Goal: Task Accomplishment & Management: Manage account settings

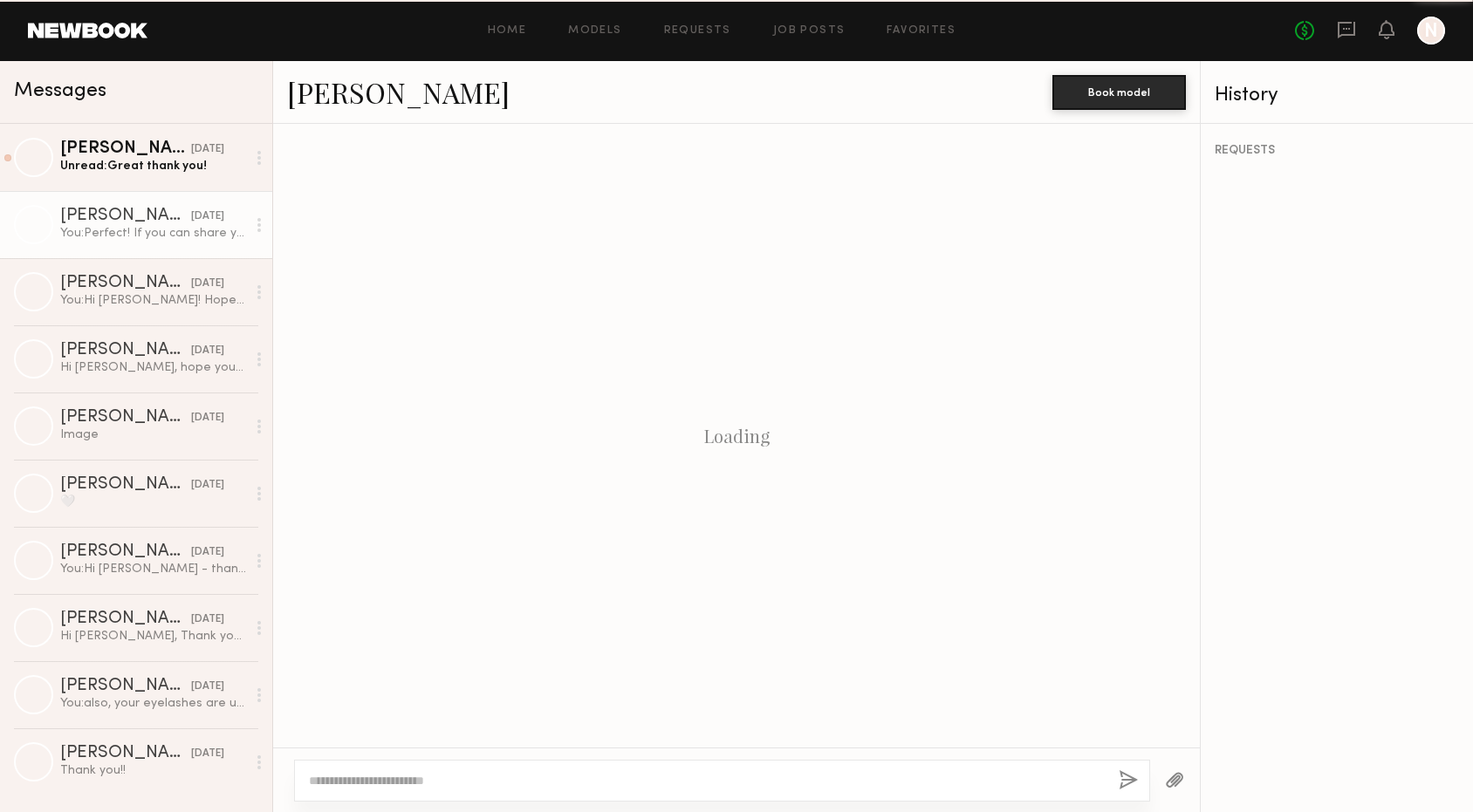
scroll to position [2050, 0]
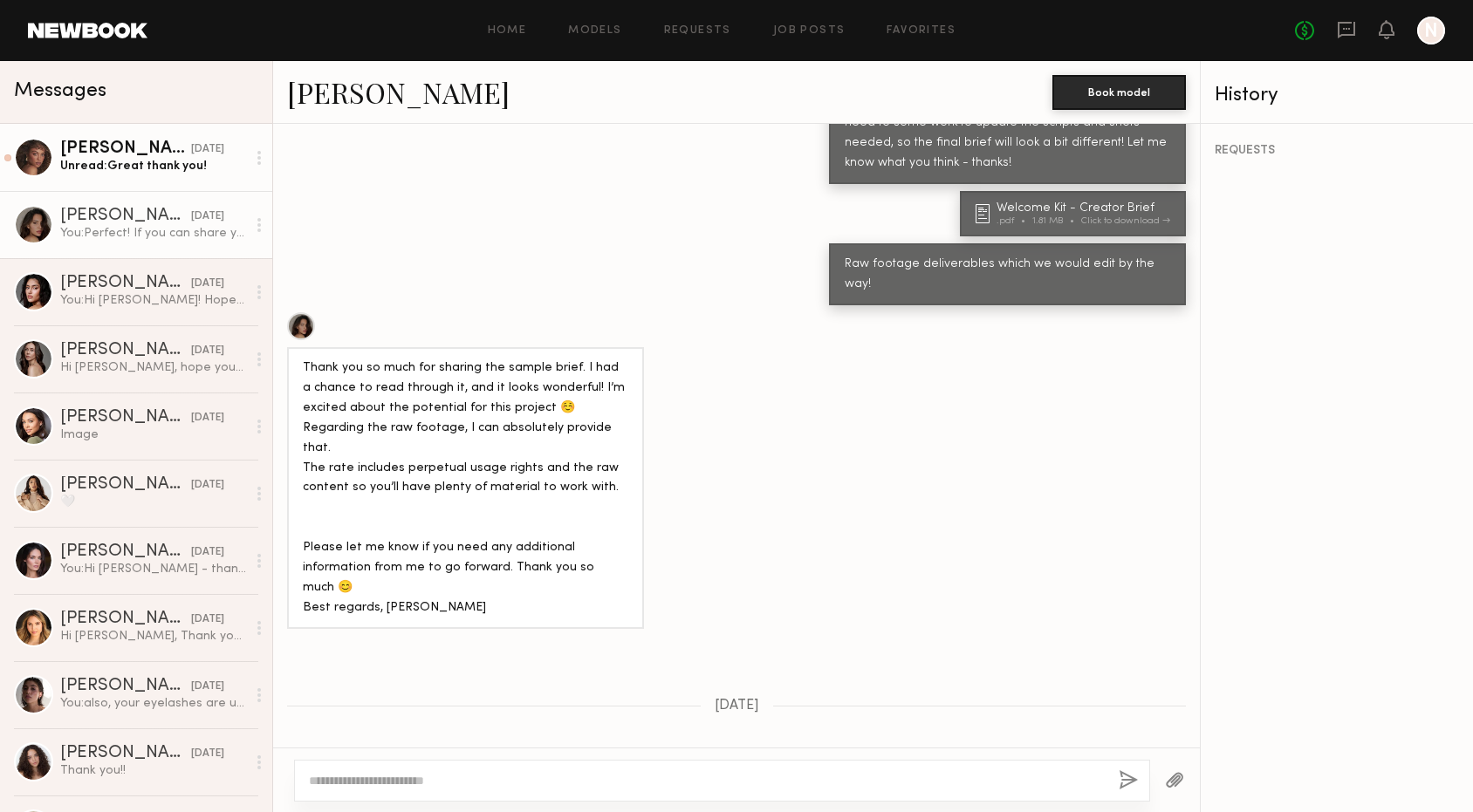
click at [154, 207] on div "Briane J." at bounding box center [126, 216] width 131 height 18
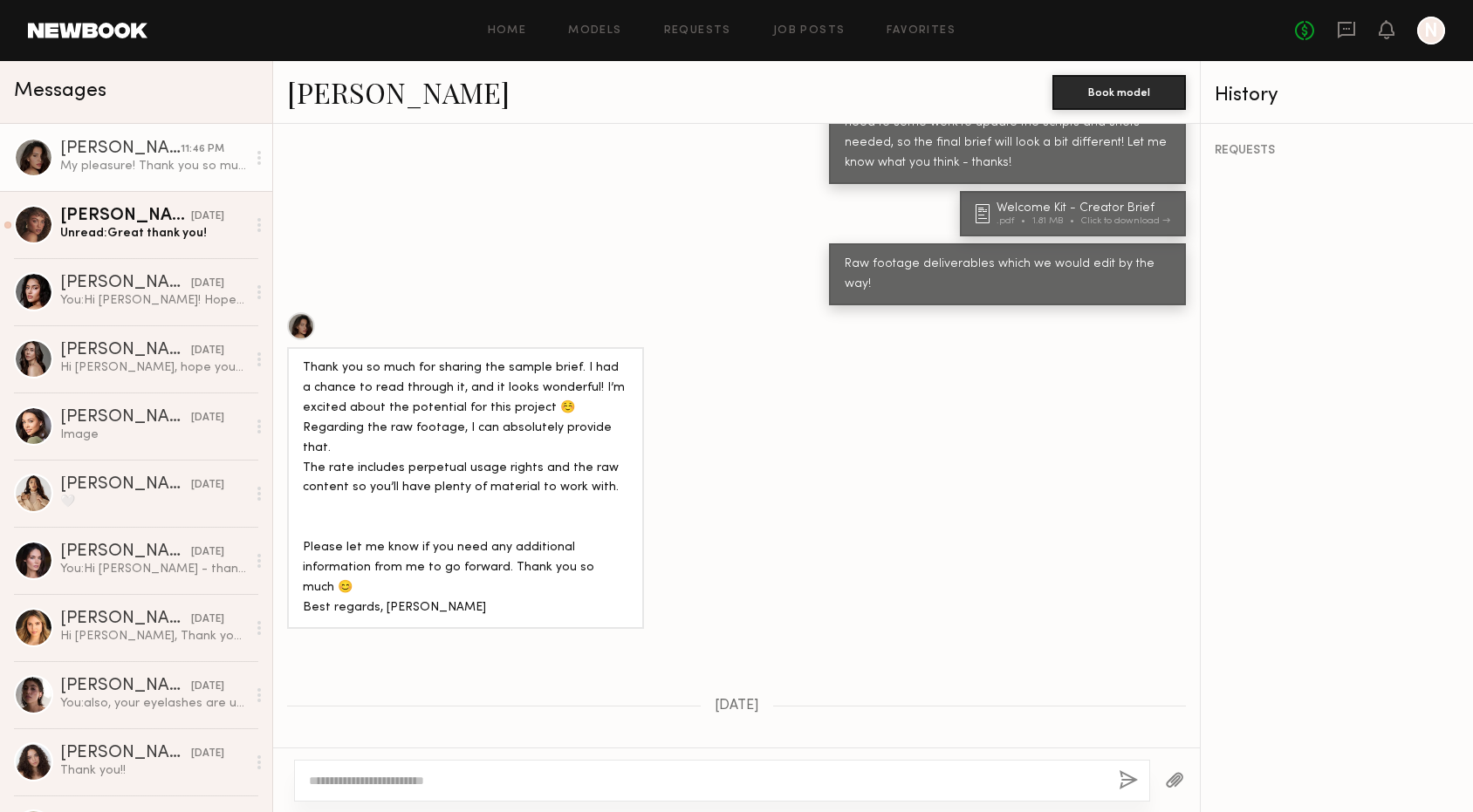
scroll to position [2367, 0]
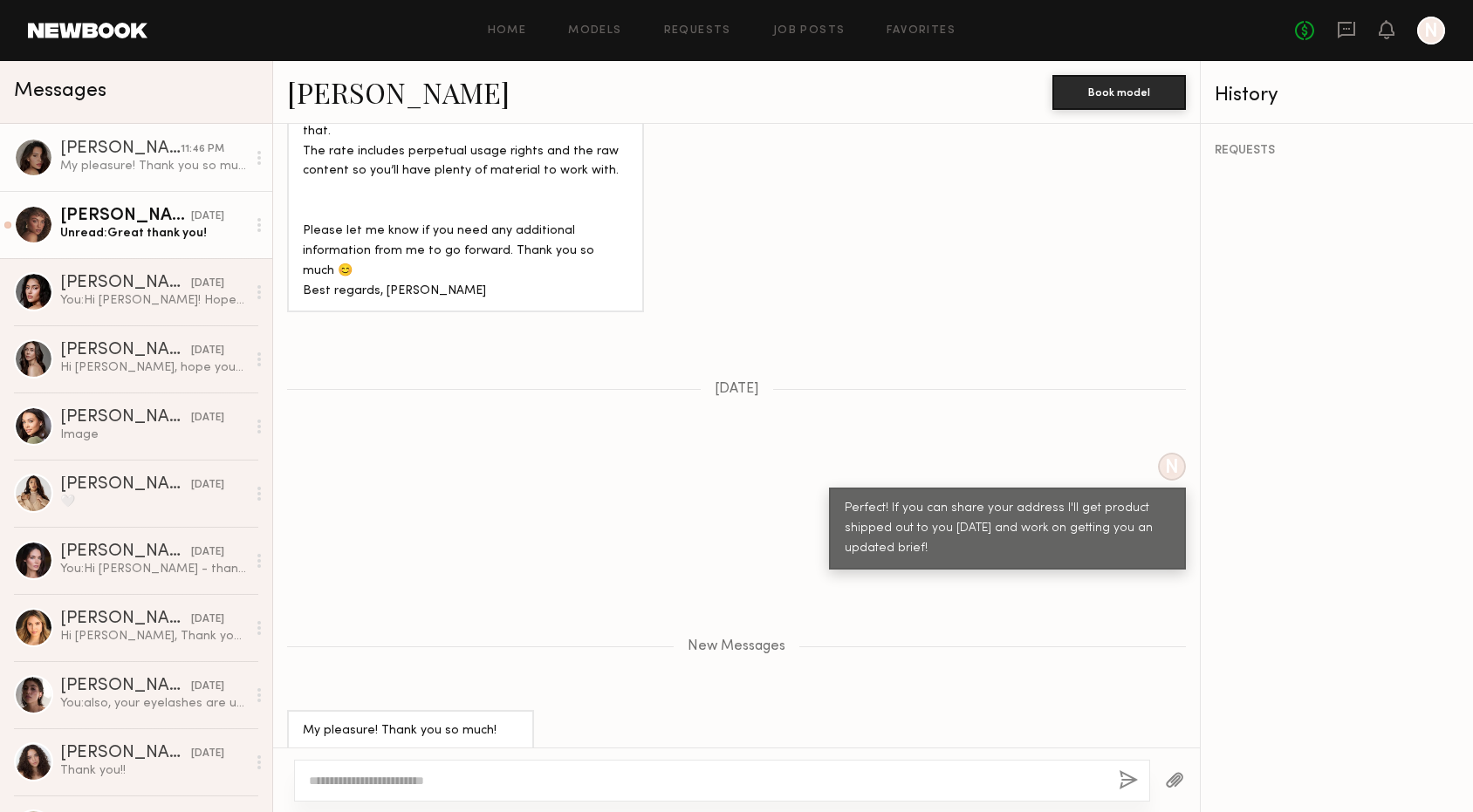
click at [160, 238] on div "Unread: Great thank you!" at bounding box center [153, 233] width 185 height 17
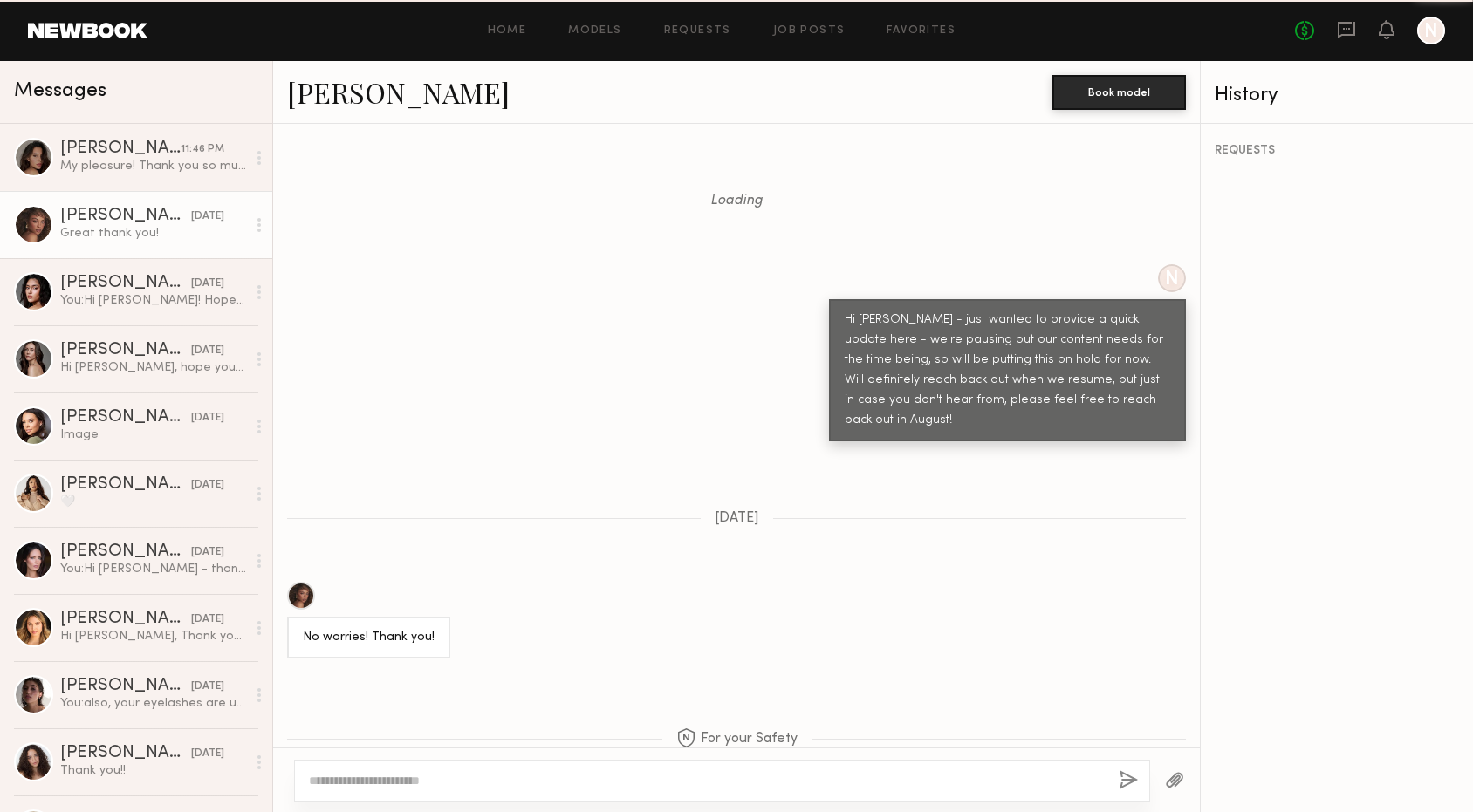
scroll to position [1658, 0]
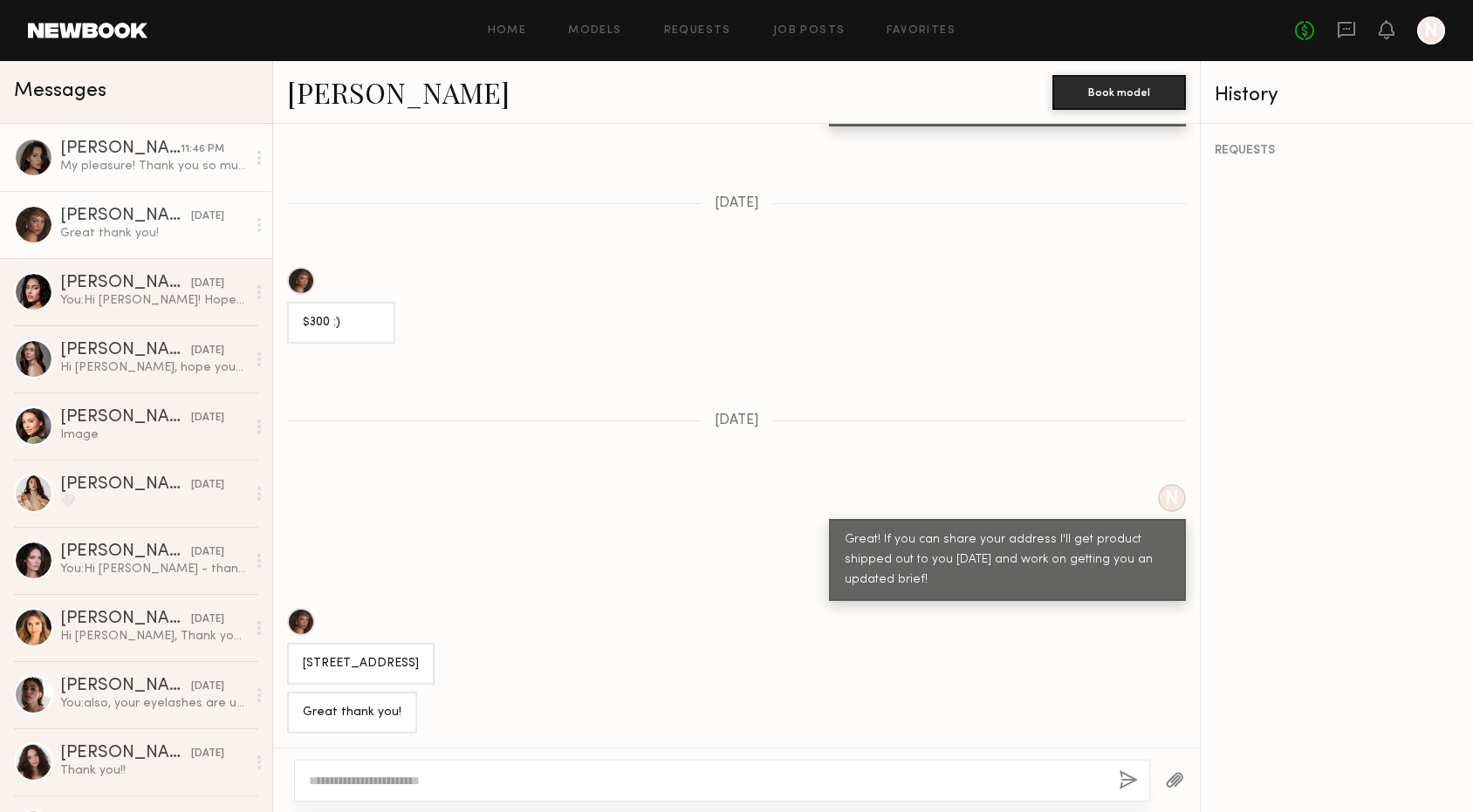
click at [152, 174] on div "My pleasure! Thank you so much! Here is my address: Briane Jones 642 1/2 Hauser…" at bounding box center [153, 166] width 185 height 17
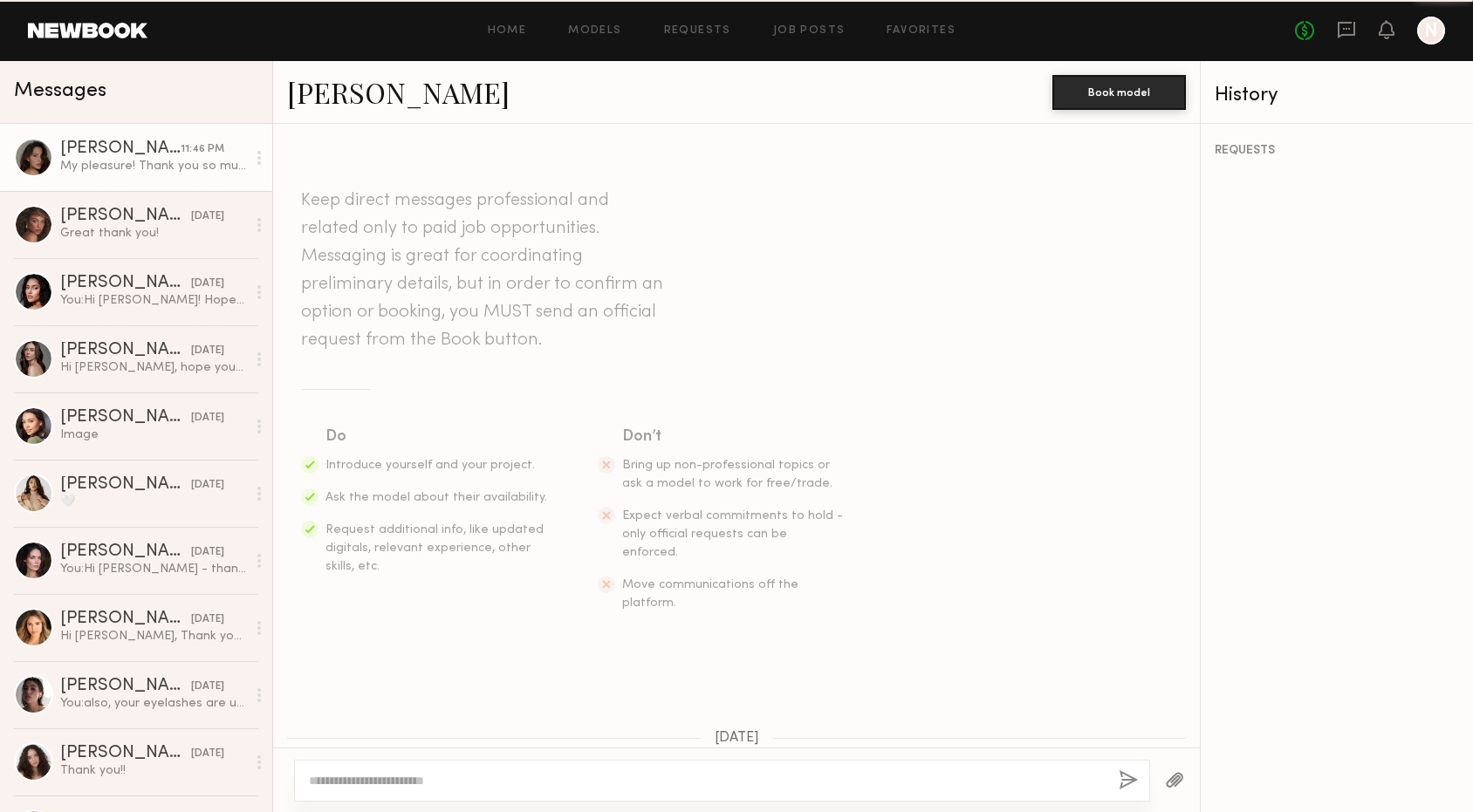
scroll to position [2234, 0]
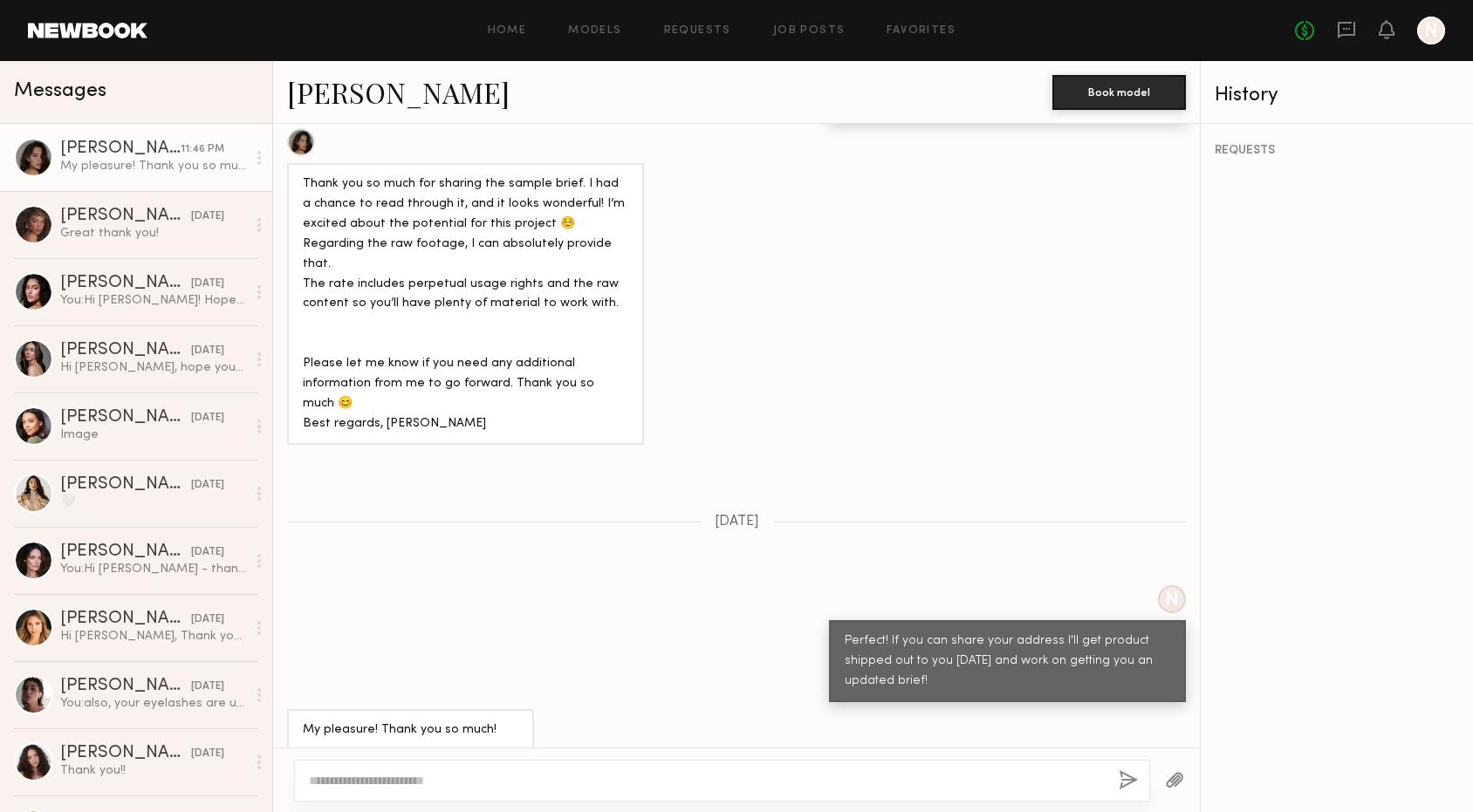
drag, startPoint x: 305, startPoint y: 648, endPoint x: 332, endPoint y: 655, distance: 27.9
click at [332, 720] on div "My pleasure! Thank you so much! Here is my address: Briane Jones 642 1/2 Hauser…" at bounding box center [410, 769] width 215 height 100
click at [322, 720] on div "My pleasure! Thank you so much! Here is my address: Briane Jones 642 1/2 Hauser…" at bounding box center [410, 769] width 215 height 100
drag, startPoint x: 305, startPoint y: 670, endPoint x: 377, endPoint y: 672, distance: 72.0
click at [377, 720] on div "My pleasure! Thank you so much! Here is my address: Briane Jones 642 1/2 Hauser…" at bounding box center [410, 769] width 215 height 100
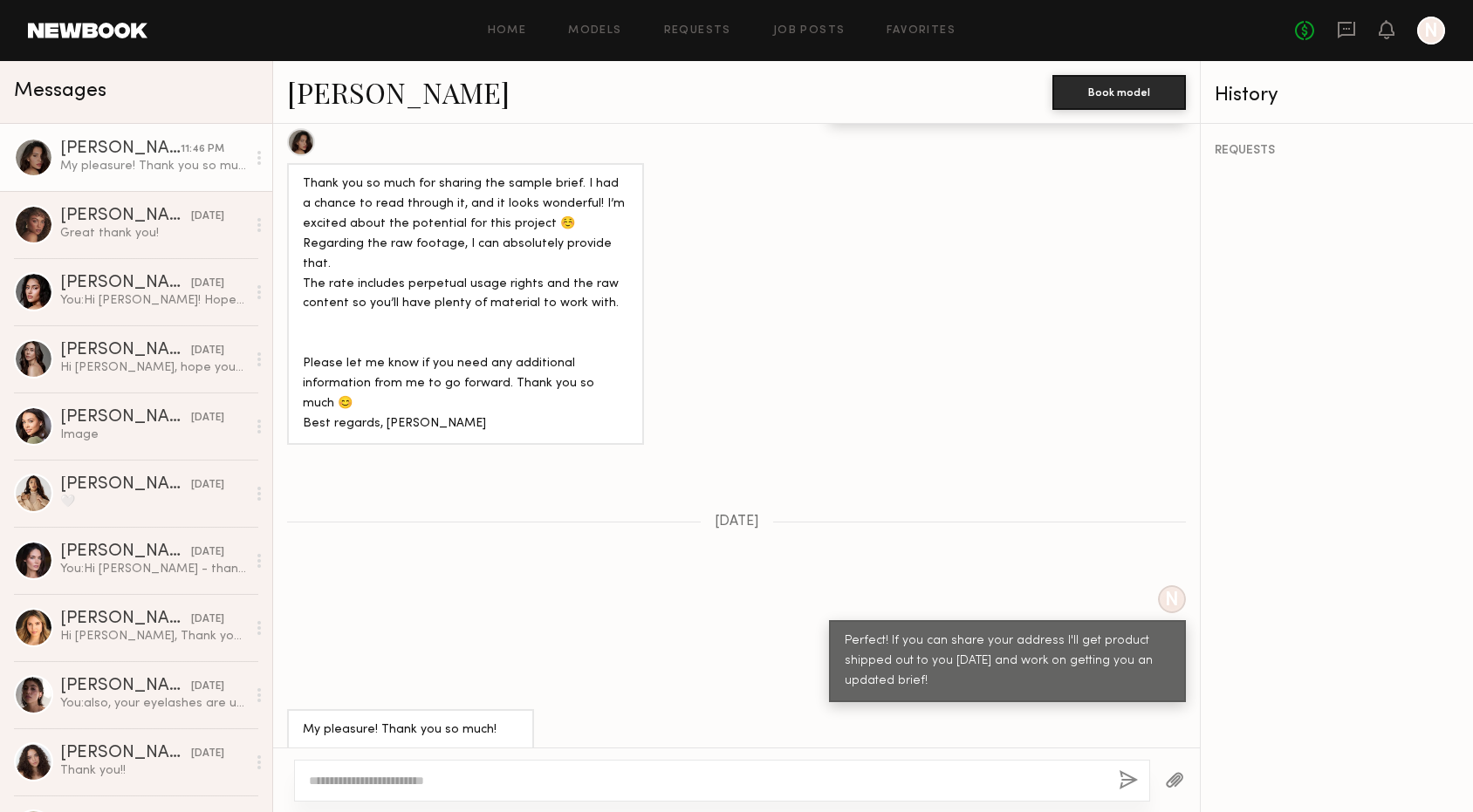
click at [374, 720] on div "My pleasure! Thank you so much! Here is my address: Briane Jones 642 1/2 Hauser…" at bounding box center [410, 769] width 215 height 100
click at [301, 709] on div "My pleasure! Thank you so much! Here is my address: Briane Jones 642 1/2 Hauser…" at bounding box center [410, 769] width 247 height 122
drag, startPoint x: 305, startPoint y: 691, endPoint x: 438, endPoint y: 697, distance: 133.1
click at [438, 720] on div "My pleasure! Thank you so much! Here is my address: Briane Jones 642 1/2 Hauser…" at bounding box center [410, 769] width 215 height 100
copy div "642 1/2 Hauser Blvd"
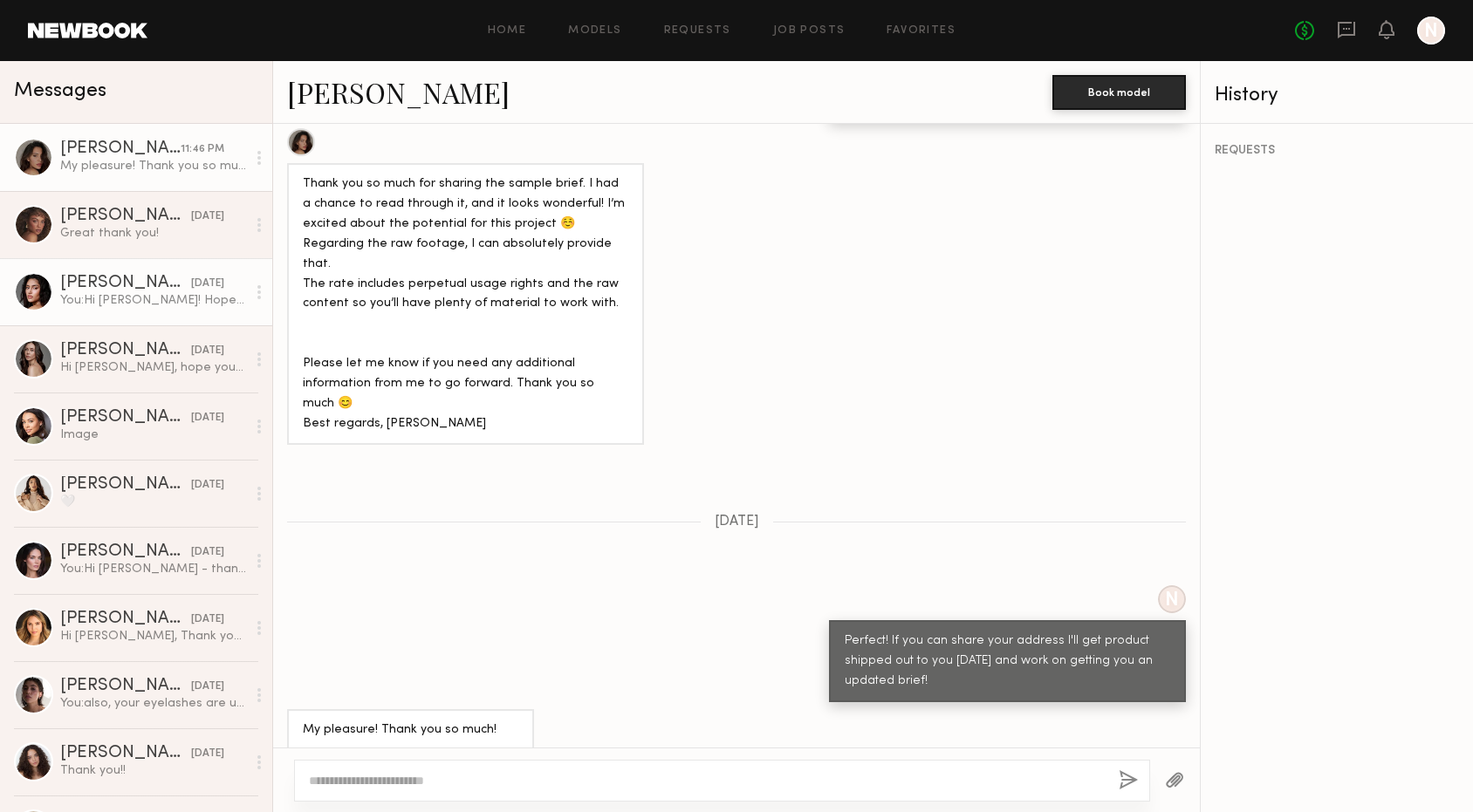
click at [131, 300] on div "You: Hi Sona! Hope you're well :) I'm Ela, creative producer for Act+Acre. We h…" at bounding box center [153, 300] width 185 height 17
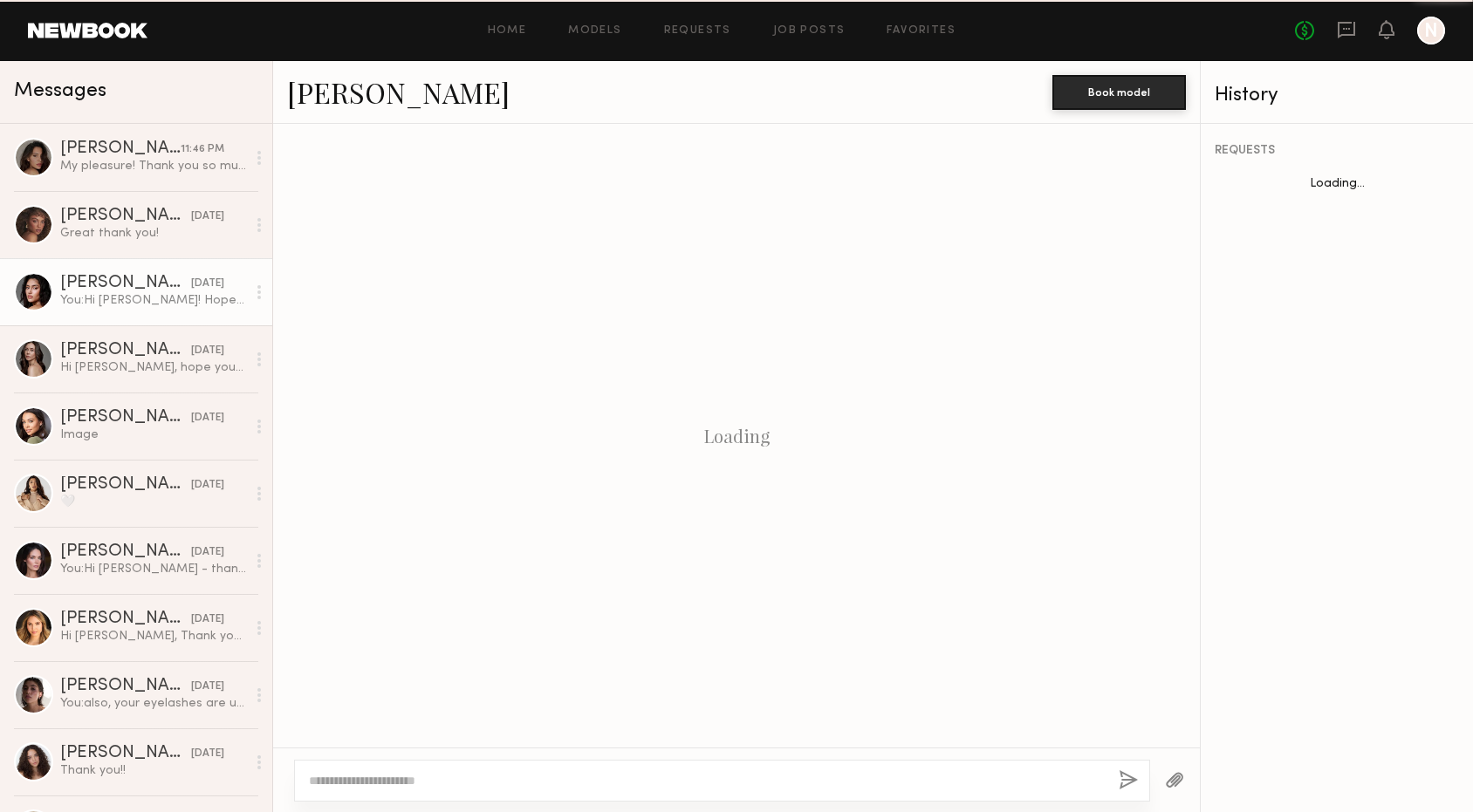
scroll to position [150, 0]
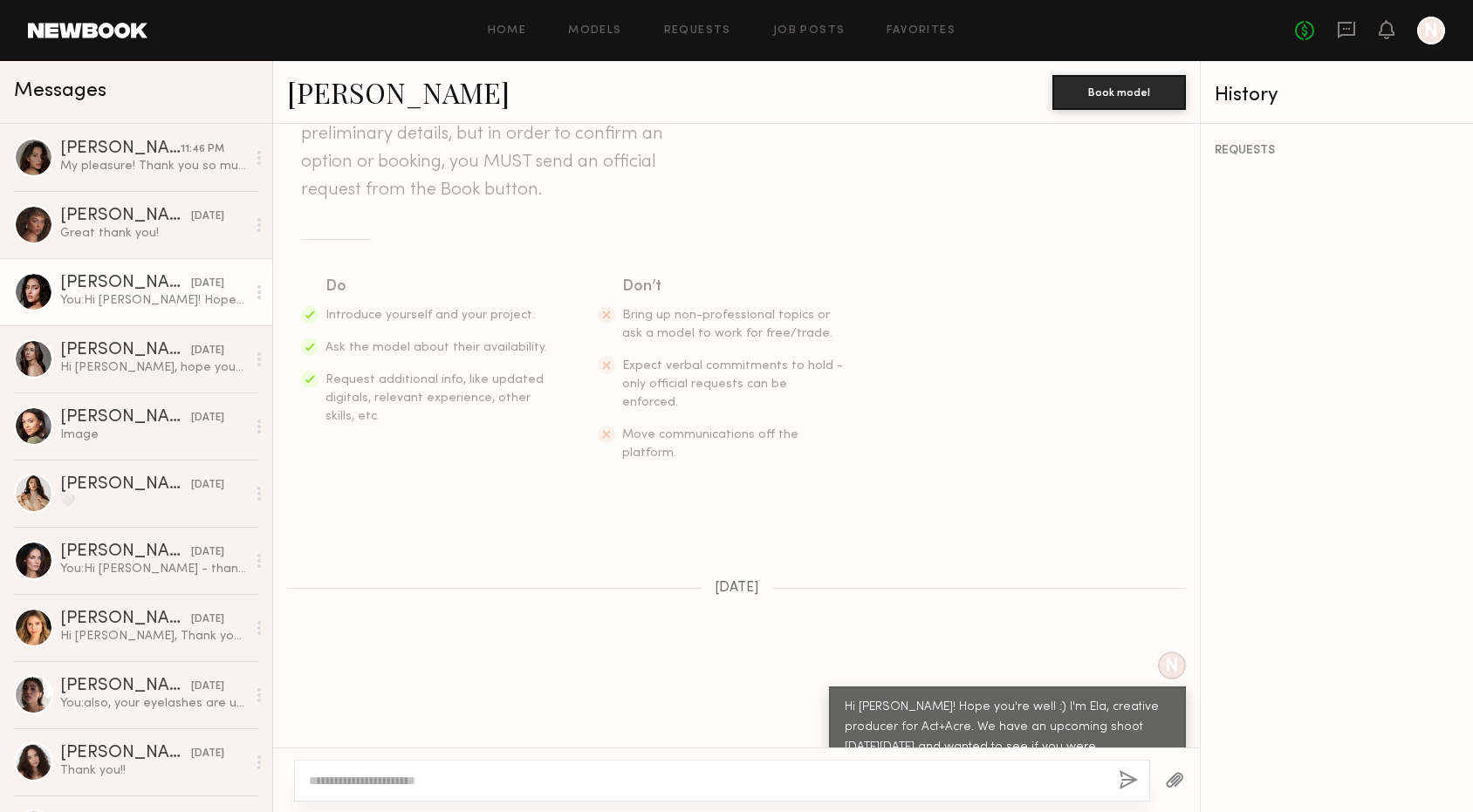
click at [380, 769] on div at bounding box center [721, 780] width 856 height 42
click at [380, 782] on textarea at bounding box center [706, 780] width 796 height 18
type textarea "**********"
click at [1120, 773] on button "button" at bounding box center [1128, 781] width 19 height 22
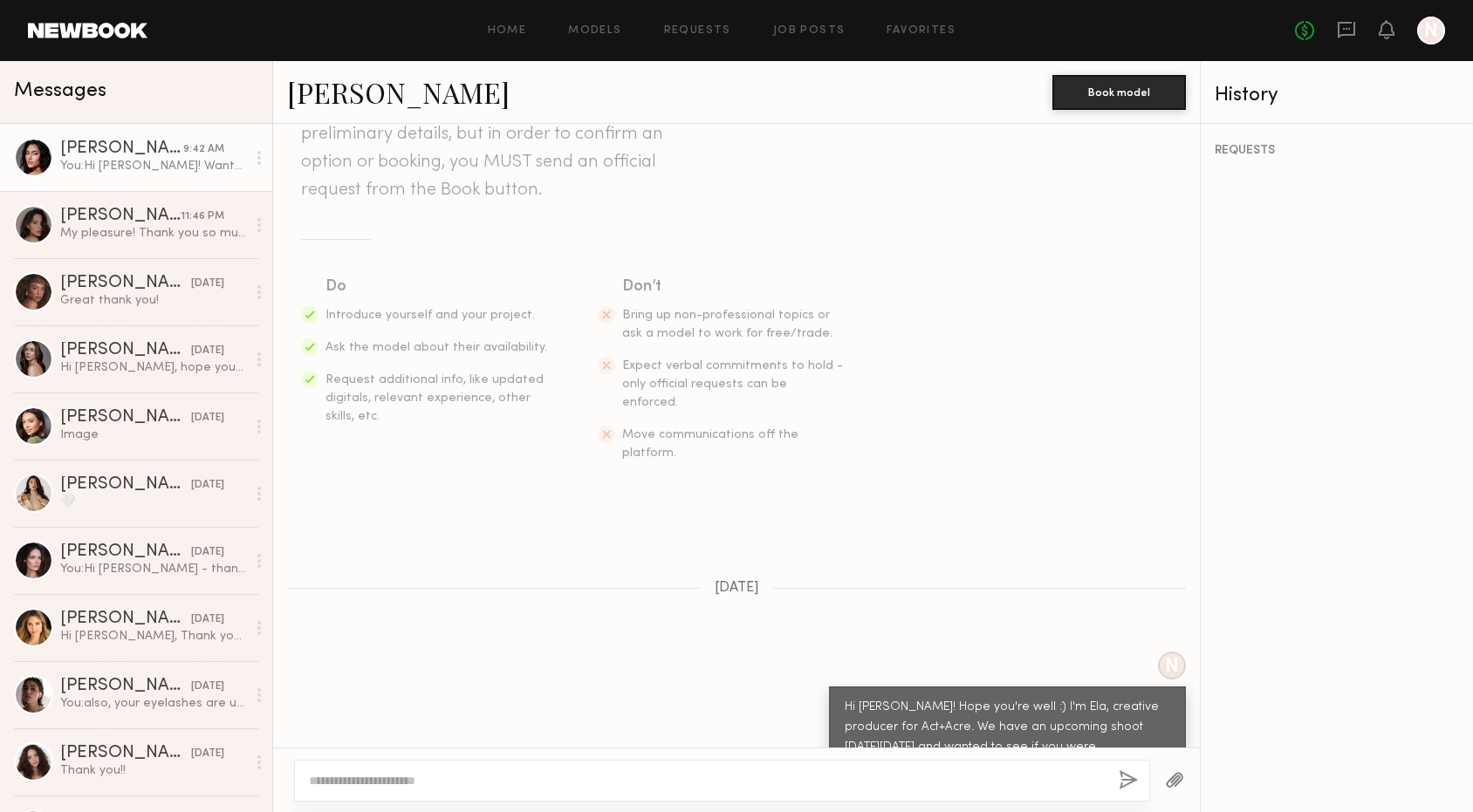
scroll to position [464, 0]
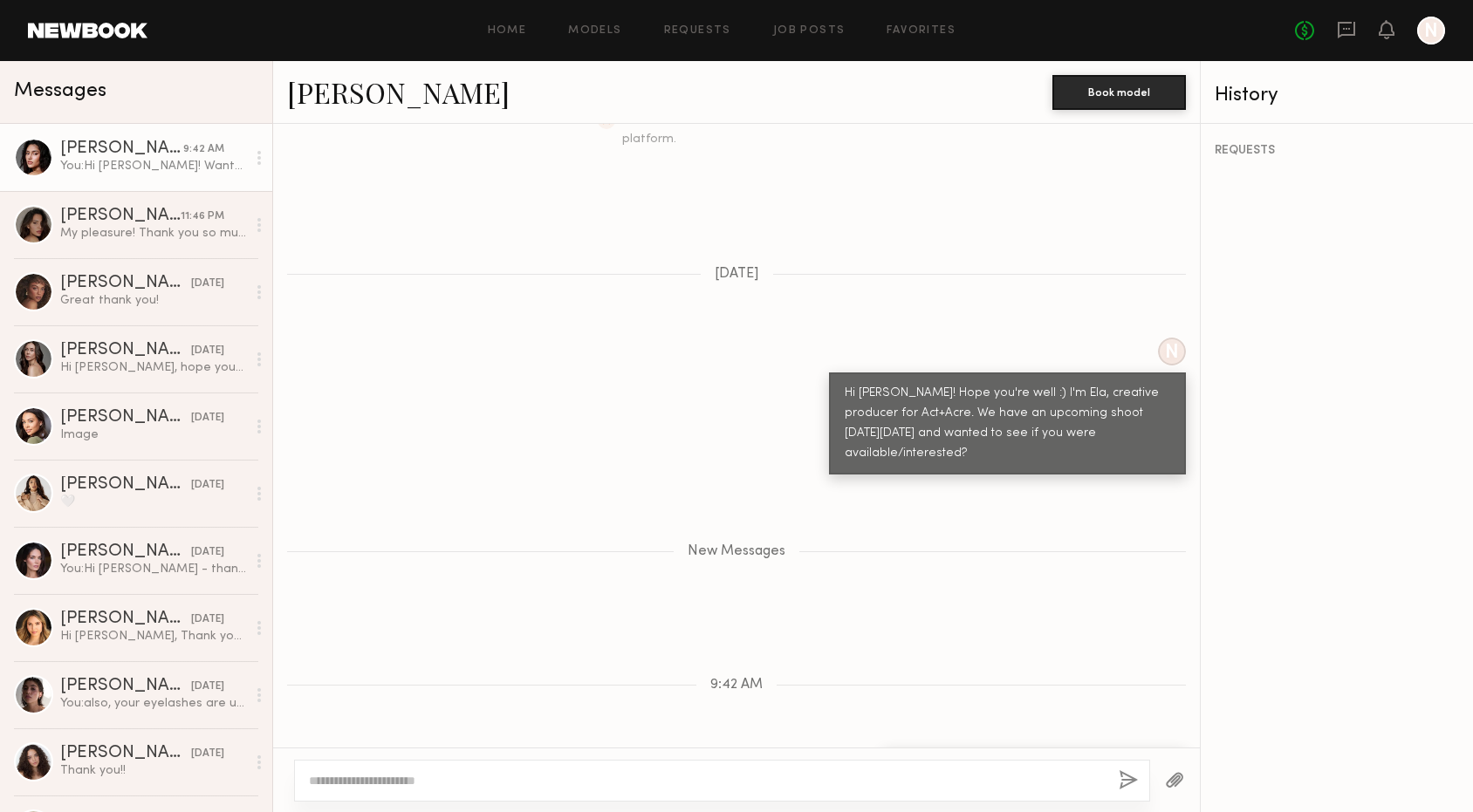
click at [110, 33] on link at bounding box center [87, 31] width 119 height 16
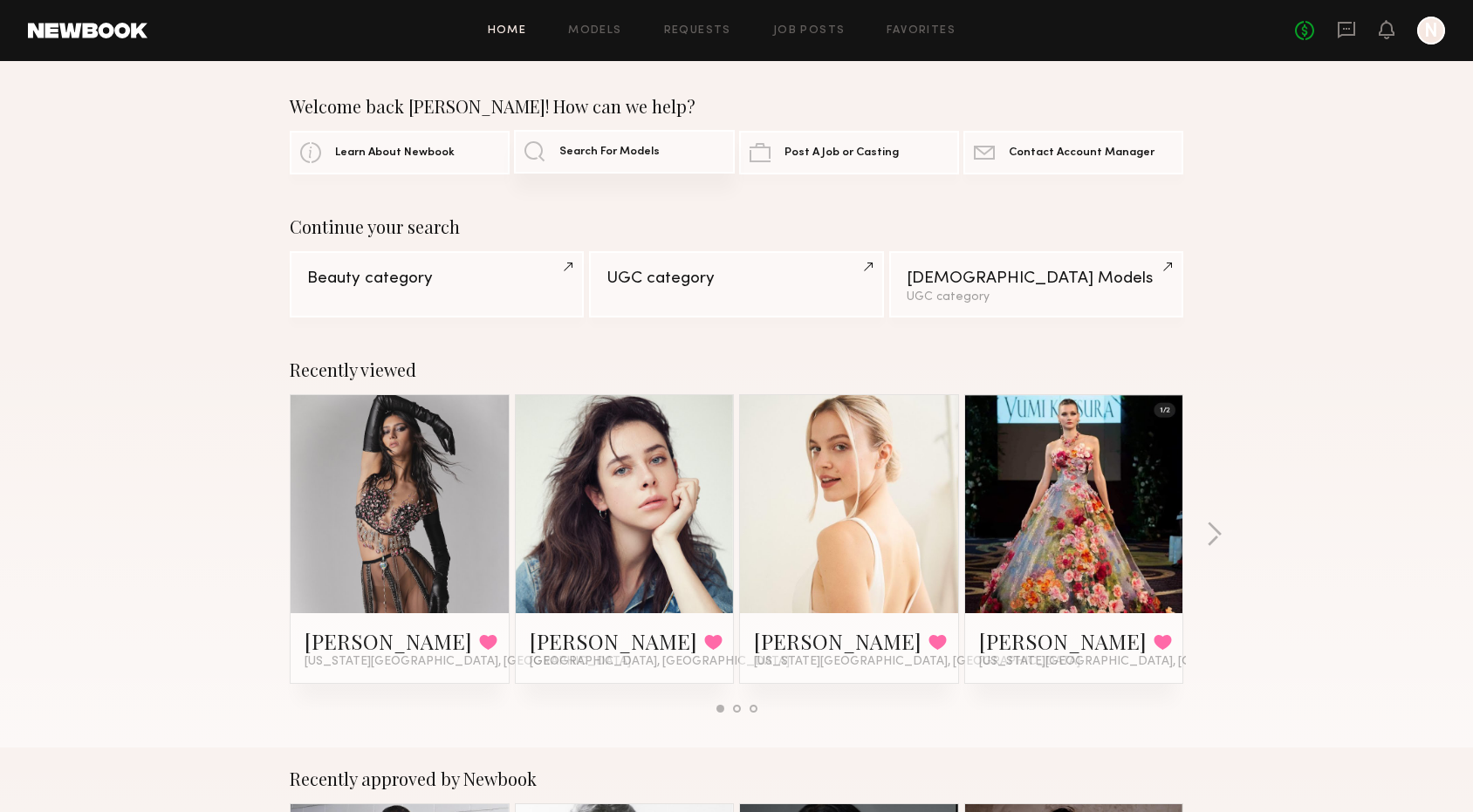
click at [566, 154] on span "Search For Models" at bounding box center [609, 152] width 100 height 11
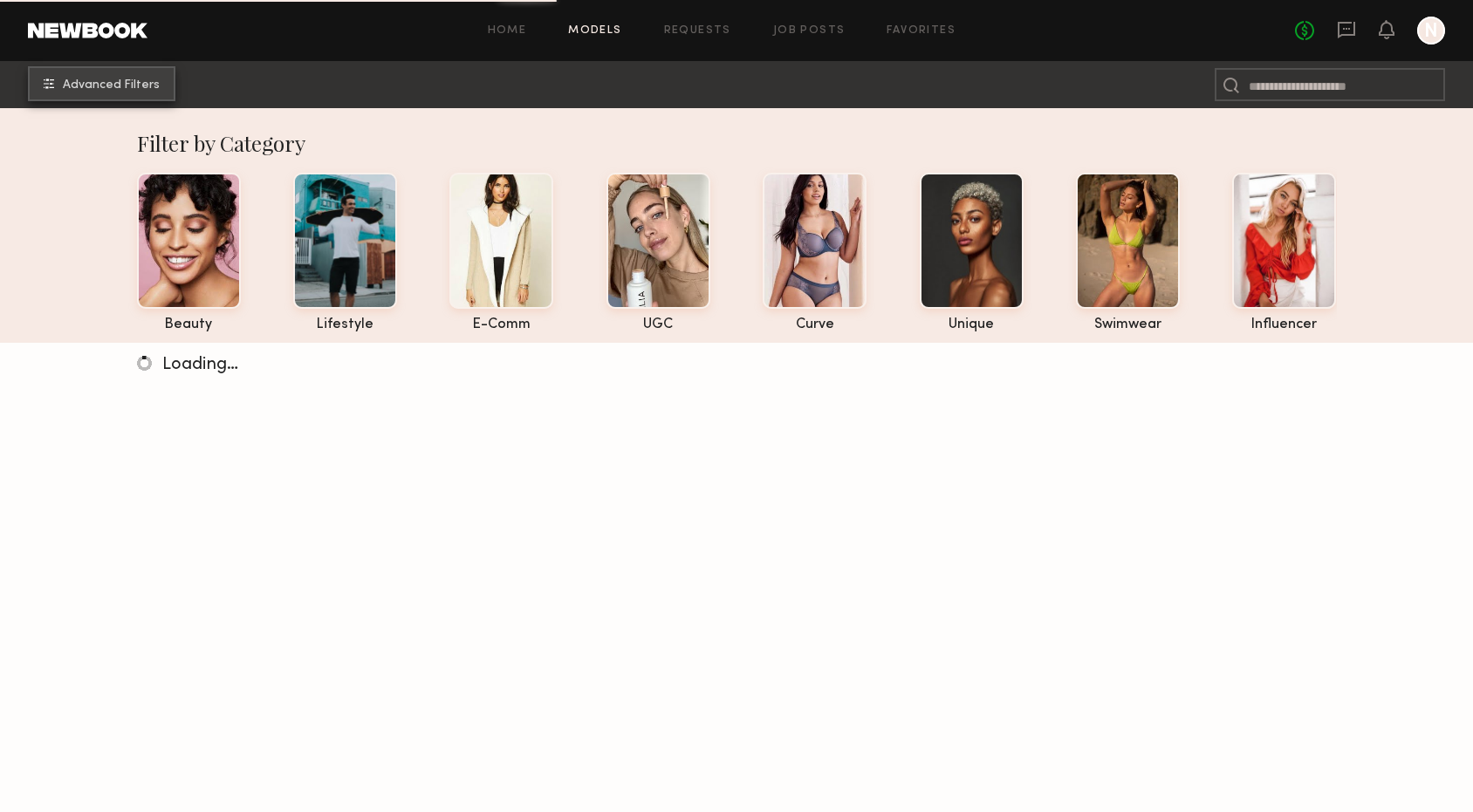
click at [89, 76] on button "Advanced Filters" at bounding box center [101, 83] width 148 height 35
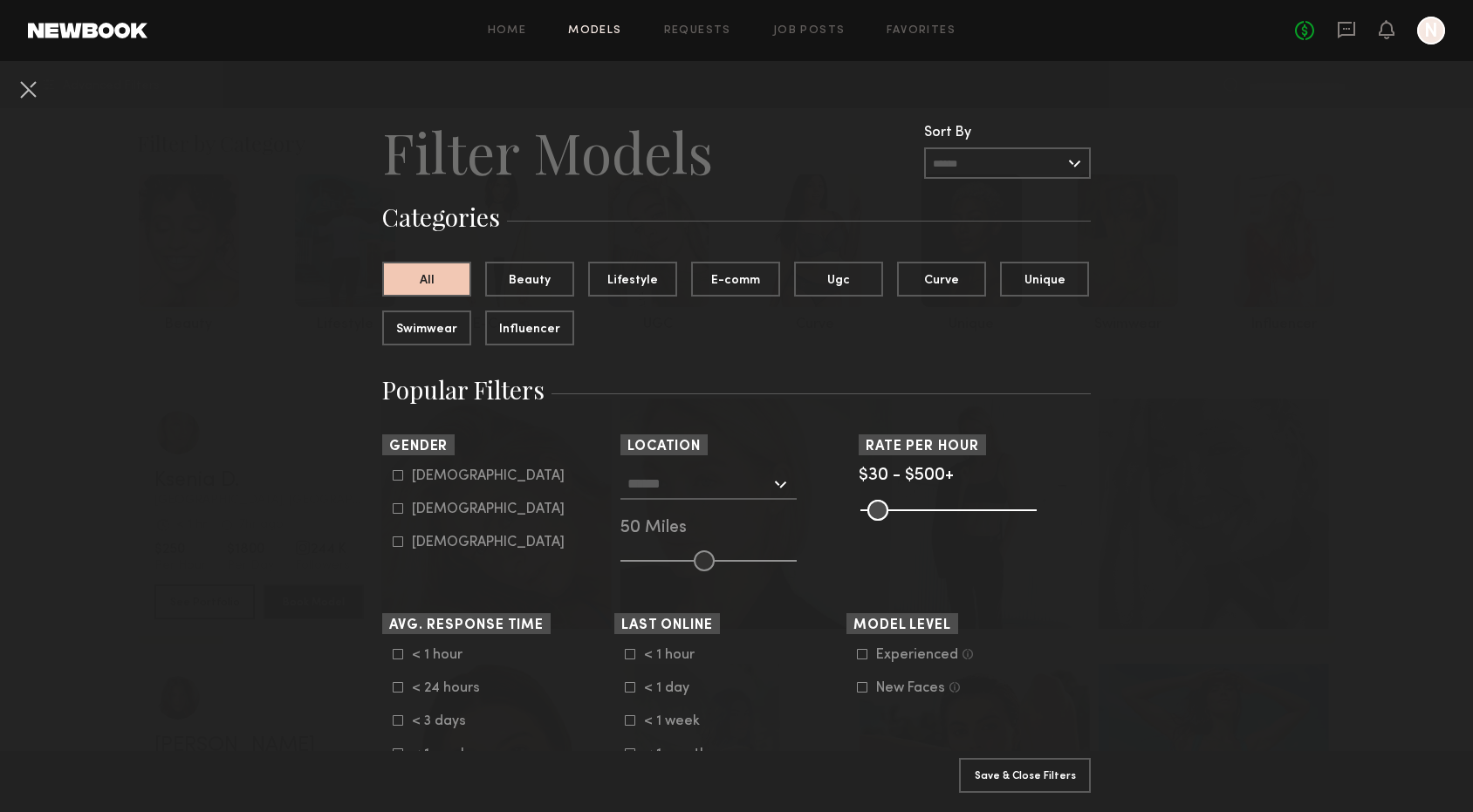
click at [426, 513] on div "Female" at bounding box center [488, 509] width 153 height 11
type input "**"
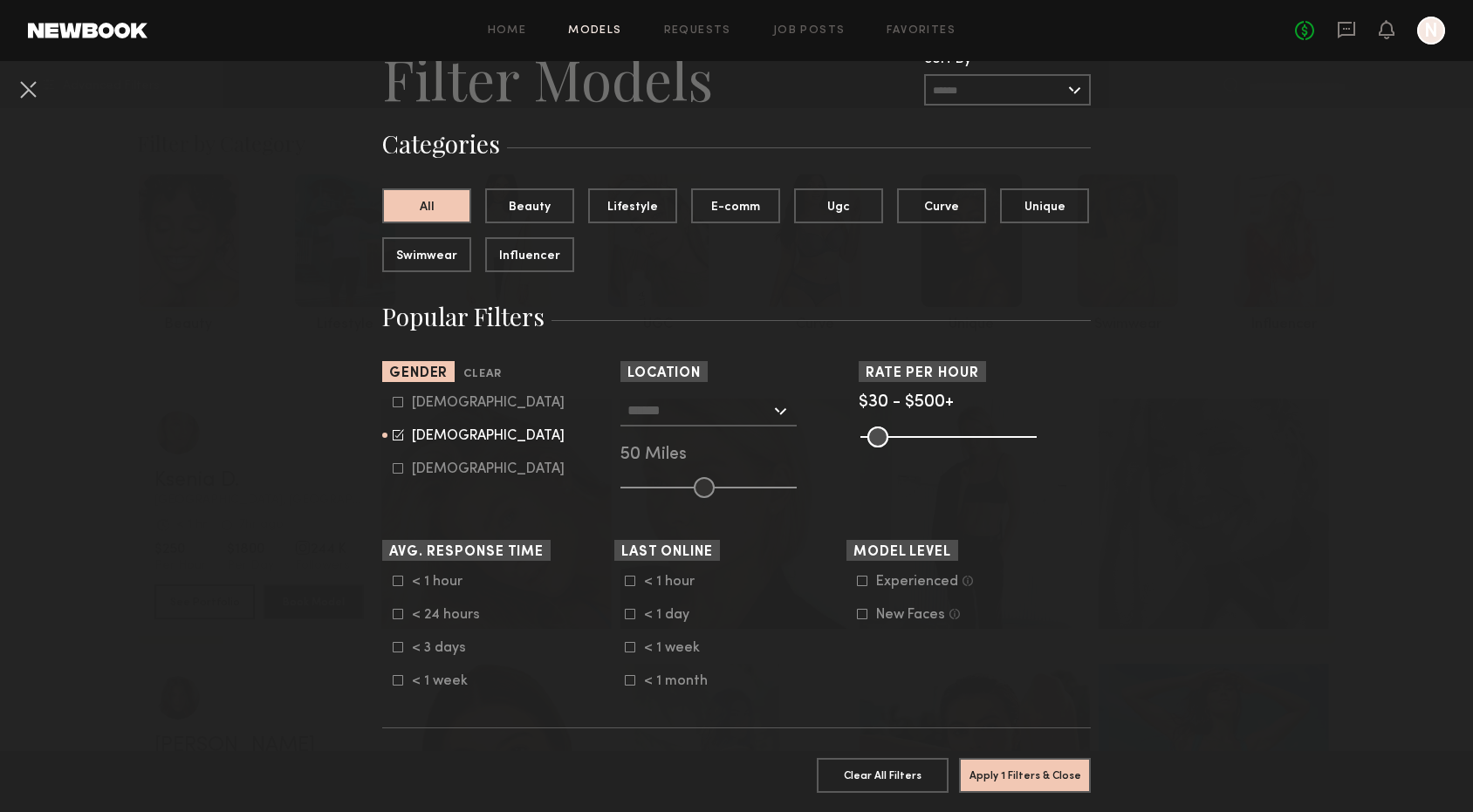
scroll to position [77, 0]
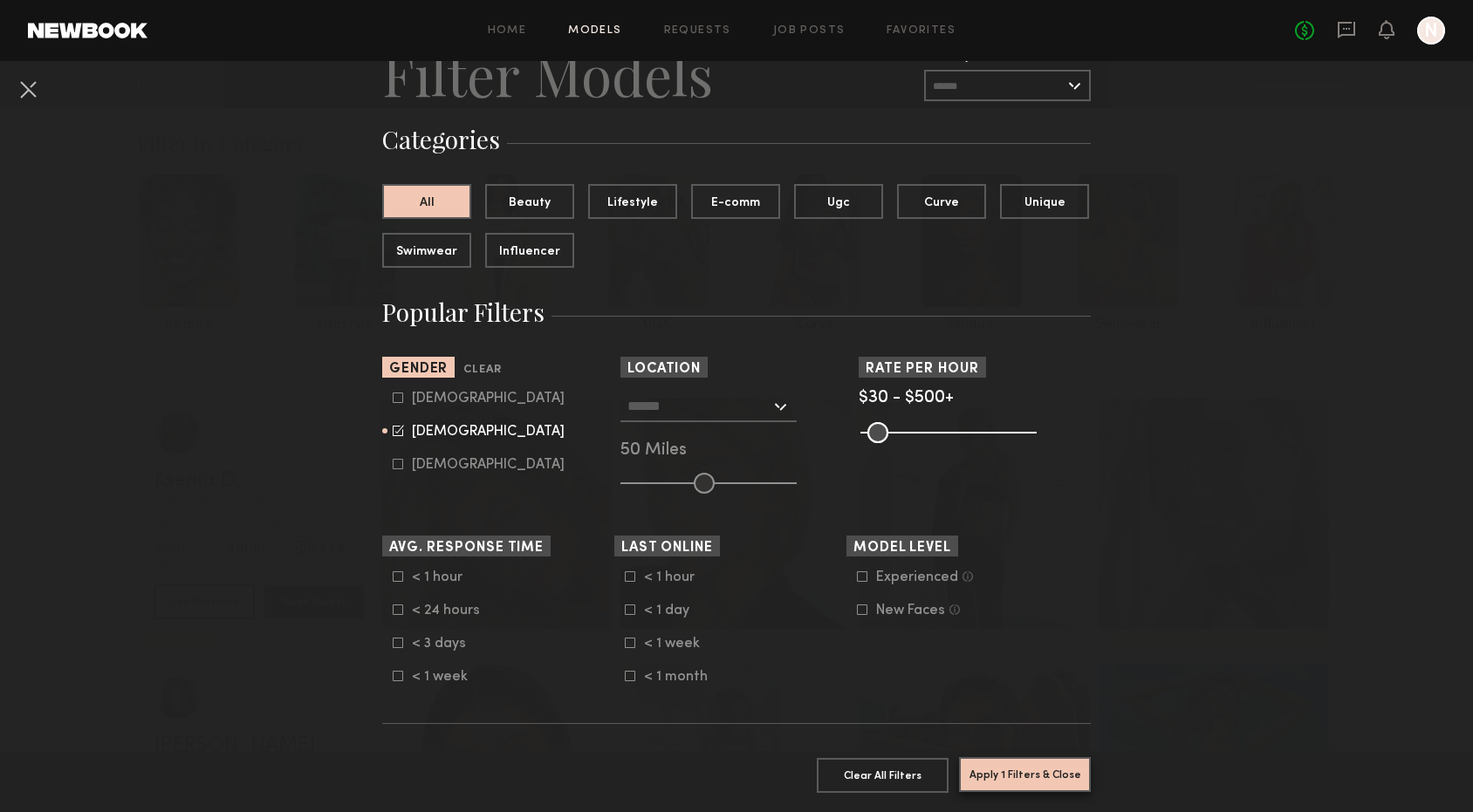
click at [1018, 776] on button "Apply 1 Filters & Close" at bounding box center [1025, 773] width 132 height 35
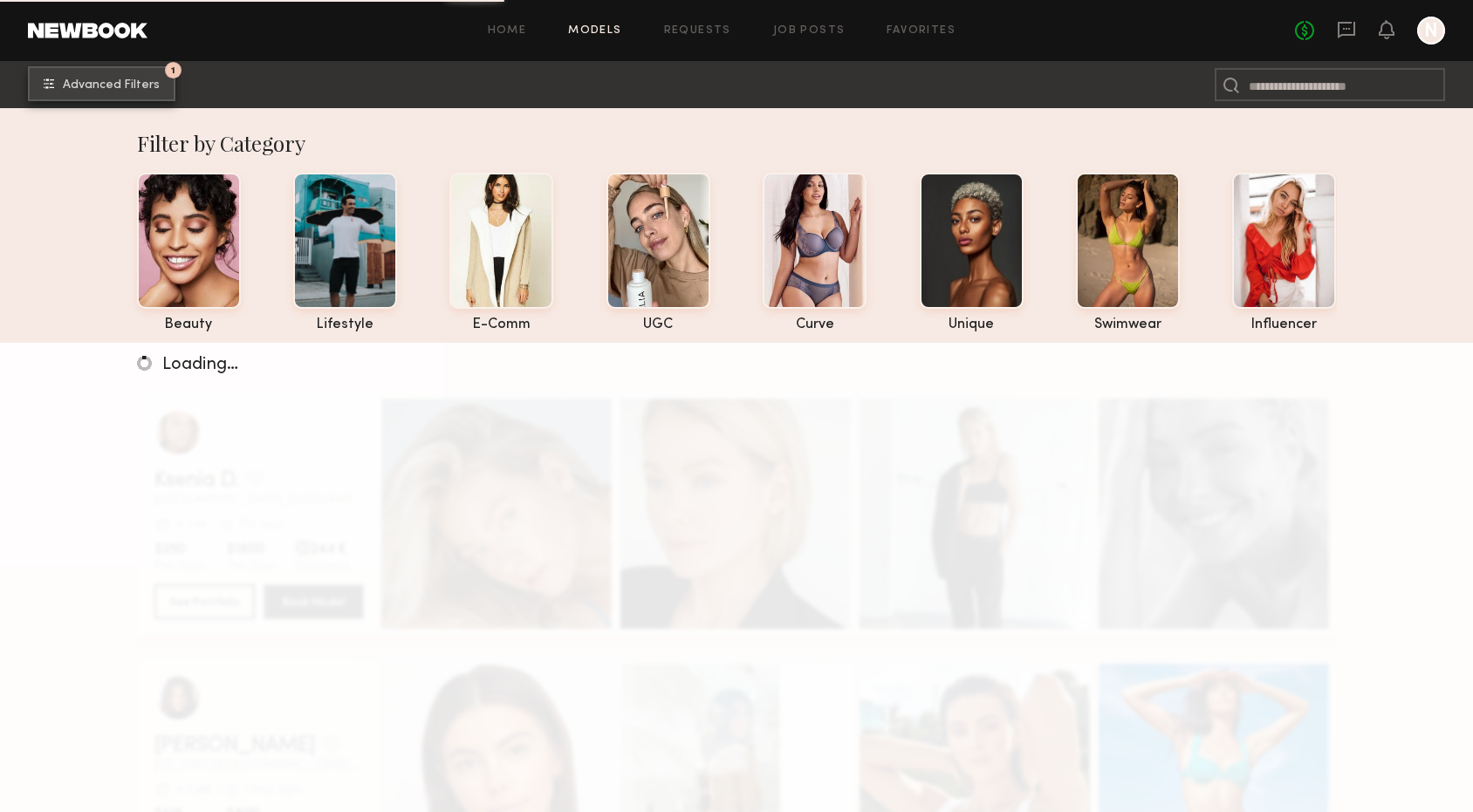
click at [106, 85] on span "Advanced Filters" at bounding box center [111, 85] width 97 height 12
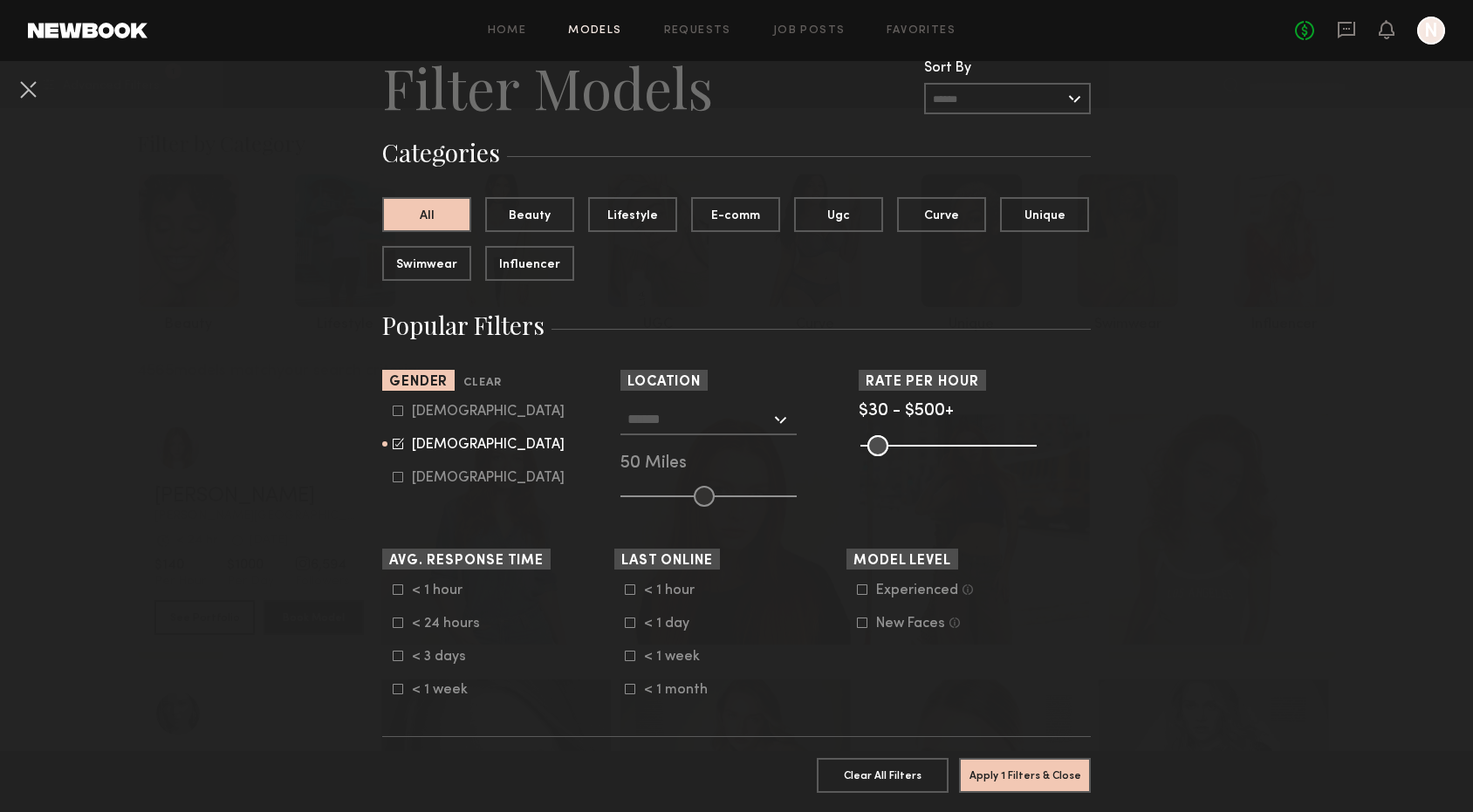
scroll to position [81, 0]
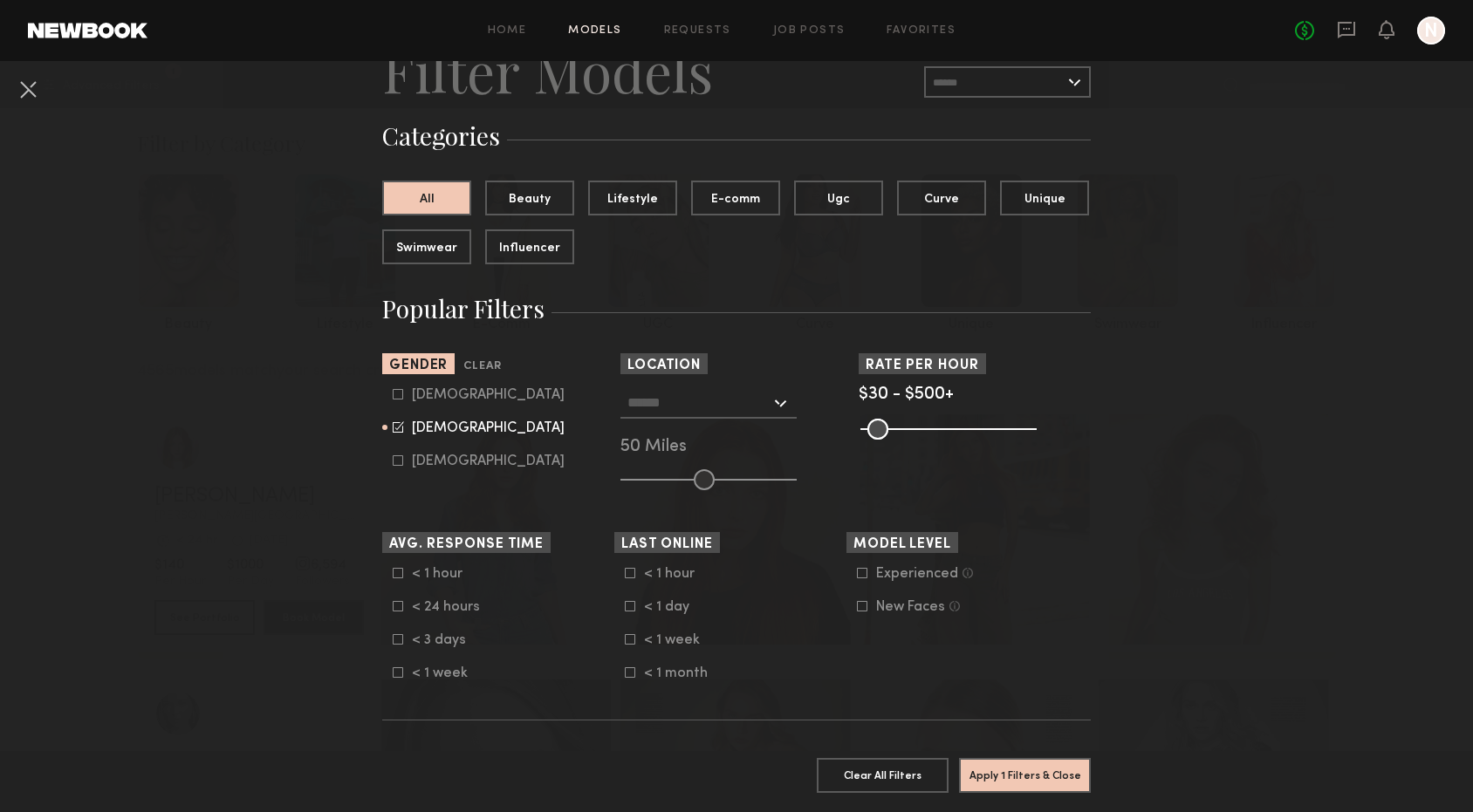
click at [685, 410] on input "text" at bounding box center [698, 402] width 143 height 30
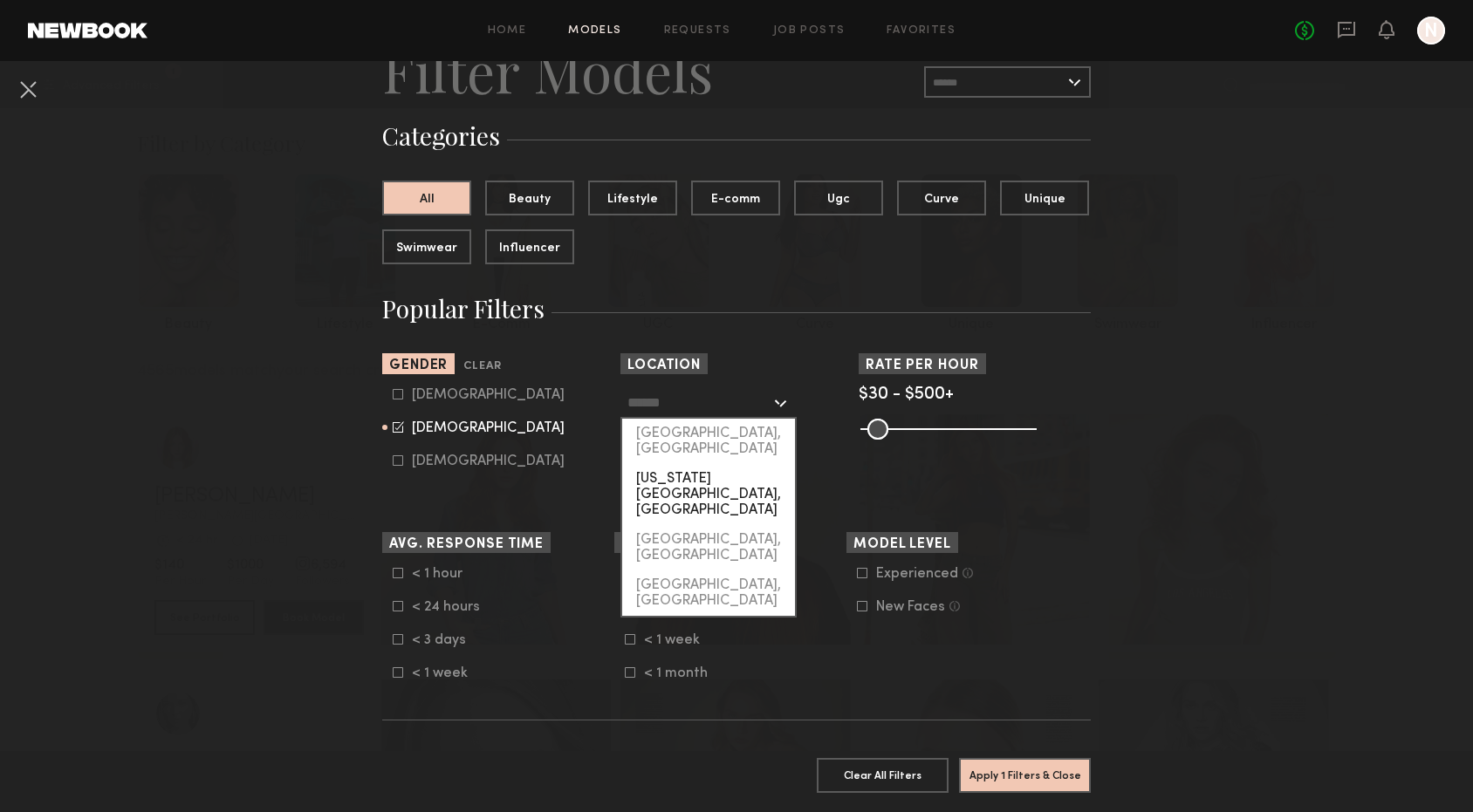
click at [691, 464] on div "[US_STATE][GEOGRAPHIC_DATA], [GEOGRAPHIC_DATA]" at bounding box center [708, 495] width 173 height 61
type input "**********"
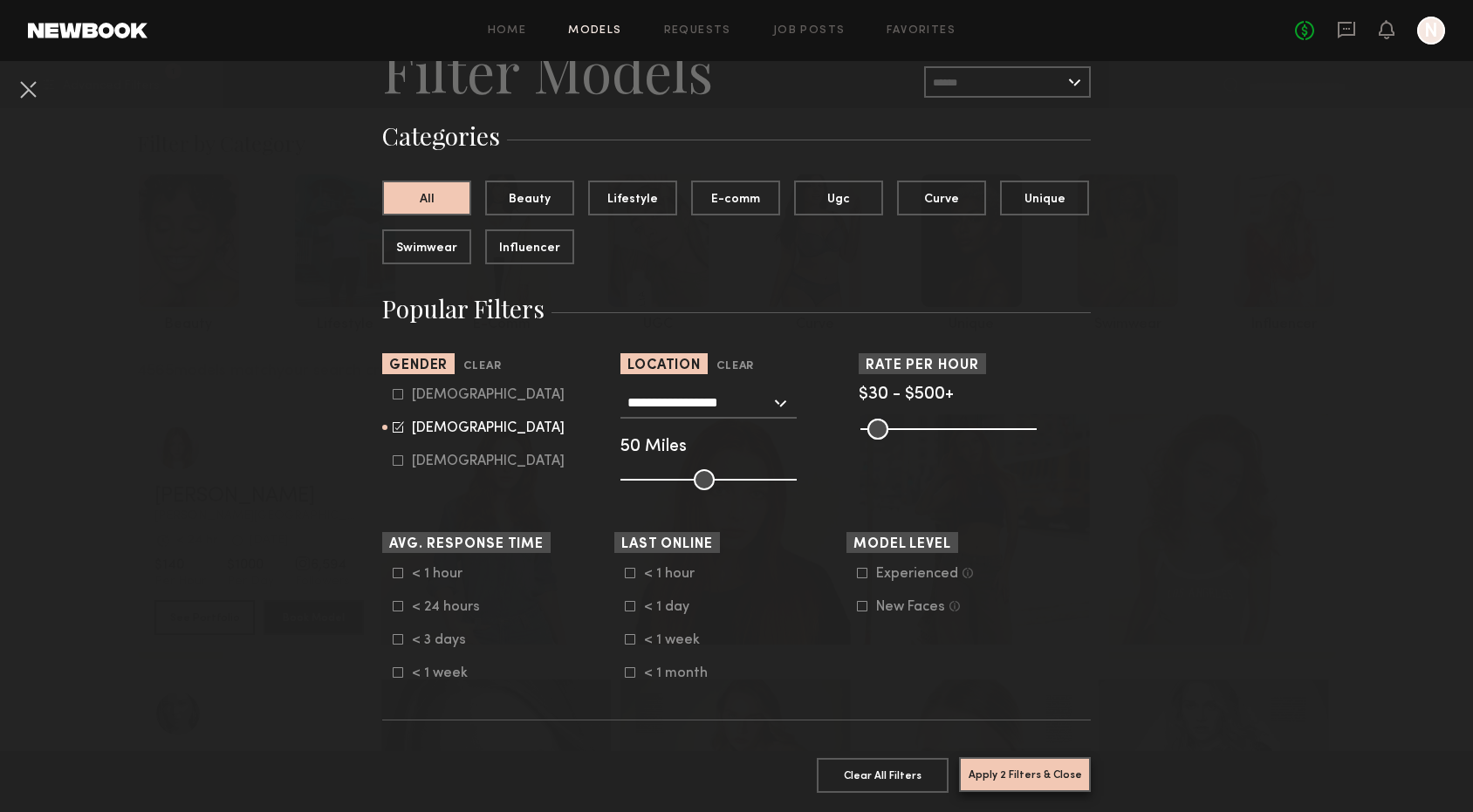
click at [1012, 765] on button "Apply 2 Filters & Close" at bounding box center [1025, 773] width 132 height 35
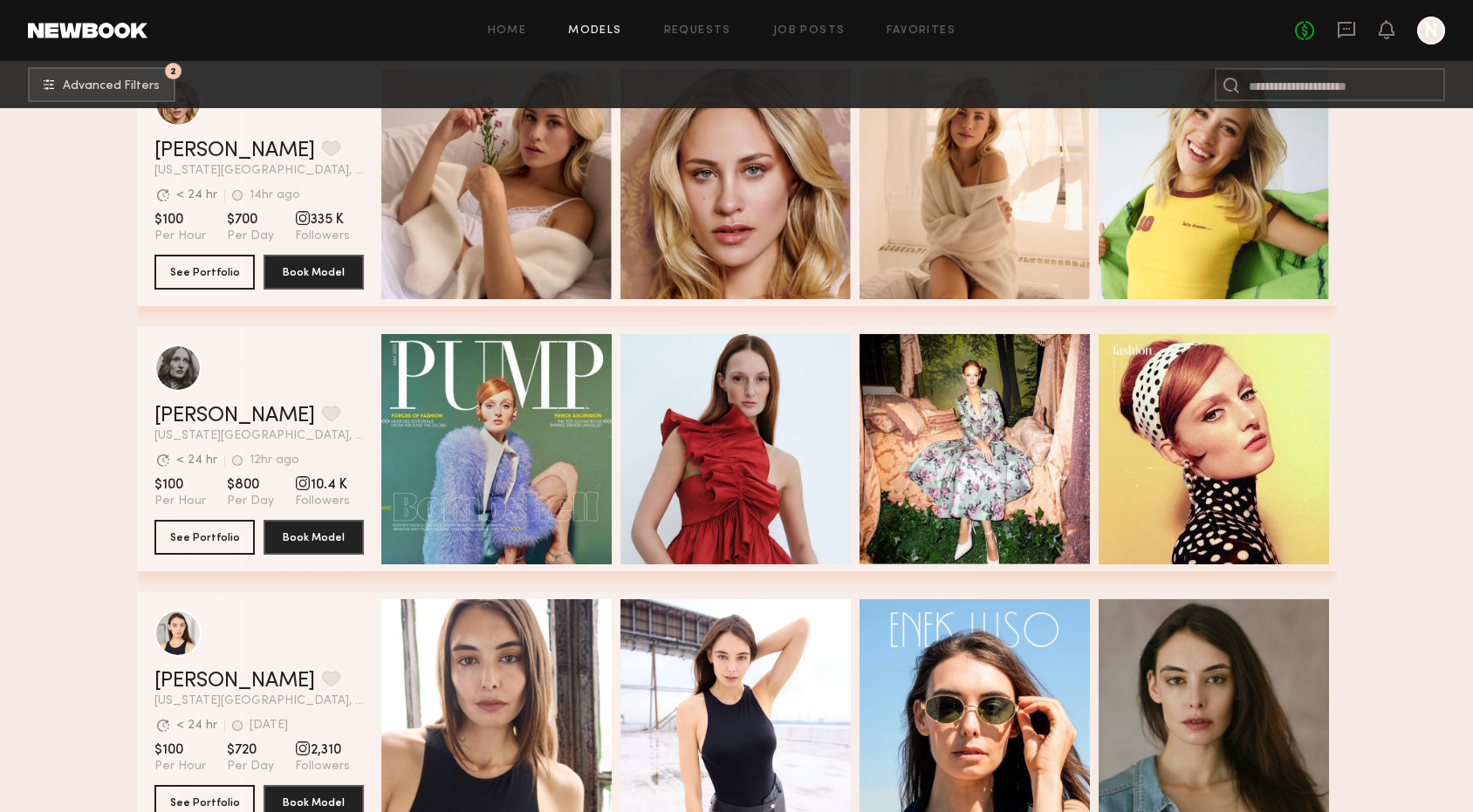
scroll to position [11313, 0]
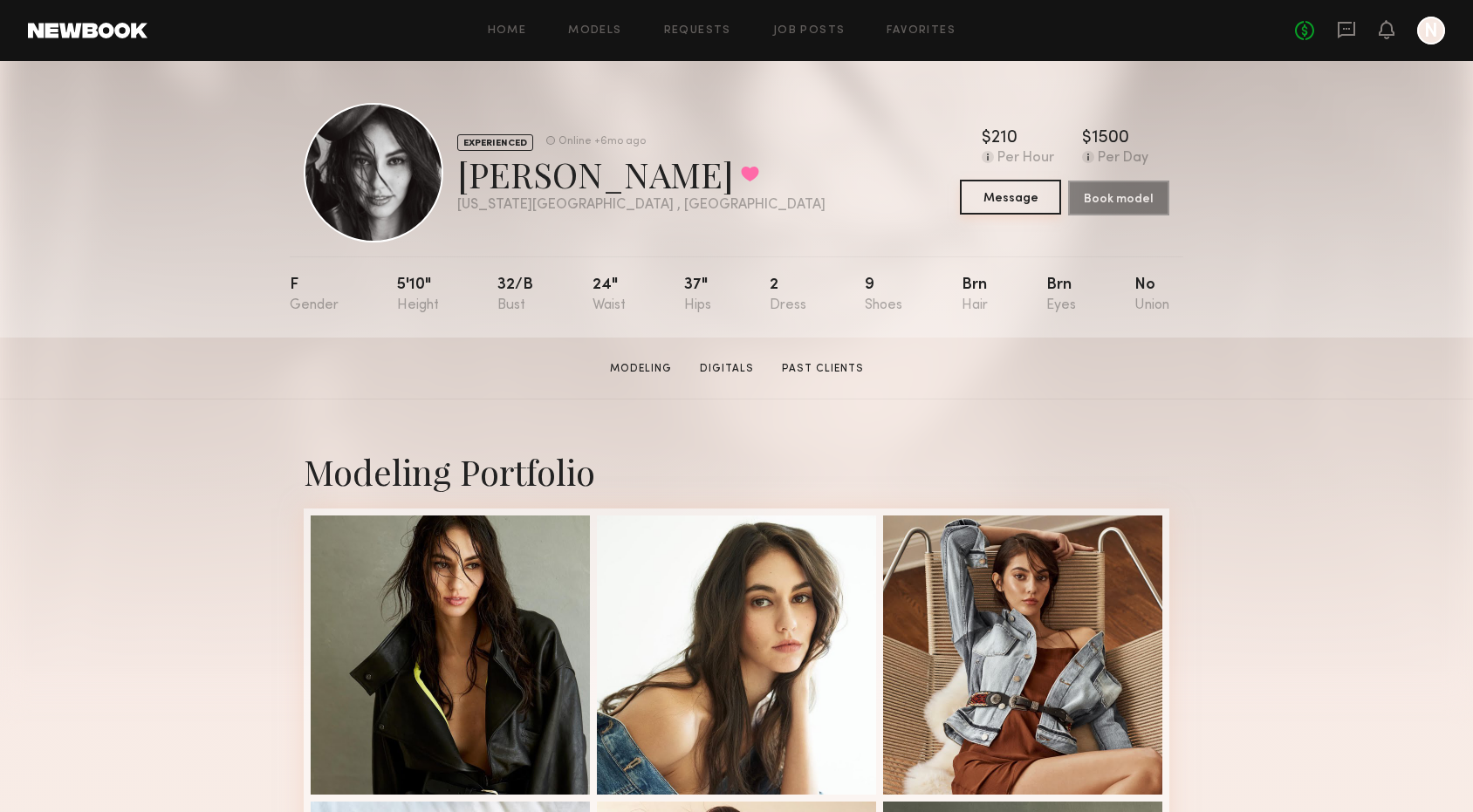
click at [995, 202] on button "Message" at bounding box center [1010, 196] width 101 height 35
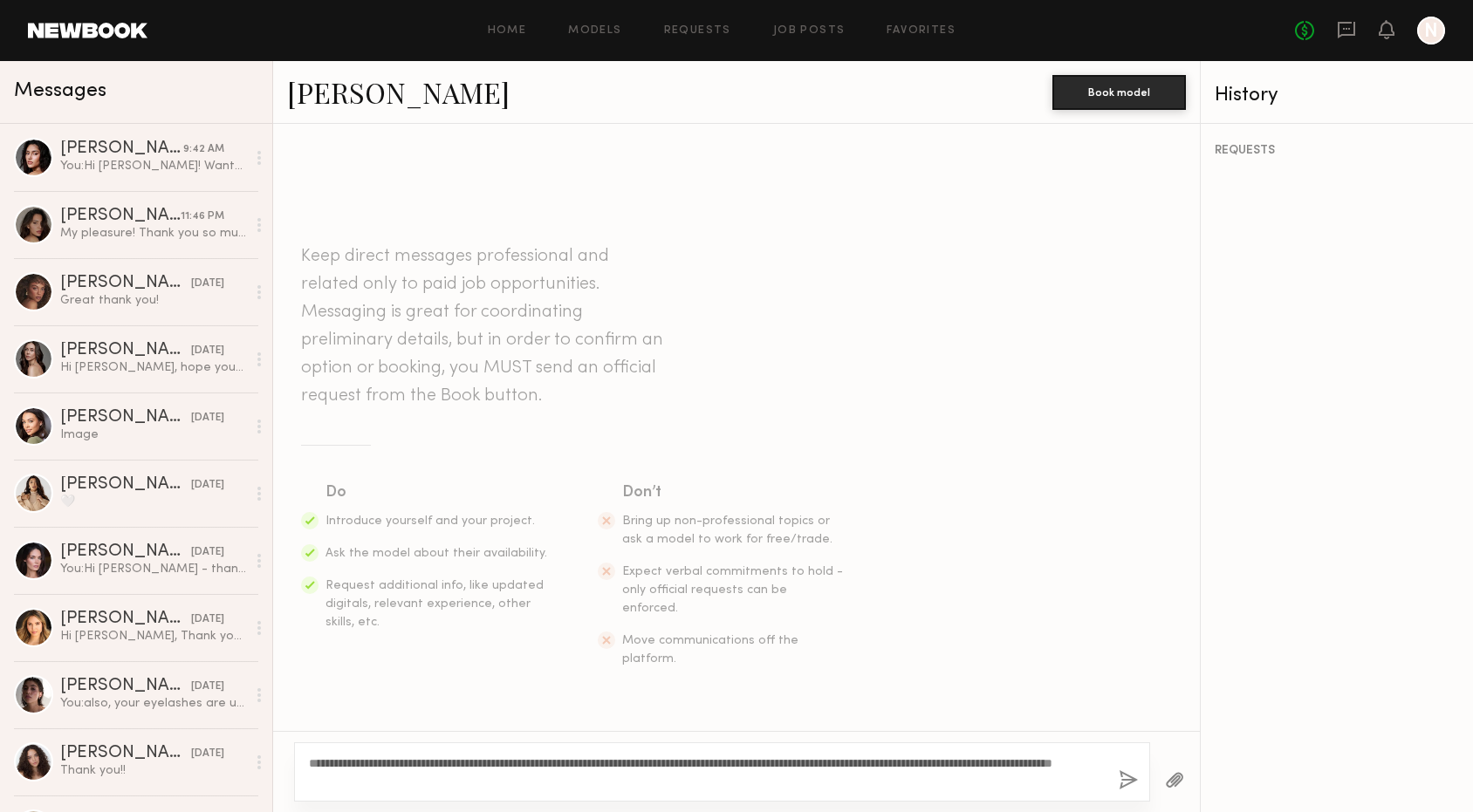
type textarea "**********"
click at [1138, 777] on div "**********" at bounding box center [721, 771] width 856 height 59
click at [1125, 785] on button "button" at bounding box center [1128, 781] width 19 height 22
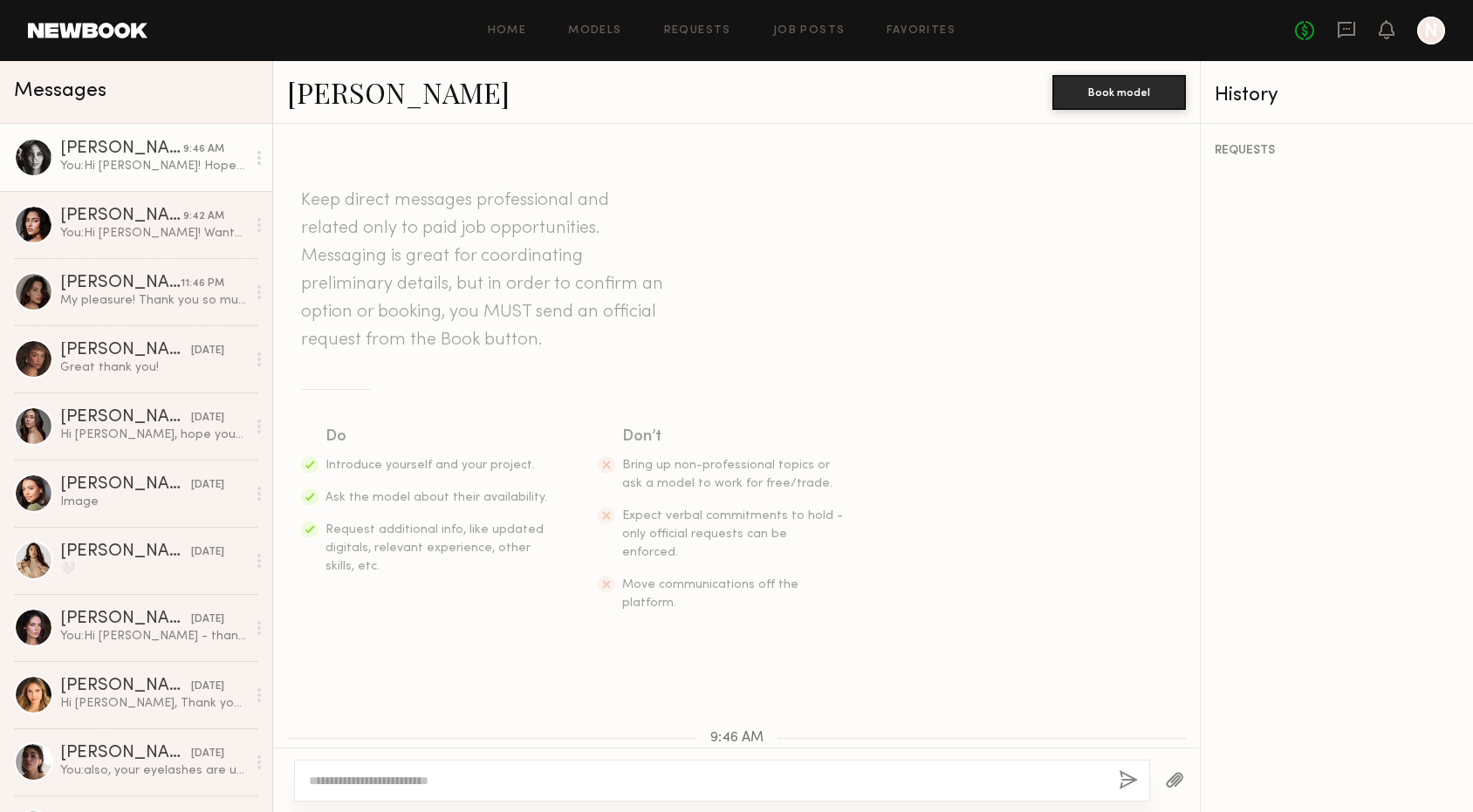
scroll to position [150, 0]
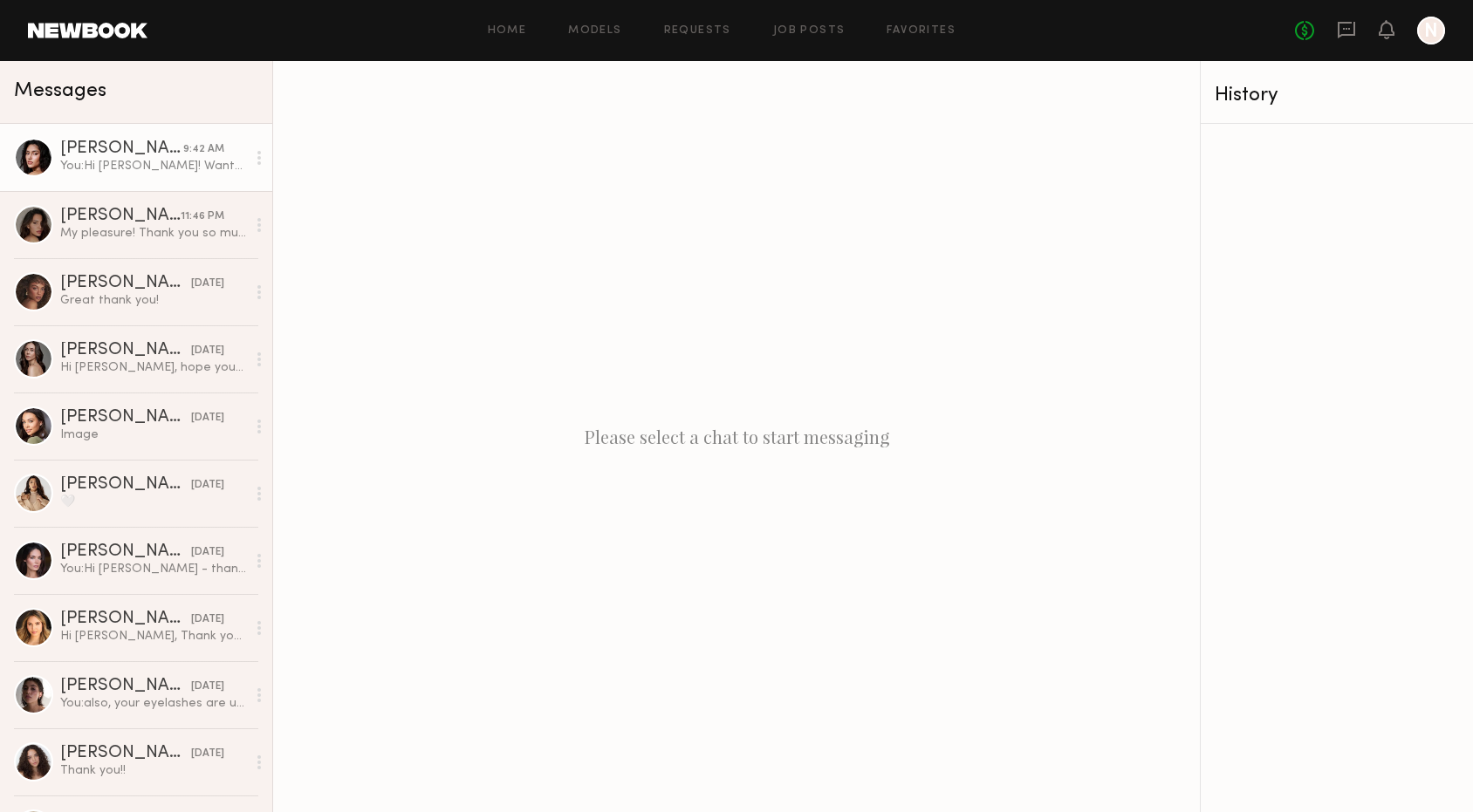
click at [114, 163] on div "You: Hi Sona! Wanted to follow up here :)" at bounding box center [153, 166] width 185 height 17
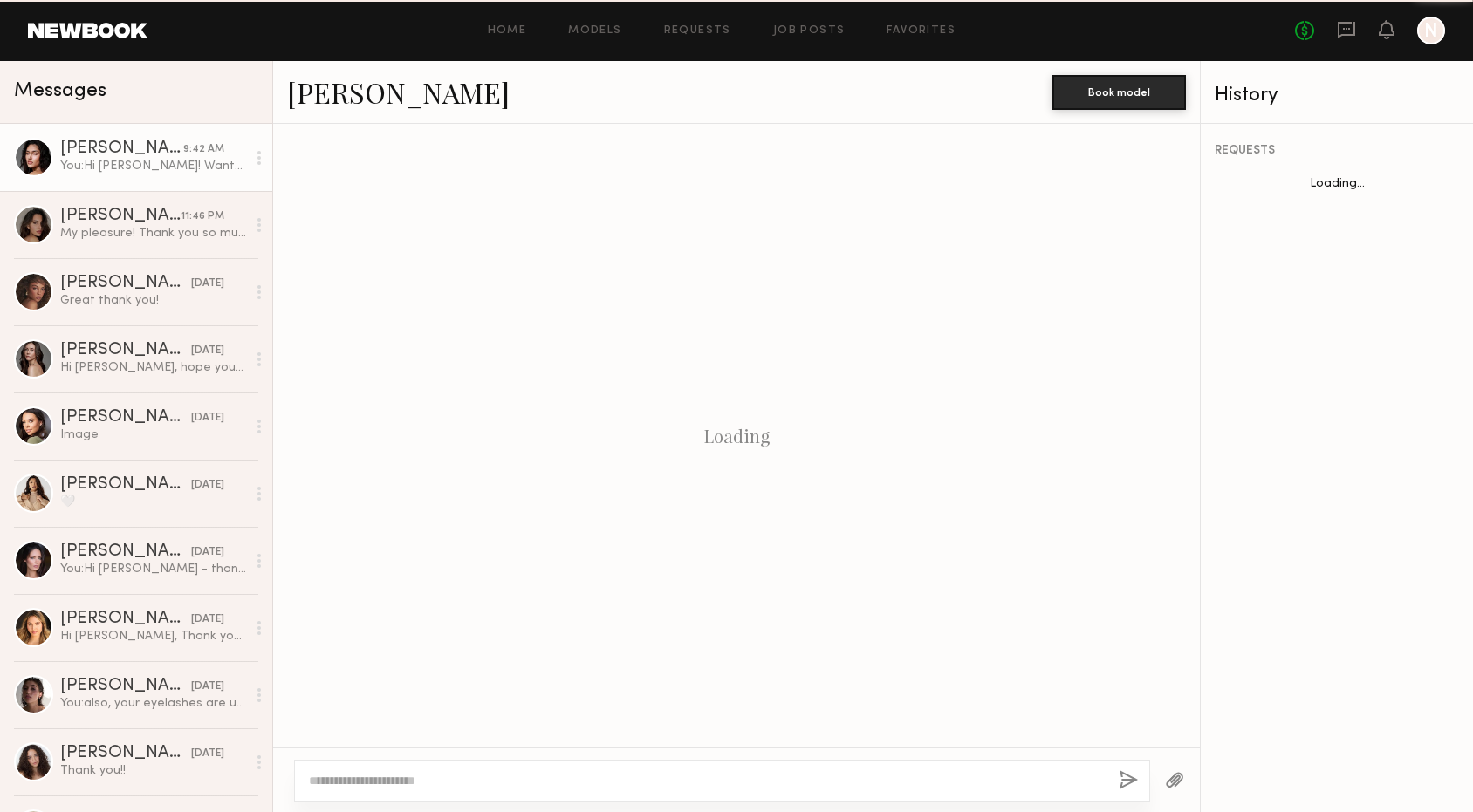
scroll to position [331, 0]
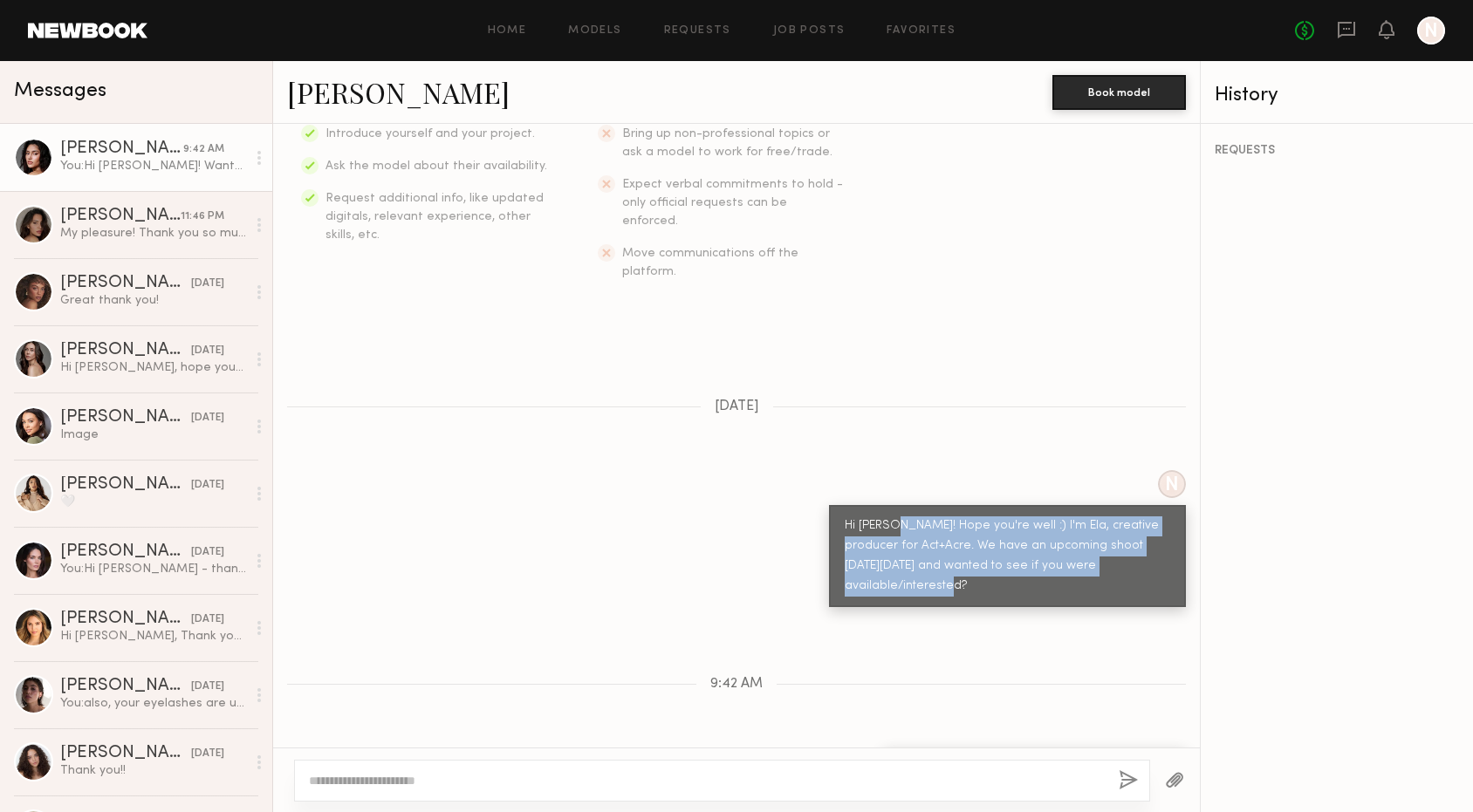
drag, startPoint x: 895, startPoint y: 489, endPoint x: 1158, endPoint y: 534, distance: 266.8
click at [1158, 534] on div "Hi Sona! Hope you're well :) I'm Ela, creative producer for Act+Acre. We have a…" at bounding box center [1007, 556] width 325 height 80
copy div "Hope you're well :) I'm Ela, creative producer for Act+Acre. We have an upcomin…"
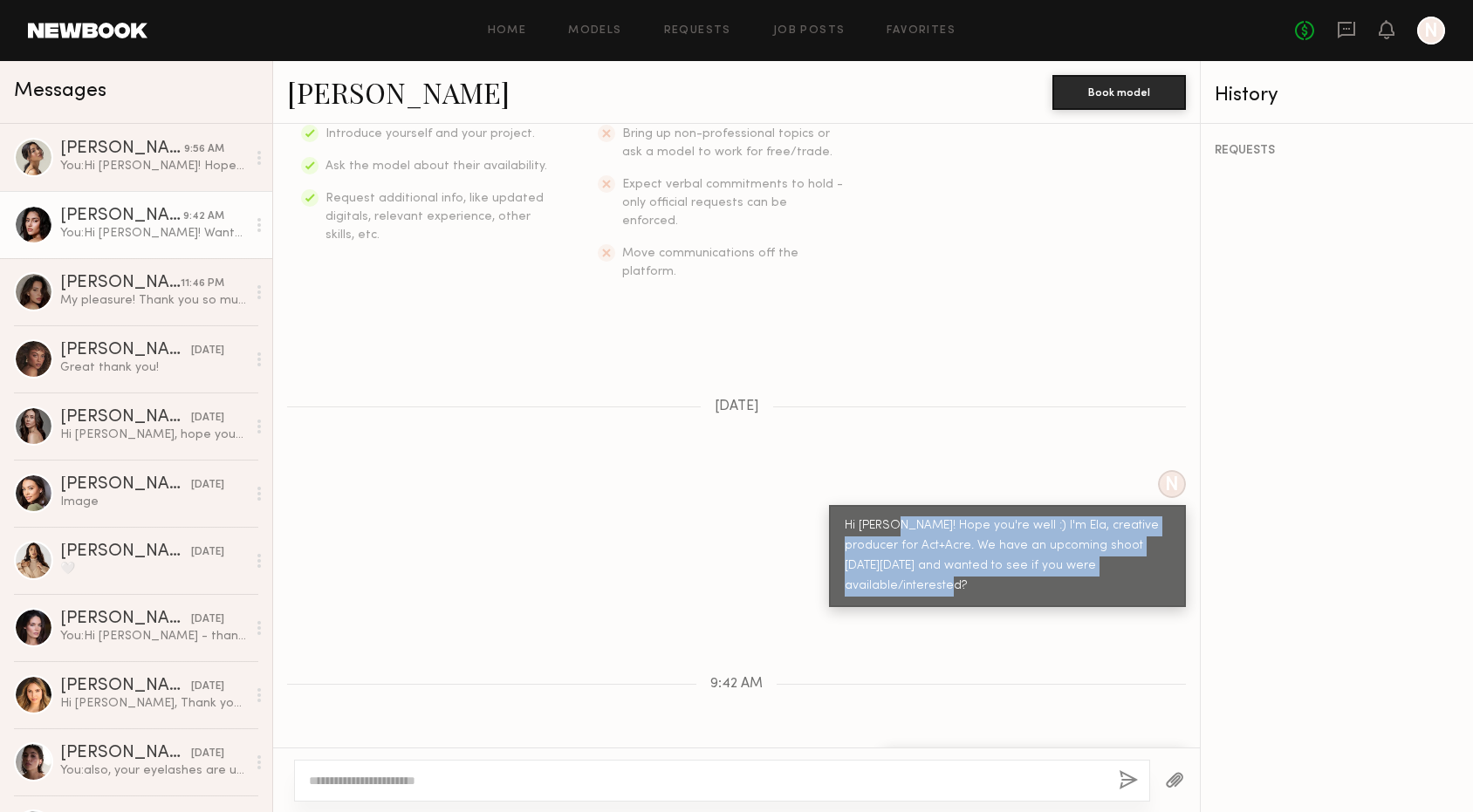
copy div "Hope you're well :) I'm Ela, creative producer for Act+Acre. We have an upcomin…"
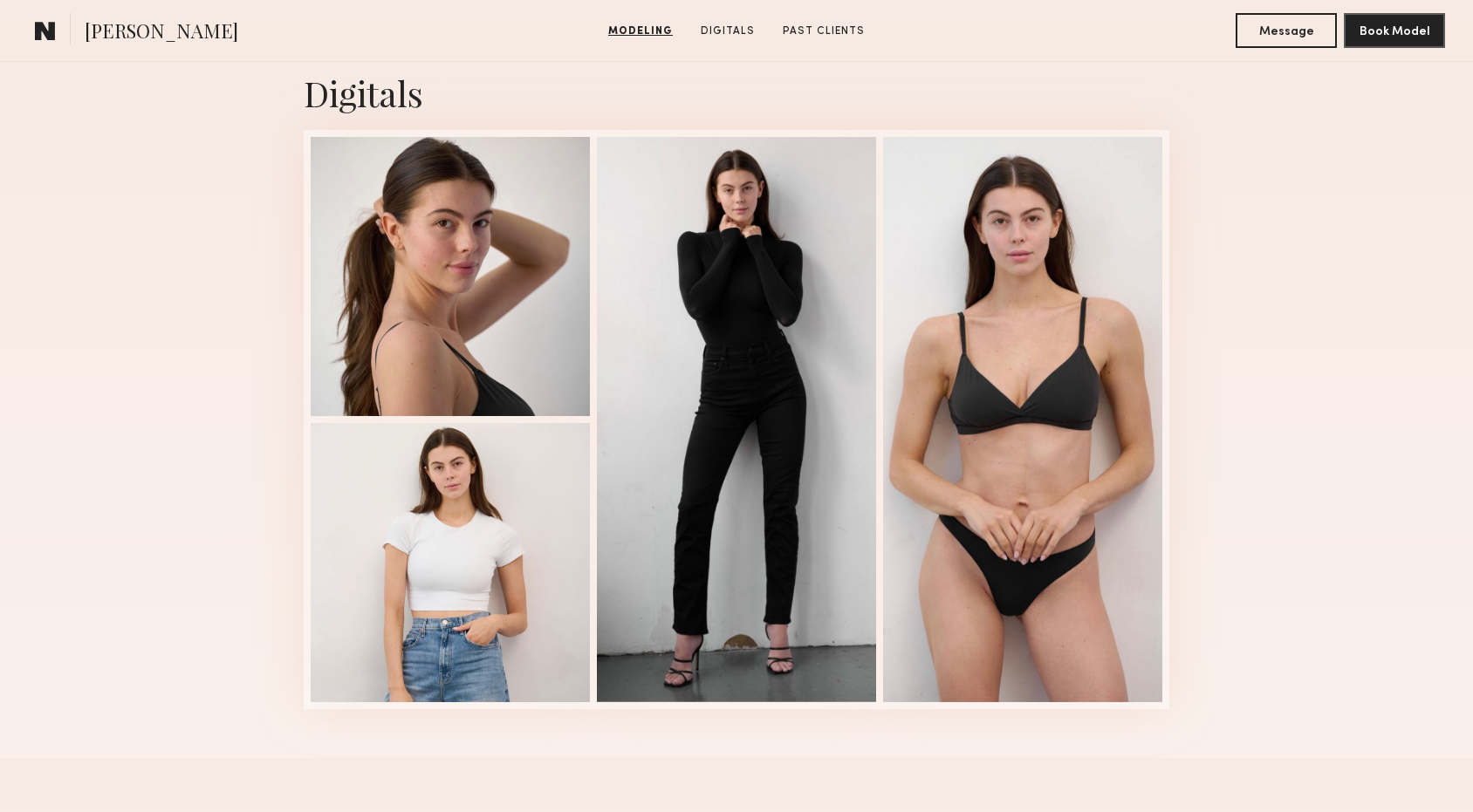
scroll to position [1819, 0]
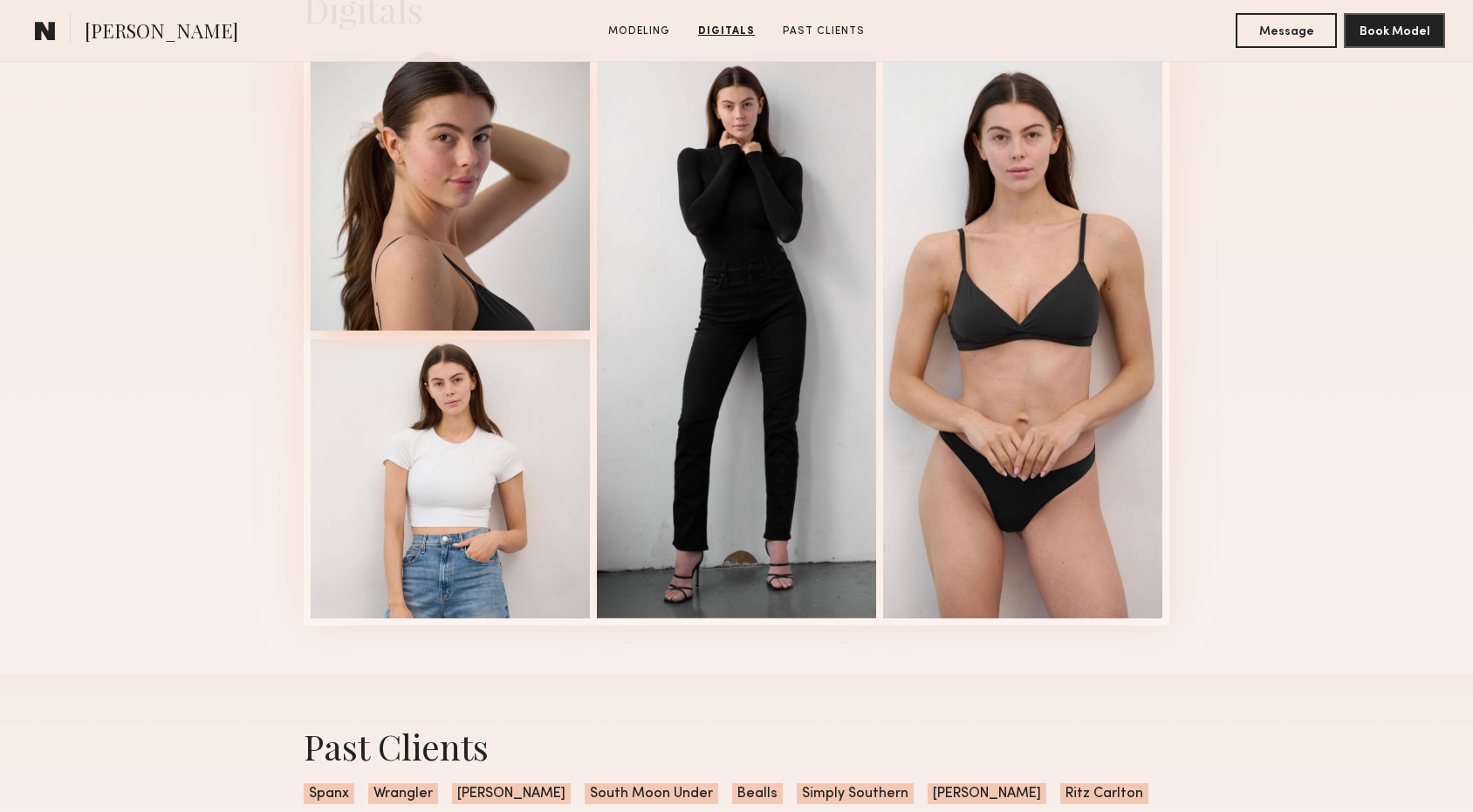
click at [373, 244] on div at bounding box center [449, 190] width 279 height 279
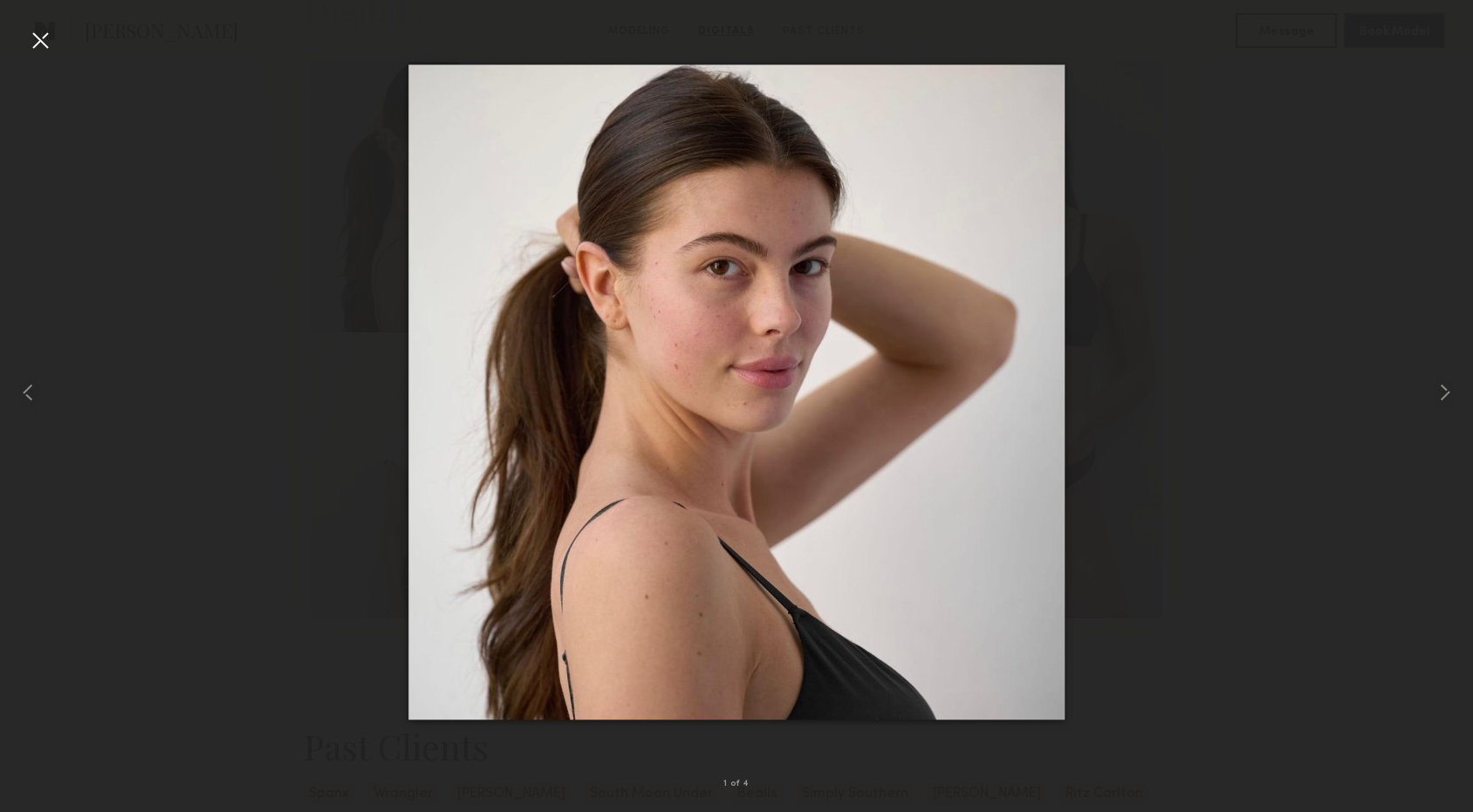
click at [191, 312] on div at bounding box center [736, 392] width 1473 height 728
click at [46, 40] on div at bounding box center [40, 40] width 28 height 28
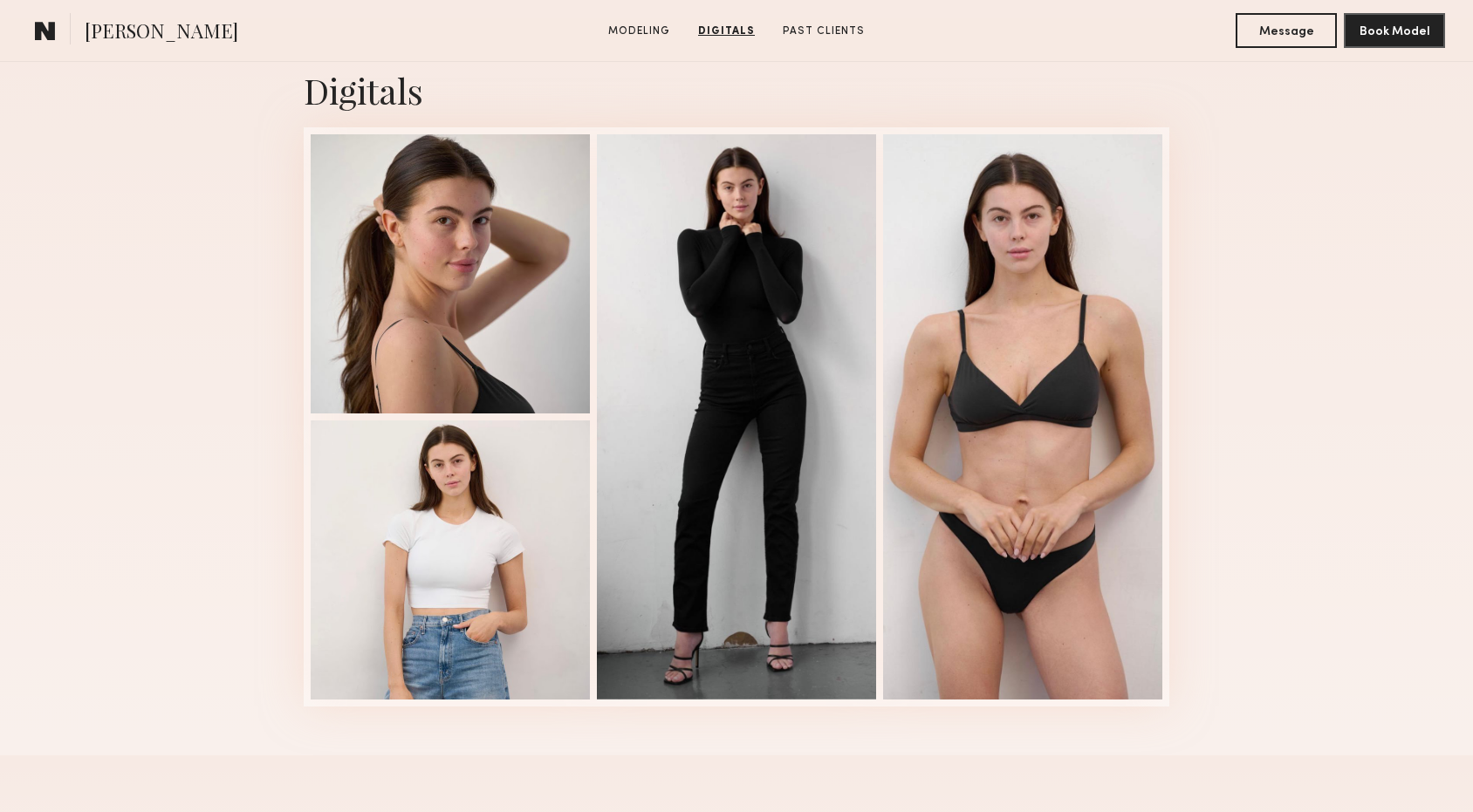
scroll to position [1733, 0]
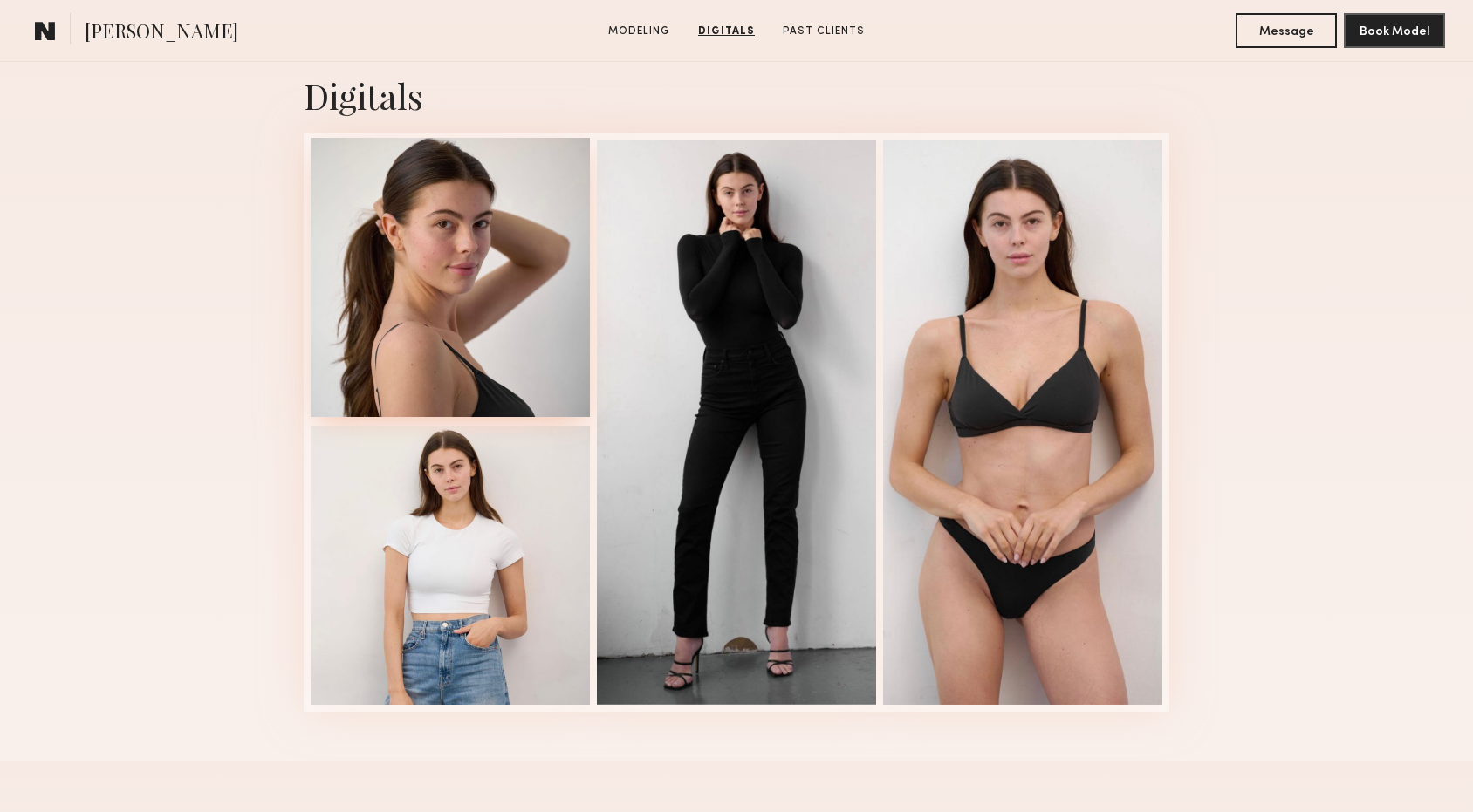
click at [459, 246] on div at bounding box center [449, 277] width 279 height 279
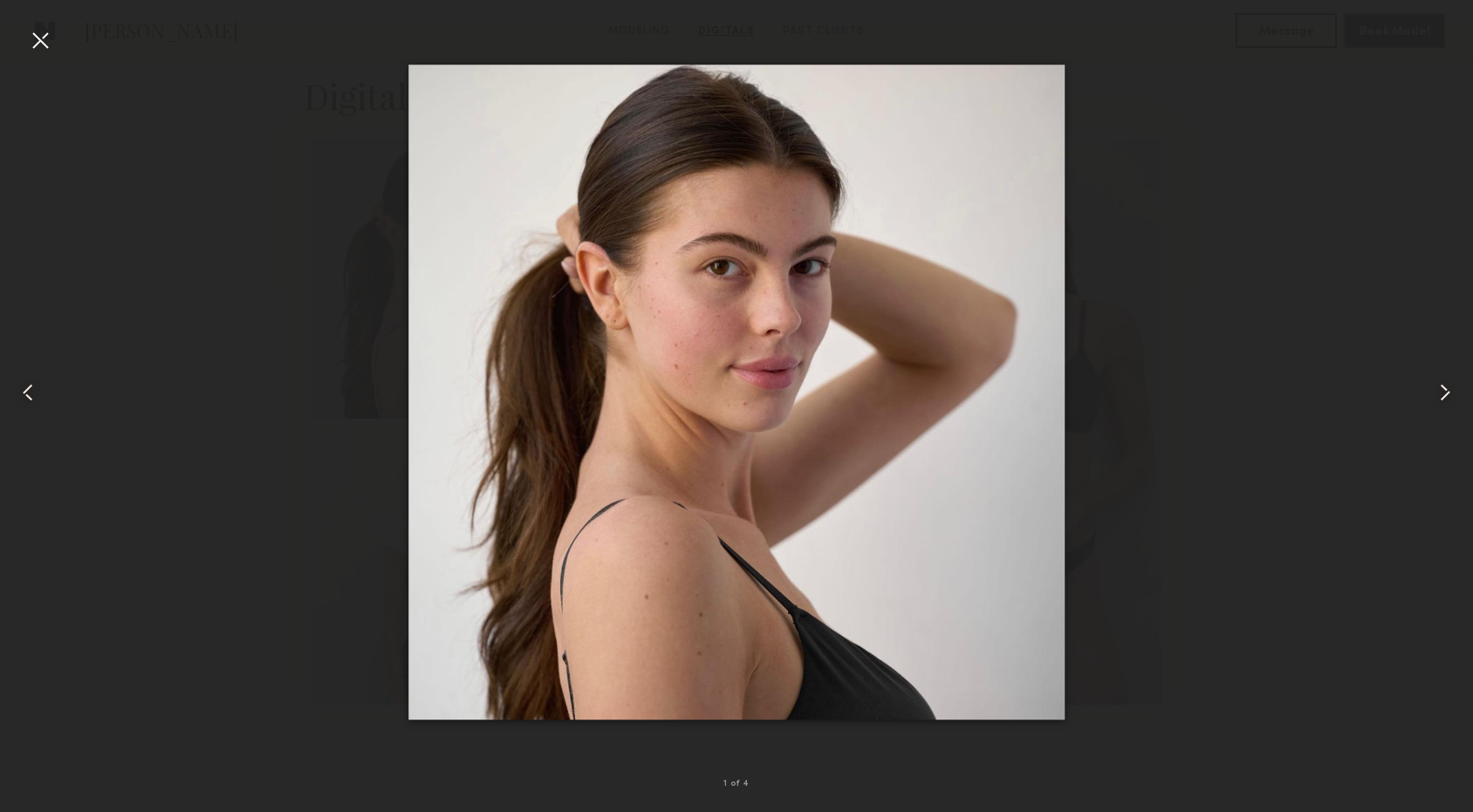
click at [41, 29] on div at bounding box center [40, 40] width 28 height 28
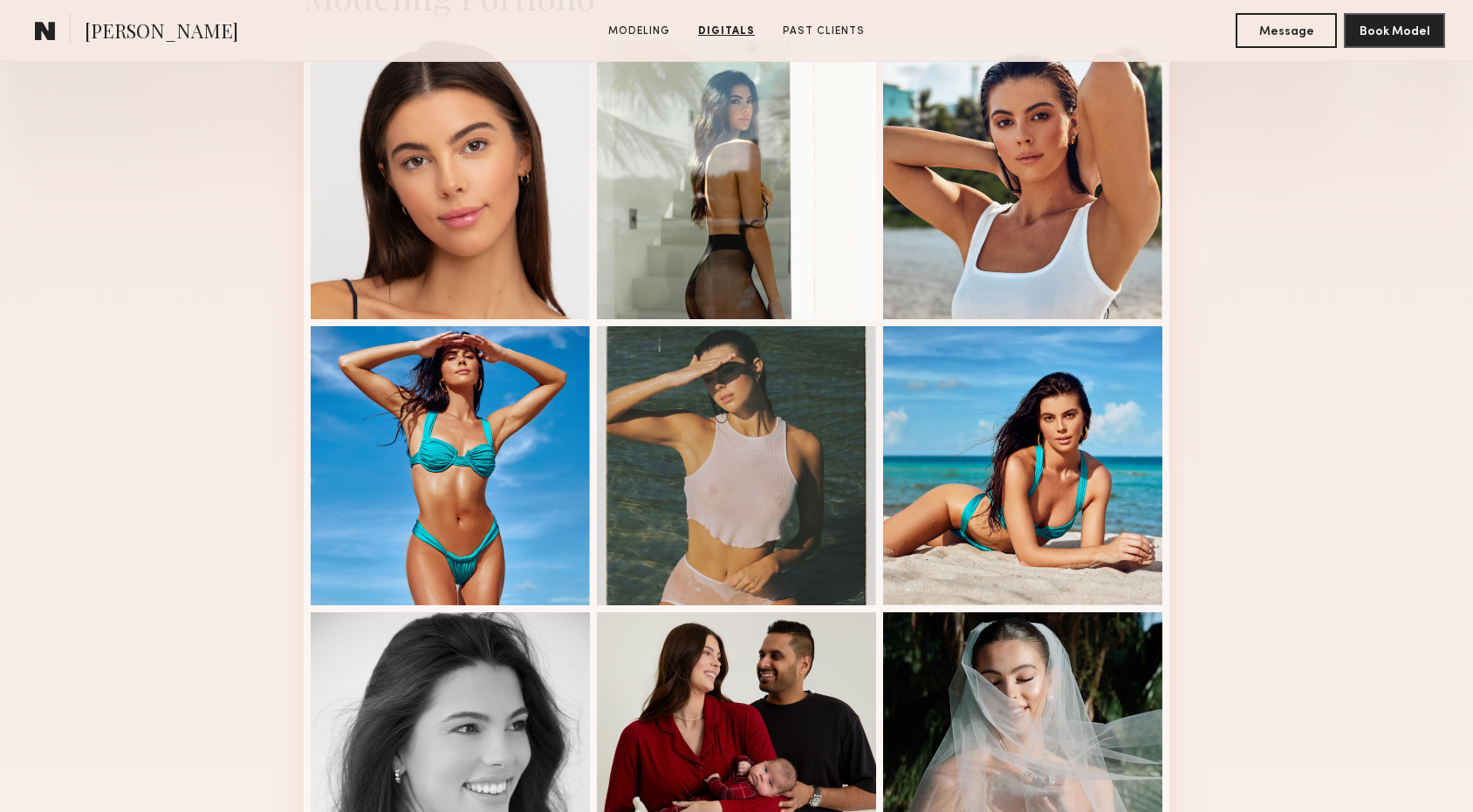
scroll to position [0, 0]
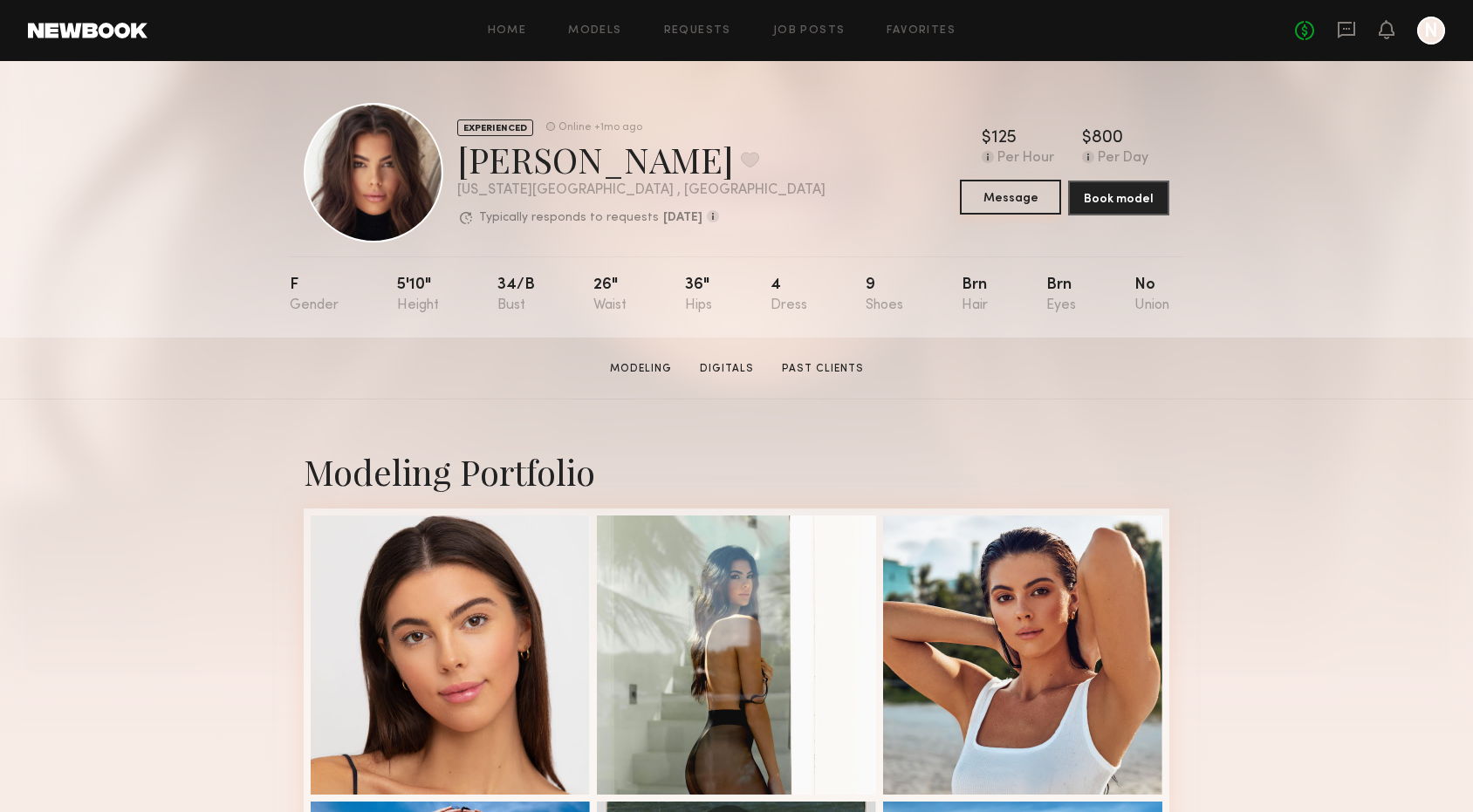
click at [1004, 206] on button "Message" at bounding box center [1010, 196] width 101 height 35
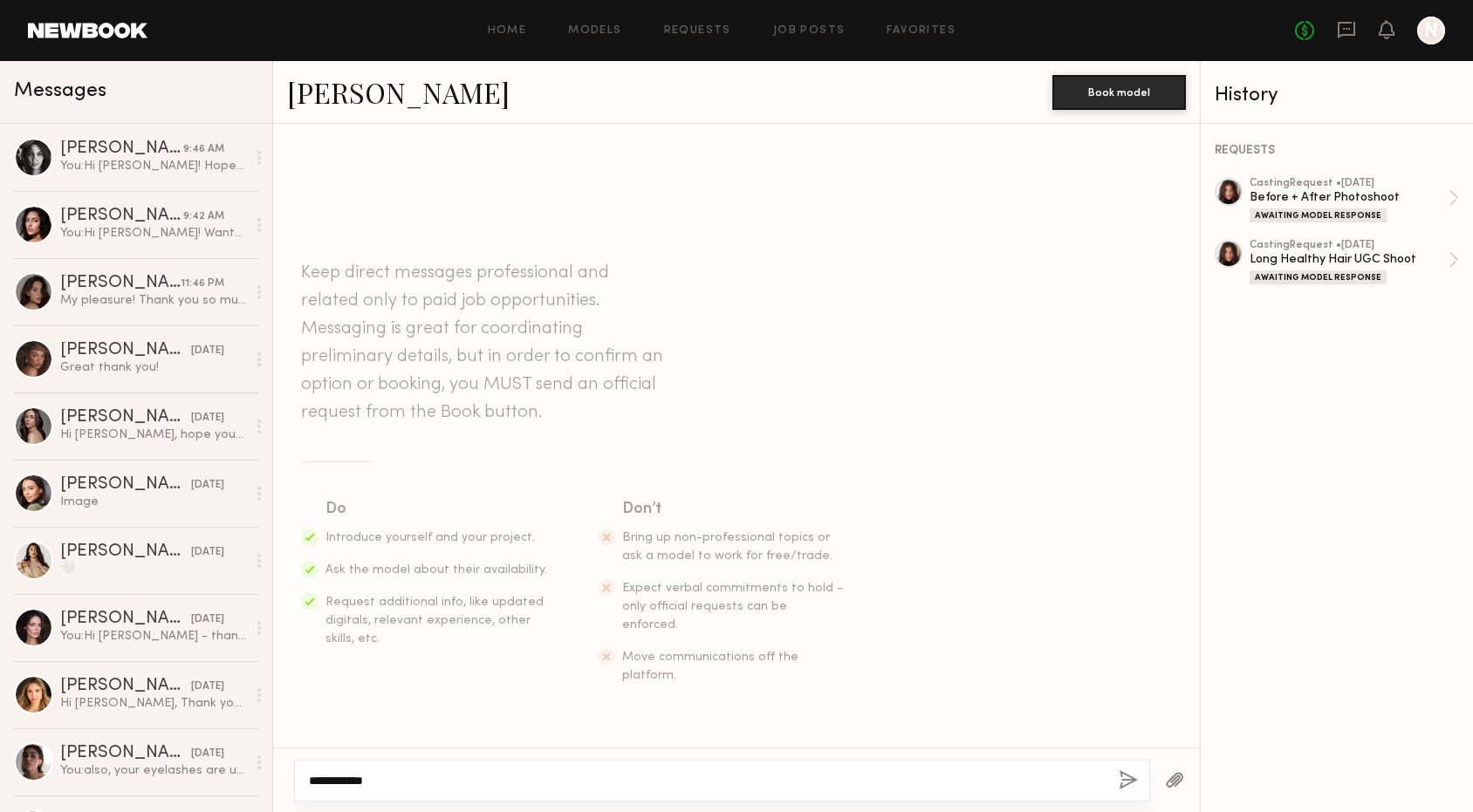
paste textarea "**********"
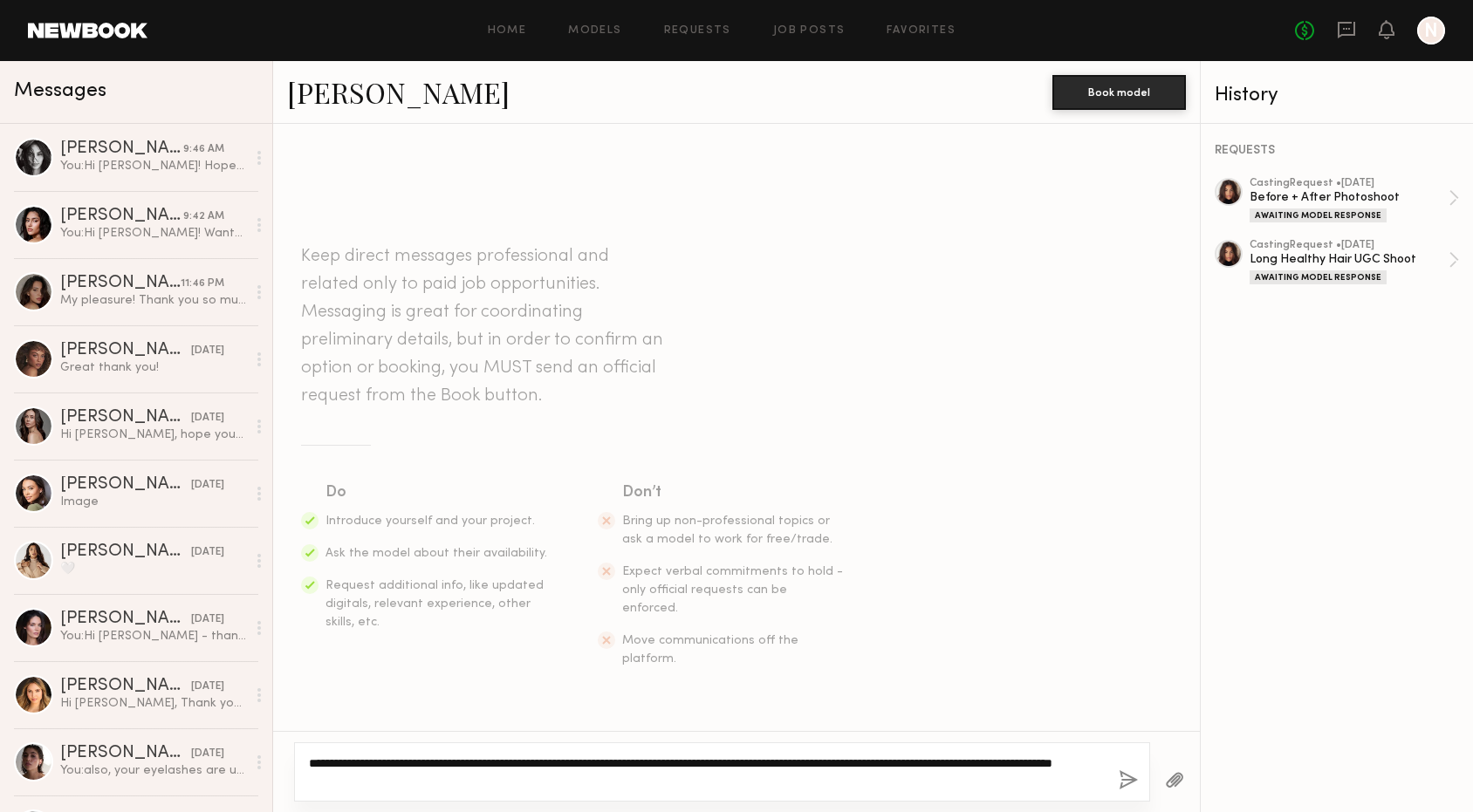
type textarea "**********"
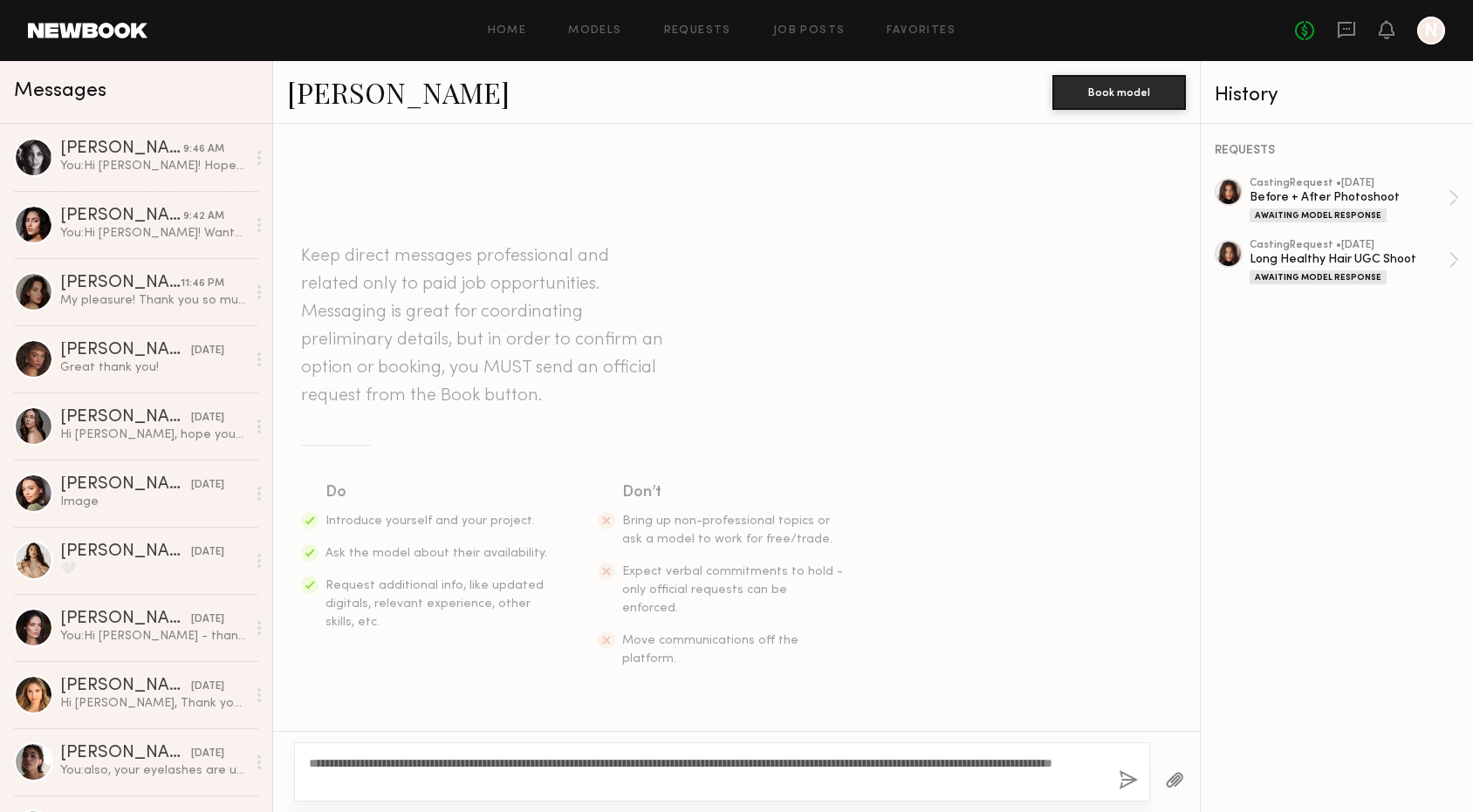
click at [1119, 782] on button "button" at bounding box center [1128, 781] width 19 height 22
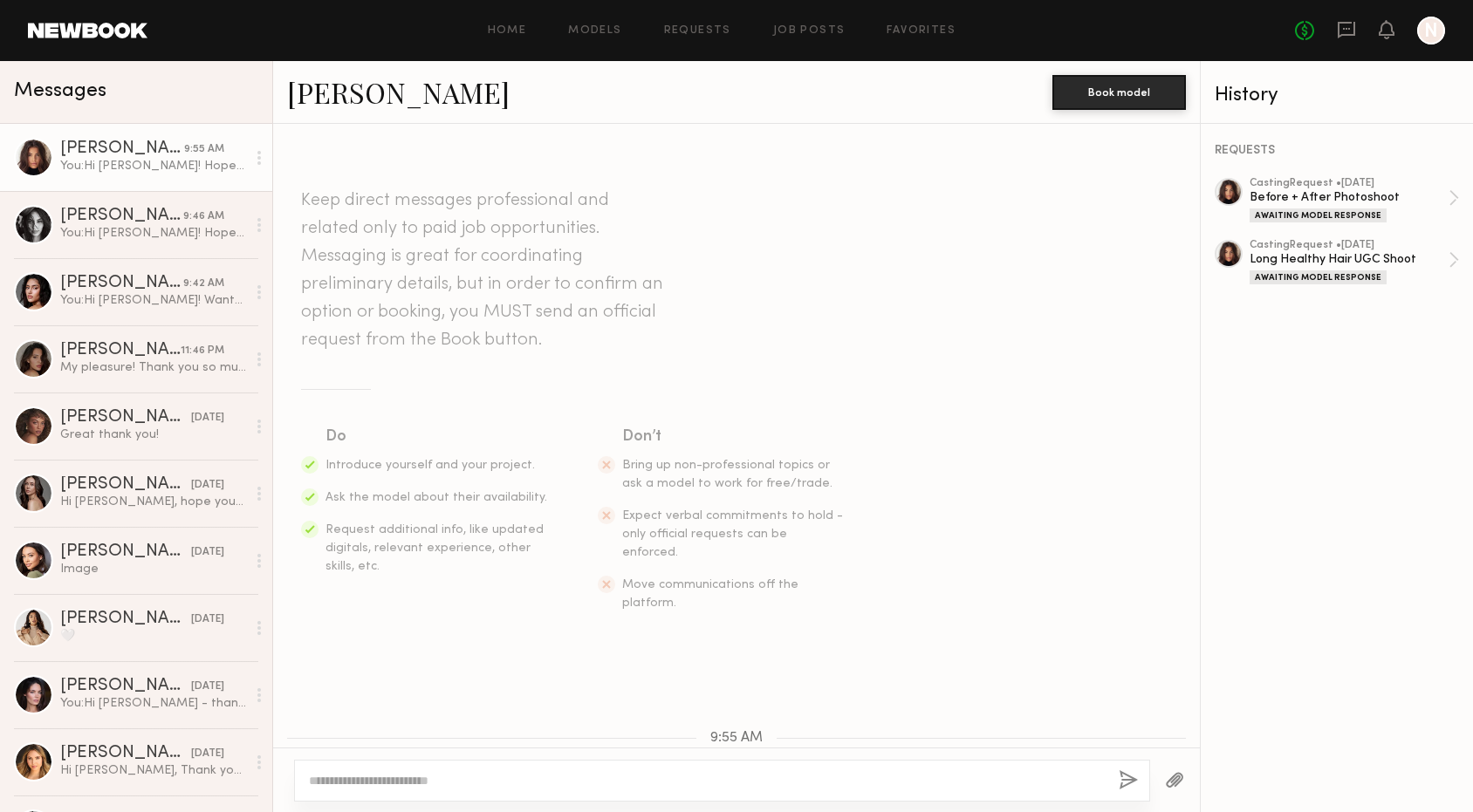
scroll to position [150, 0]
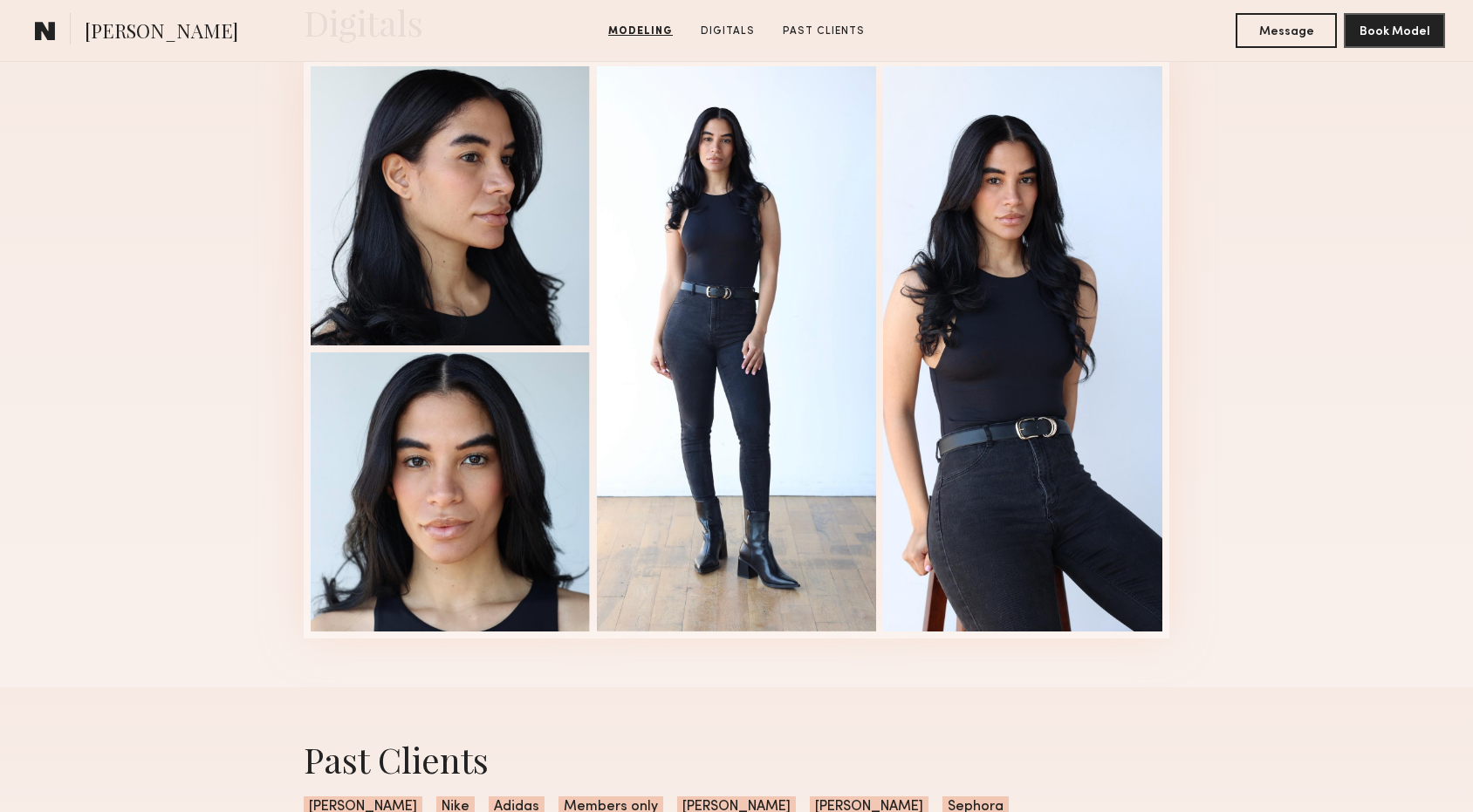
scroll to position [1819, 0]
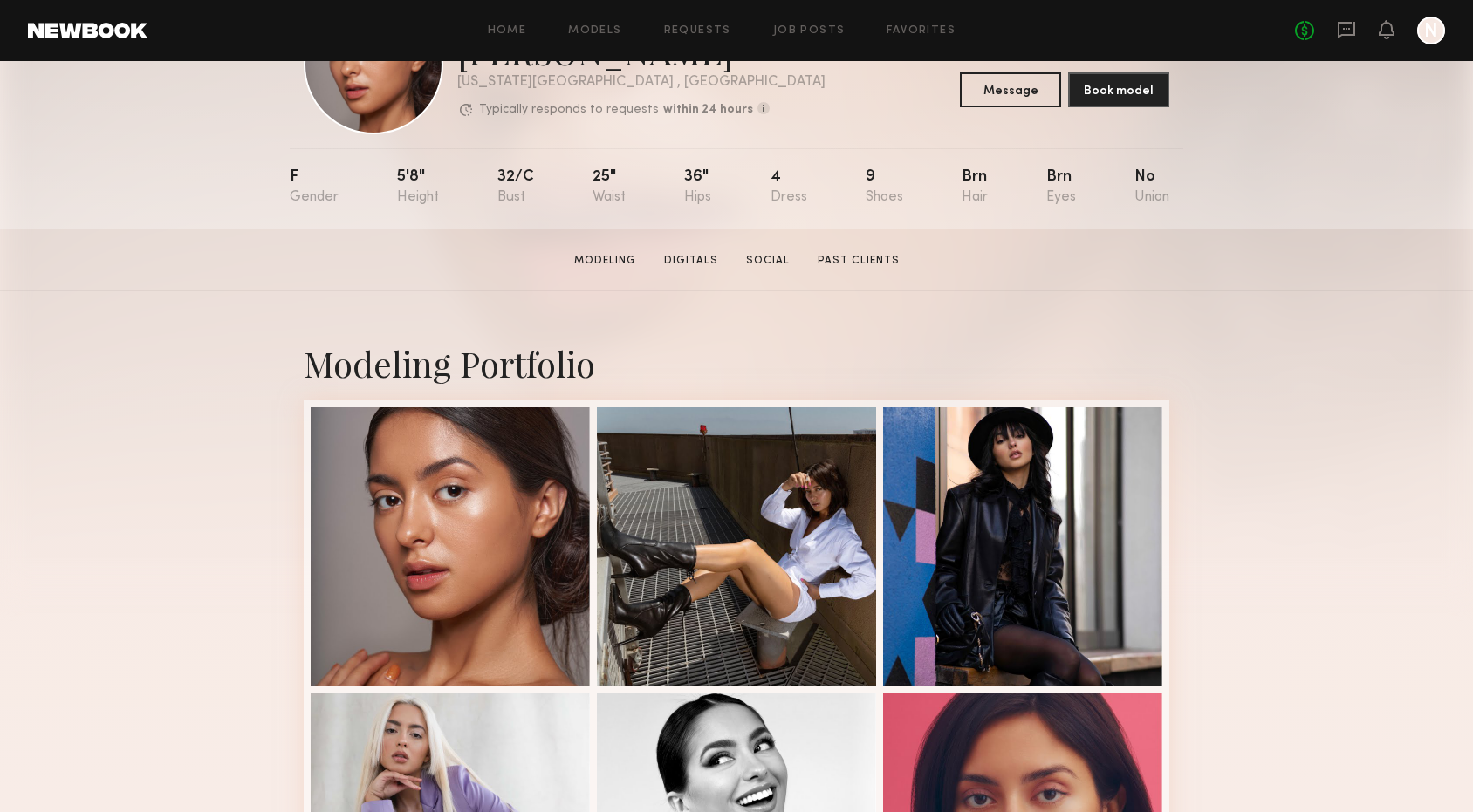
scroll to position [353, 0]
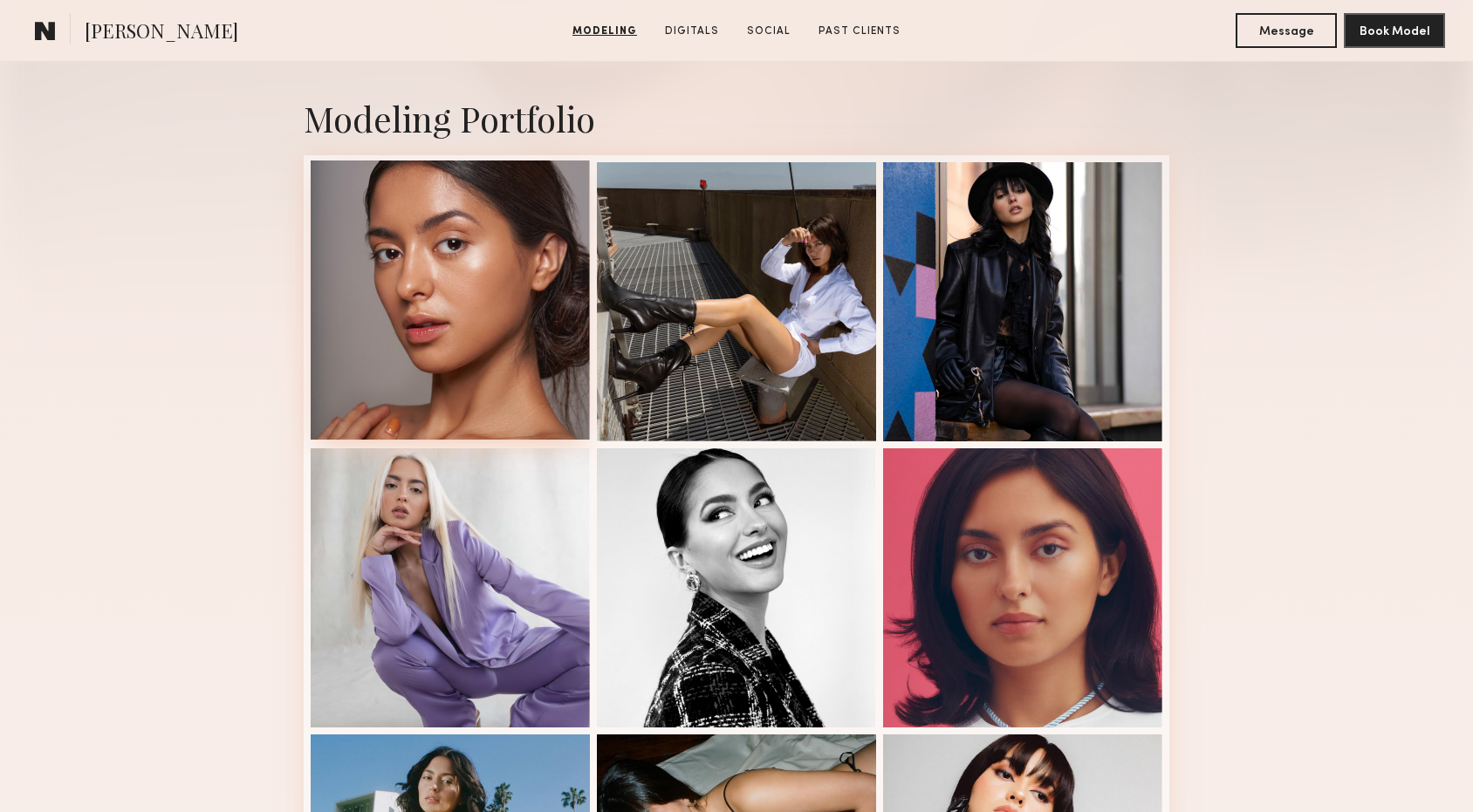
click at [447, 325] on div at bounding box center [449, 299] width 279 height 279
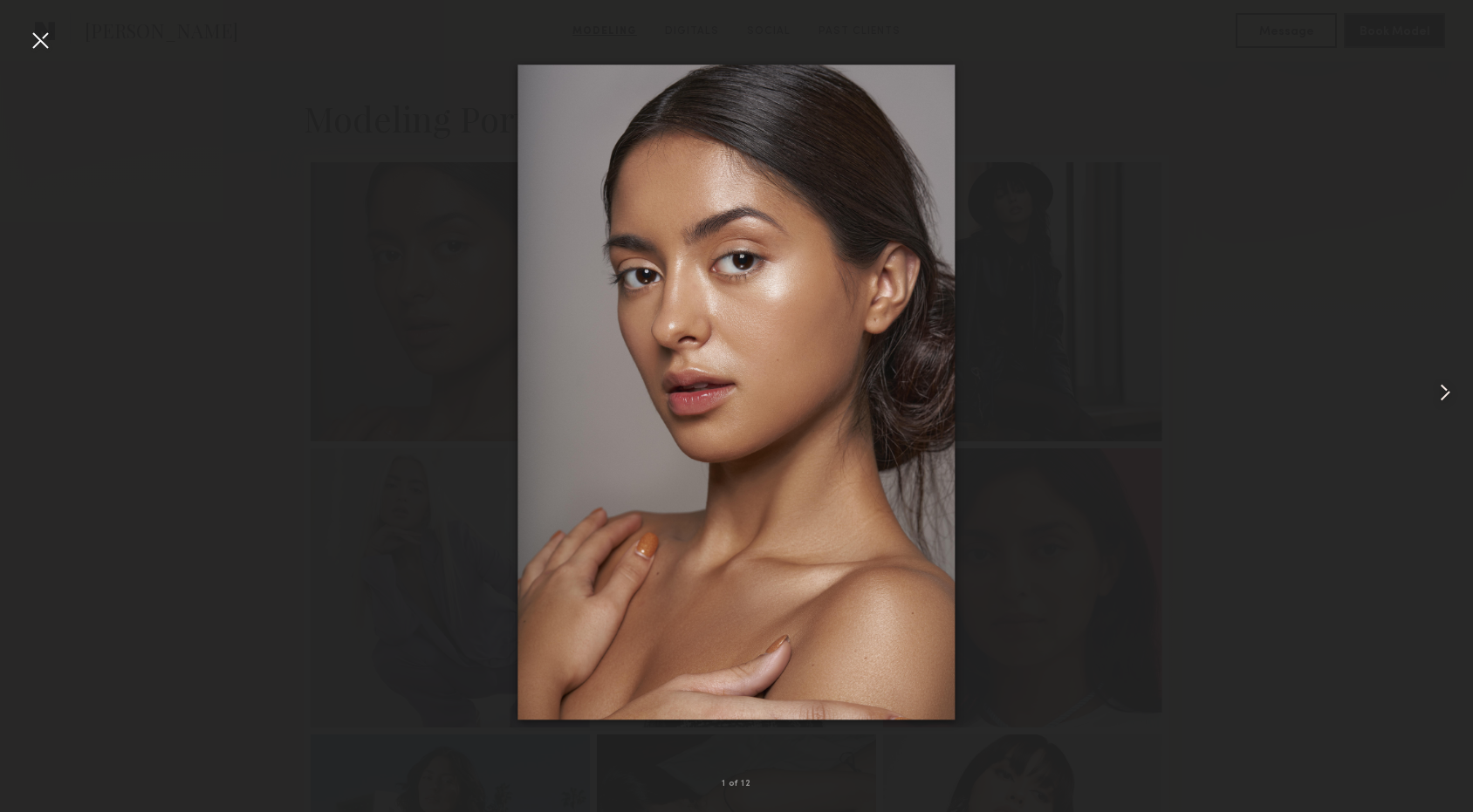
click at [1434, 395] on common-icon at bounding box center [1444, 393] width 28 height 28
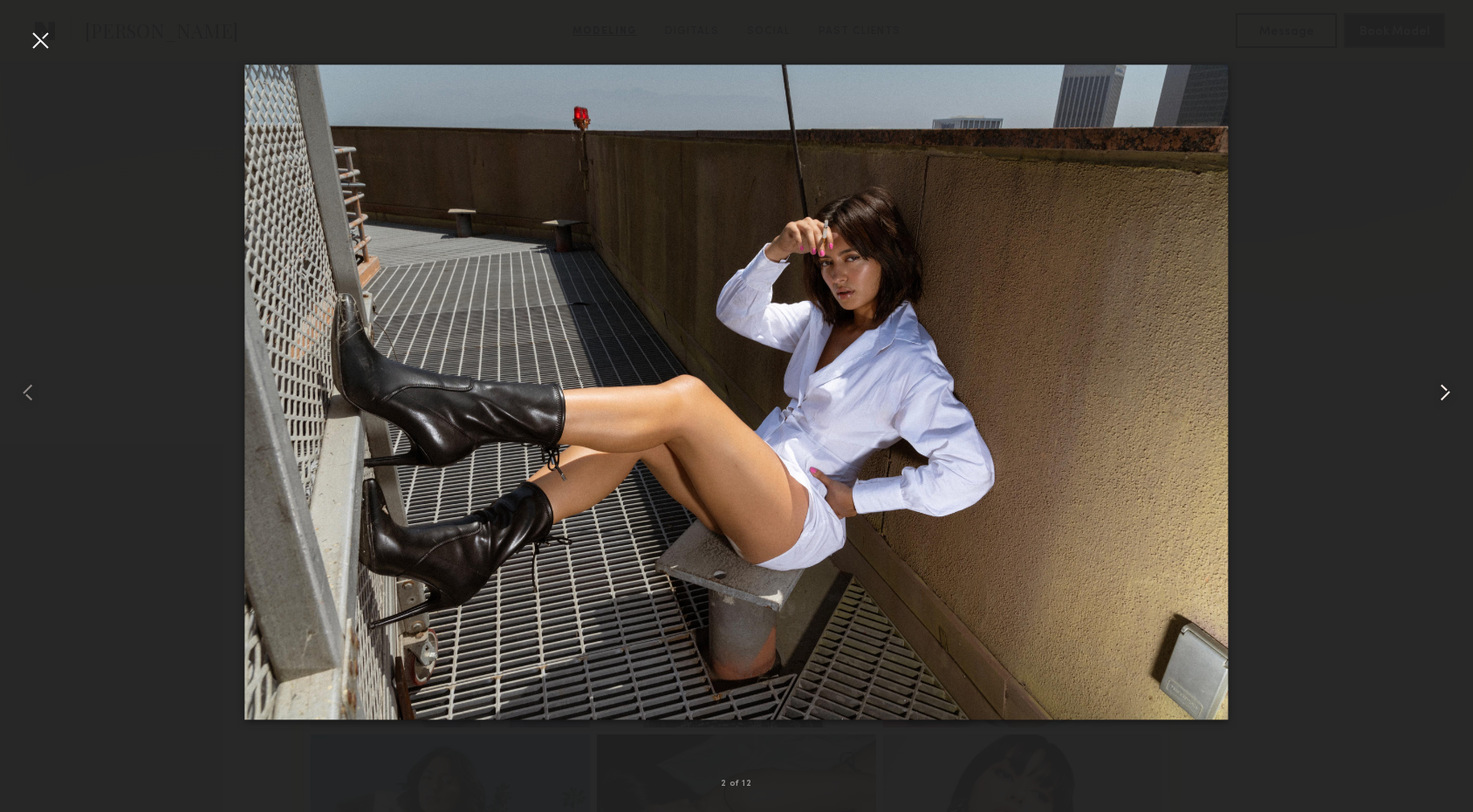
click at [1434, 395] on common-icon at bounding box center [1444, 393] width 28 height 28
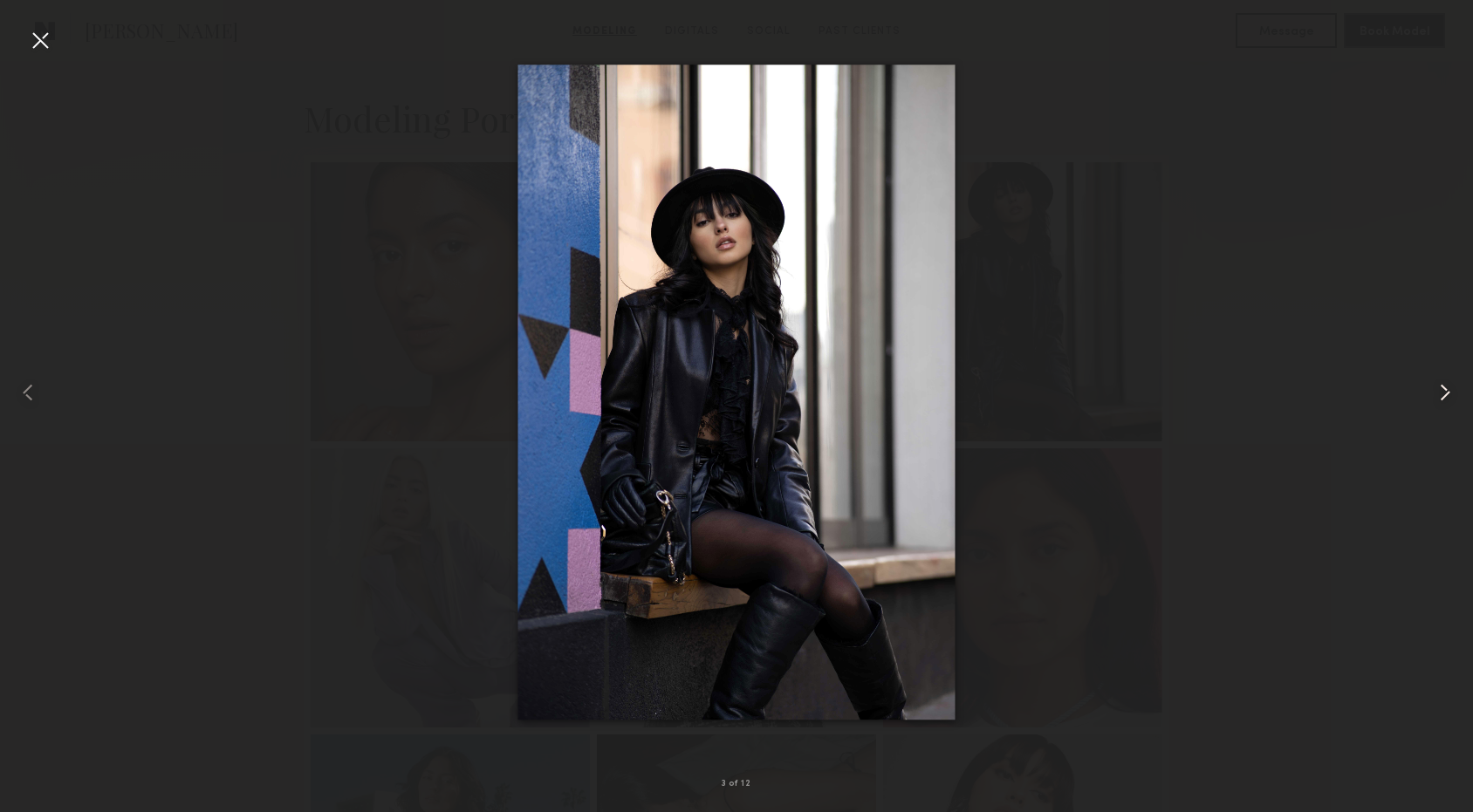
click at [1434, 395] on common-icon at bounding box center [1444, 393] width 28 height 28
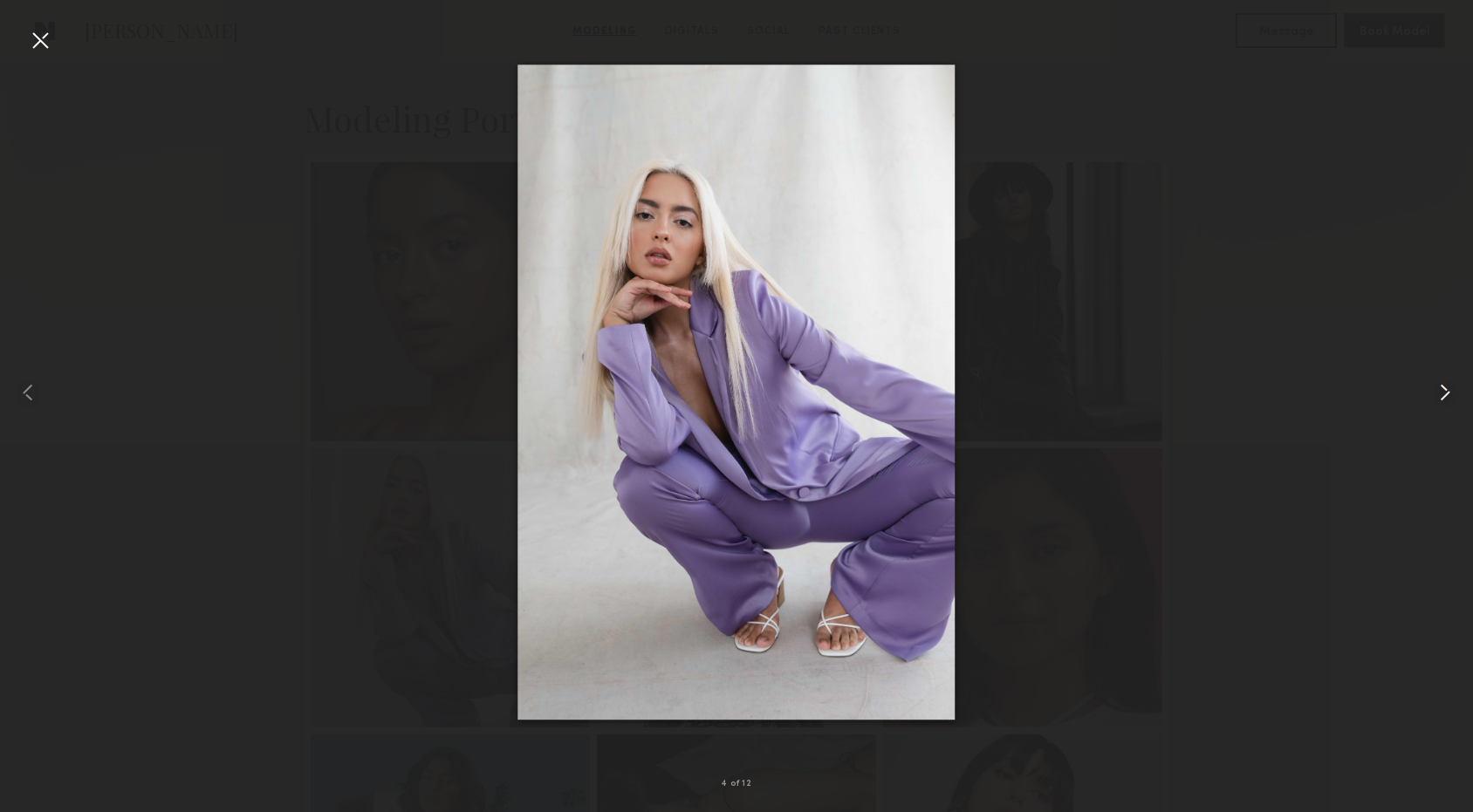
click at [1434, 395] on common-icon at bounding box center [1444, 393] width 28 height 28
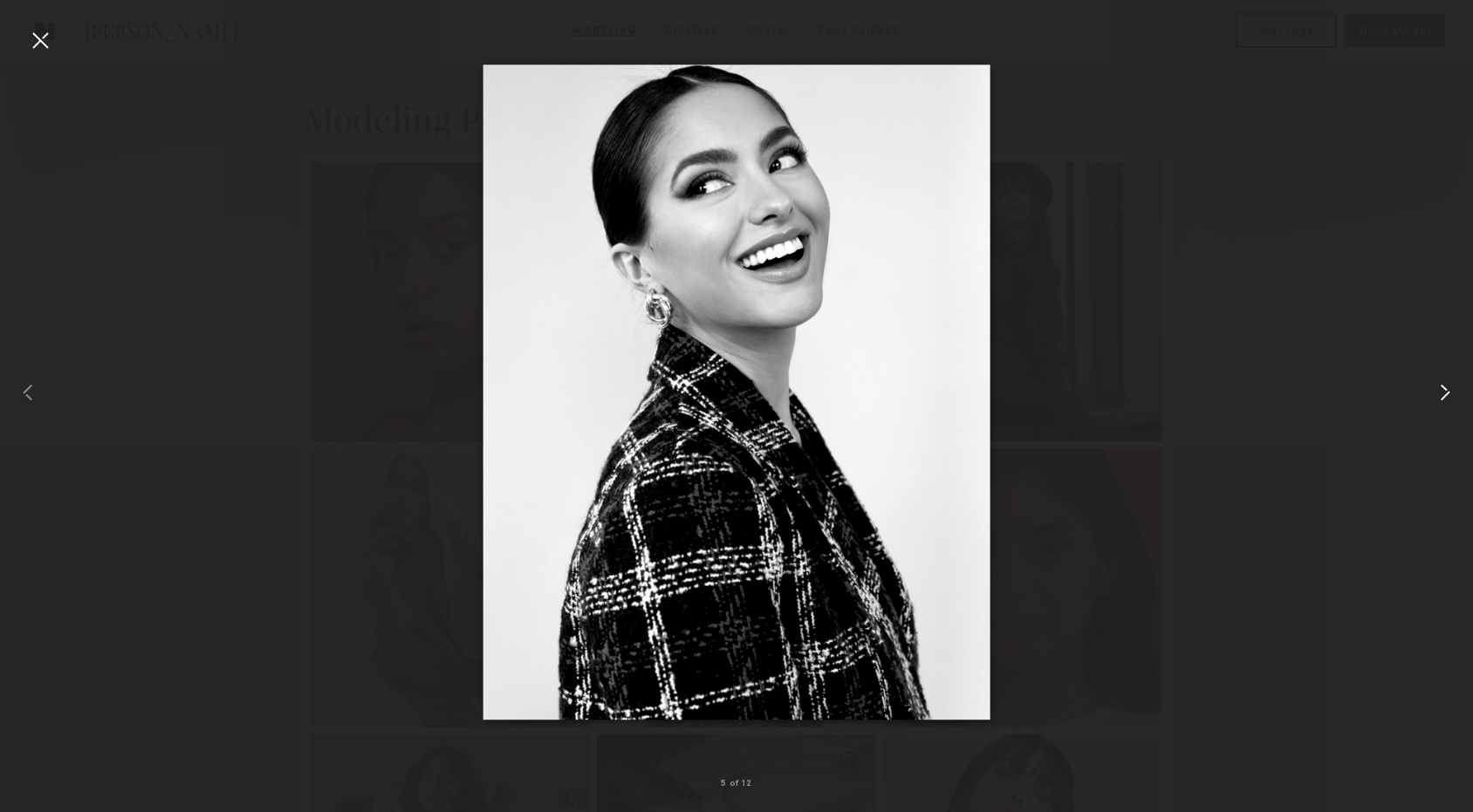
click at [1434, 395] on common-icon at bounding box center [1444, 393] width 28 height 28
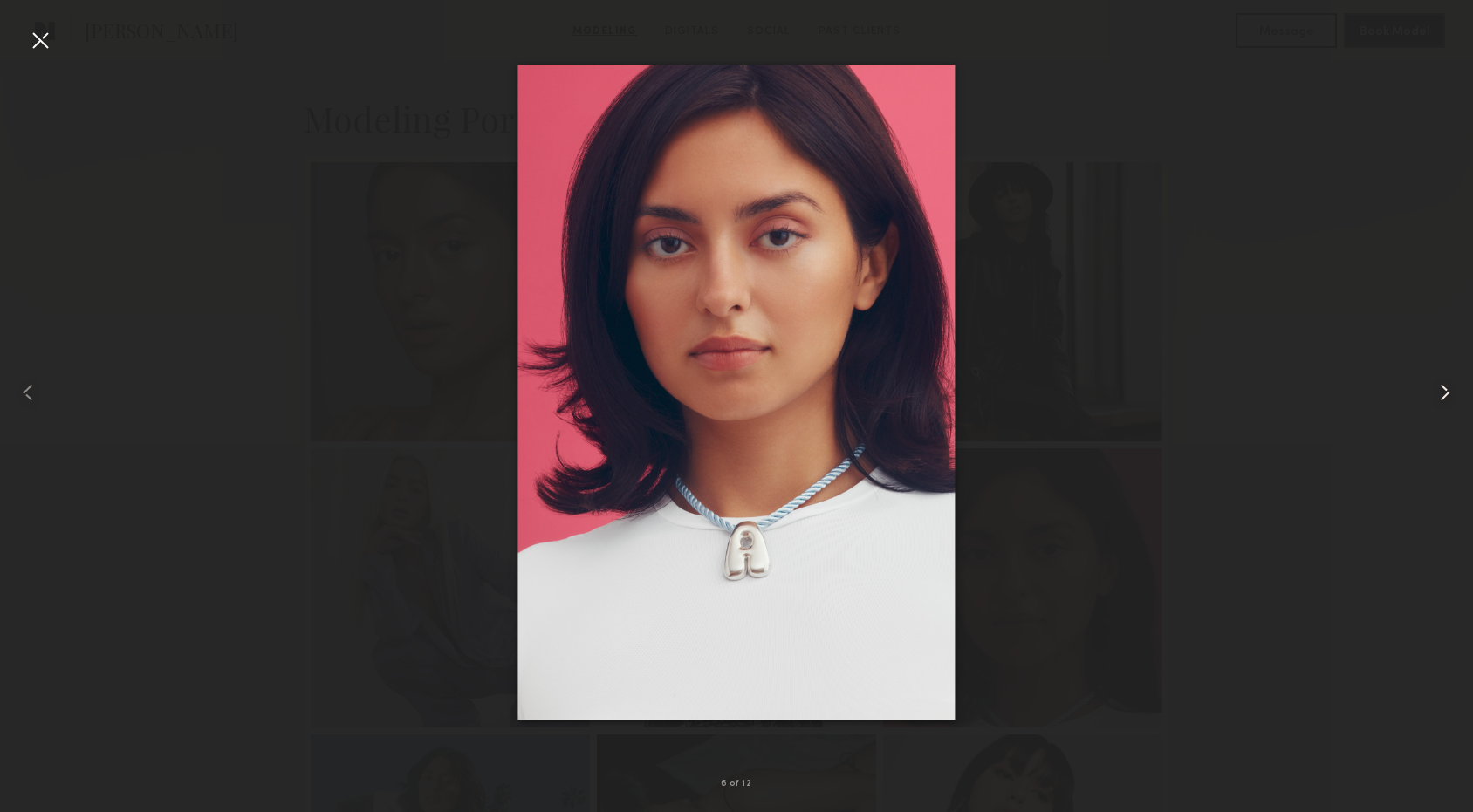
click at [1434, 395] on common-icon at bounding box center [1444, 393] width 28 height 28
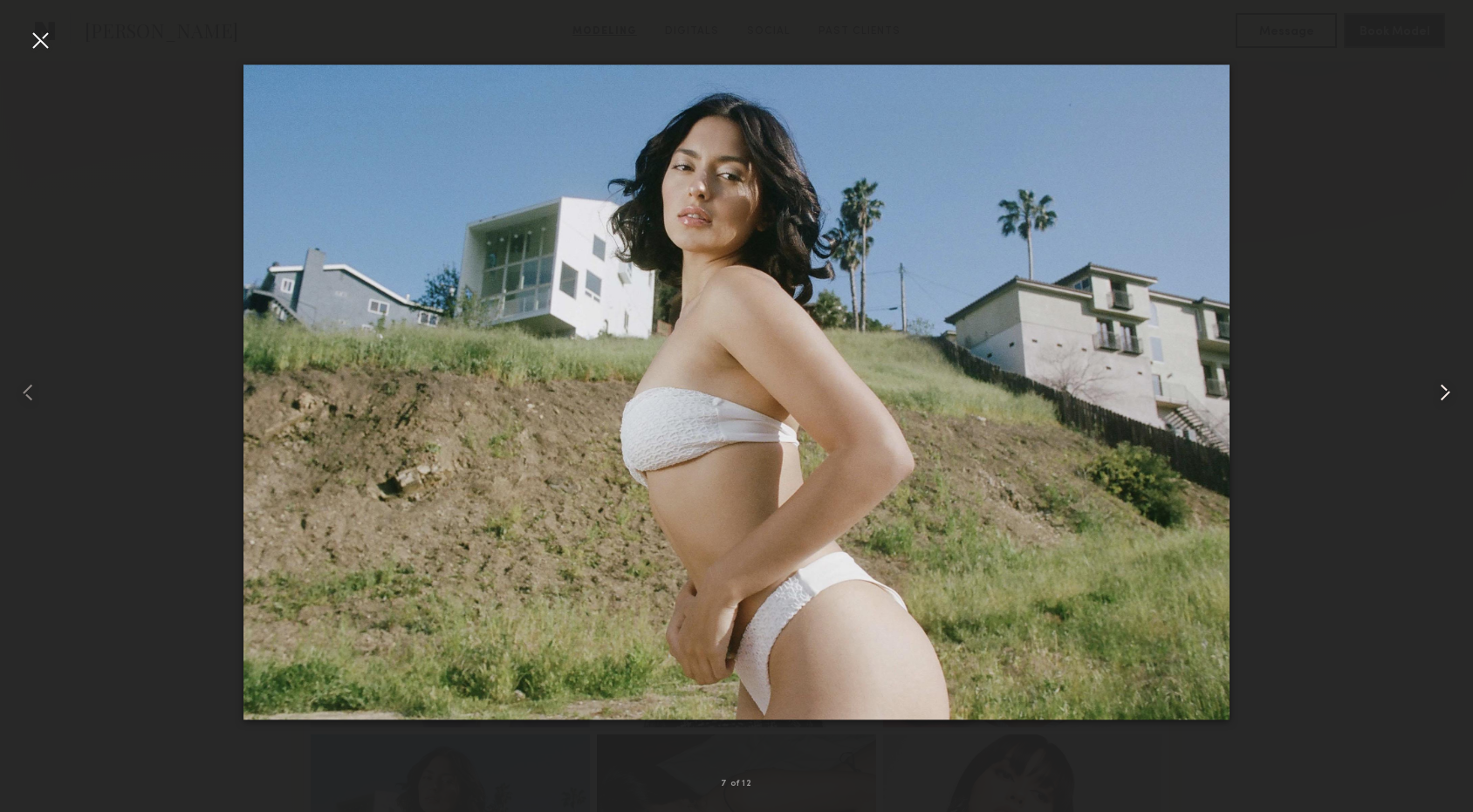
click at [1434, 395] on common-icon at bounding box center [1444, 393] width 28 height 28
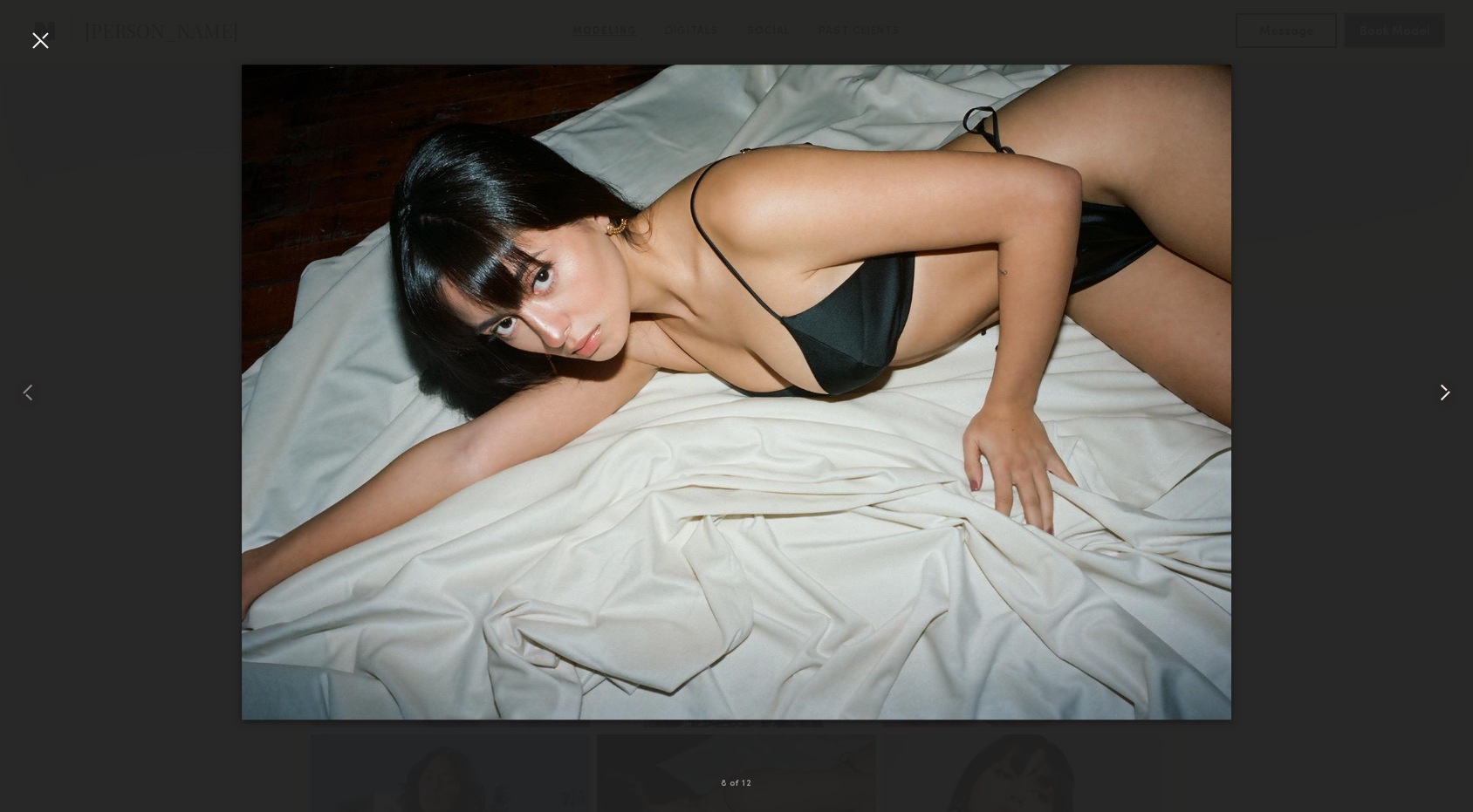
click at [1434, 395] on common-icon at bounding box center [1444, 393] width 28 height 28
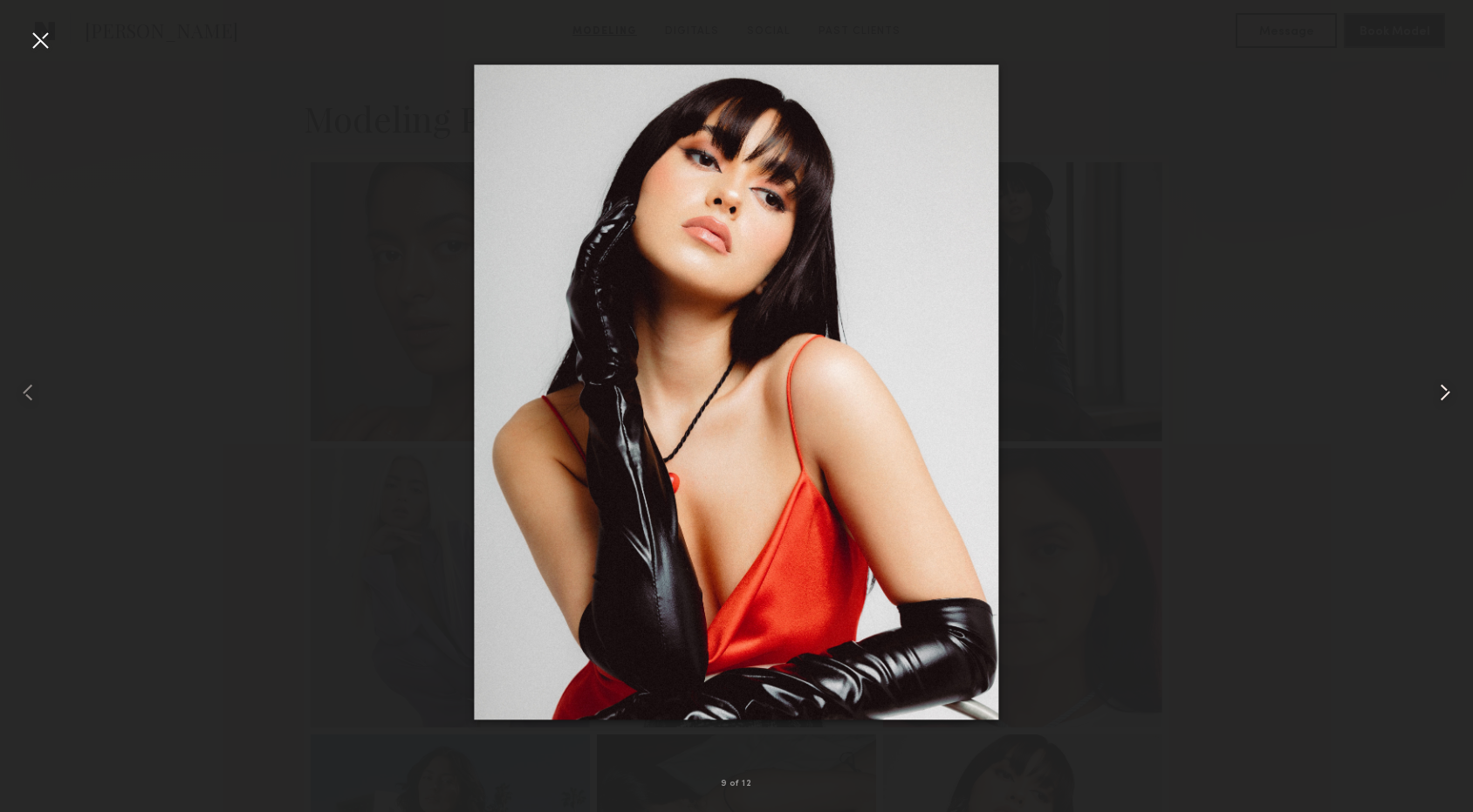
click at [1434, 395] on common-icon at bounding box center [1444, 393] width 28 height 28
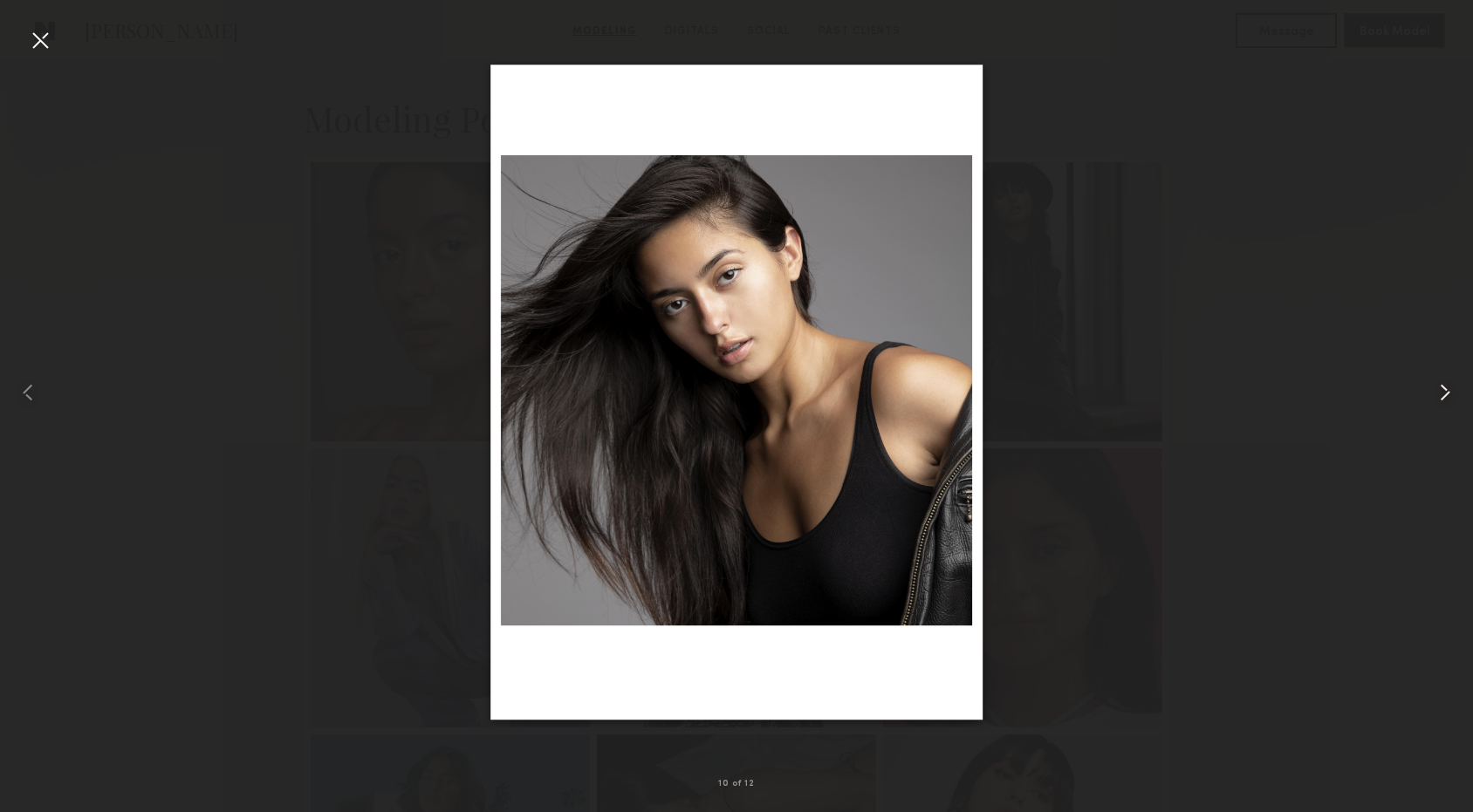
click at [1434, 395] on common-icon at bounding box center [1444, 393] width 28 height 28
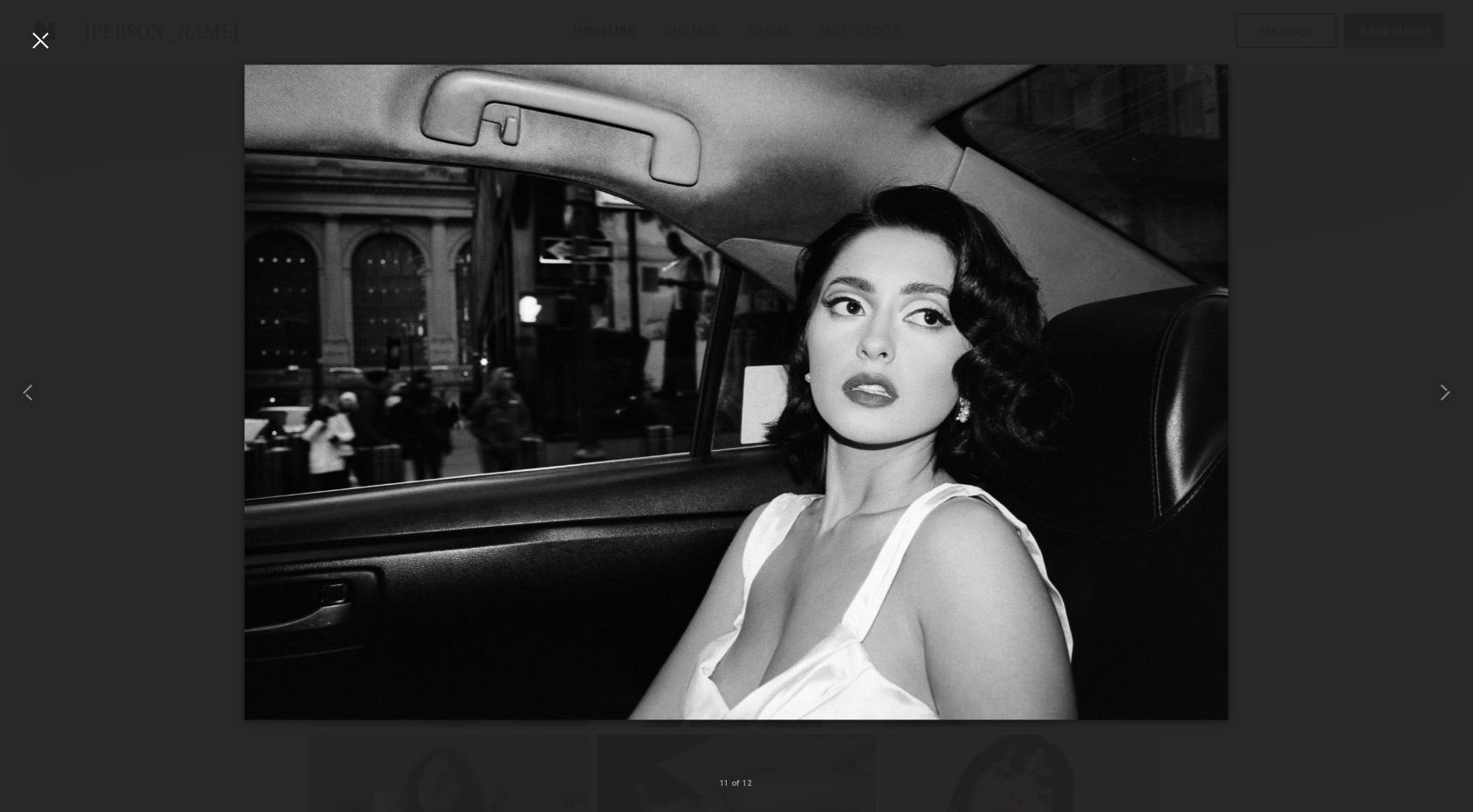
click at [38, 31] on div at bounding box center [40, 40] width 28 height 28
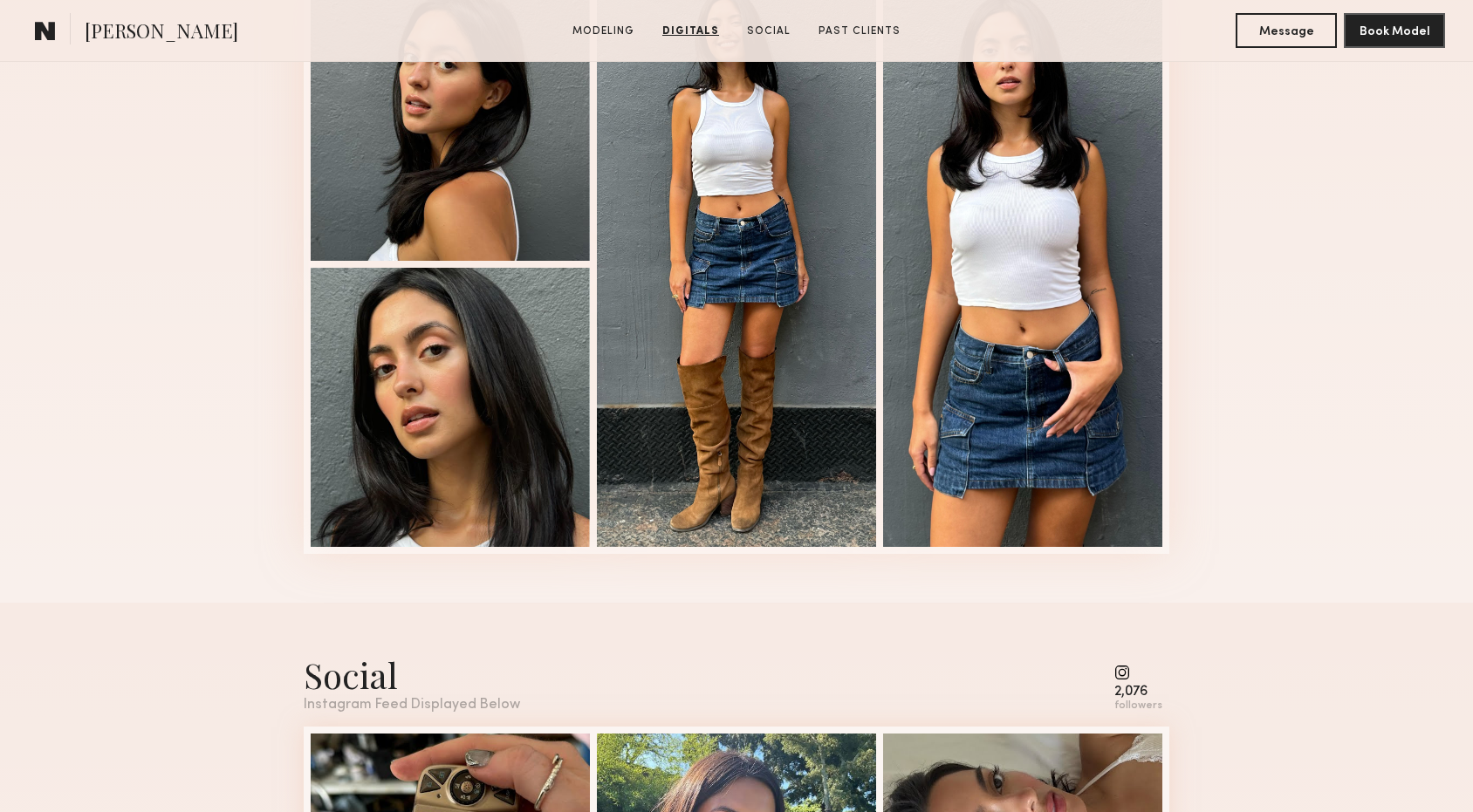
scroll to position [1923, 0]
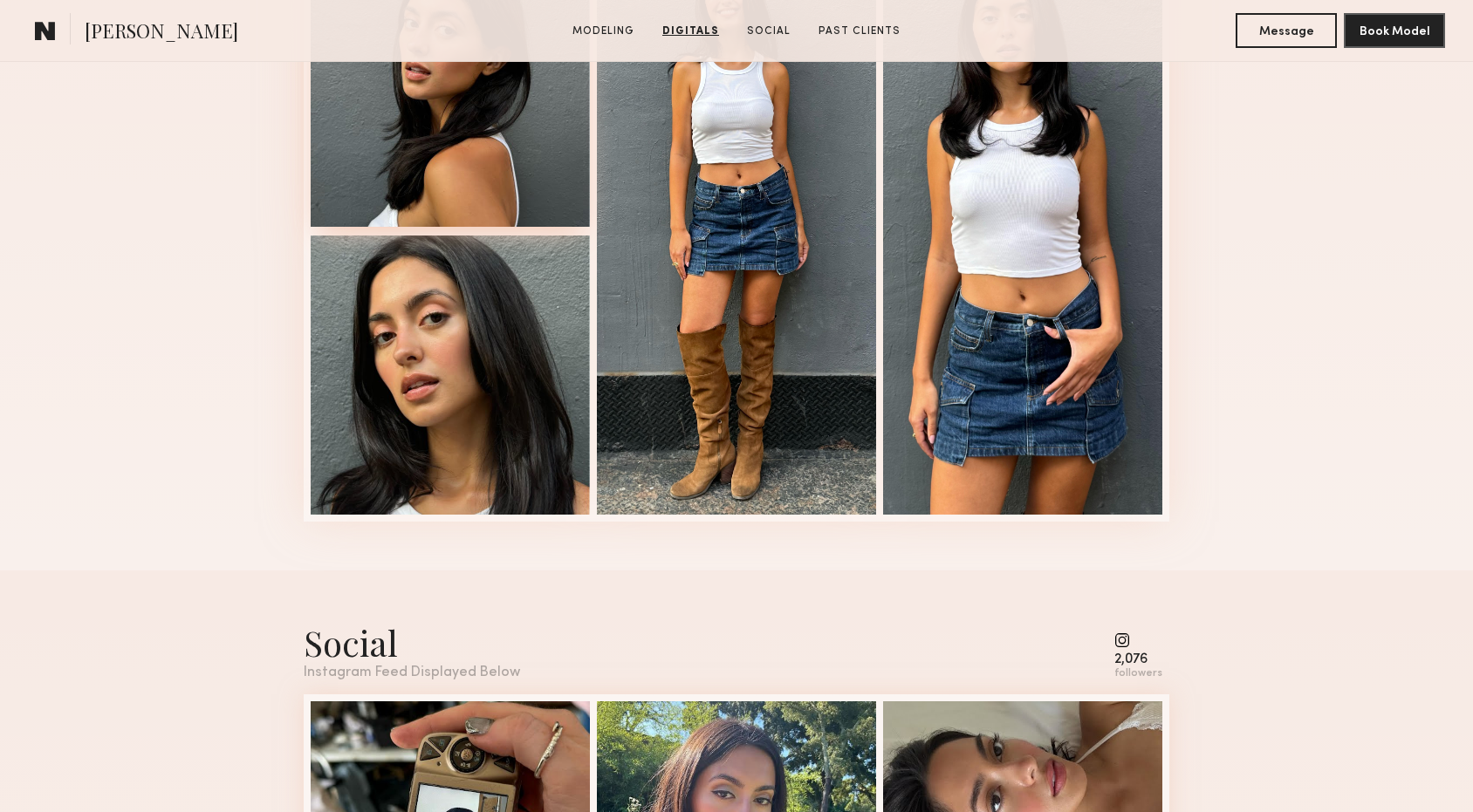
click at [397, 147] on div at bounding box center [449, 86] width 279 height 279
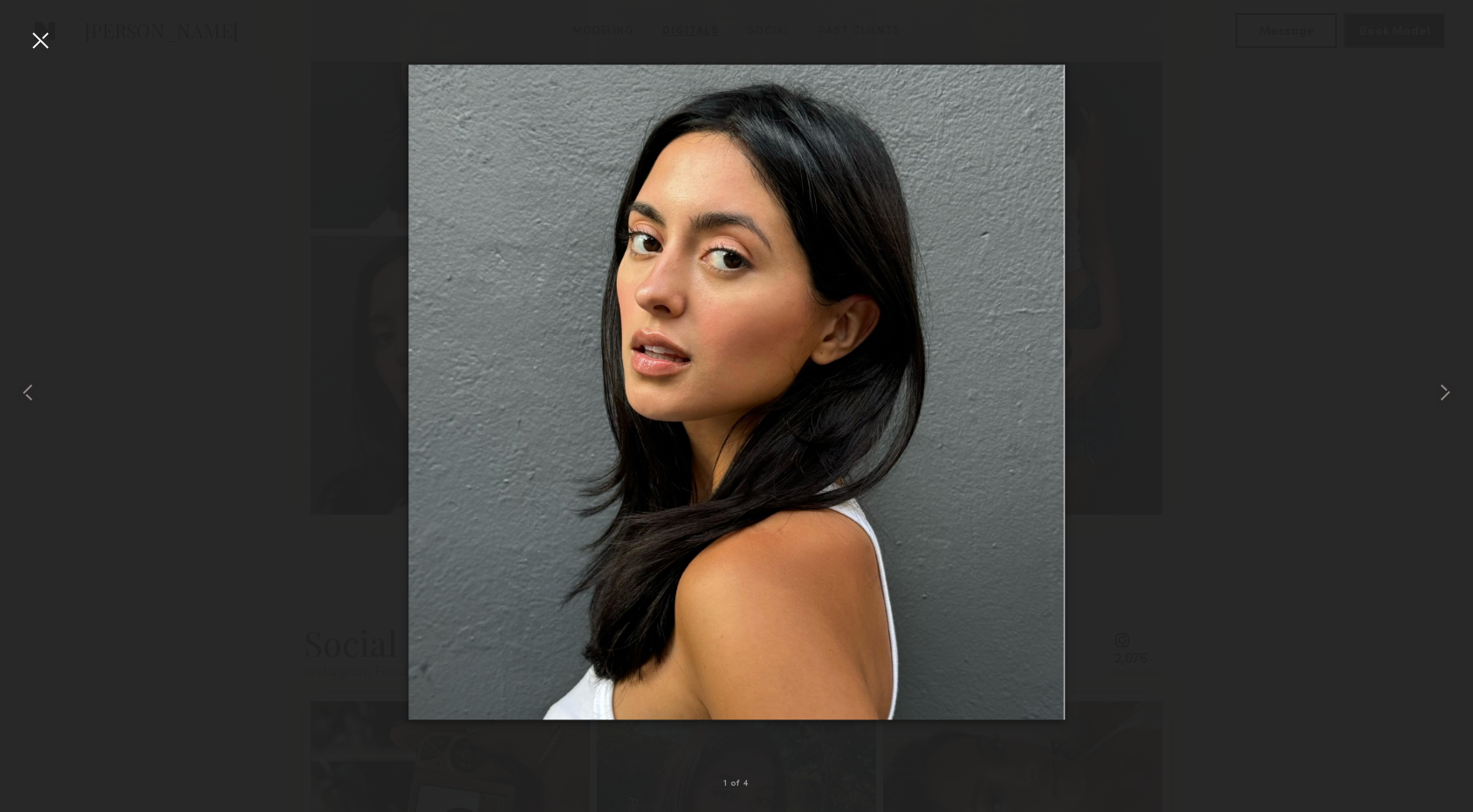
click at [41, 33] on div at bounding box center [40, 40] width 28 height 28
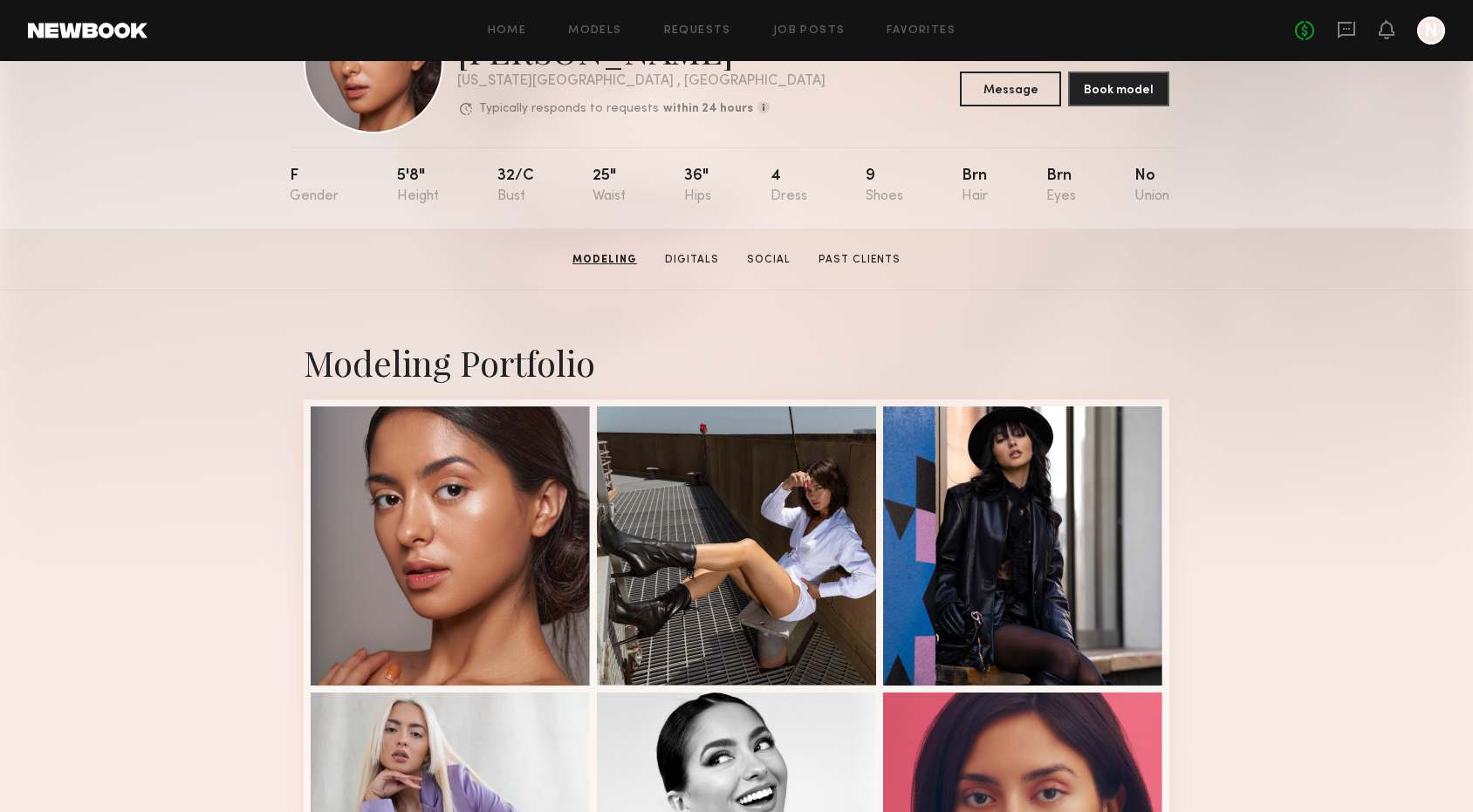
scroll to position [0, 0]
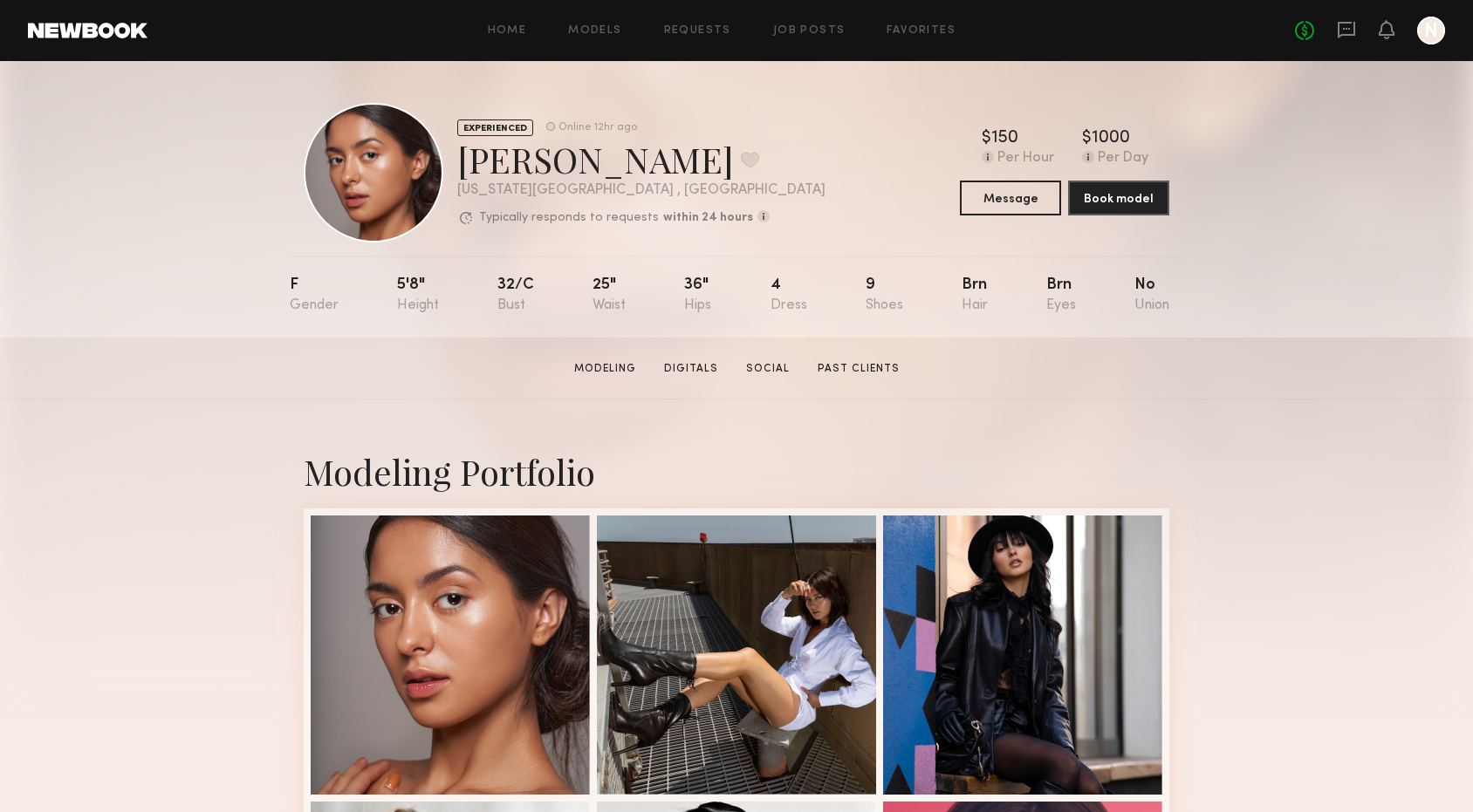
click at [206, 189] on div "EXPERIENCED Online 12hr ago Annette W. Favorite New York City , NY Typically re…" at bounding box center [736, 199] width 1473 height 277
click at [244, 351] on section "Annette W. Modeling Digitals Social Past Clients Message Book Model" at bounding box center [736, 368] width 1473 height 61
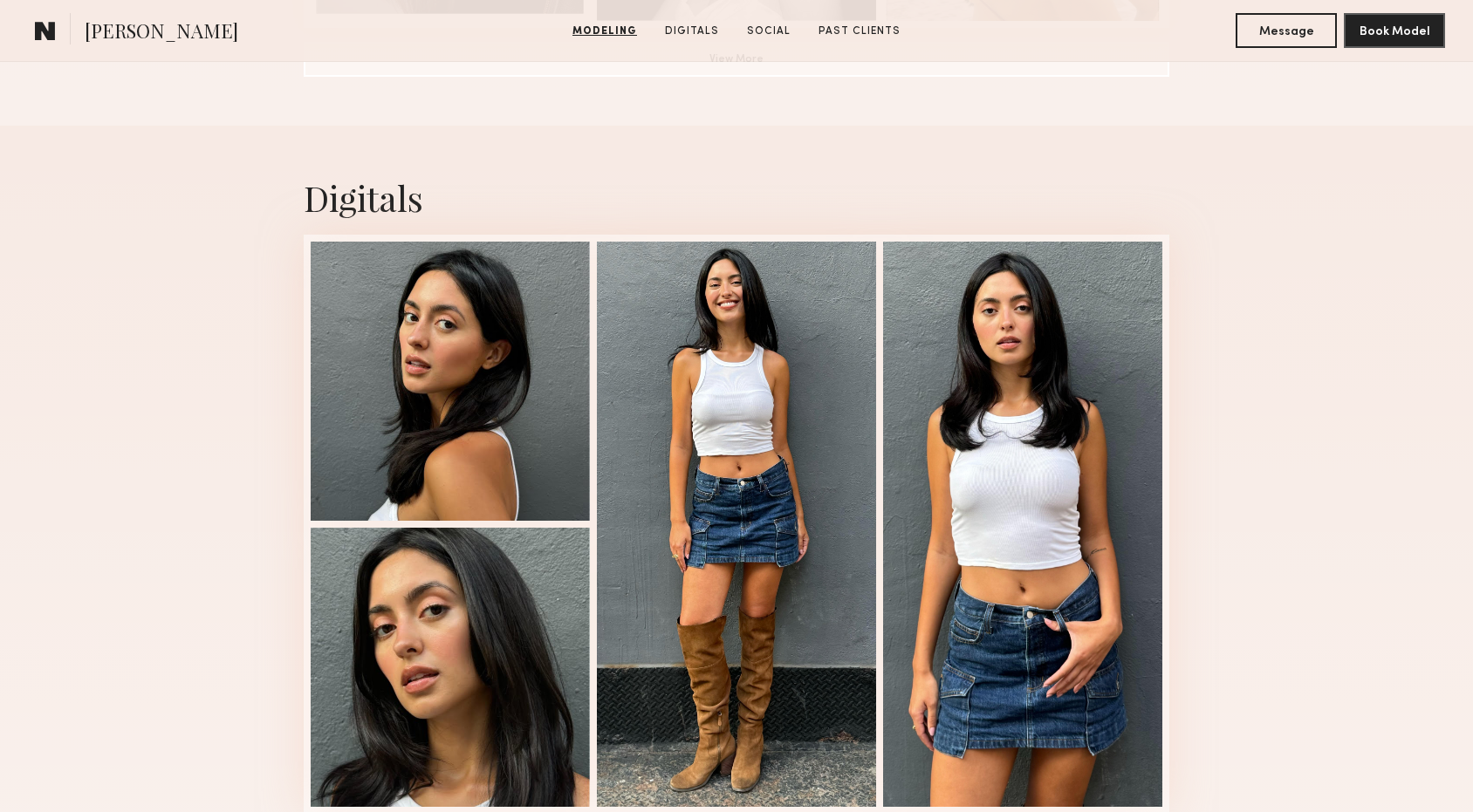
scroll to position [1777, 0]
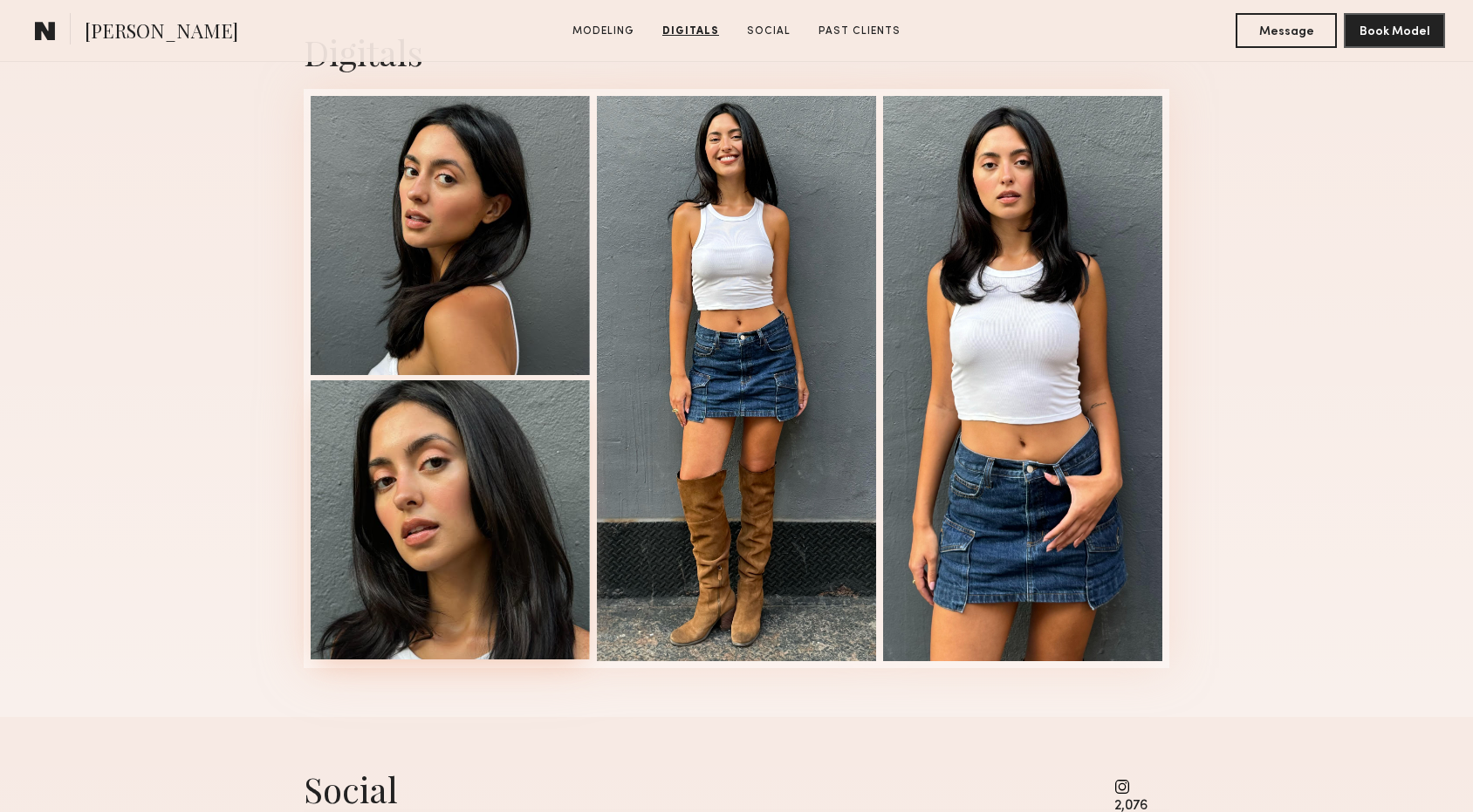
click at [410, 506] on div at bounding box center [449, 519] width 279 height 279
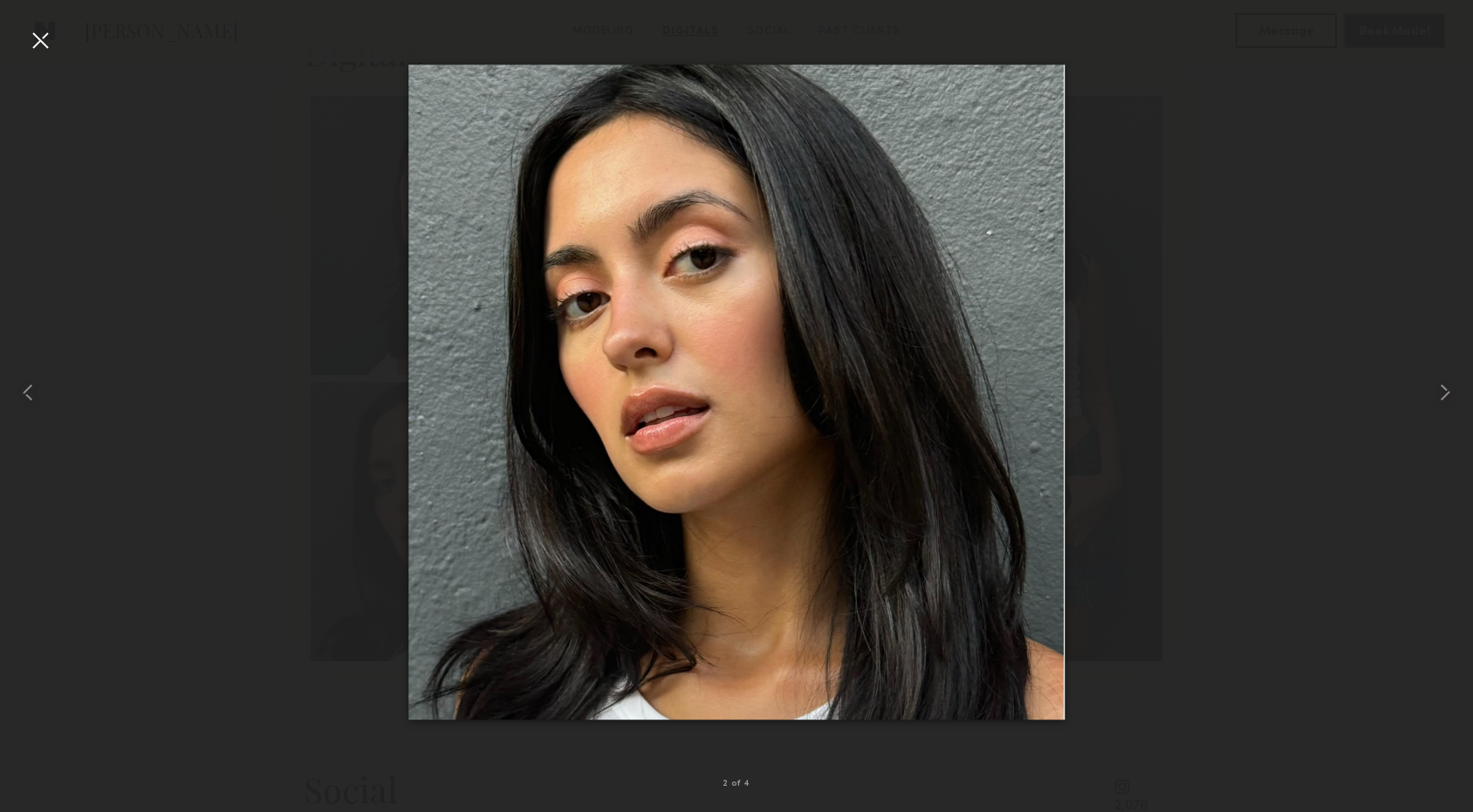
click at [38, 37] on div at bounding box center [40, 40] width 28 height 28
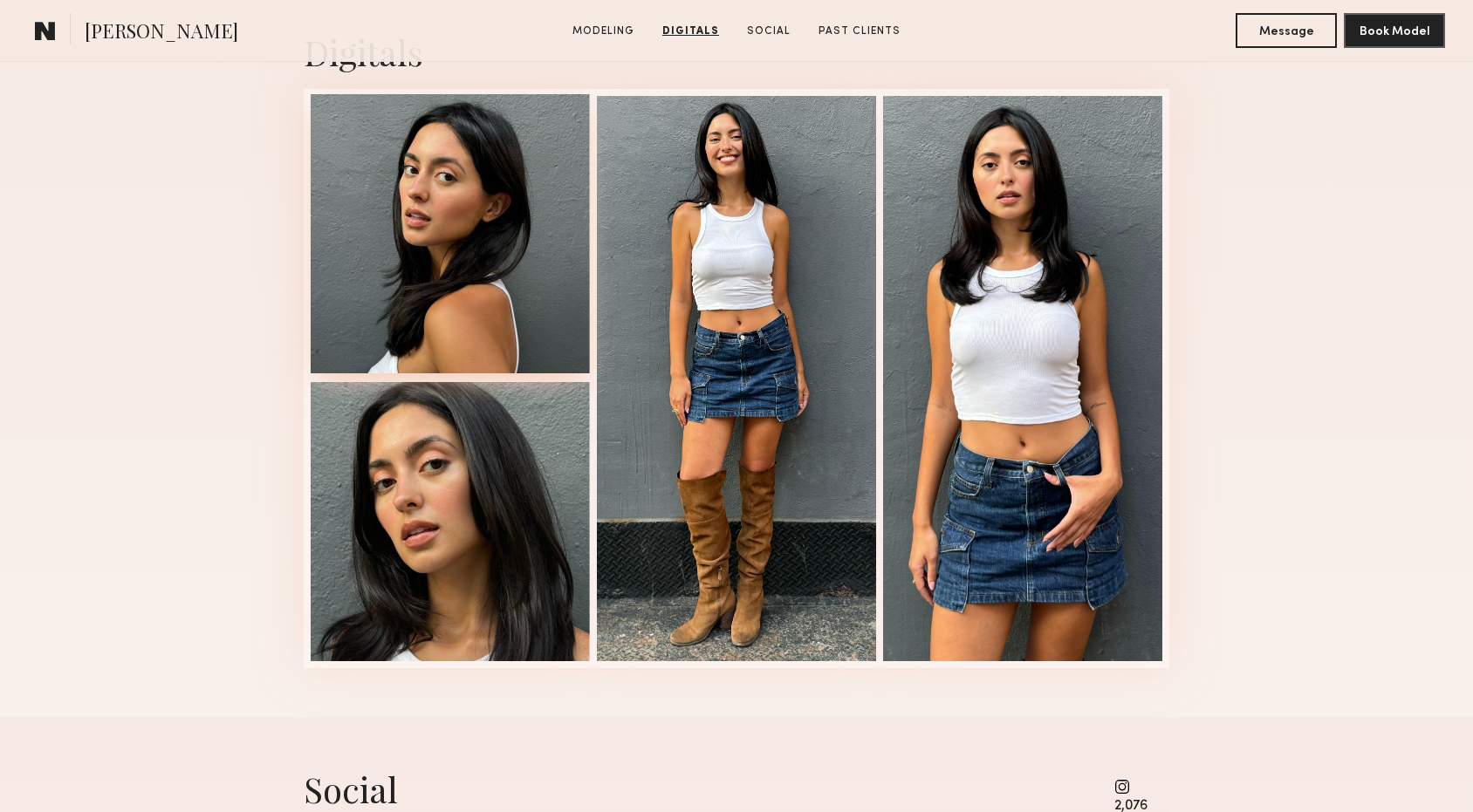
click at [473, 308] on div at bounding box center [449, 233] width 279 height 279
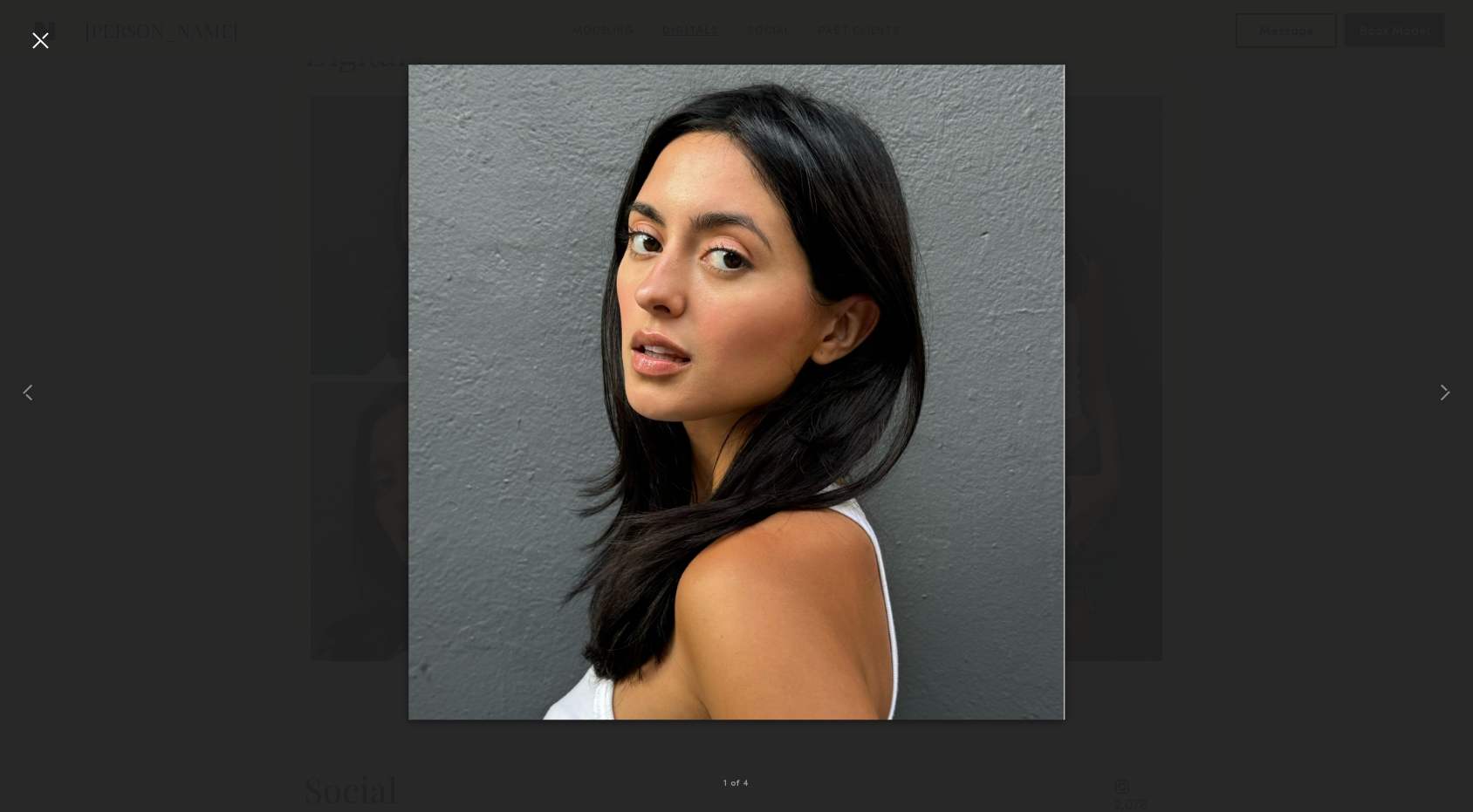
click at [302, 335] on div at bounding box center [736, 392] width 1473 height 728
click at [53, 55] on div at bounding box center [30, 392] width 60 height 728
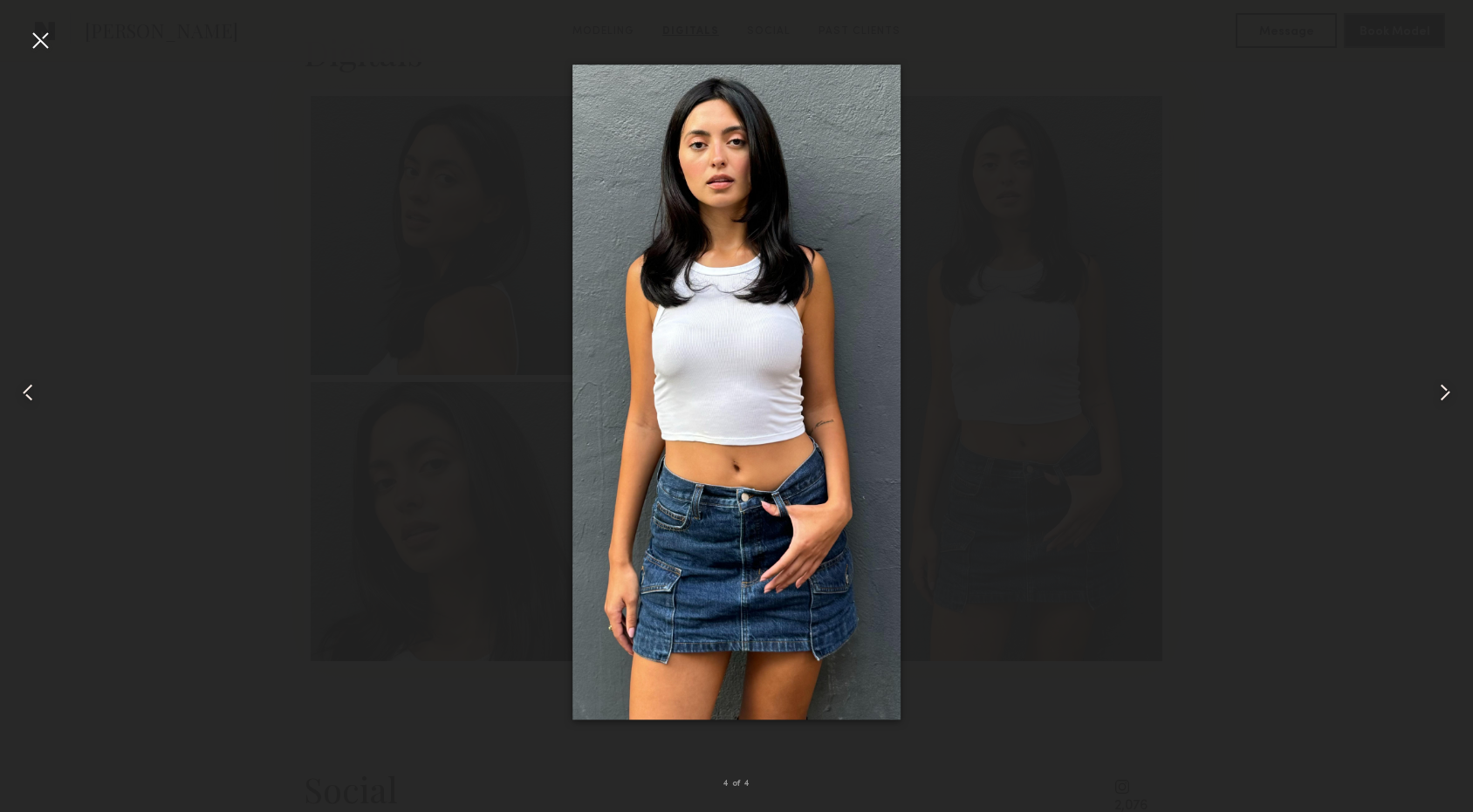
click at [39, 31] on div at bounding box center [40, 40] width 28 height 28
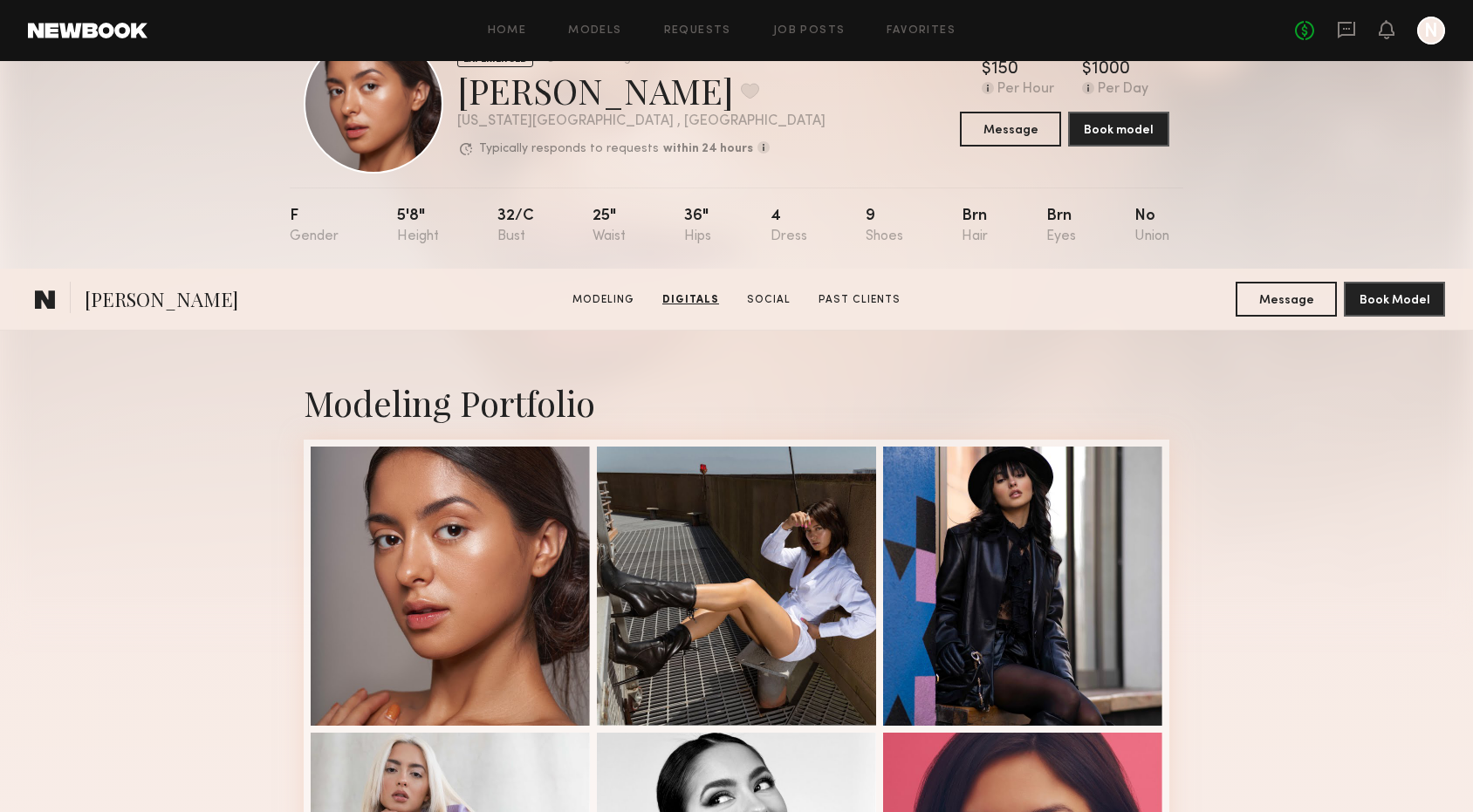
scroll to position [0, 0]
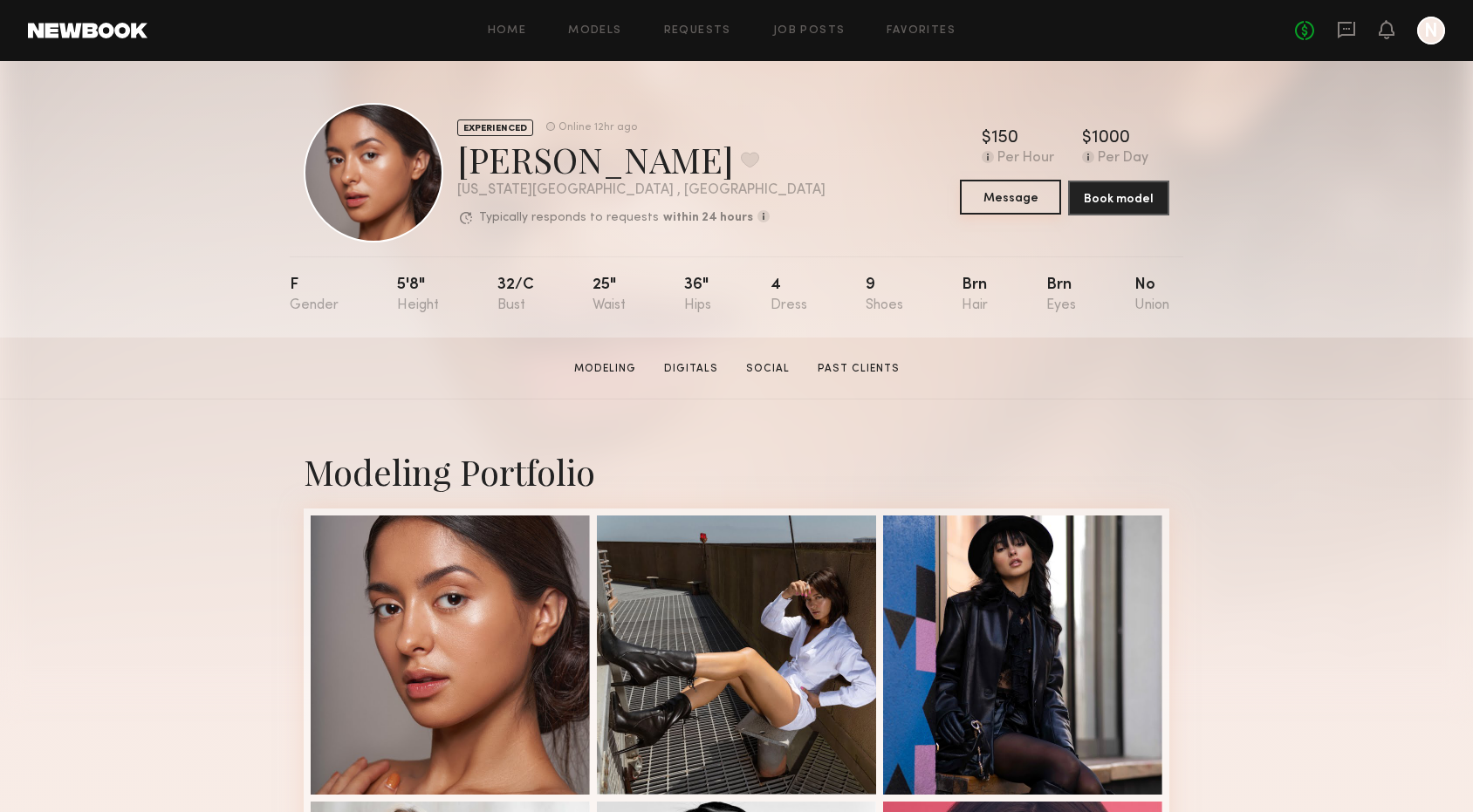
click at [1014, 190] on button "Message" at bounding box center [1010, 196] width 101 height 35
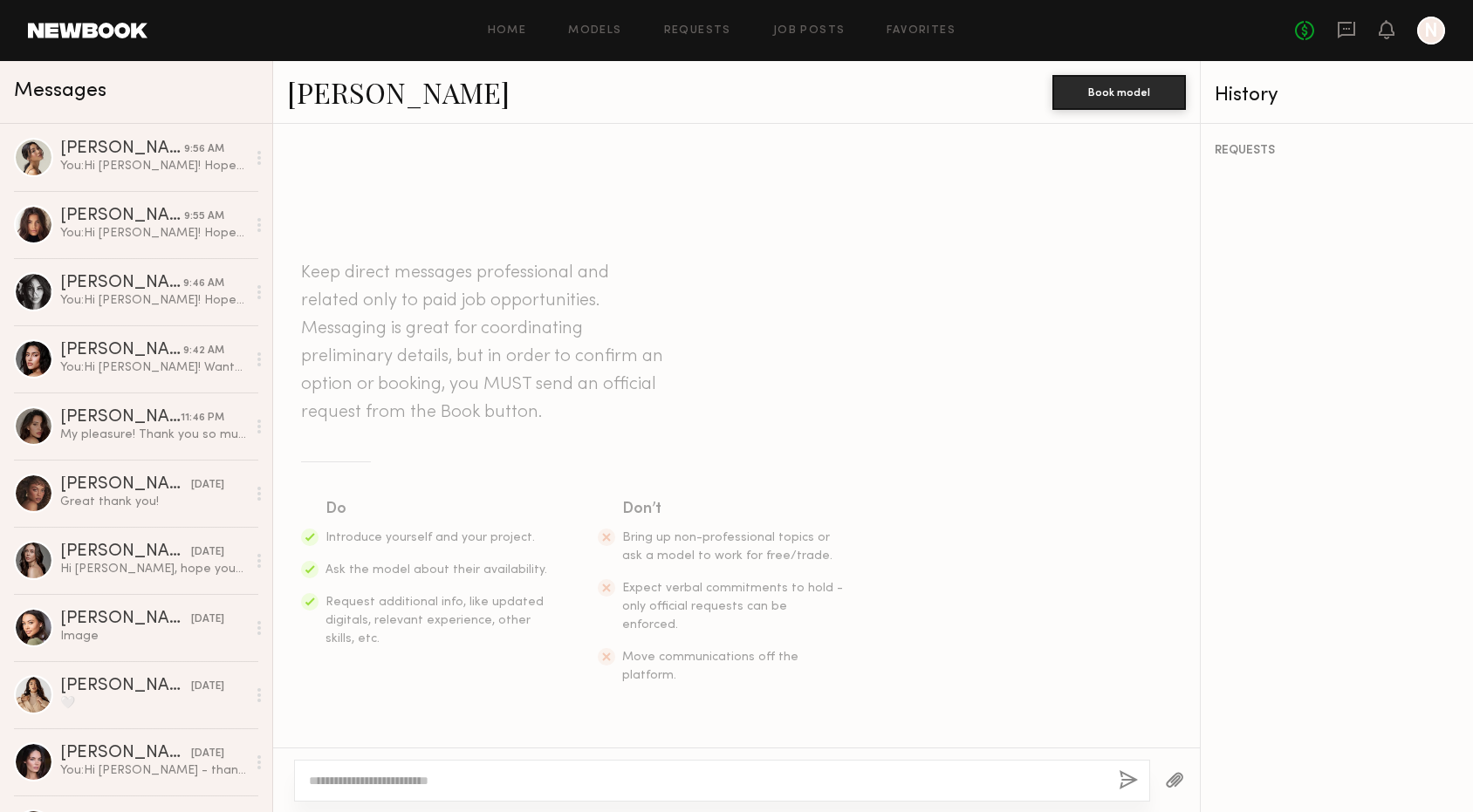
click at [510, 783] on textarea at bounding box center [706, 780] width 796 height 18
click at [424, 766] on div at bounding box center [721, 780] width 856 height 42
click at [422, 775] on textarea at bounding box center [706, 780] width 796 height 18
paste textarea "**********"
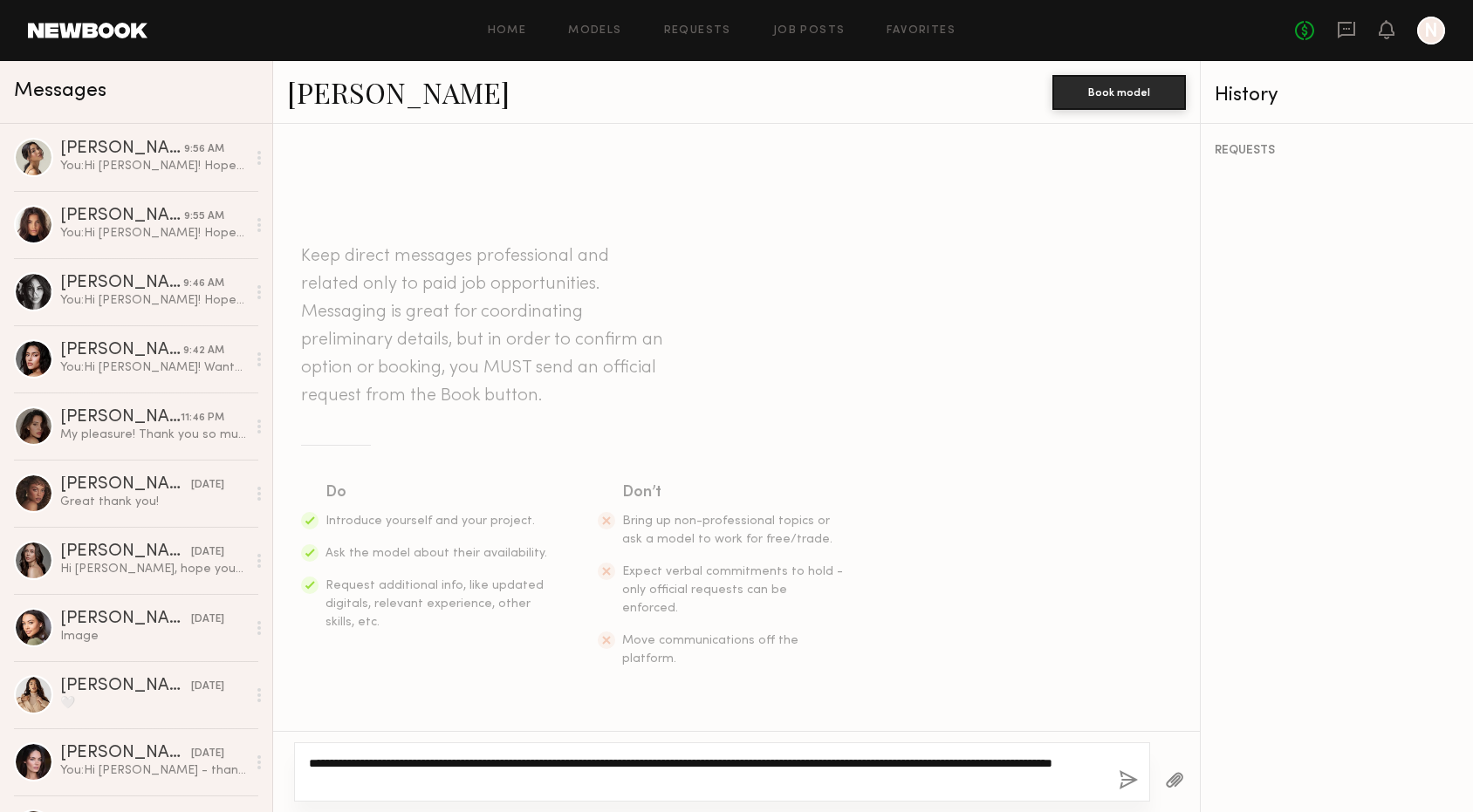
click at [541, 781] on textarea "**********" at bounding box center [706, 771] width 796 height 35
type textarea "**********"
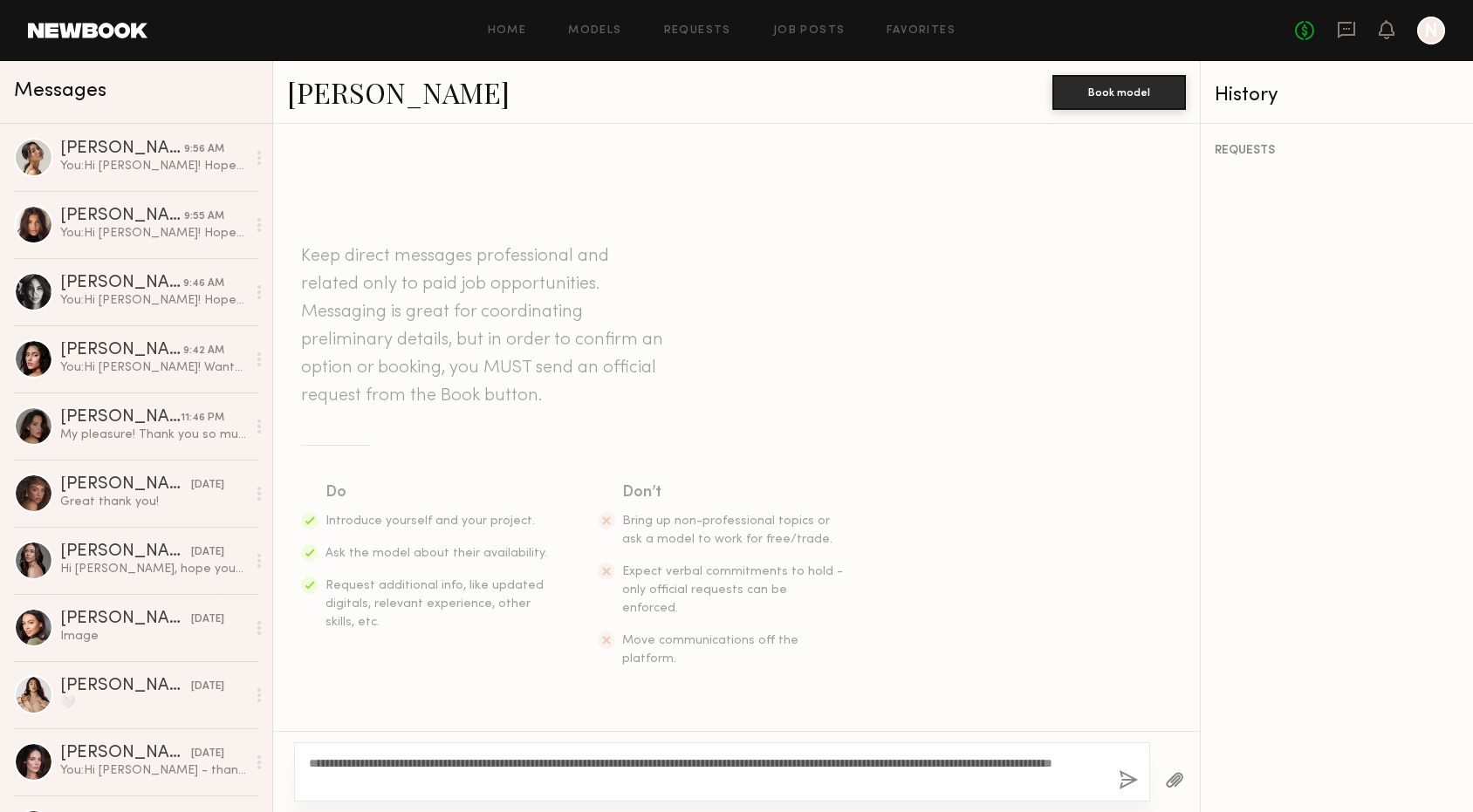
click at [1123, 779] on button "button" at bounding box center [1128, 781] width 19 height 22
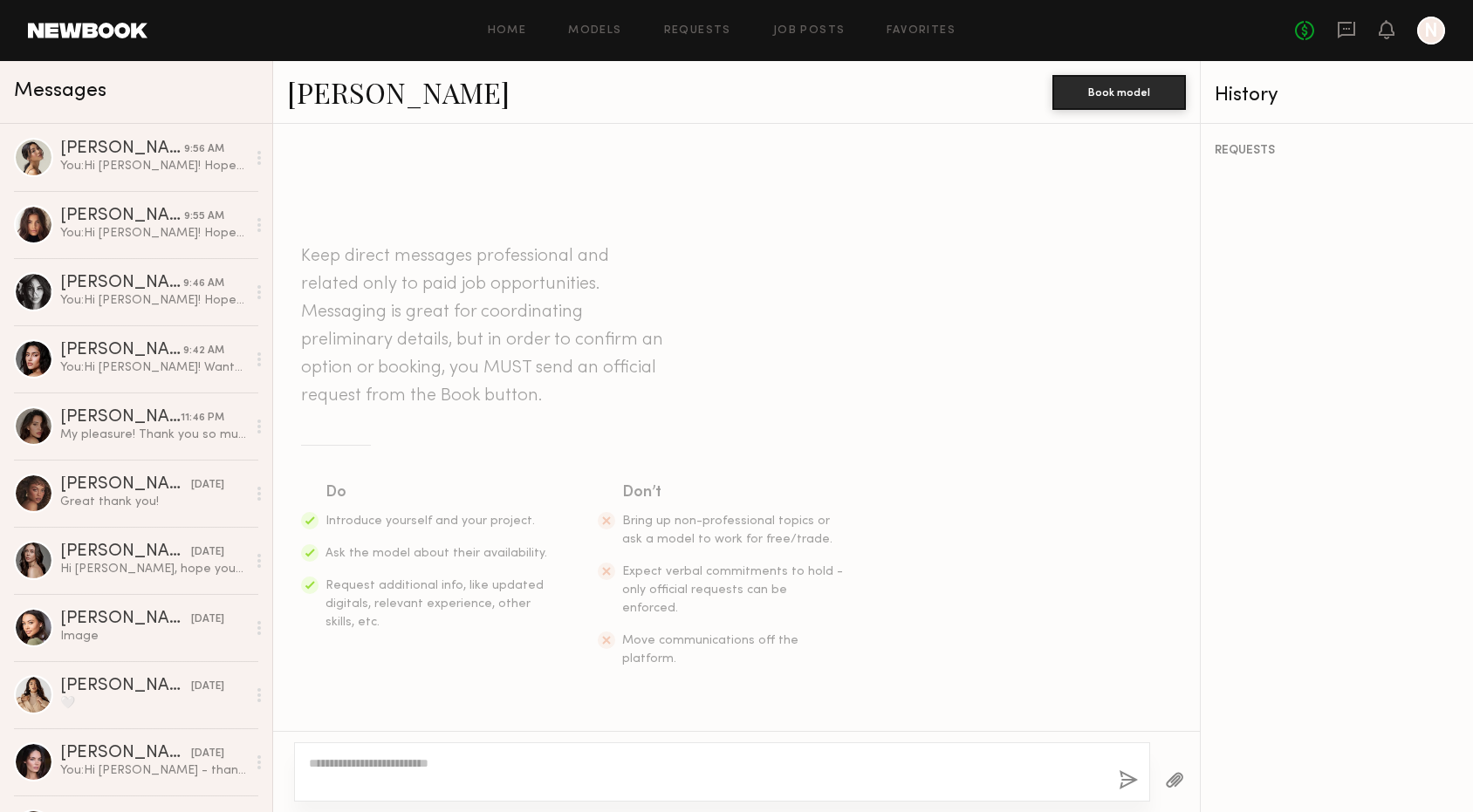
scroll to position [150, 0]
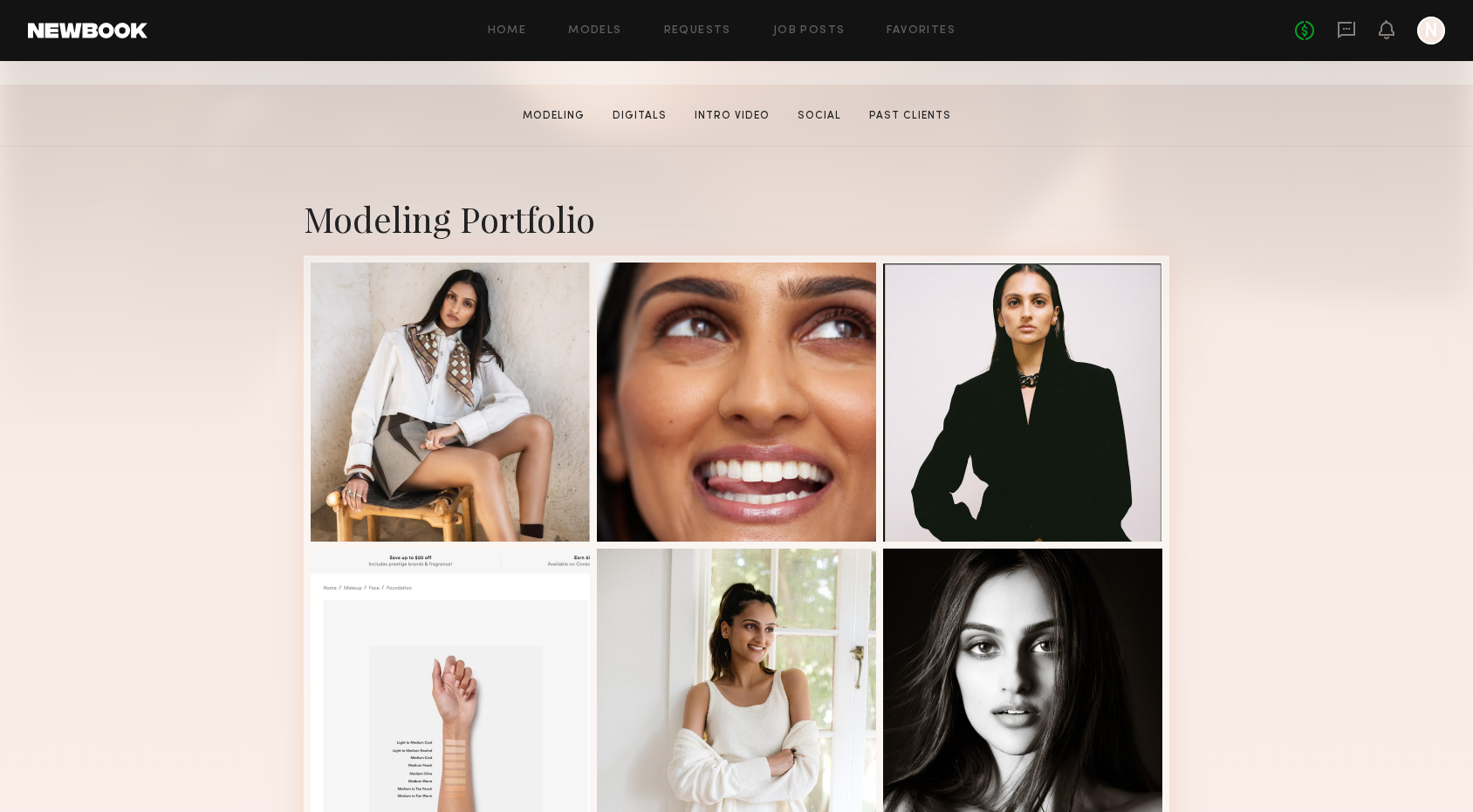
scroll to position [323, 0]
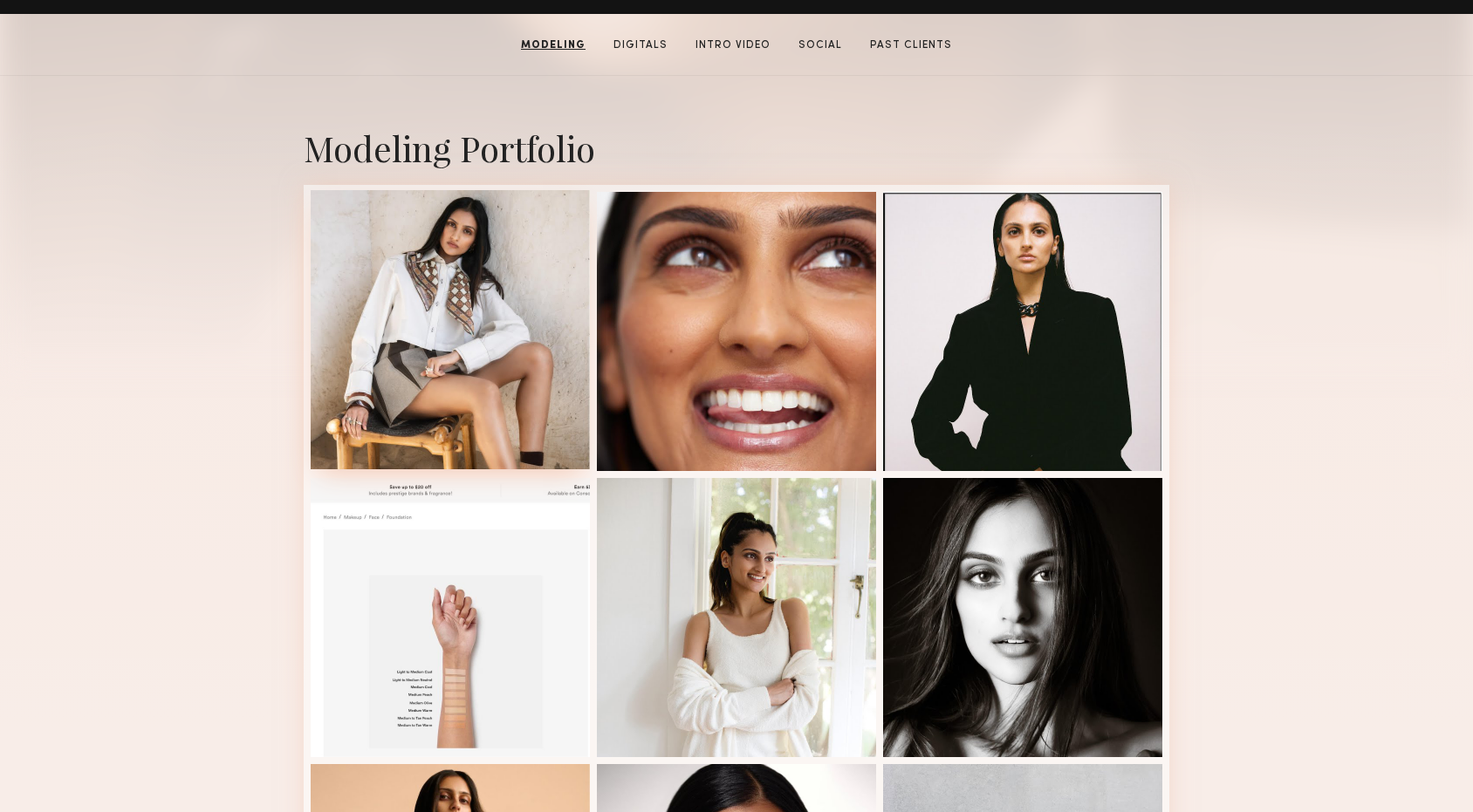
click at [374, 389] on div at bounding box center [449, 329] width 279 height 279
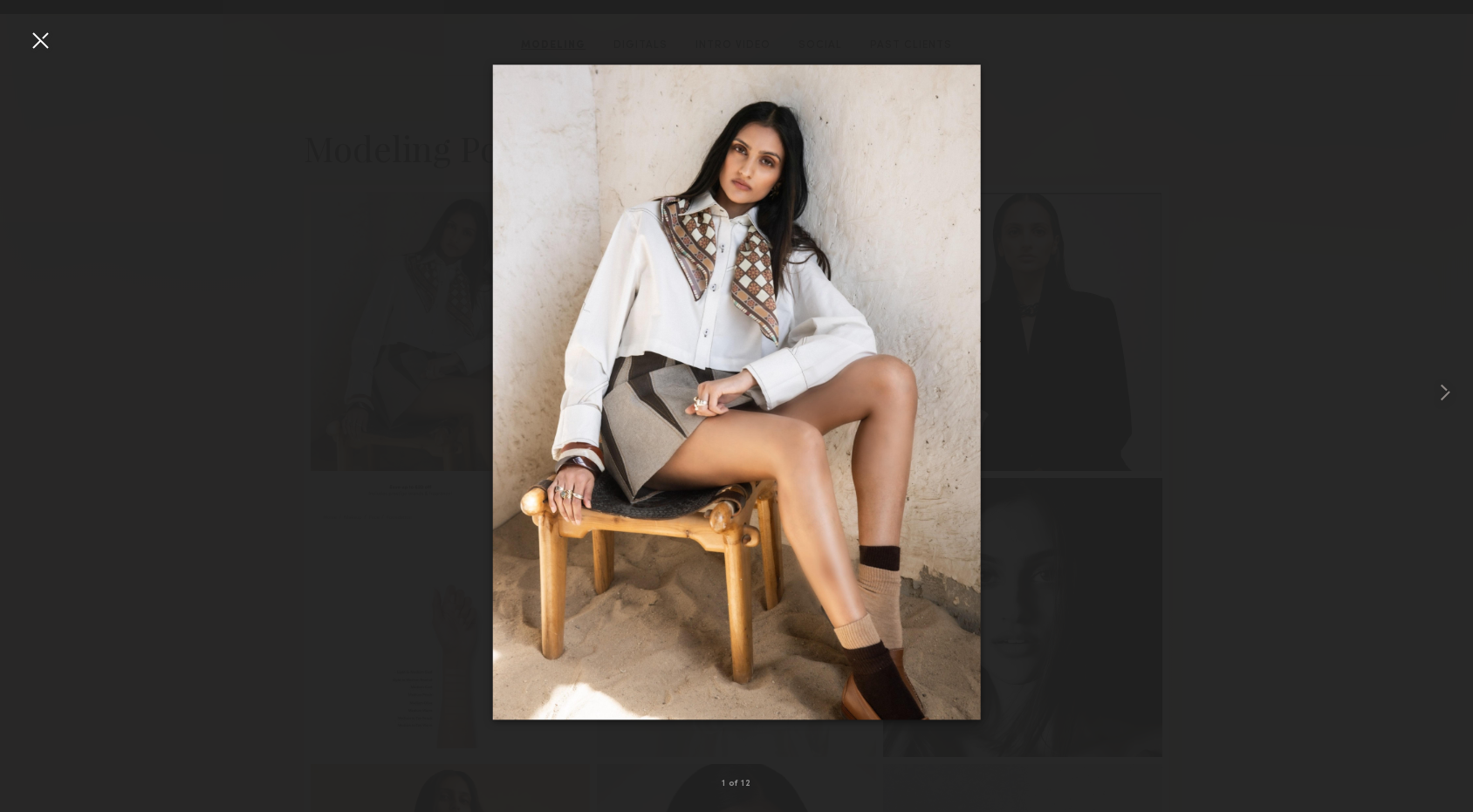
click at [42, 36] on div at bounding box center [40, 40] width 28 height 28
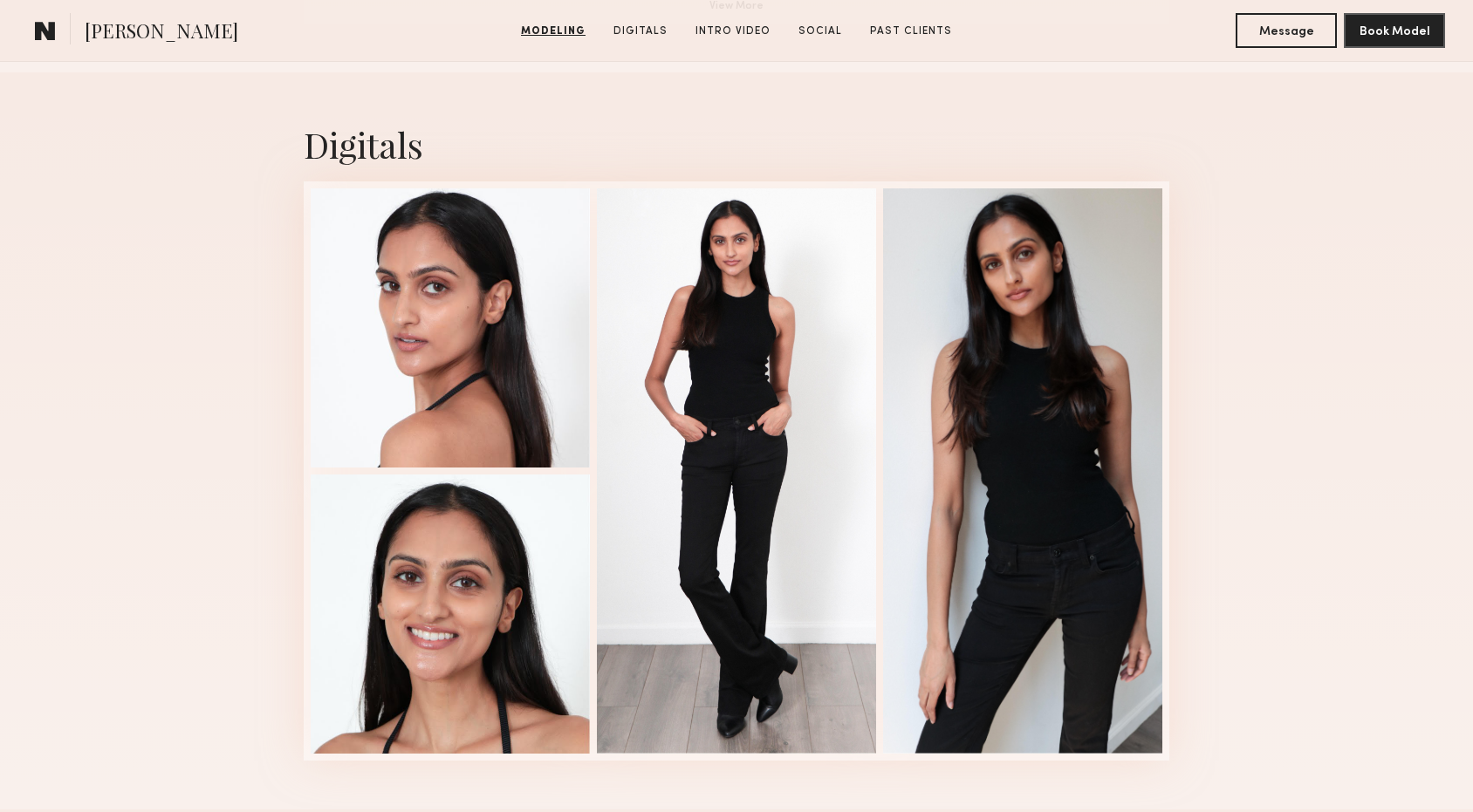
scroll to position [1710, 0]
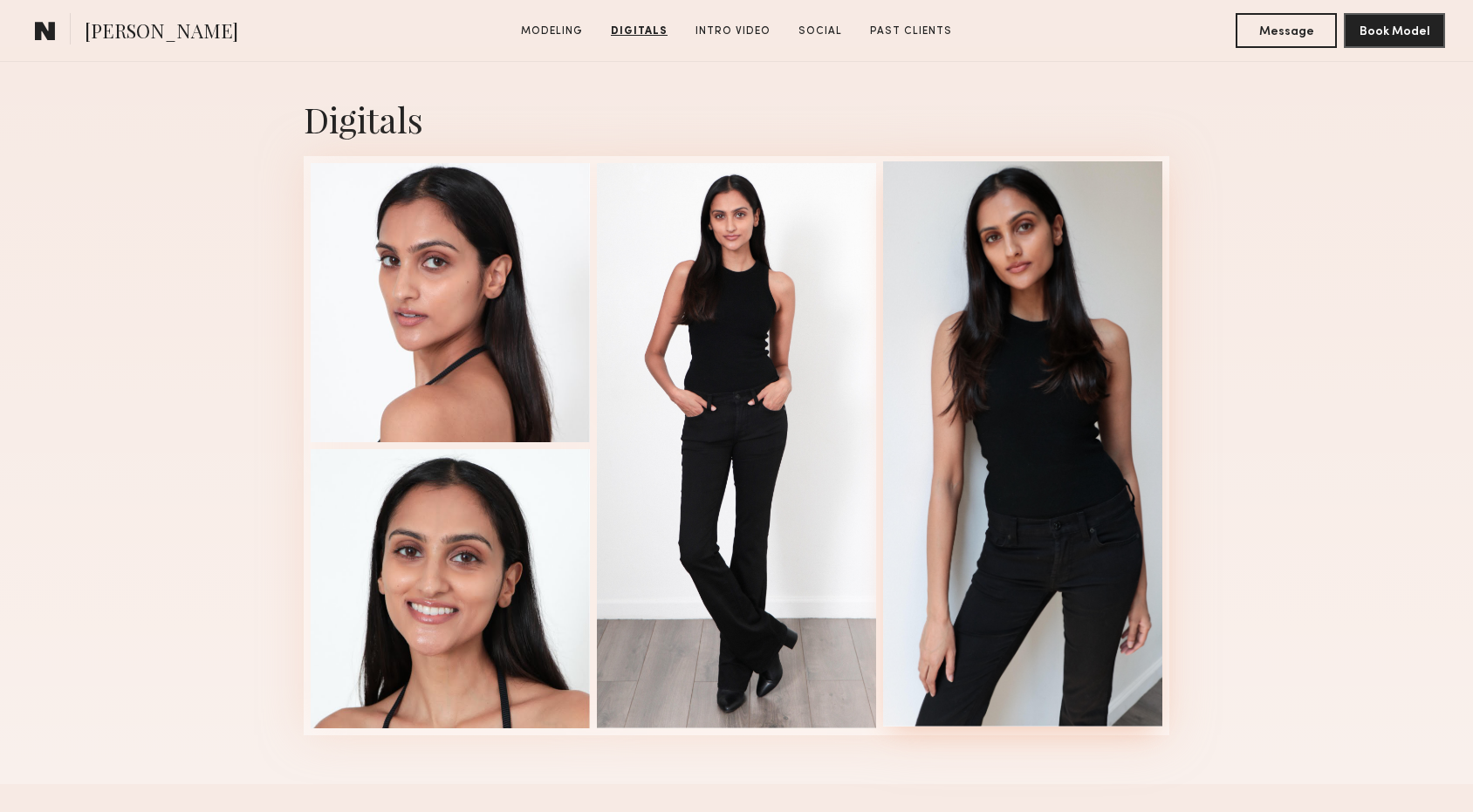
click at [981, 288] on div at bounding box center [1022, 444] width 279 height 565
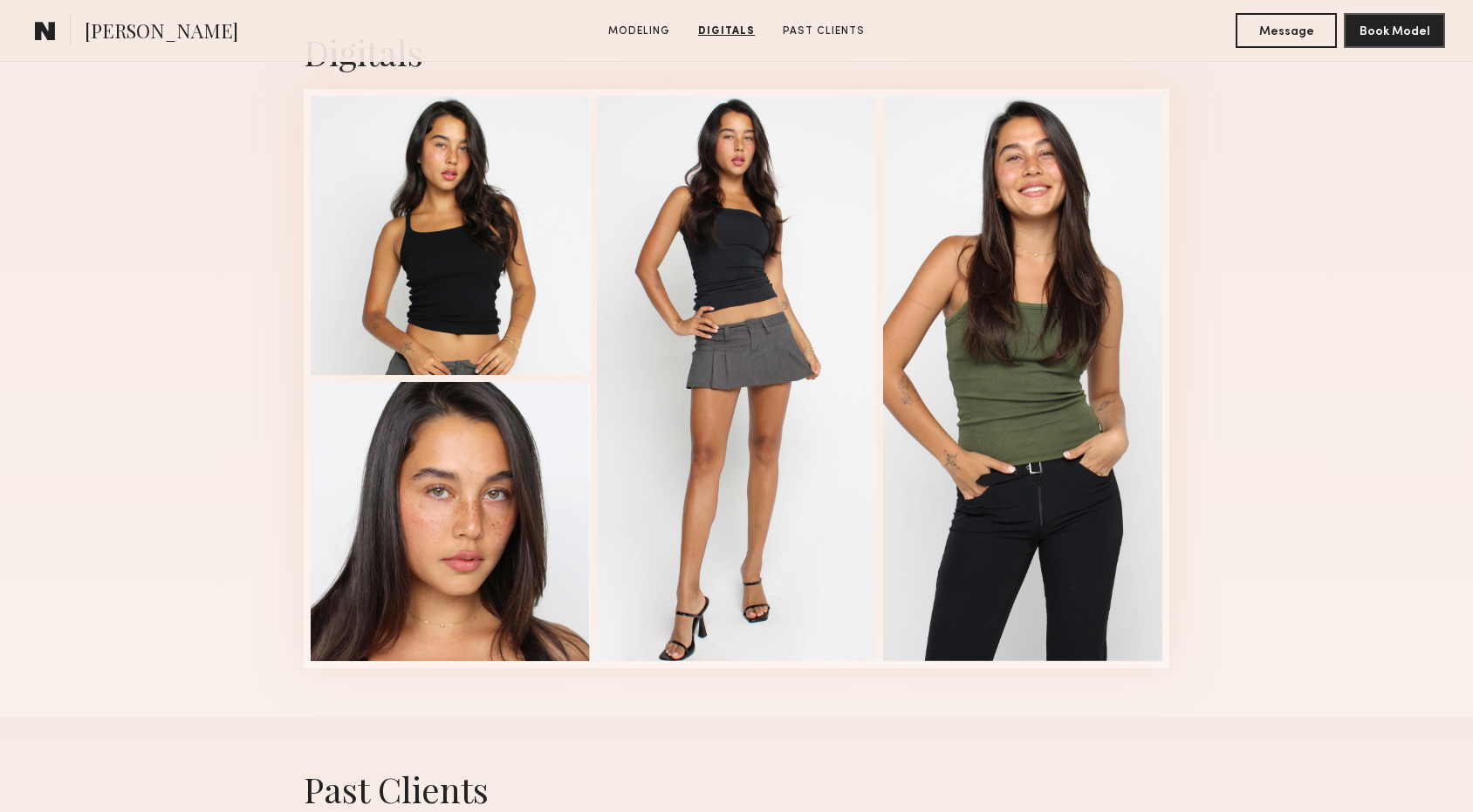
scroll to position [1774, 0]
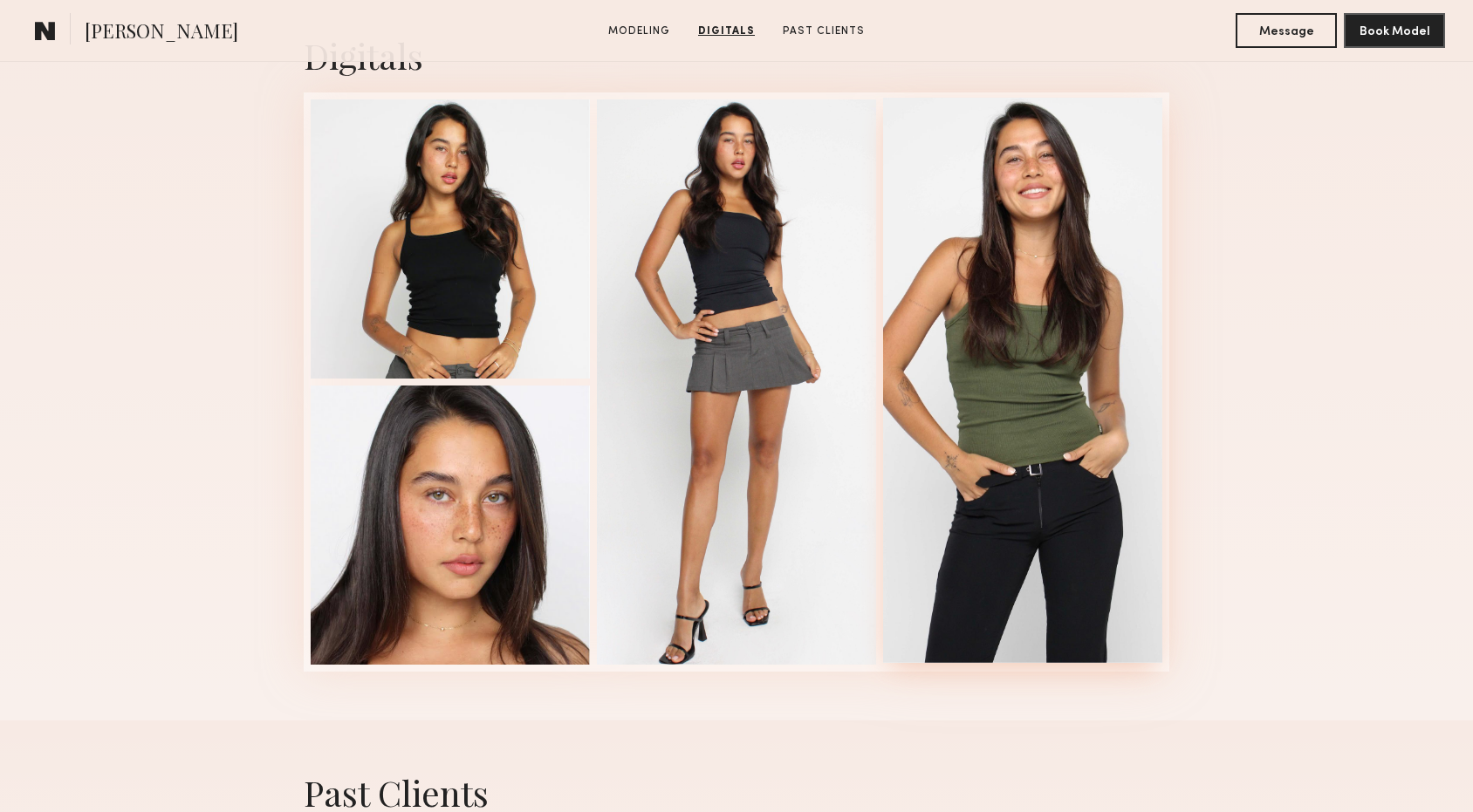
click at [1051, 510] on div at bounding box center [1022, 381] width 279 height 565
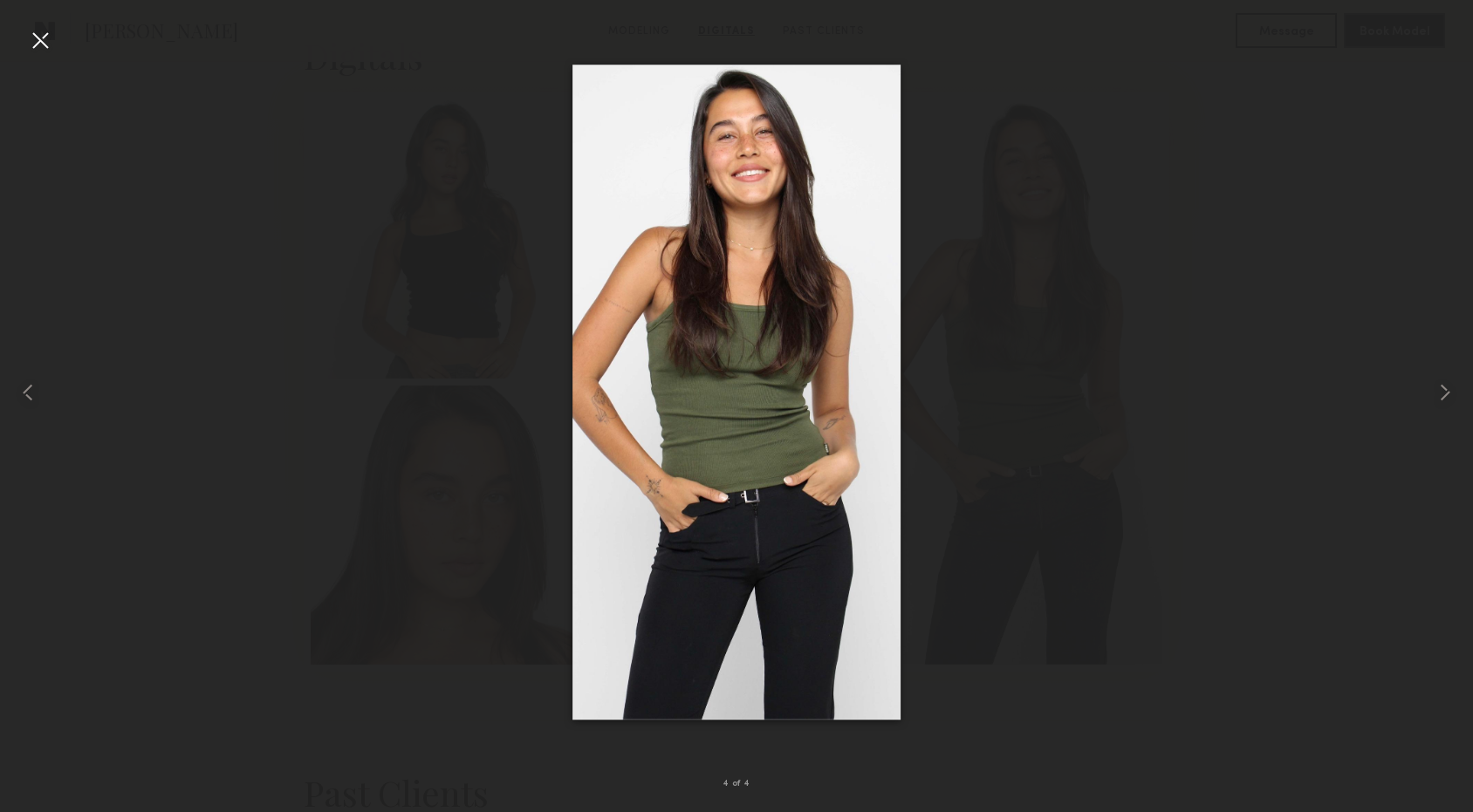
click at [48, 46] on div at bounding box center [40, 40] width 28 height 28
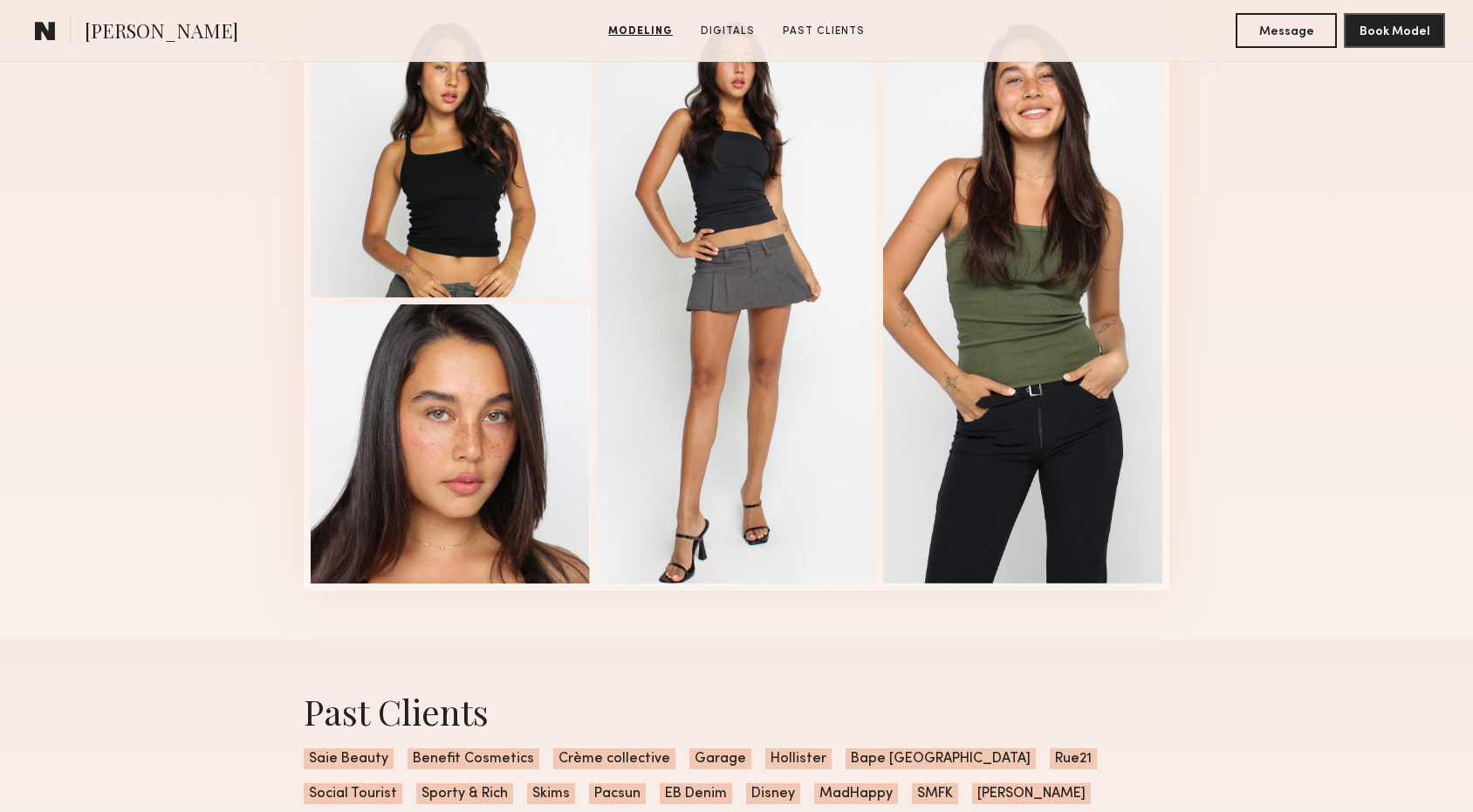
scroll to position [1914, 0]
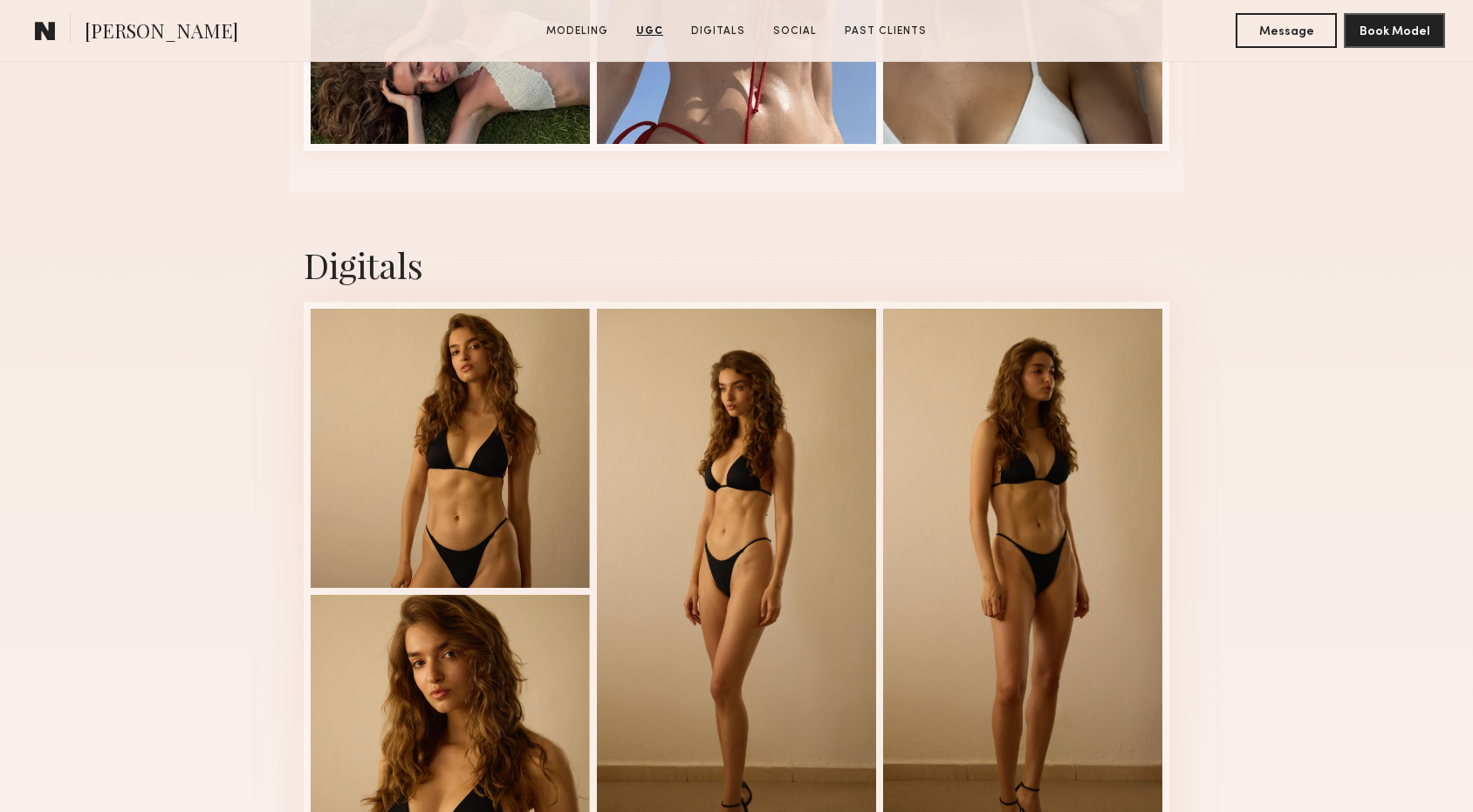
scroll to position [3643, 0]
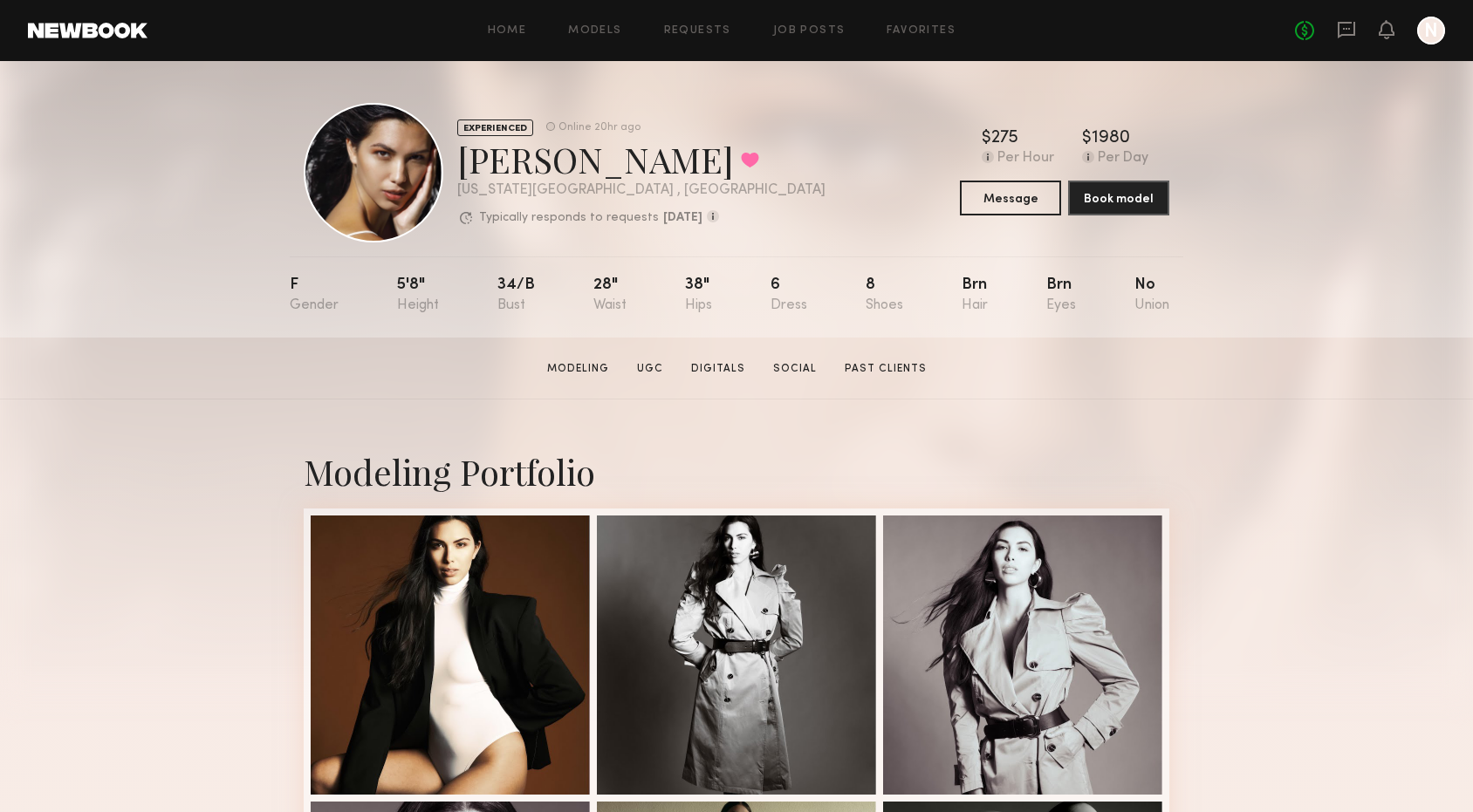
click at [465, 155] on div "Giselle P. Favorited" at bounding box center [641, 159] width 368 height 47
drag, startPoint x: 465, startPoint y: 156, endPoint x: 582, endPoint y: 156, distance: 117.0
click at [582, 156] on div "Giselle P. Favorited" at bounding box center [641, 159] width 368 height 47
copy div "Giselle P"
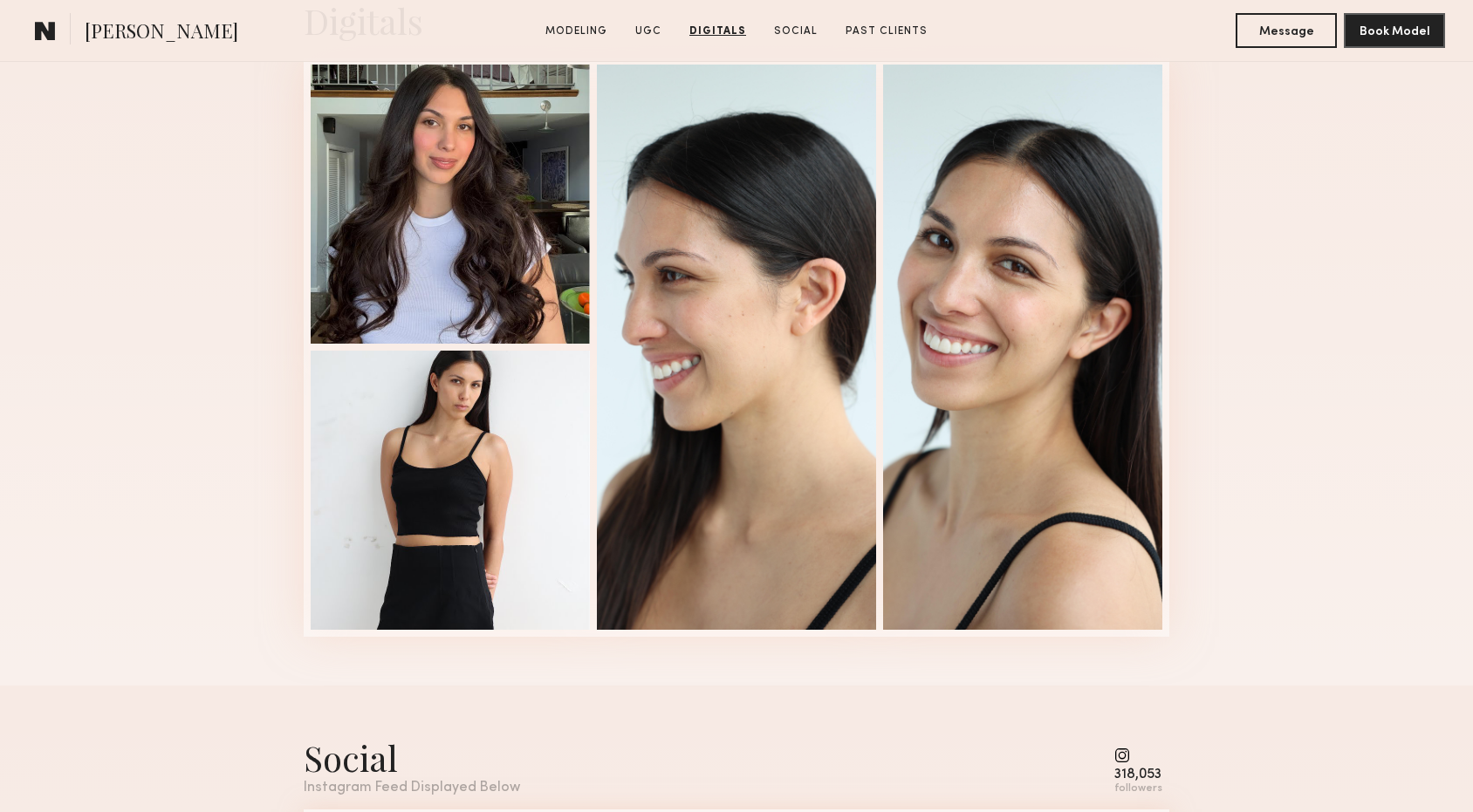
scroll to position [4092, 0]
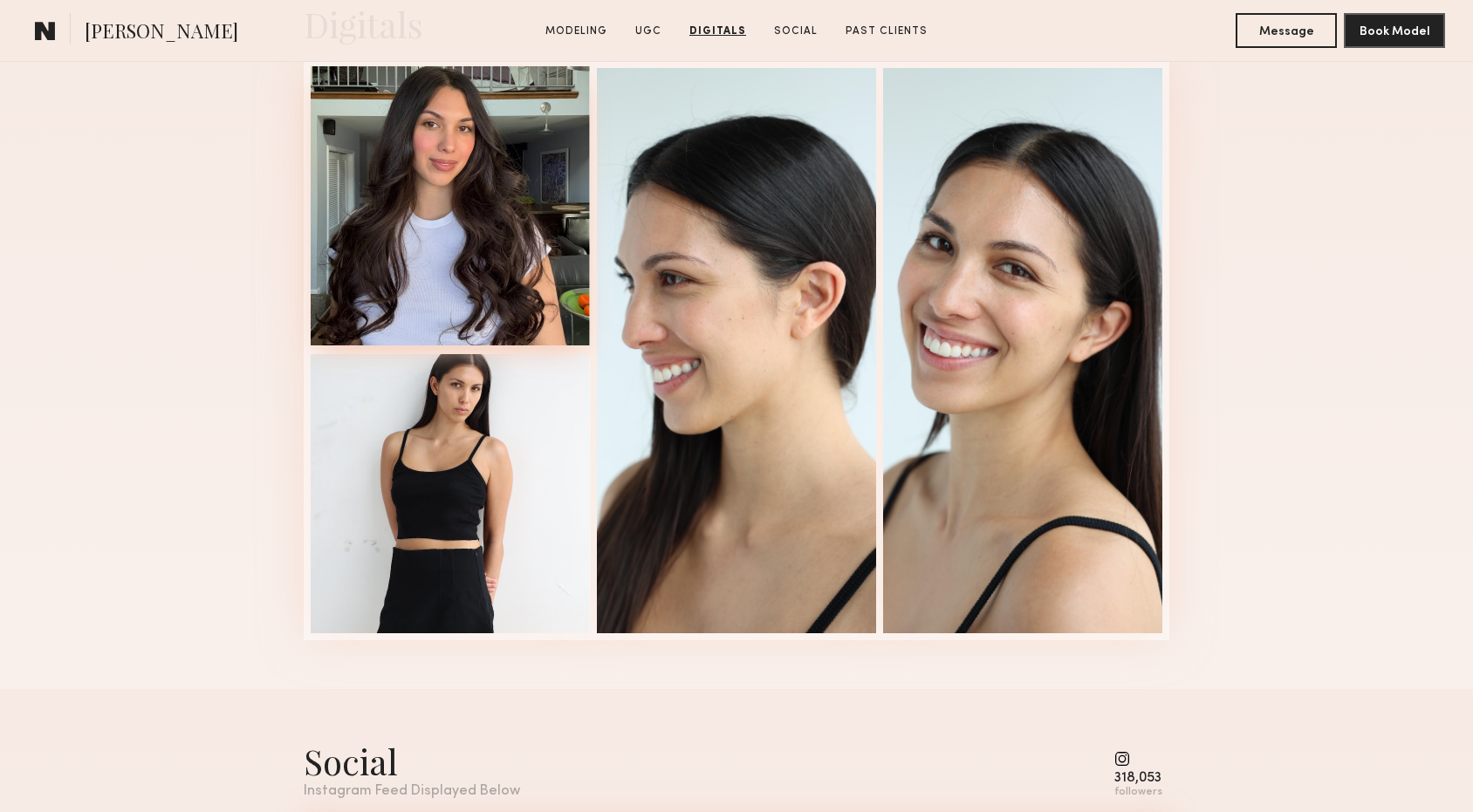
click at [400, 272] on div at bounding box center [449, 205] width 279 height 279
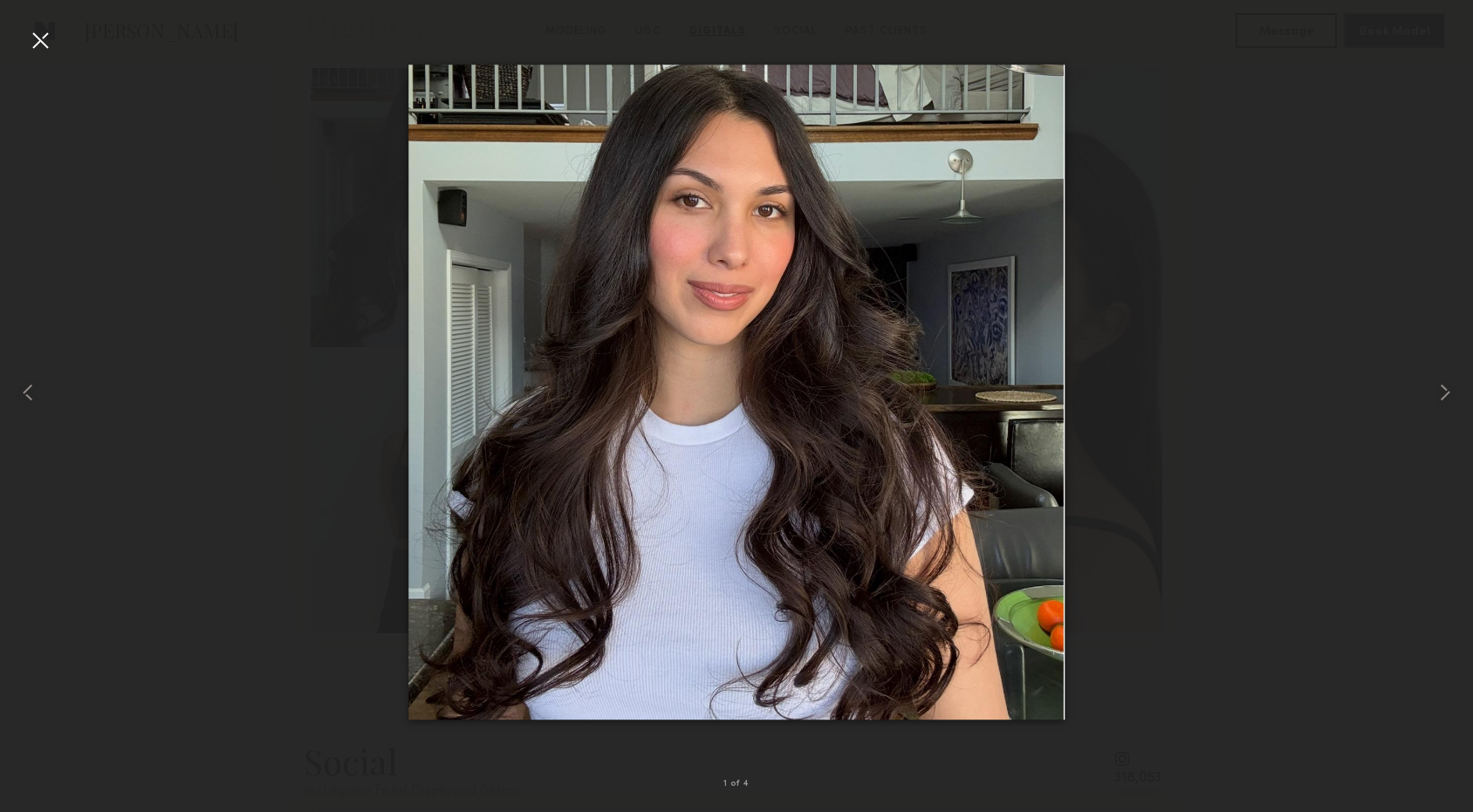
click at [39, 35] on div at bounding box center [40, 40] width 28 height 28
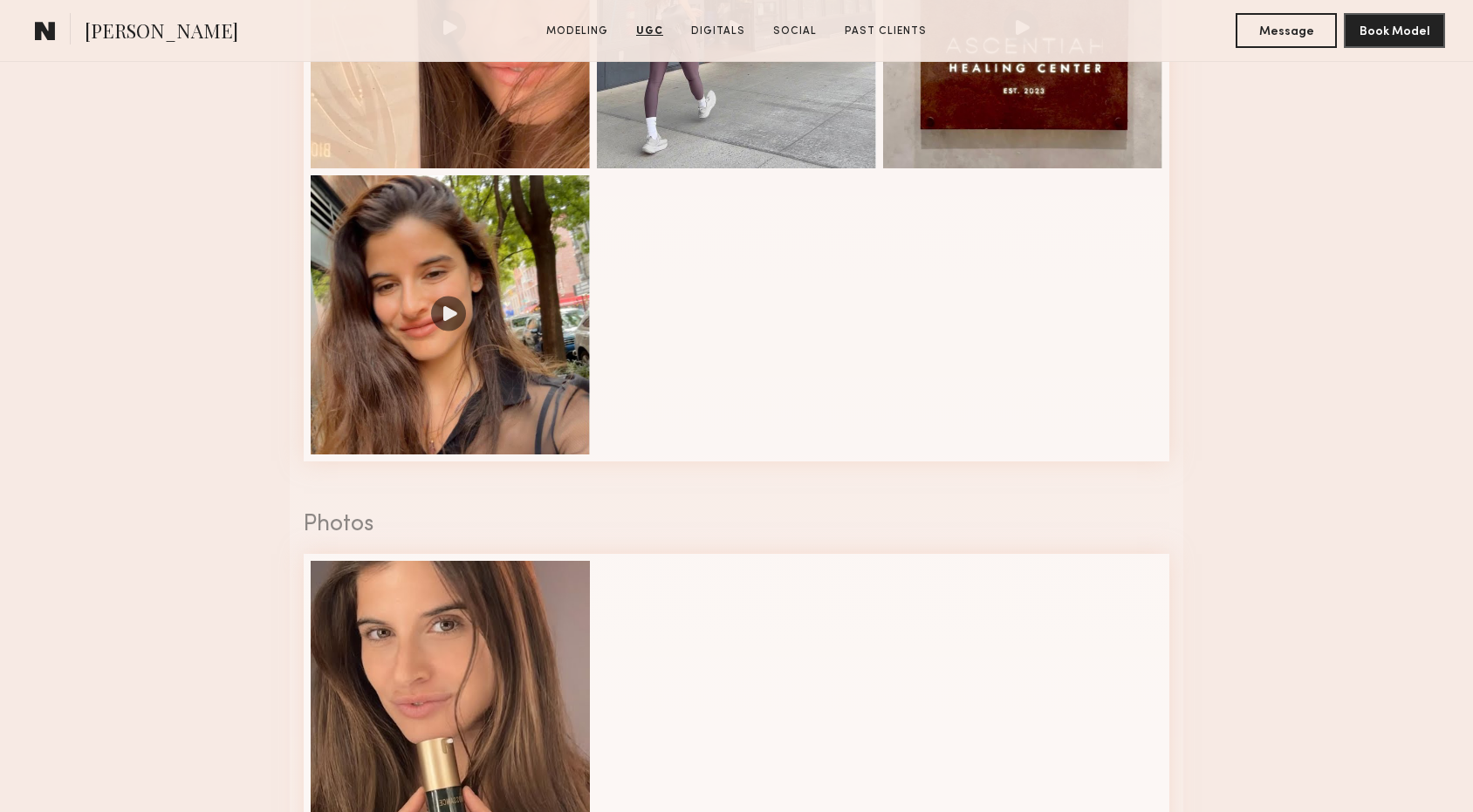
scroll to position [2243, 0]
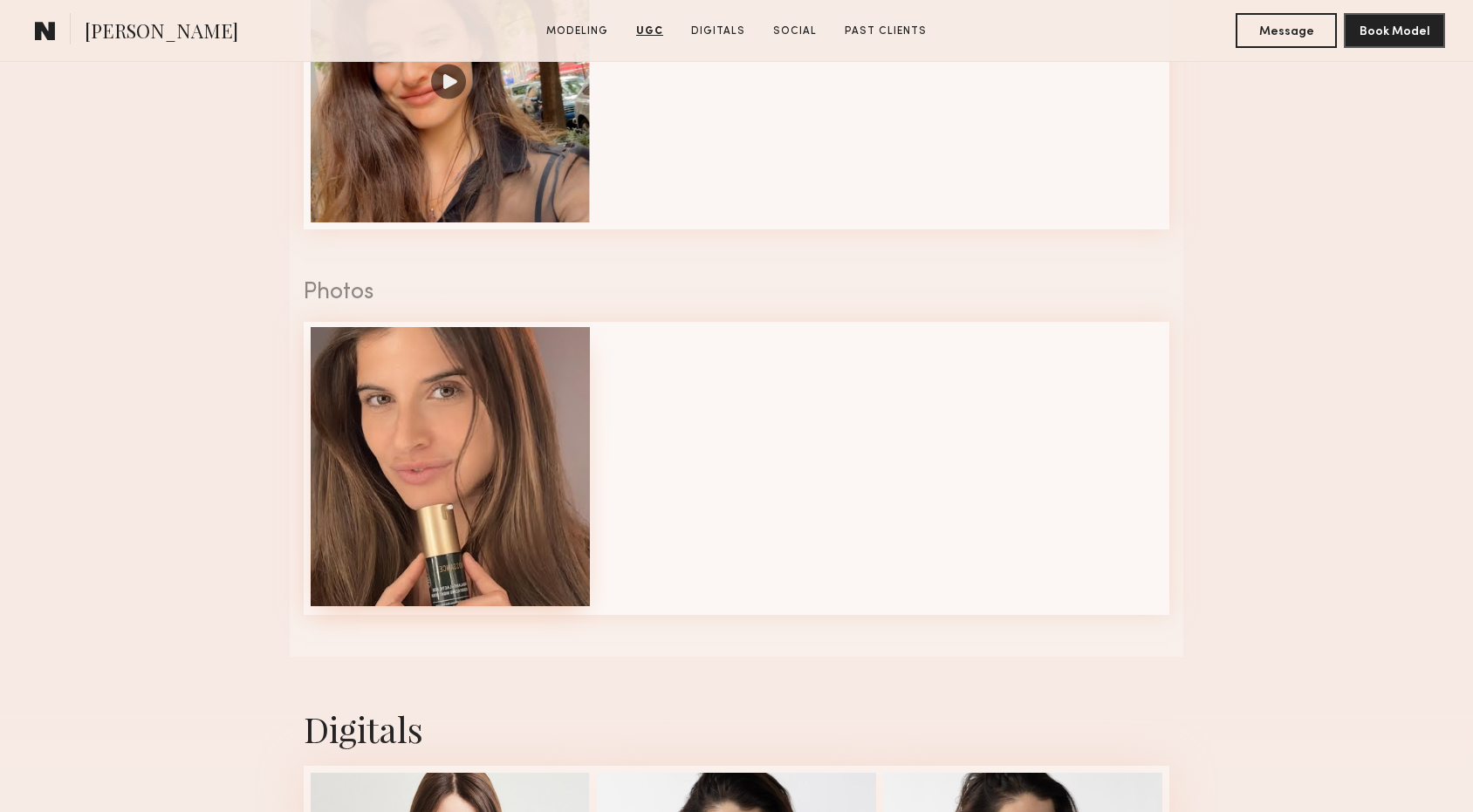
click at [403, 496] on div at bounding box center [449, 466] width 279 height 279
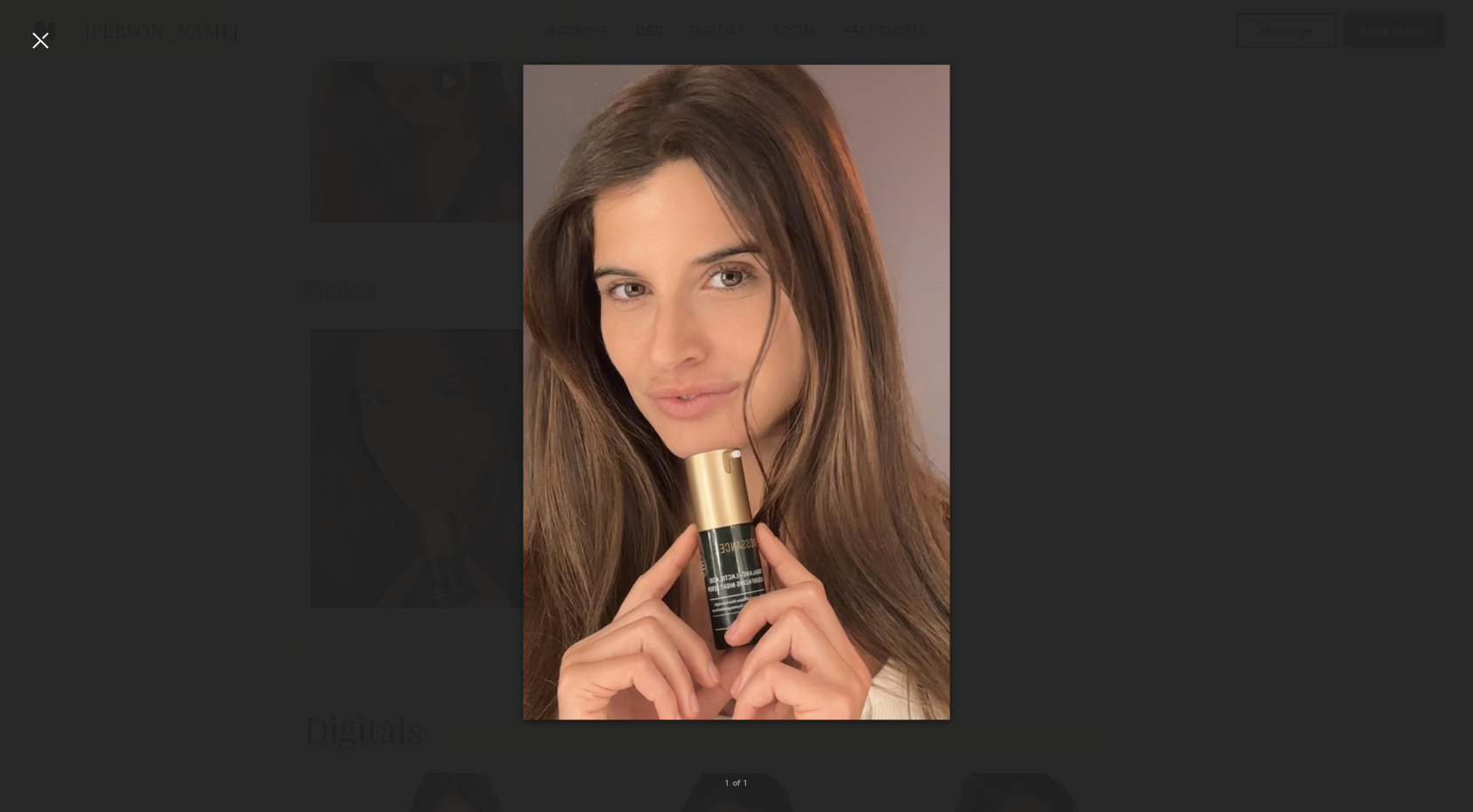
click at [248, 451] on div at bounding box center [736, 392] width 1473 height 728
click at [47, 39] on div at bounding box center [40, 40] width 28 height 28
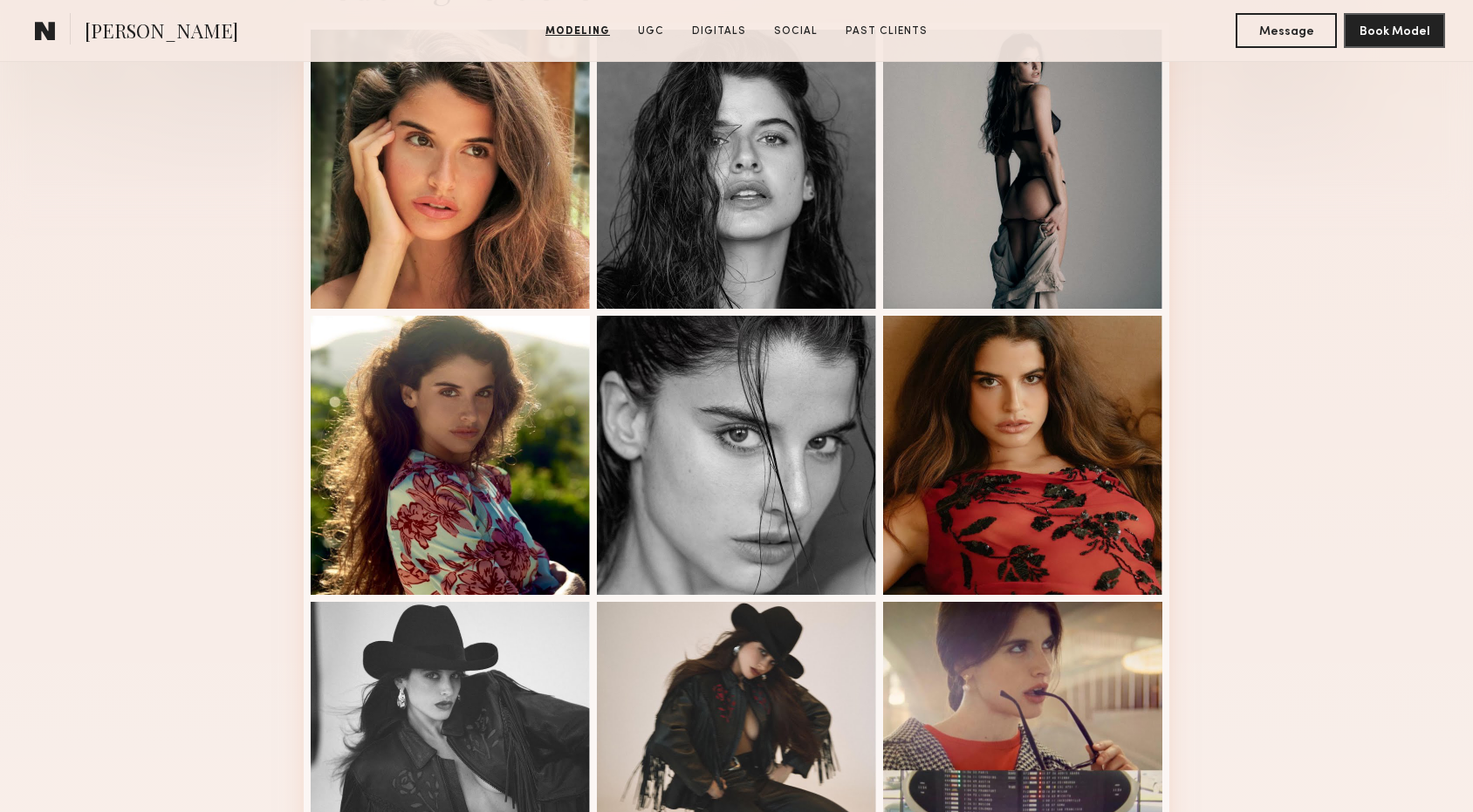
scroll to position [0, 0]
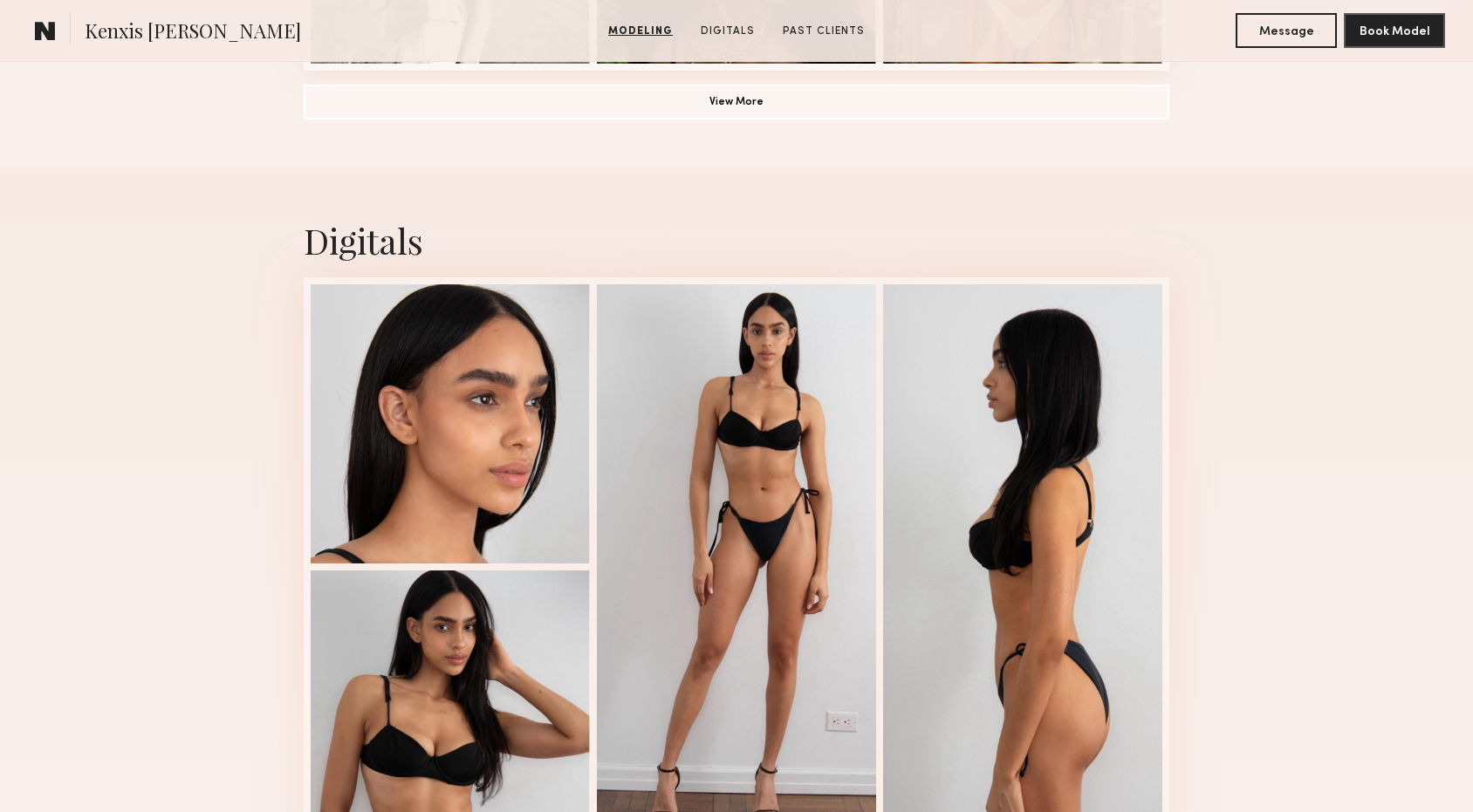
scroll to position [1633, 0]
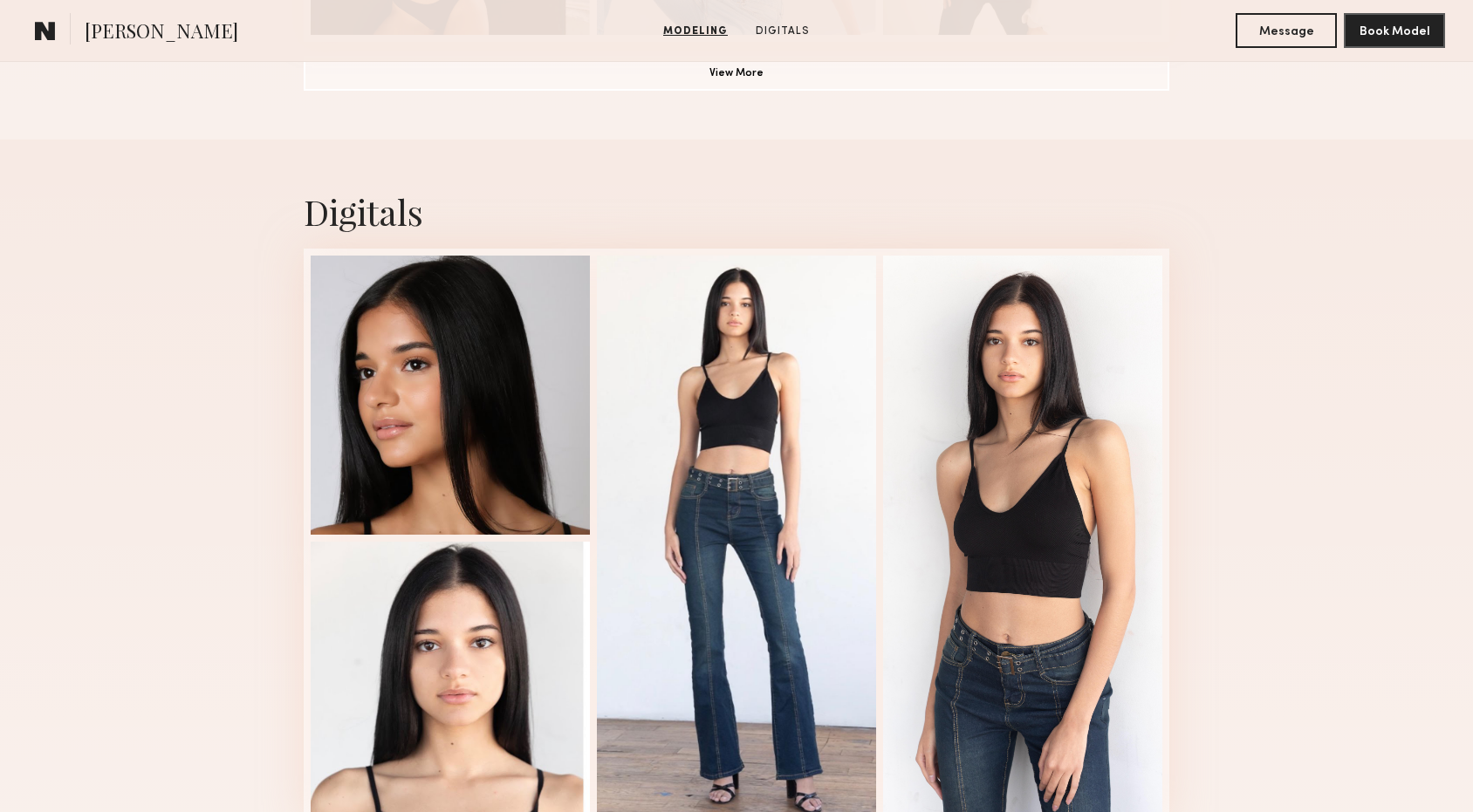
scroll to position [1668, 0]
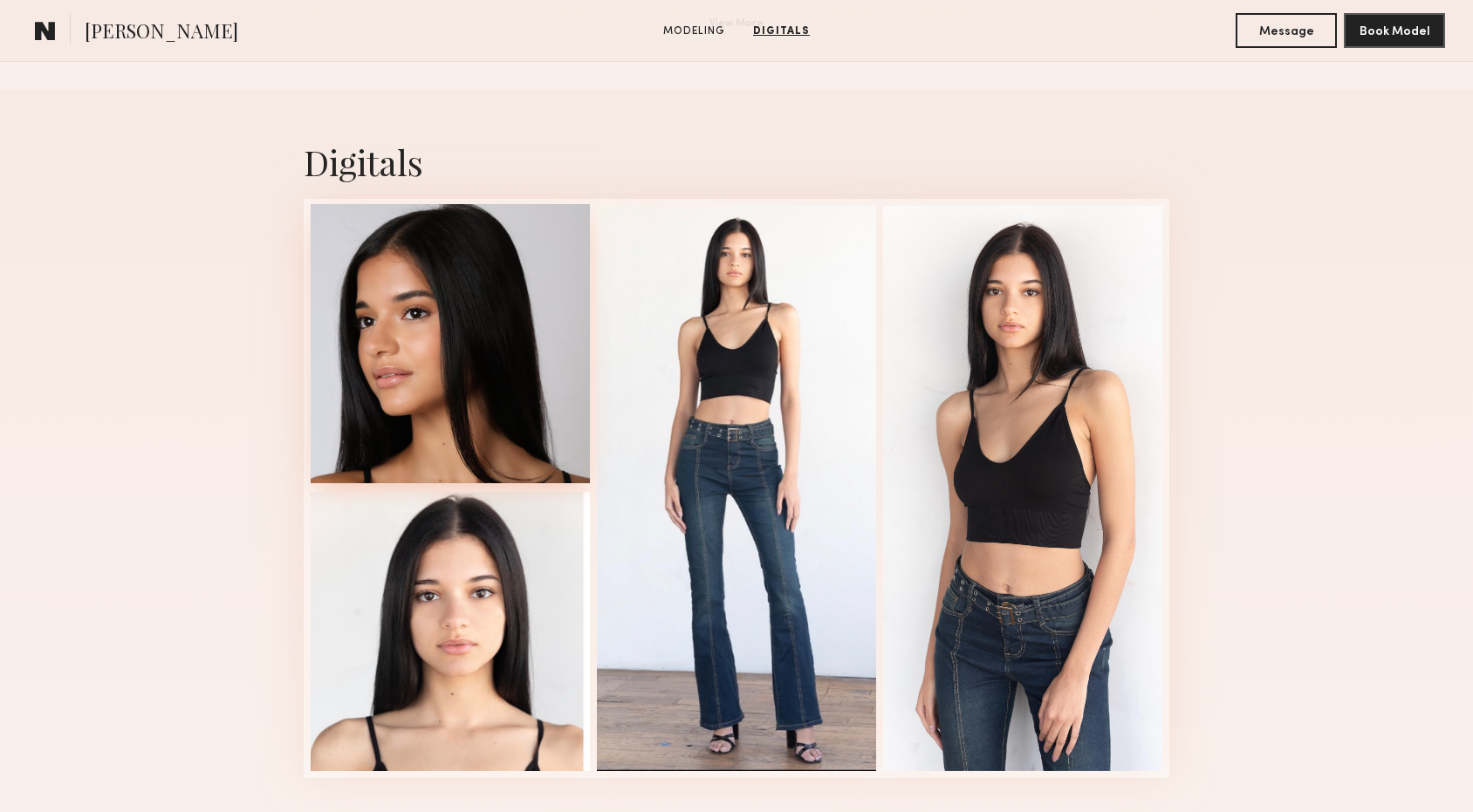
click at [471, 439] on div at bounding box center [449, 343] width 279 height 279
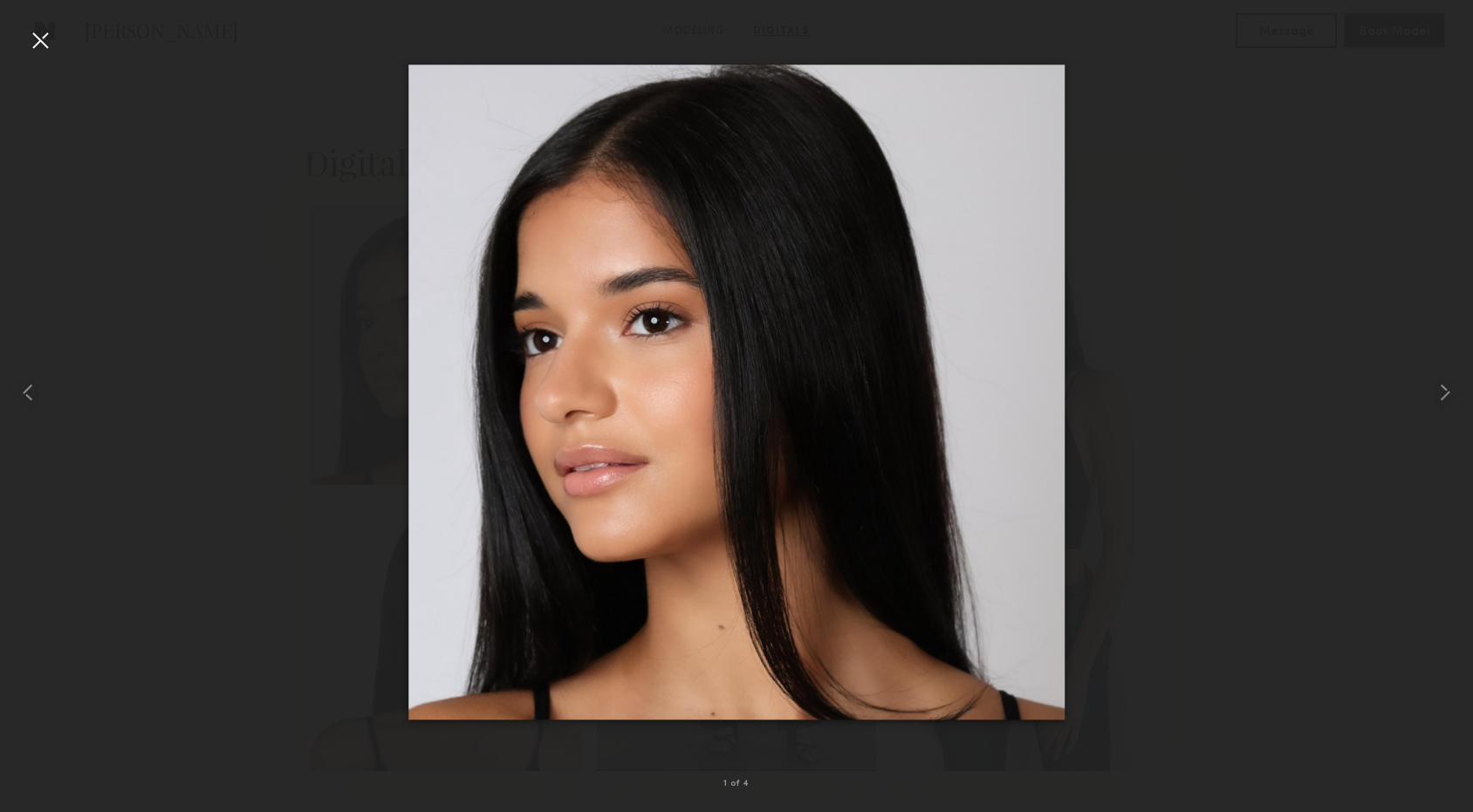
click at [36, 40] on div at bounding box center [40, 40] width 28 height 28
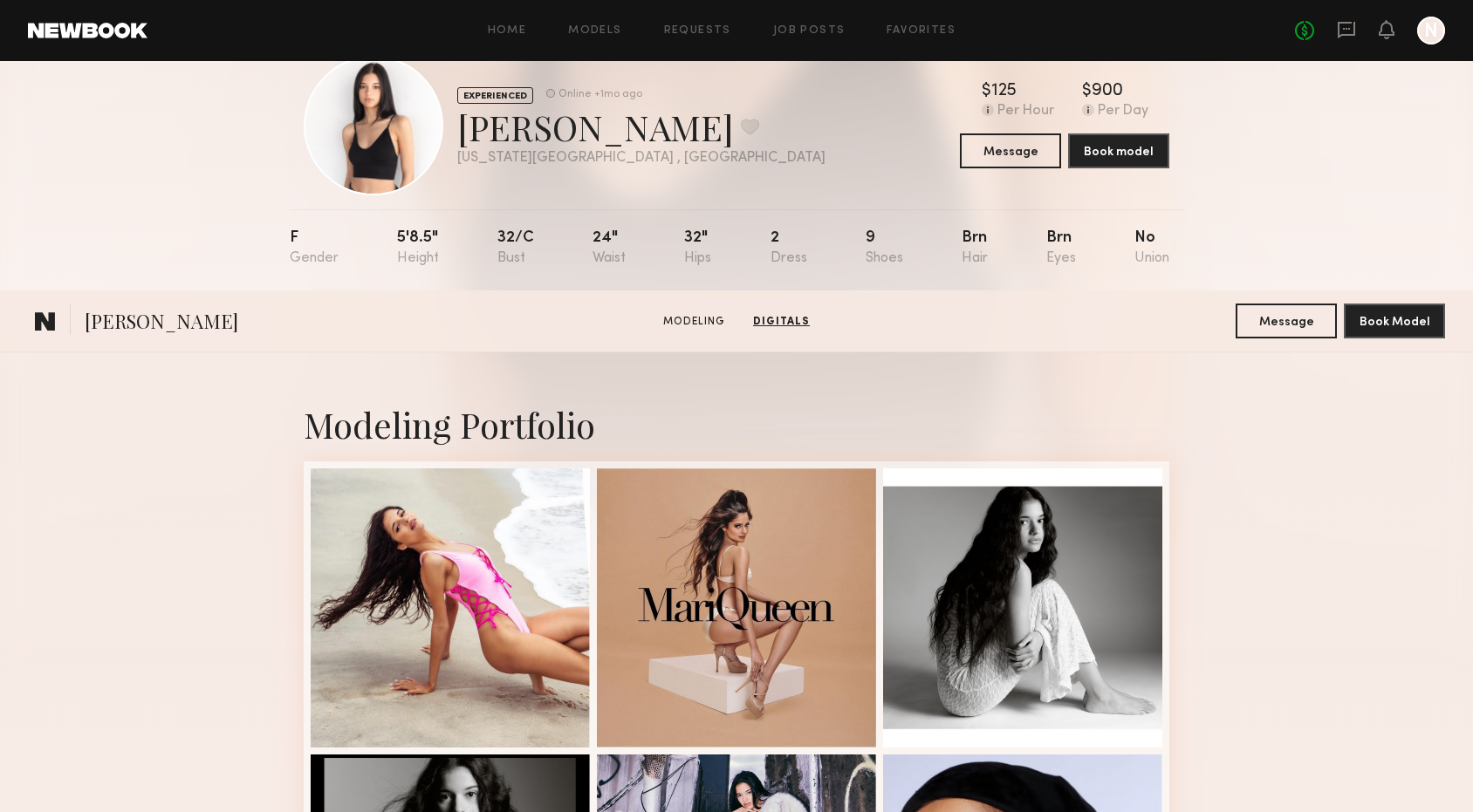
scroll to position [0, 0]
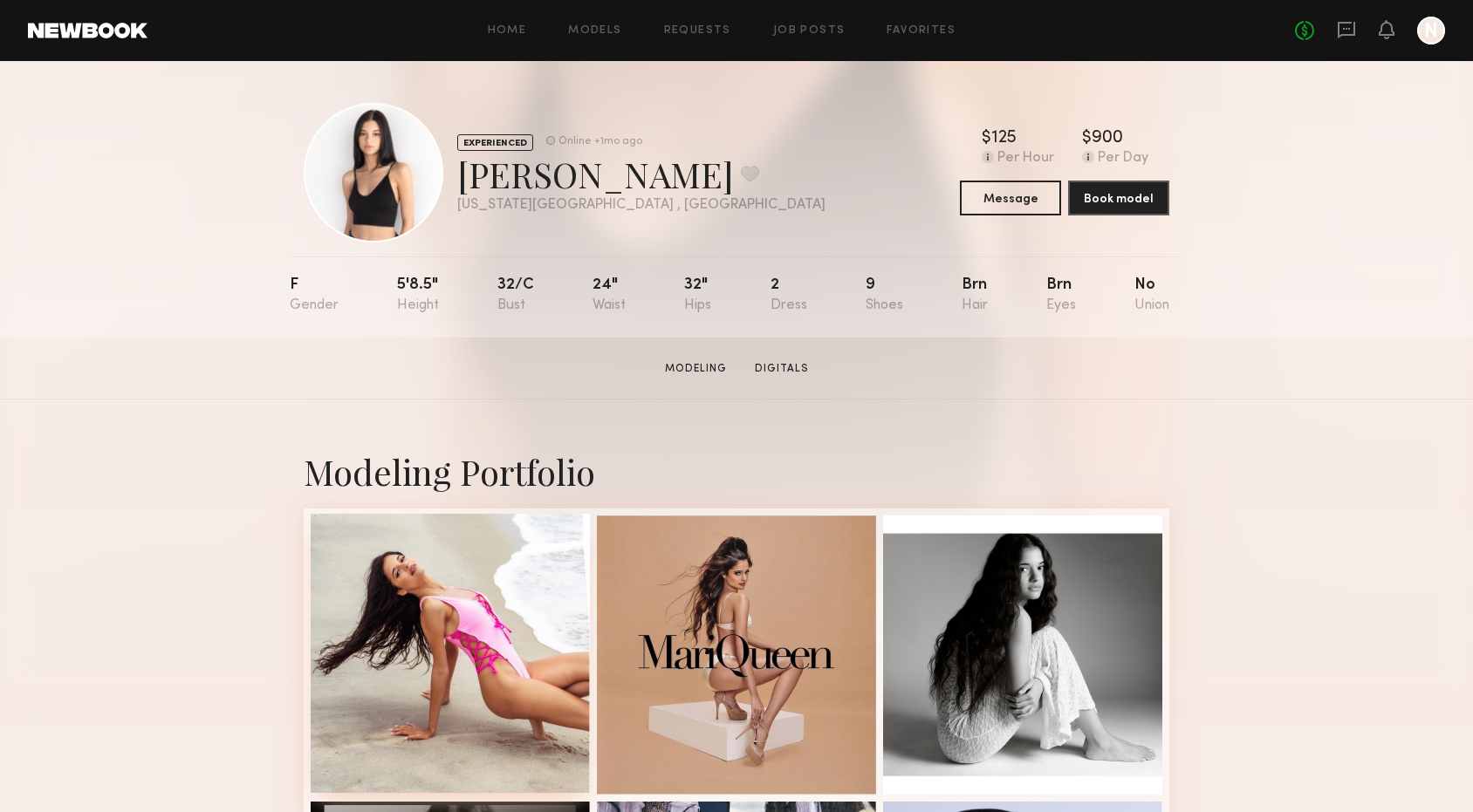
click at [437, 665] on div at bounding box center [449, 652] width 279 height 279
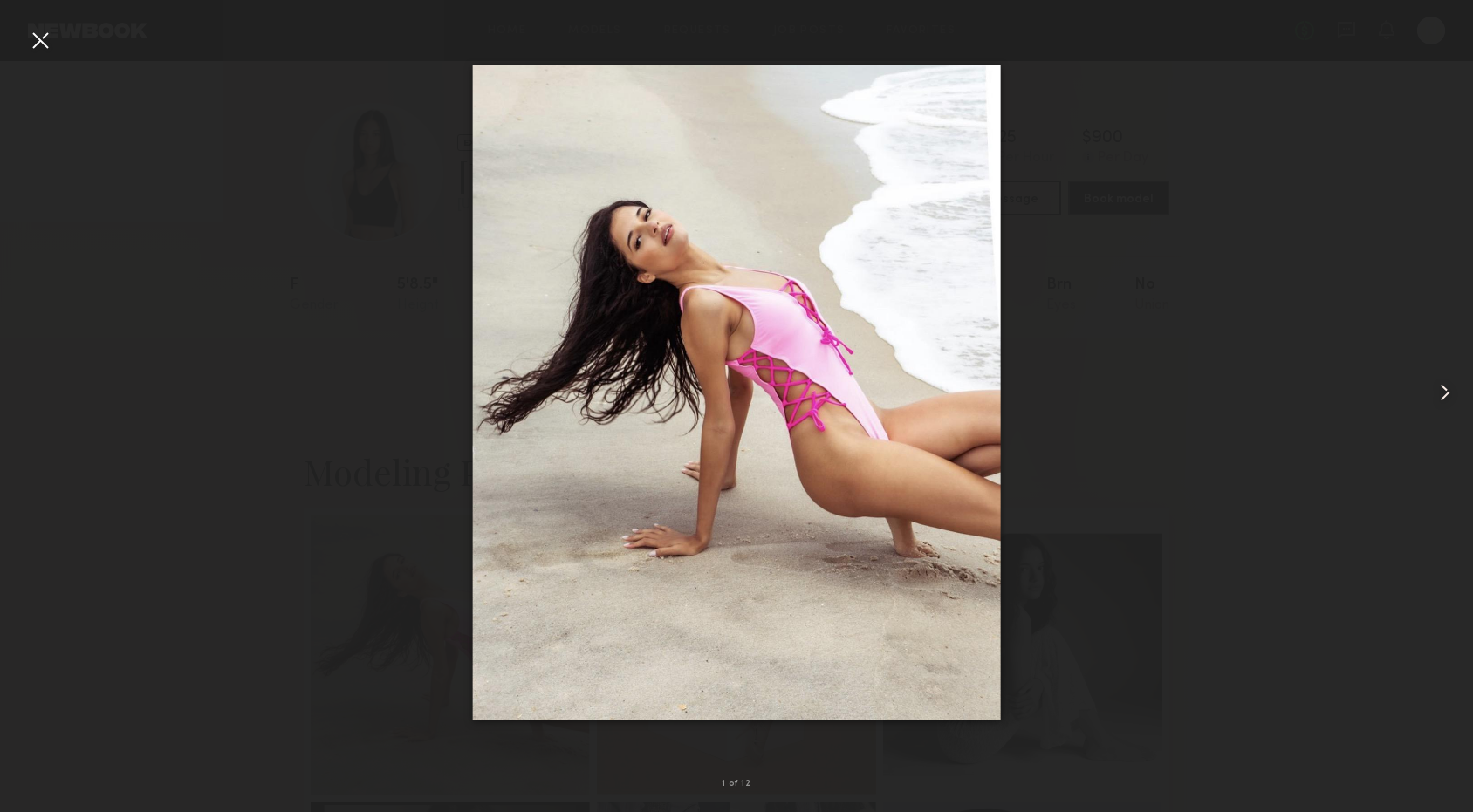
click at [1436, 388] on common-icon at bounding box center [1444, 393] width 28 height 28
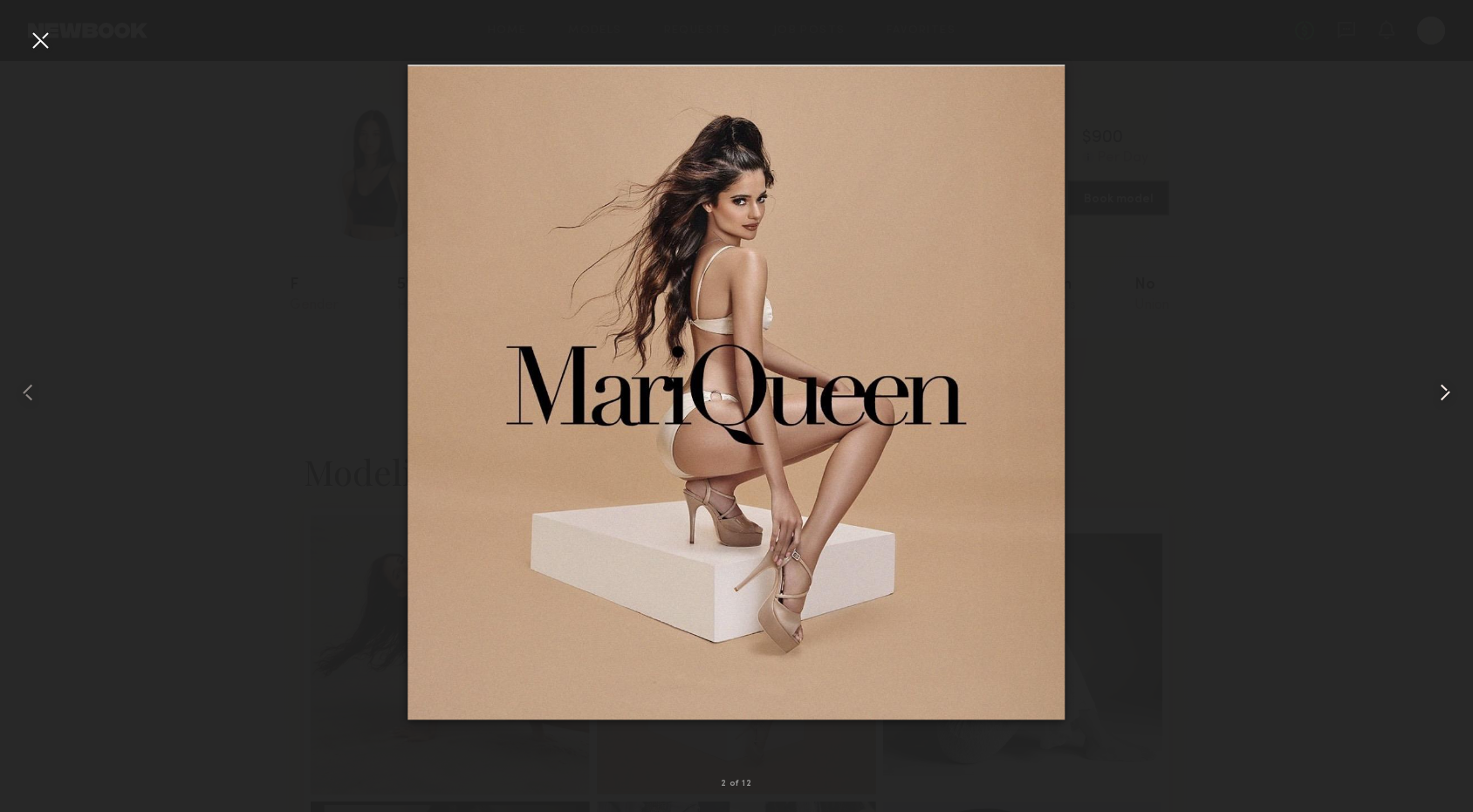
click at [1436, 388] on common-icon at bounding box center [1444, 393] width 28 height 28
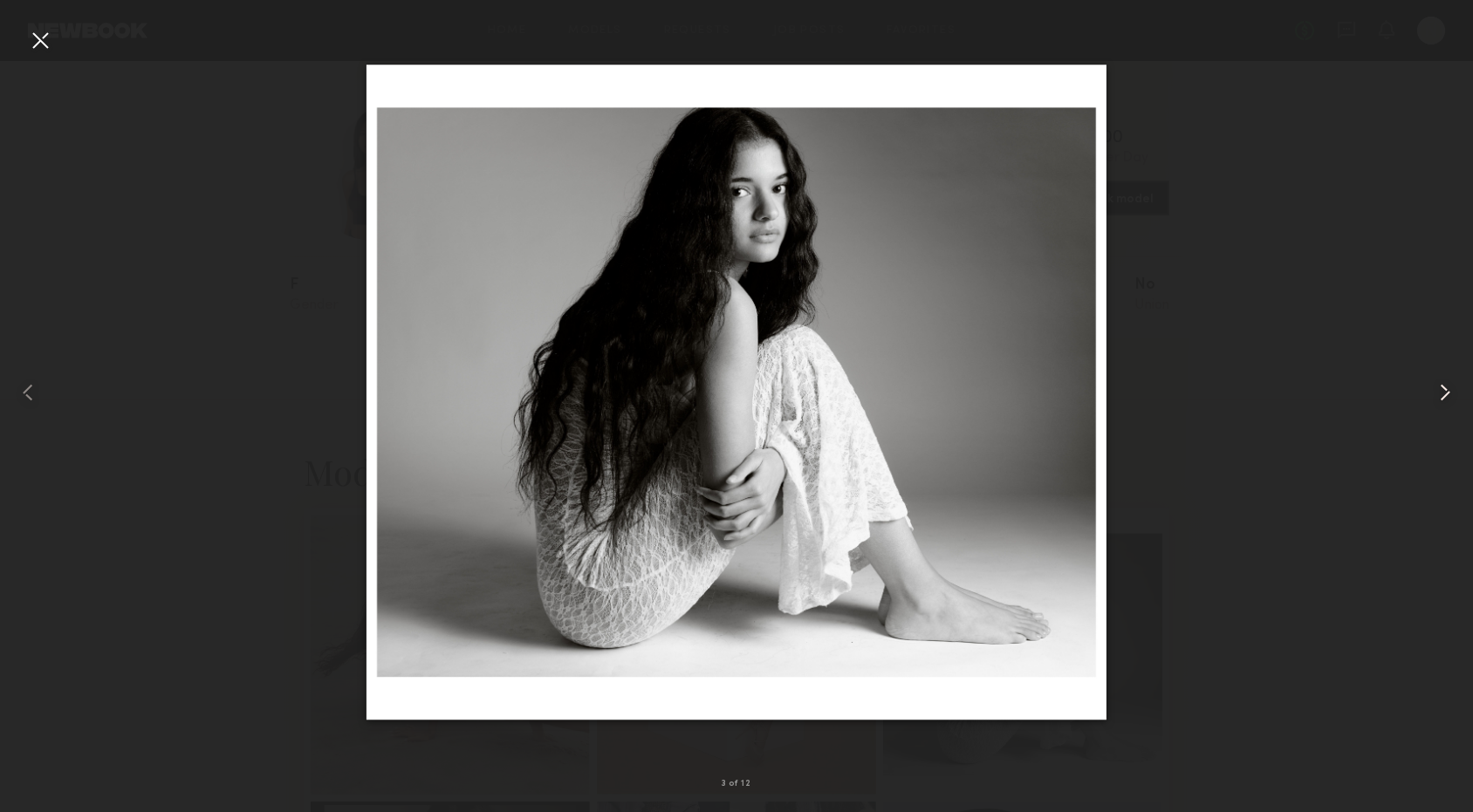
click at [1436, 388] on common-icon at bounding box center [1444, 393] width 28 height 28
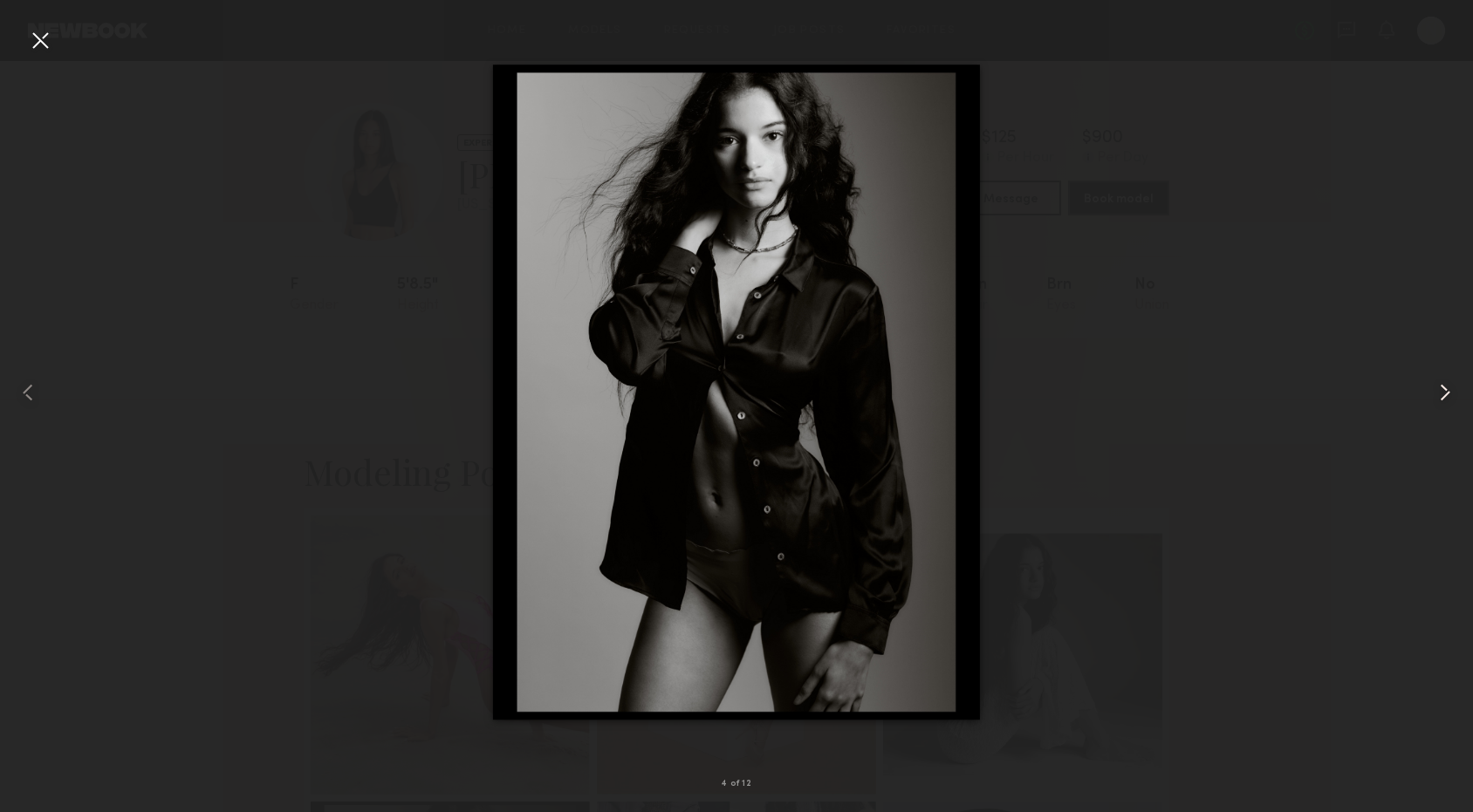
click at [1436, 388] on common-icon at bounding box center [1444, 393] width 28 height 28
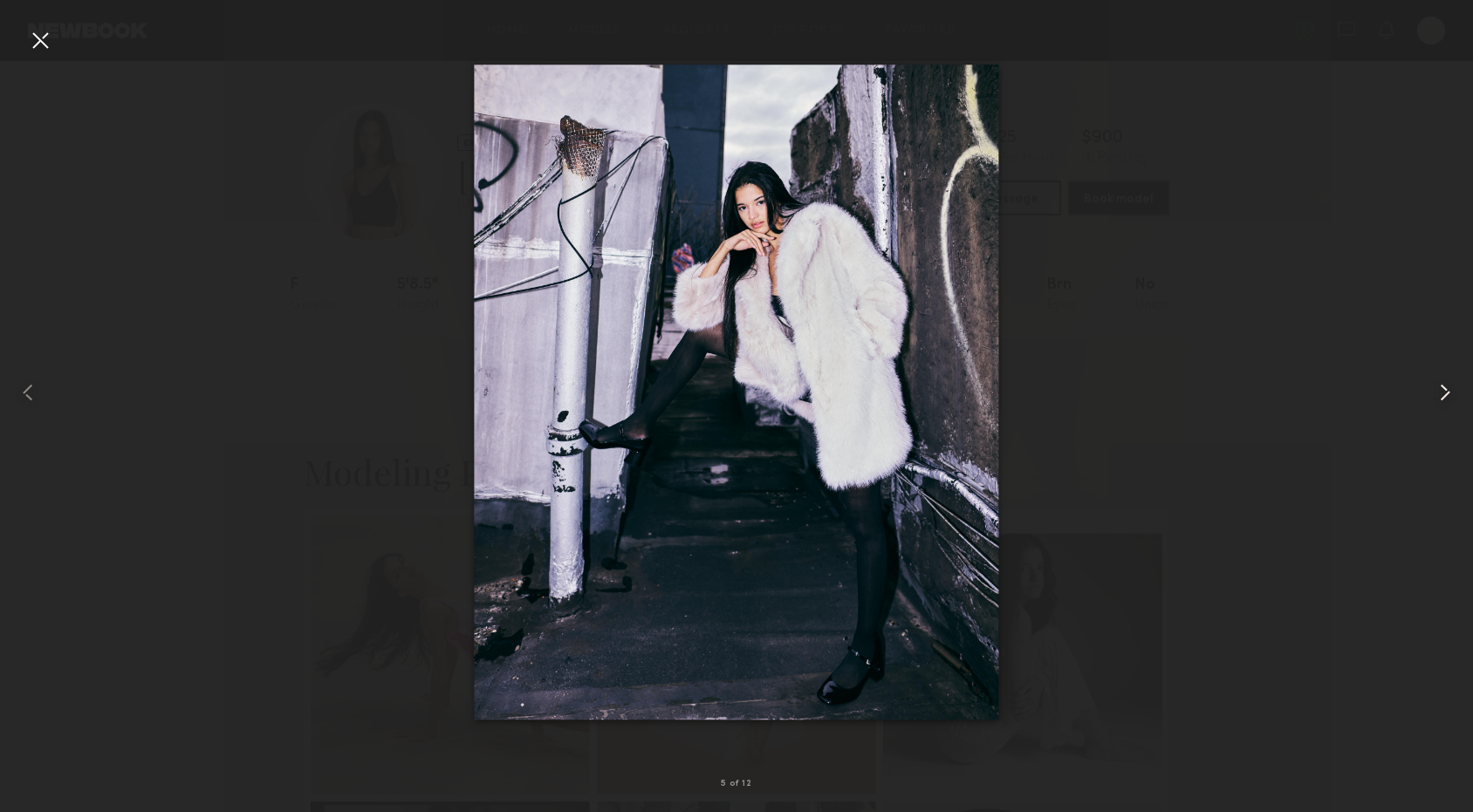
click at [1436, 388] on common-icon at bounding box center [1444, 393] width 28 height 28
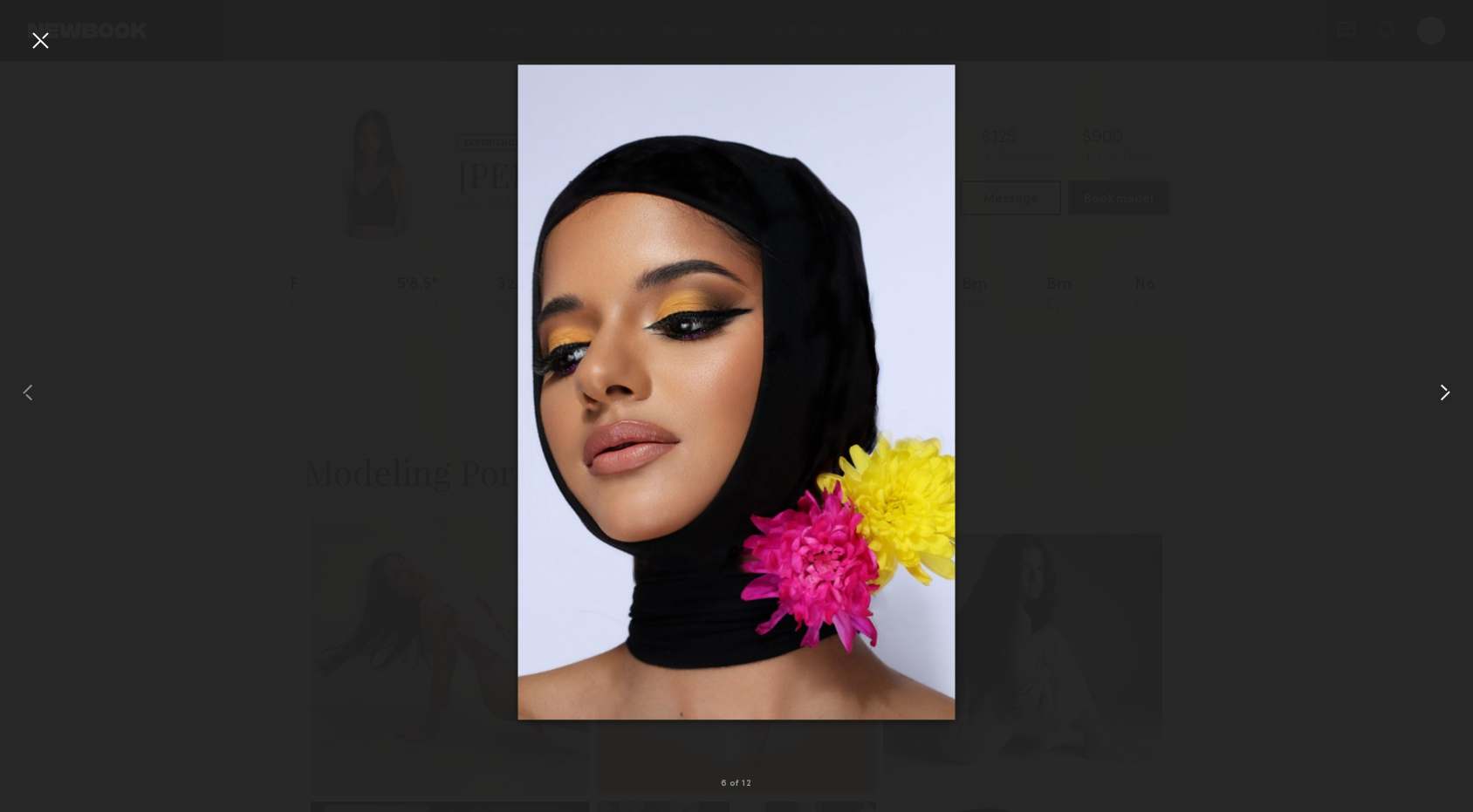
click at [1436, 388] on common-icon at bounding box center [1444, 393] width 28 height 28
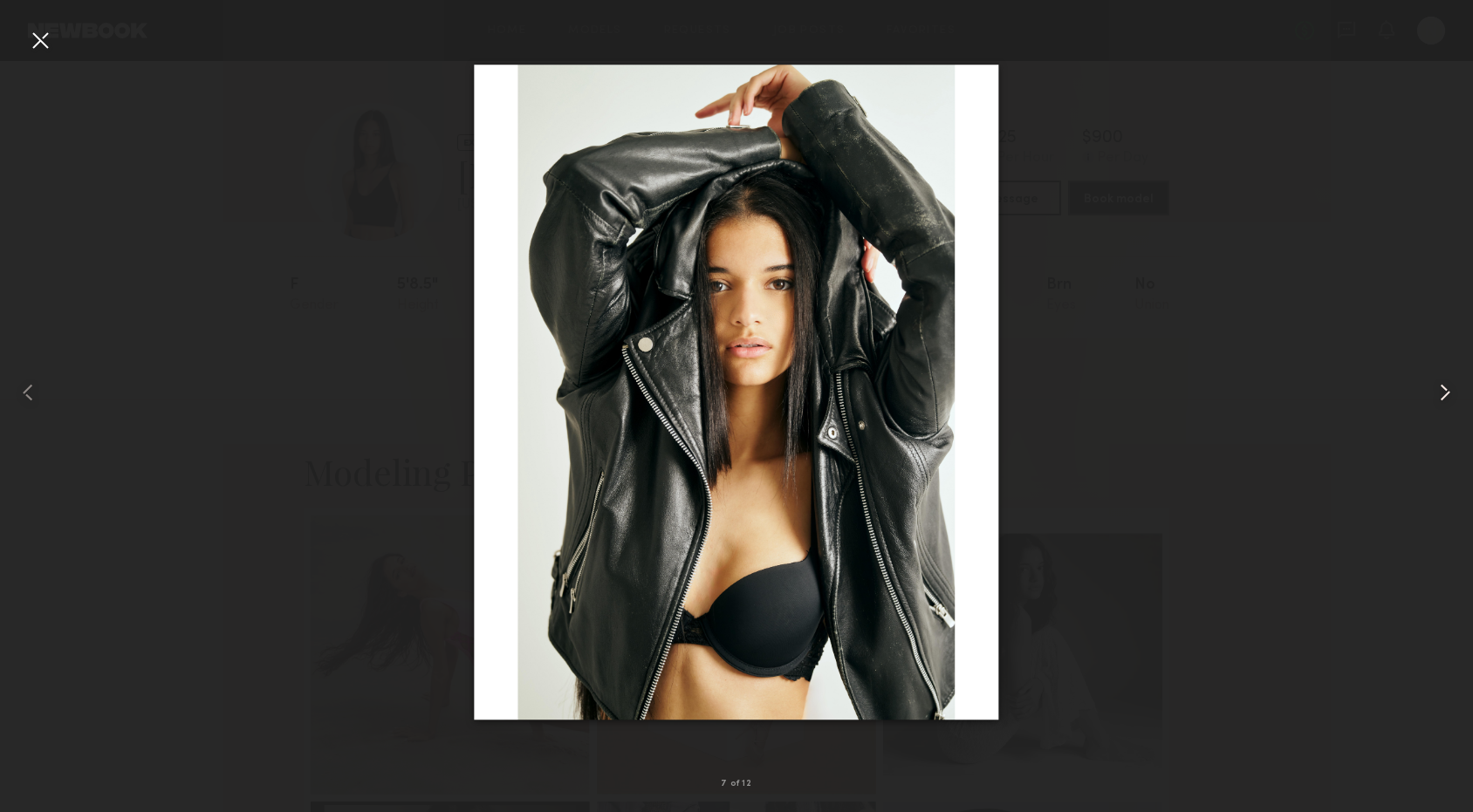
click at [1436, 388] on common-icon at bounding box center [1444, 393] width 28 height 28
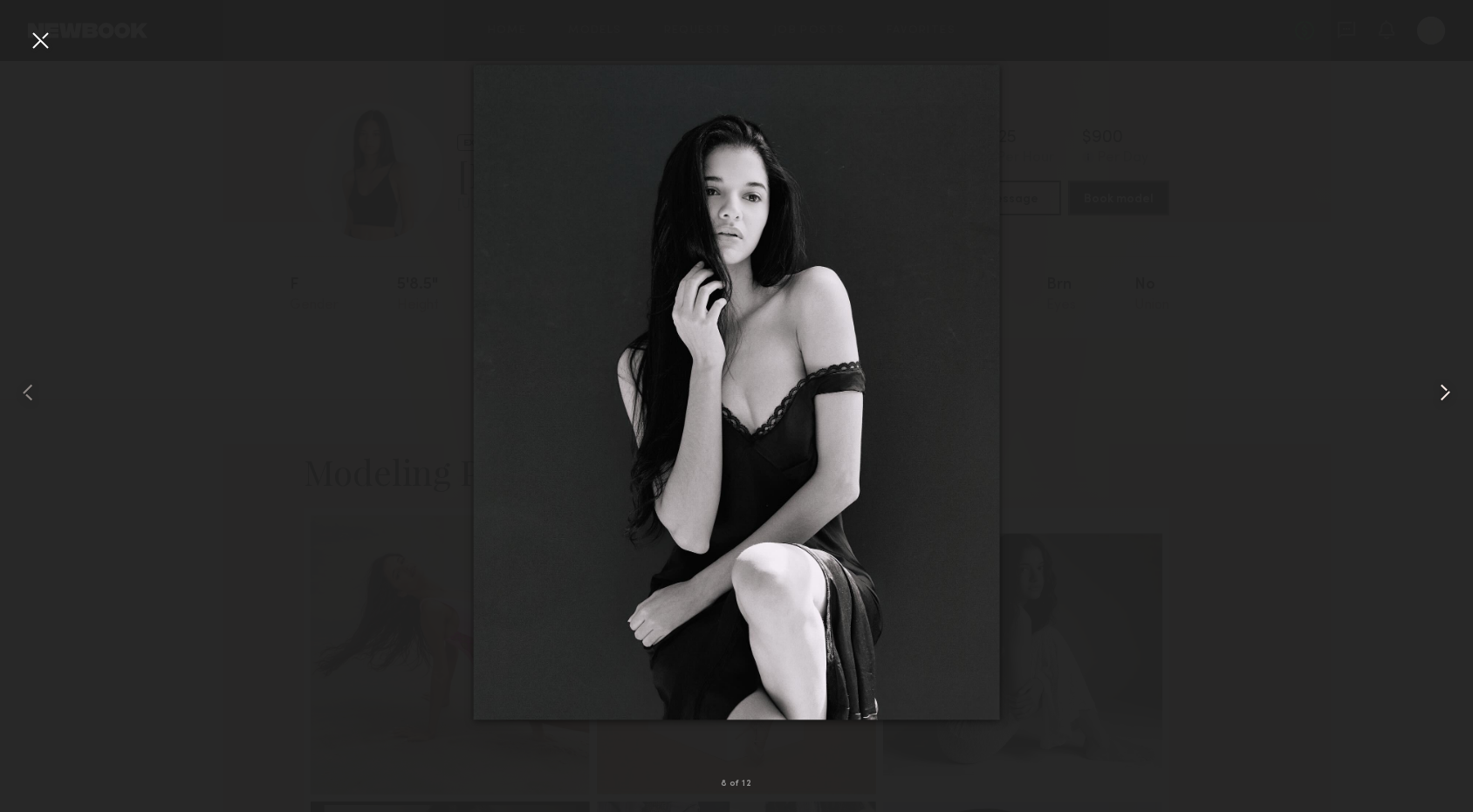
click at [1436, 388] on common-icon at bounding box center [1444, 393] width 28 height 28
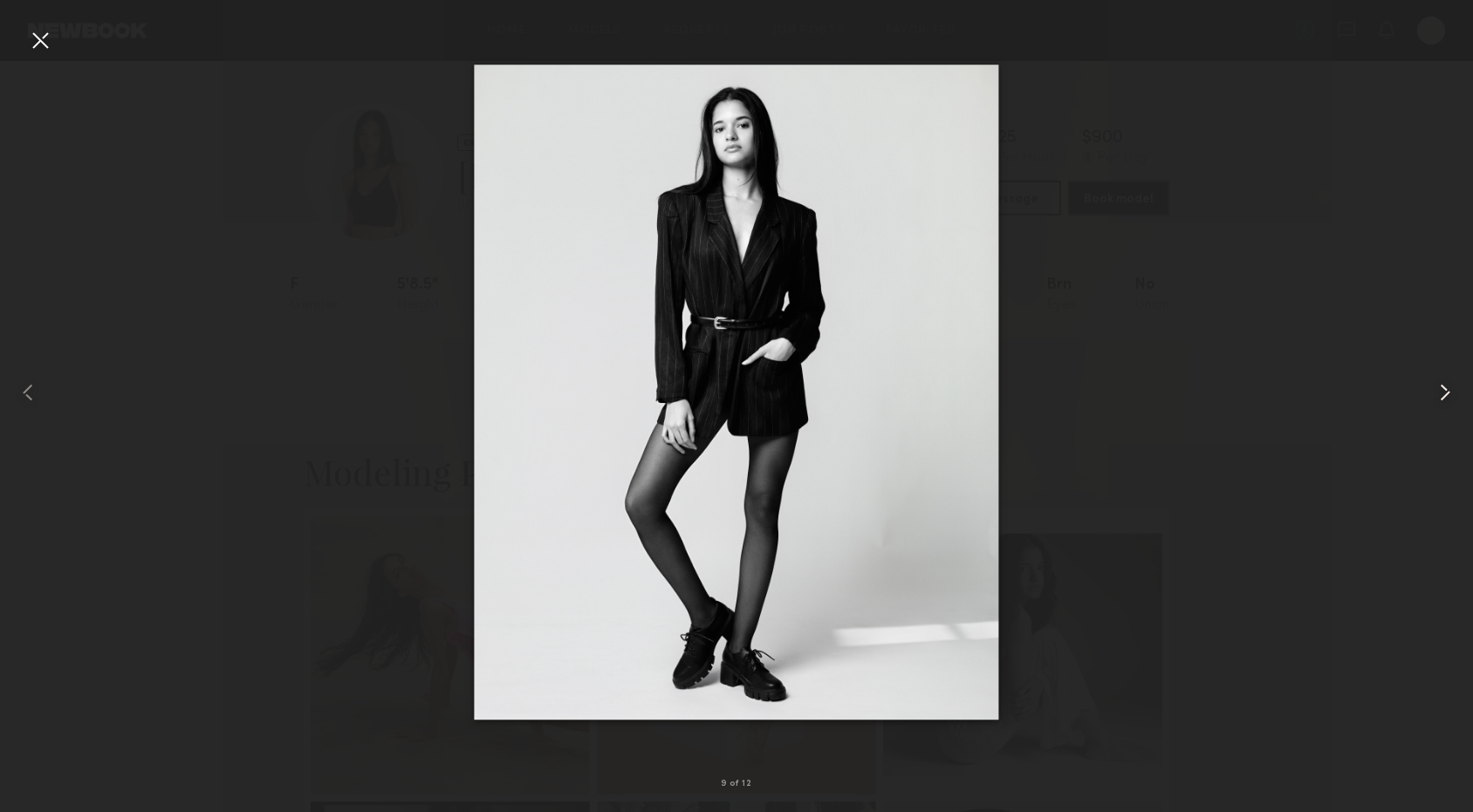
click at [1436, 388] on common-icon at bounding box center [1444, 393] width 28 height 28
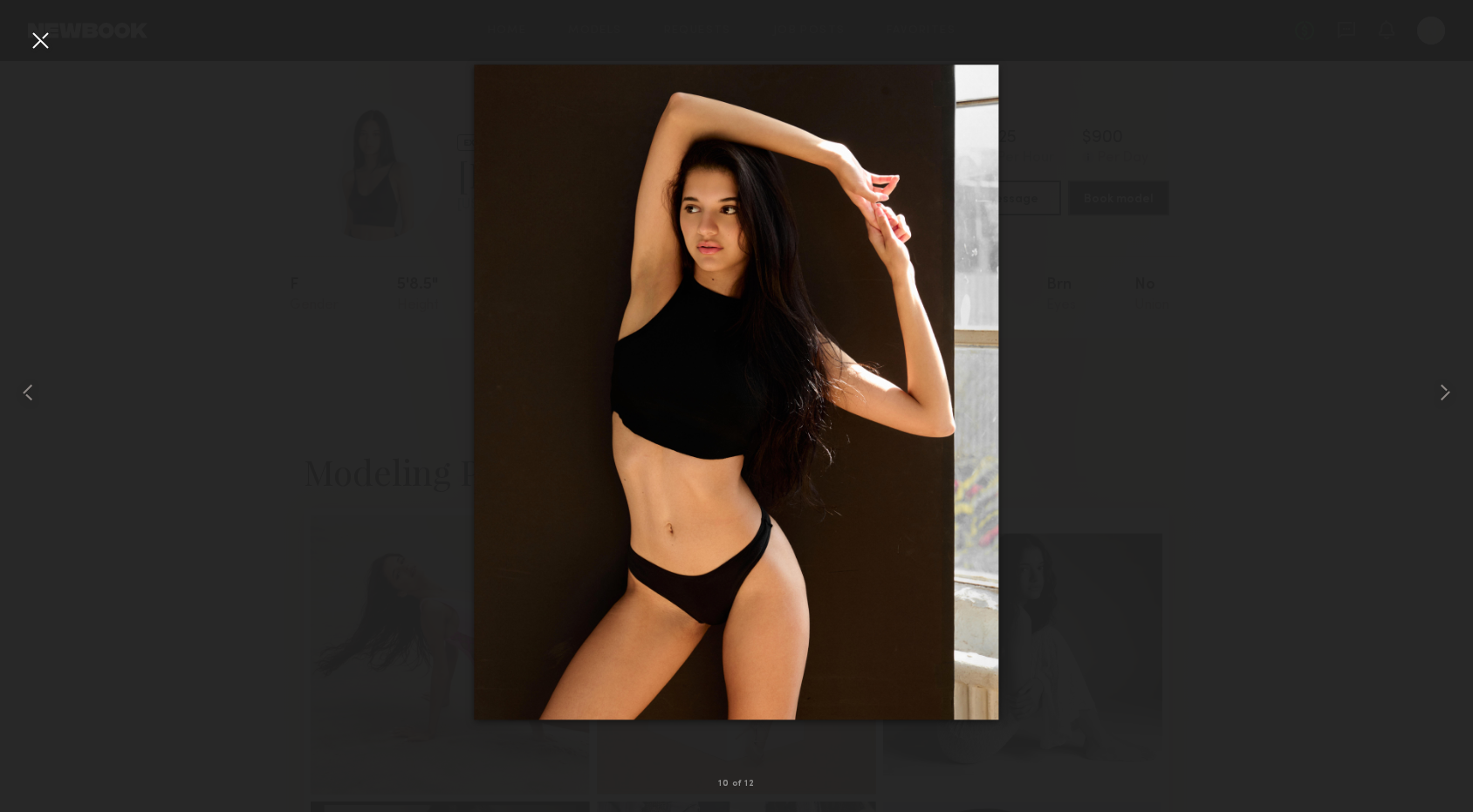
click at [48, 44] on div at bounding box center [40, 40] width 28 height 28
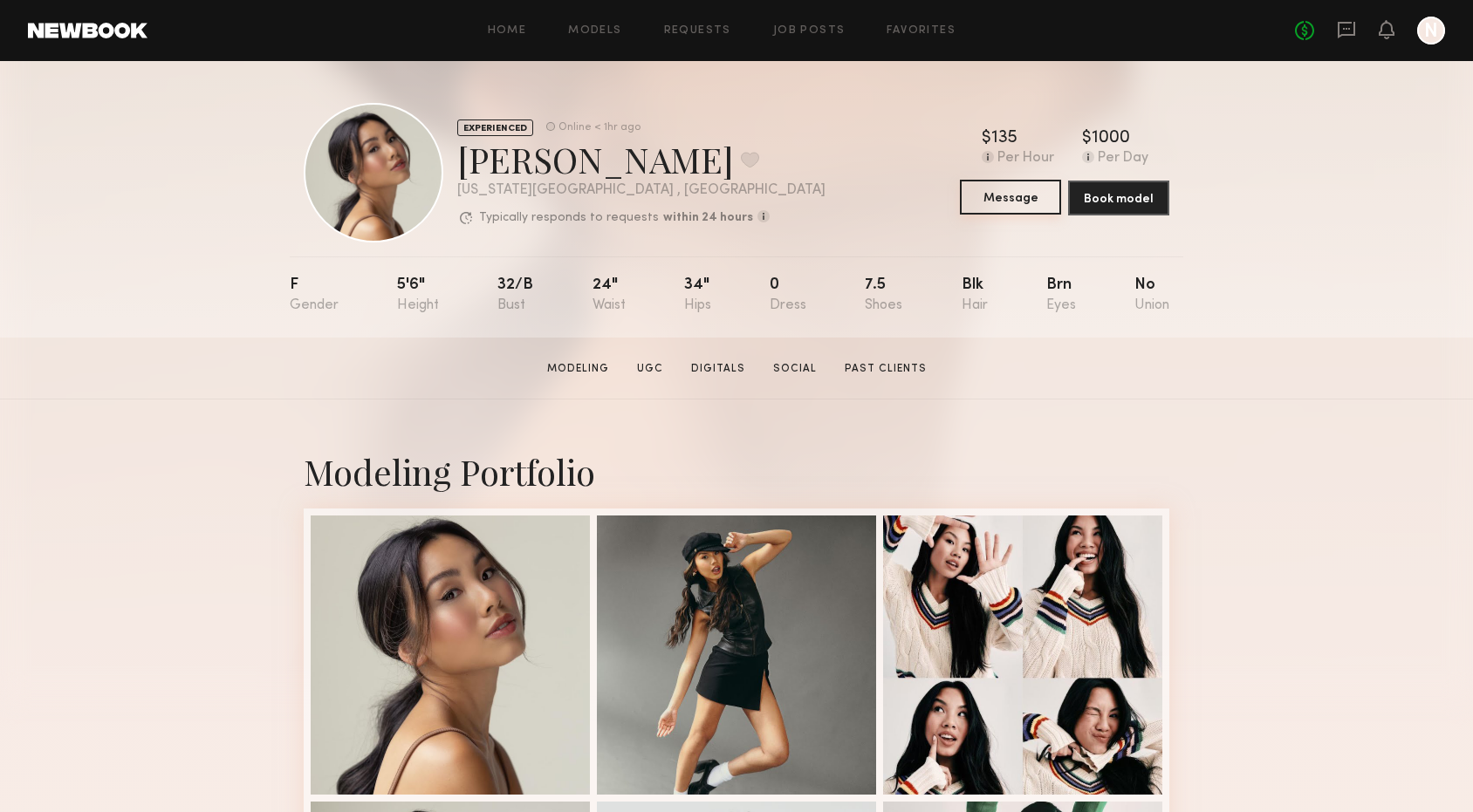
click at [1017, 201] on button "Message" at bounding box center [1010, 196] width 101 height 35
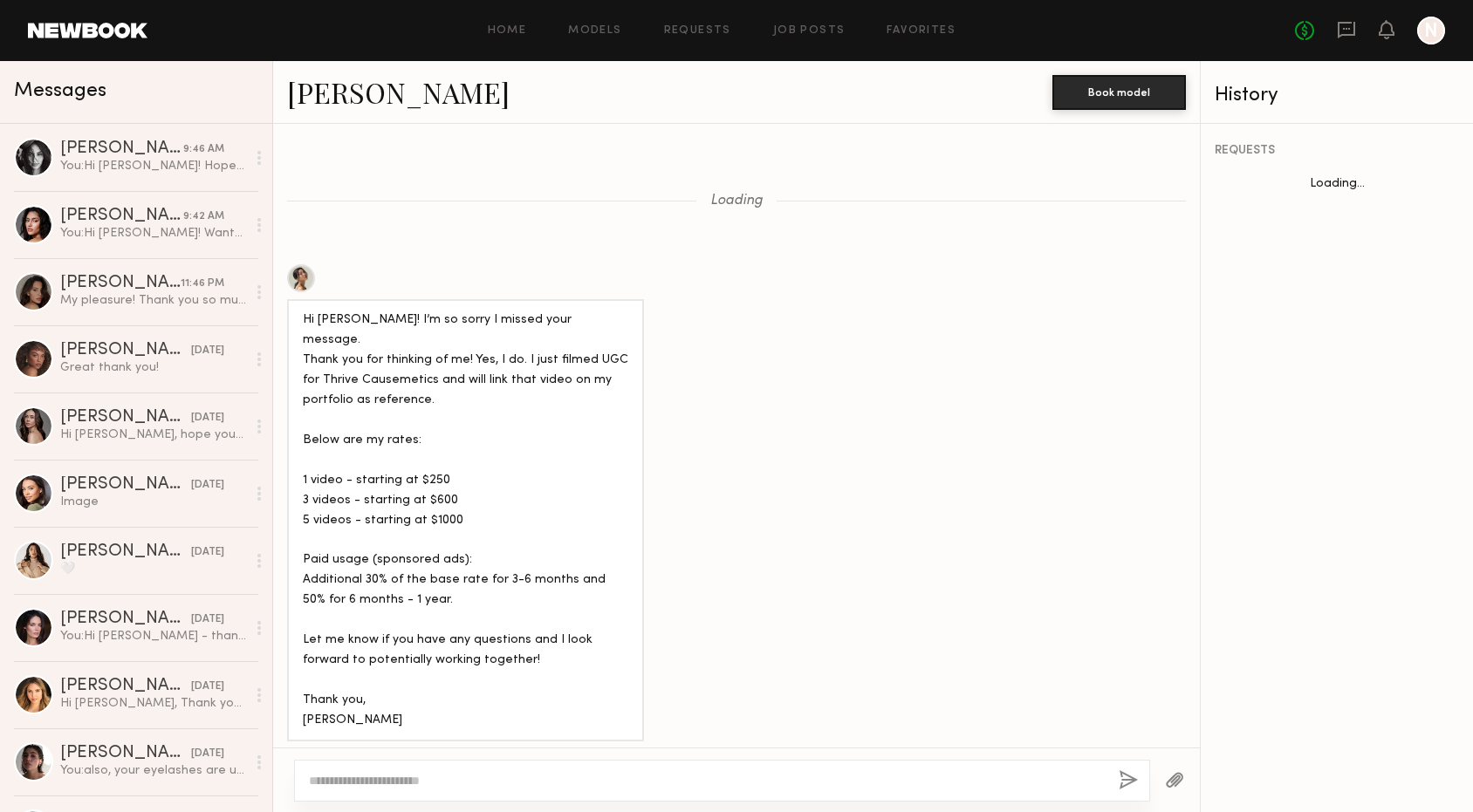
scroll to position [1358, 0]
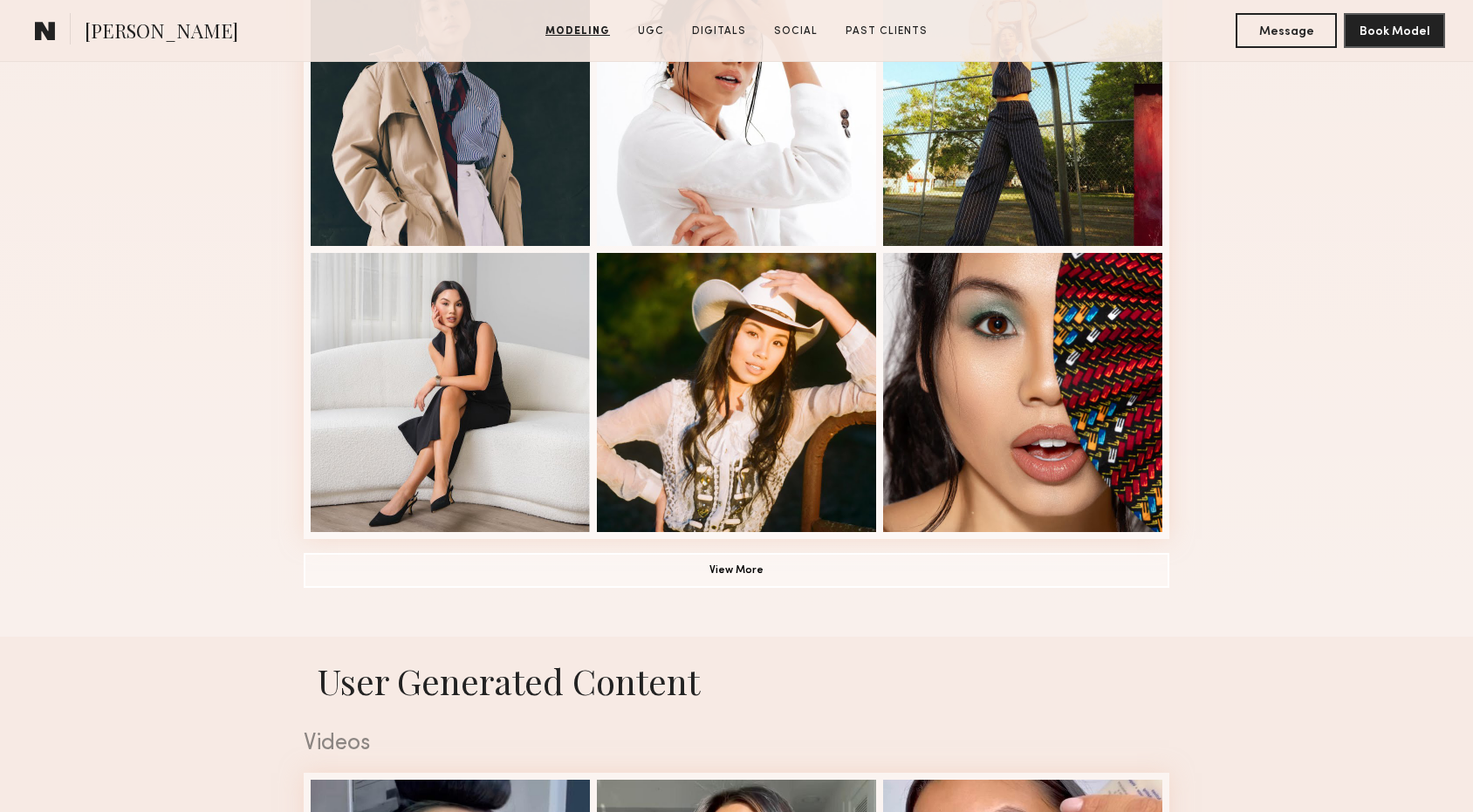
scroll to position [1248, 0]
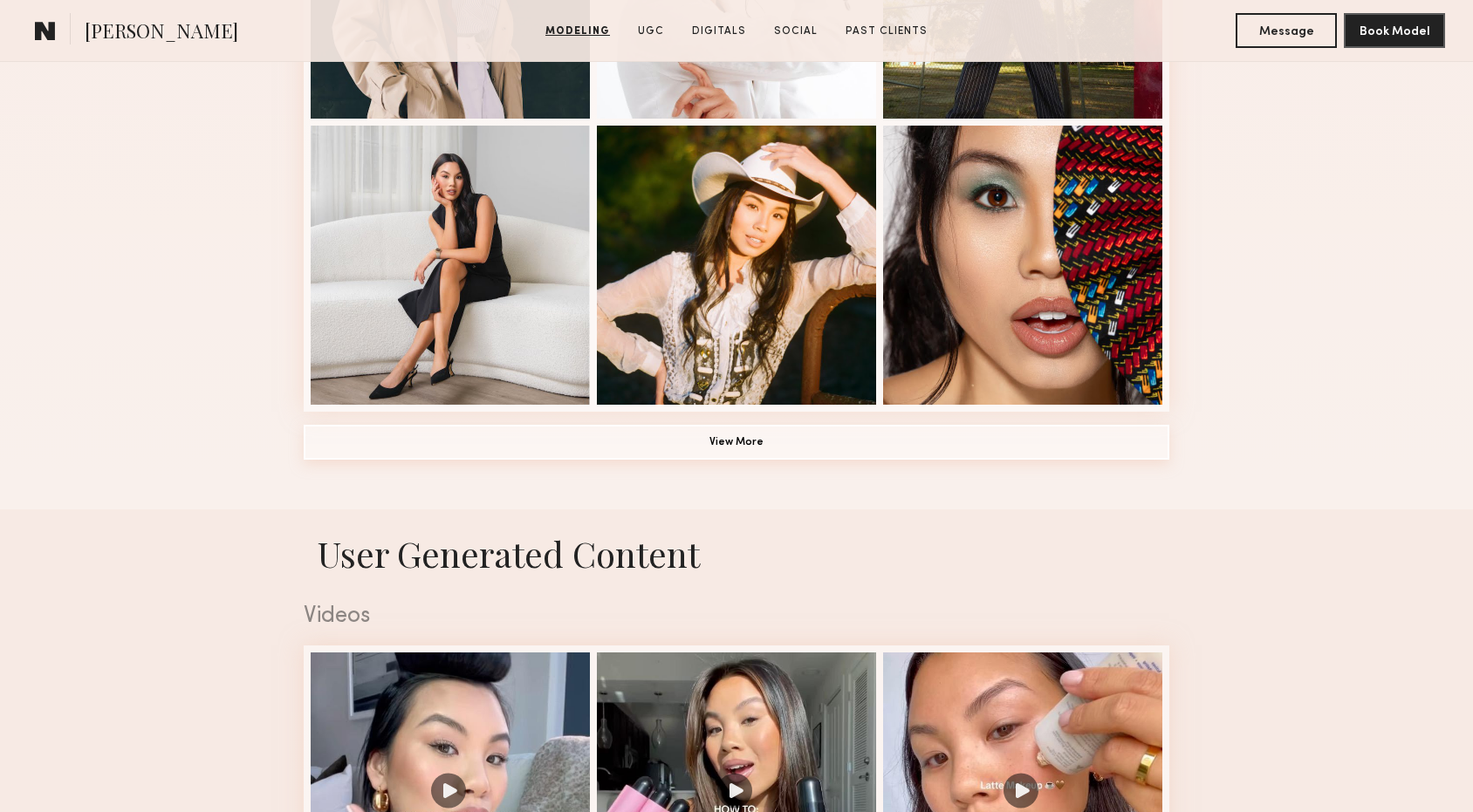
click at [495, 452] on button "View More" at bounding box center [736, 441] width 865 height 35
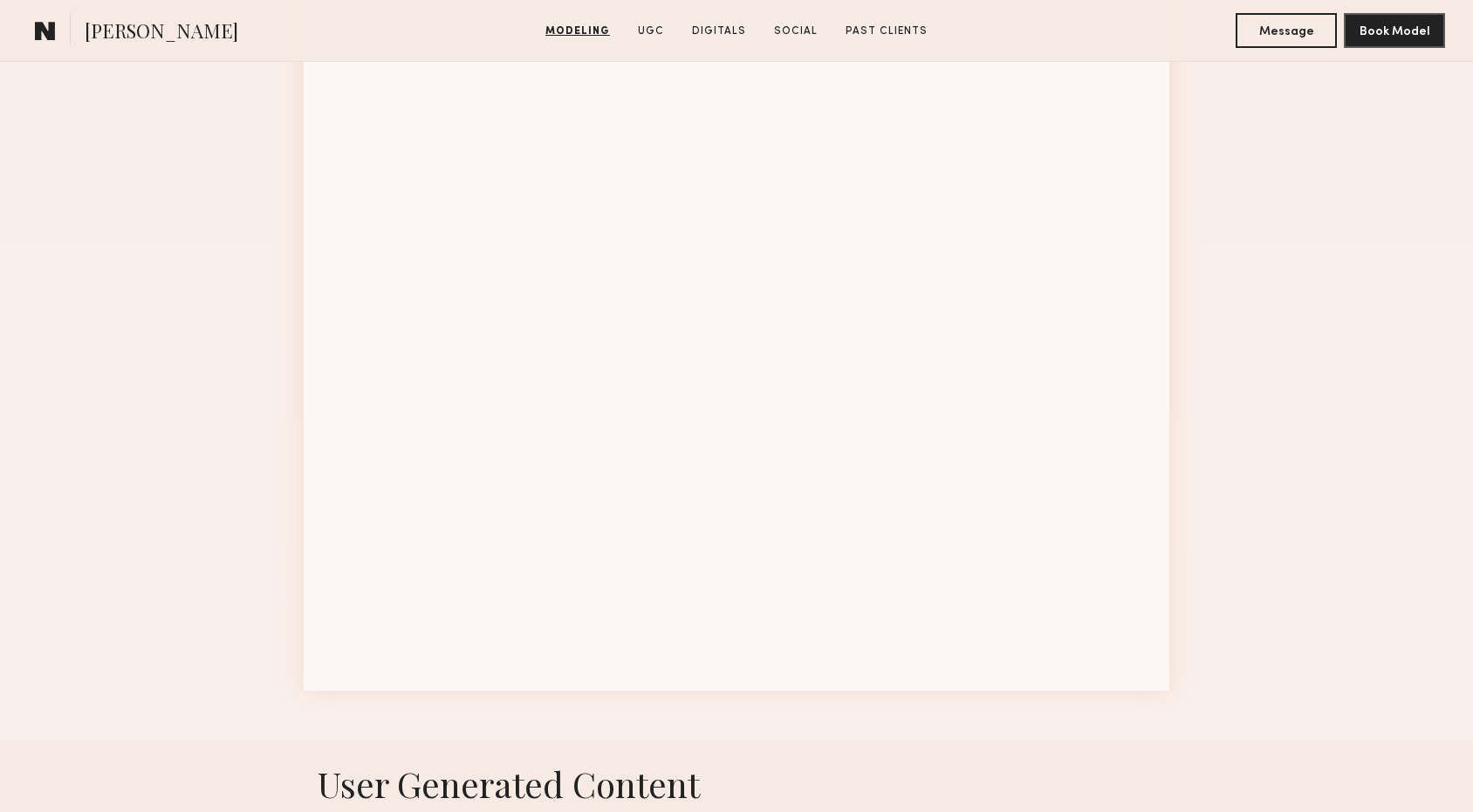
scroll to position [2087, 0]
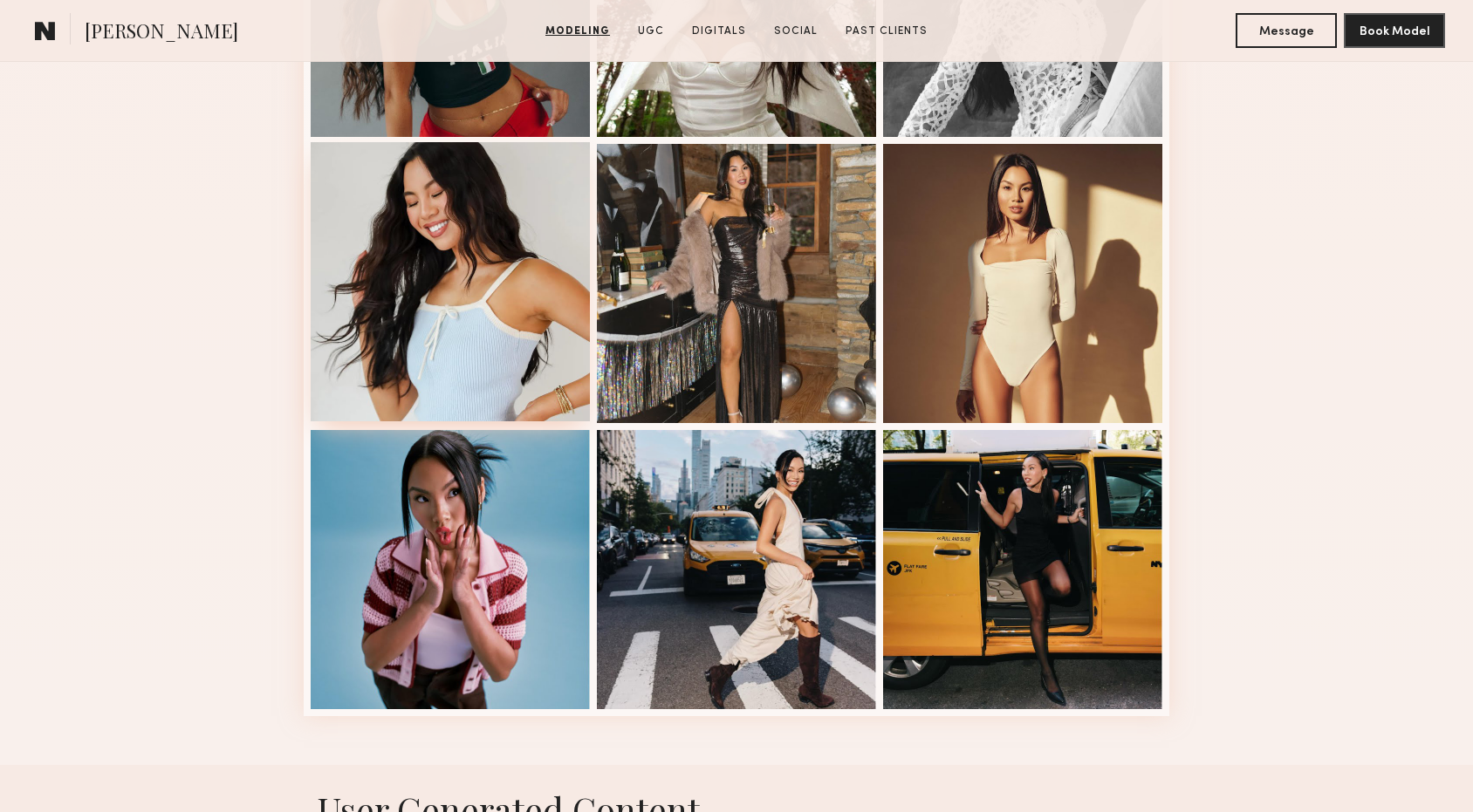
click at [458, 339] on div at bounding box center [449, 281] width 279 height 279
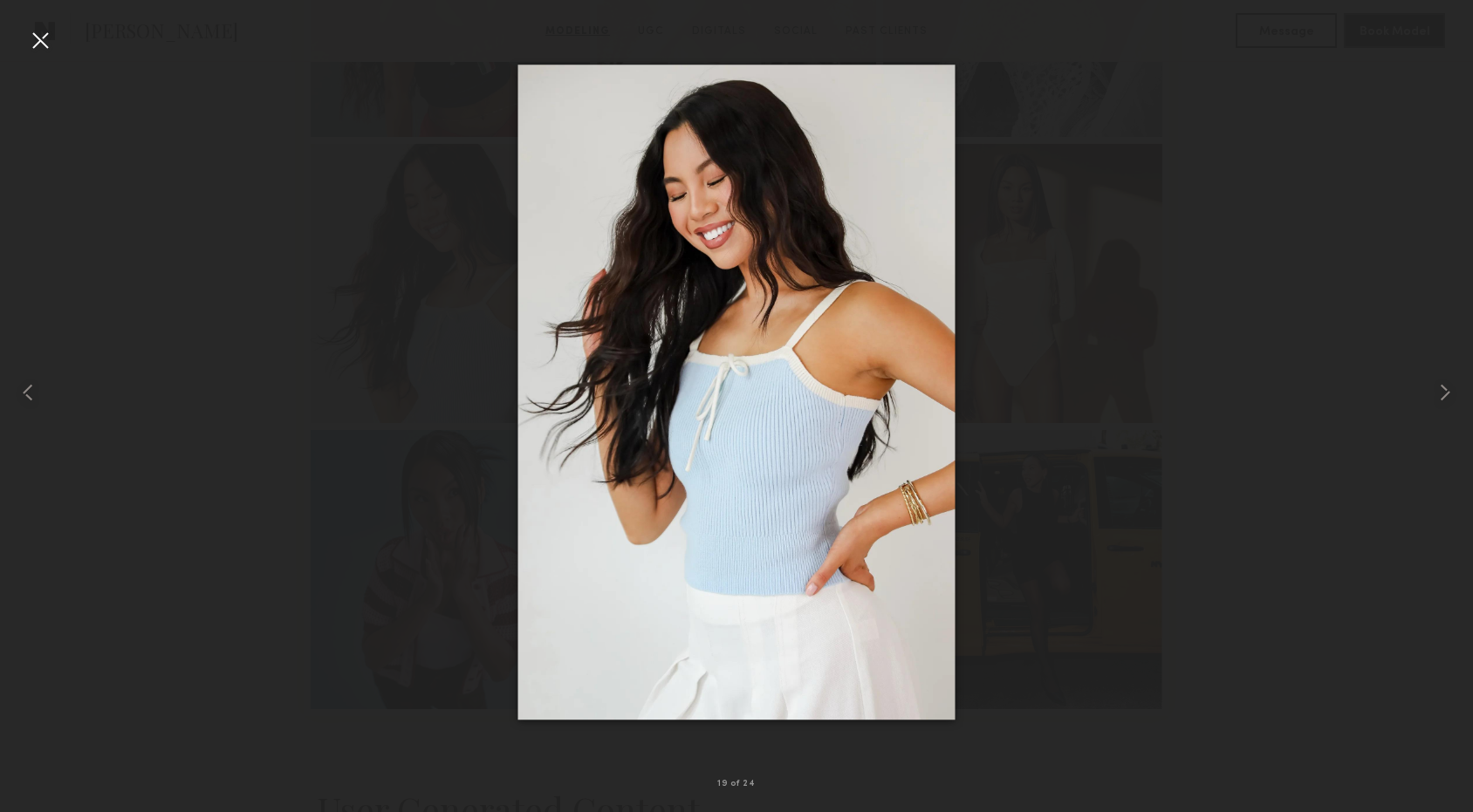
click at [53, 34] on div at bounding box center [40, 40] width 28 height 28
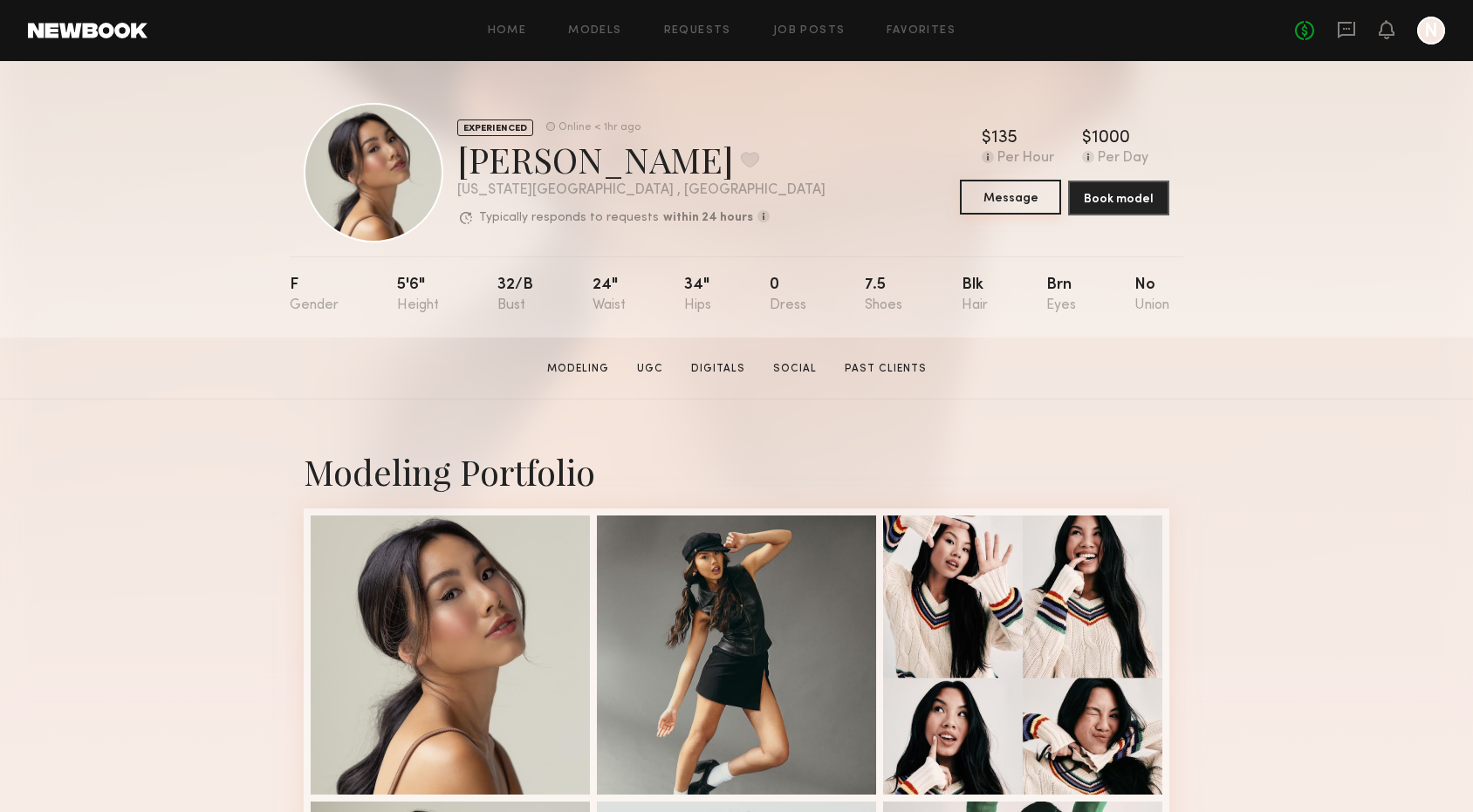
click at [985, 203] on button "Message" at bounding box center [1010, 196] width 101 height 35
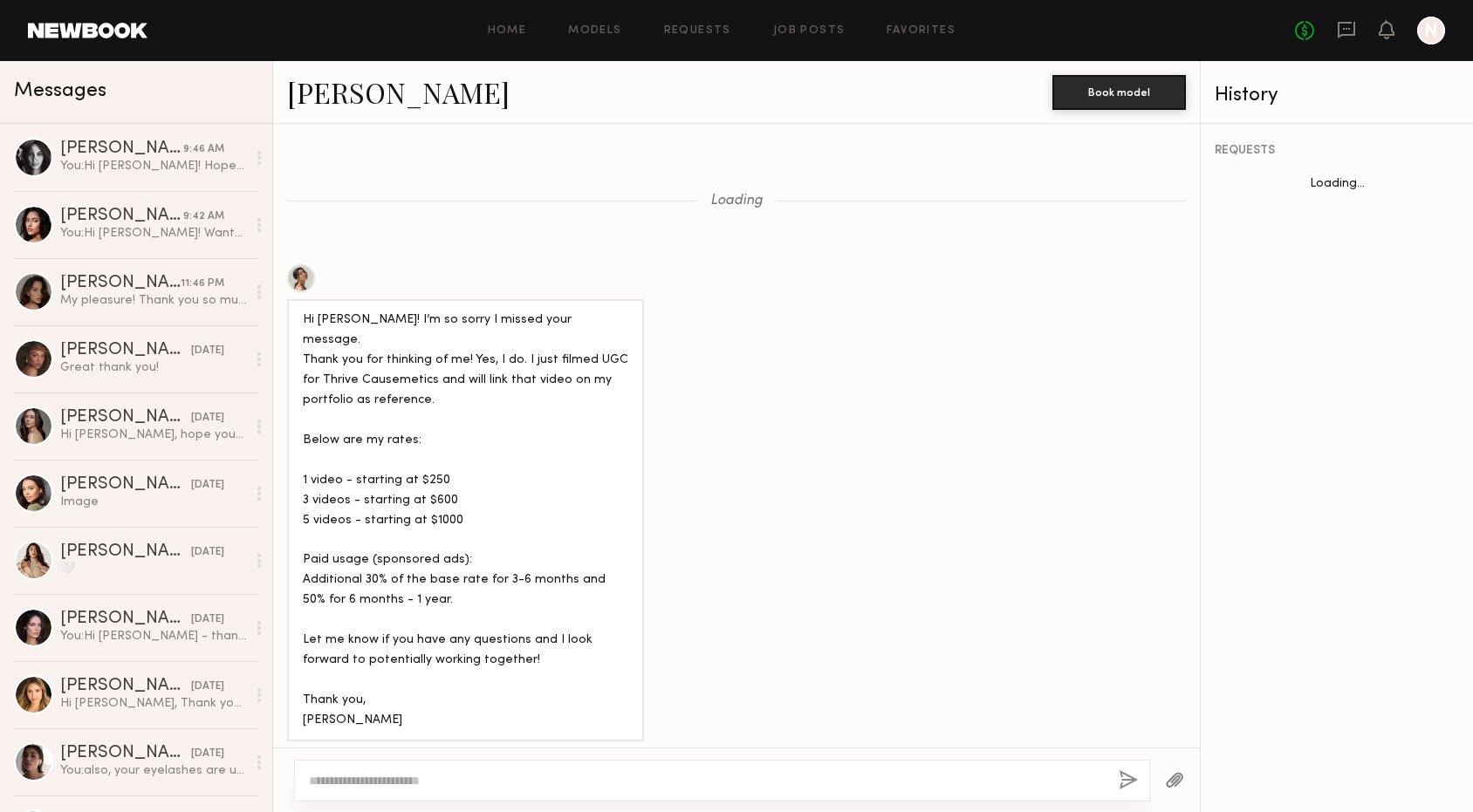
scroll to position [1358, 0]
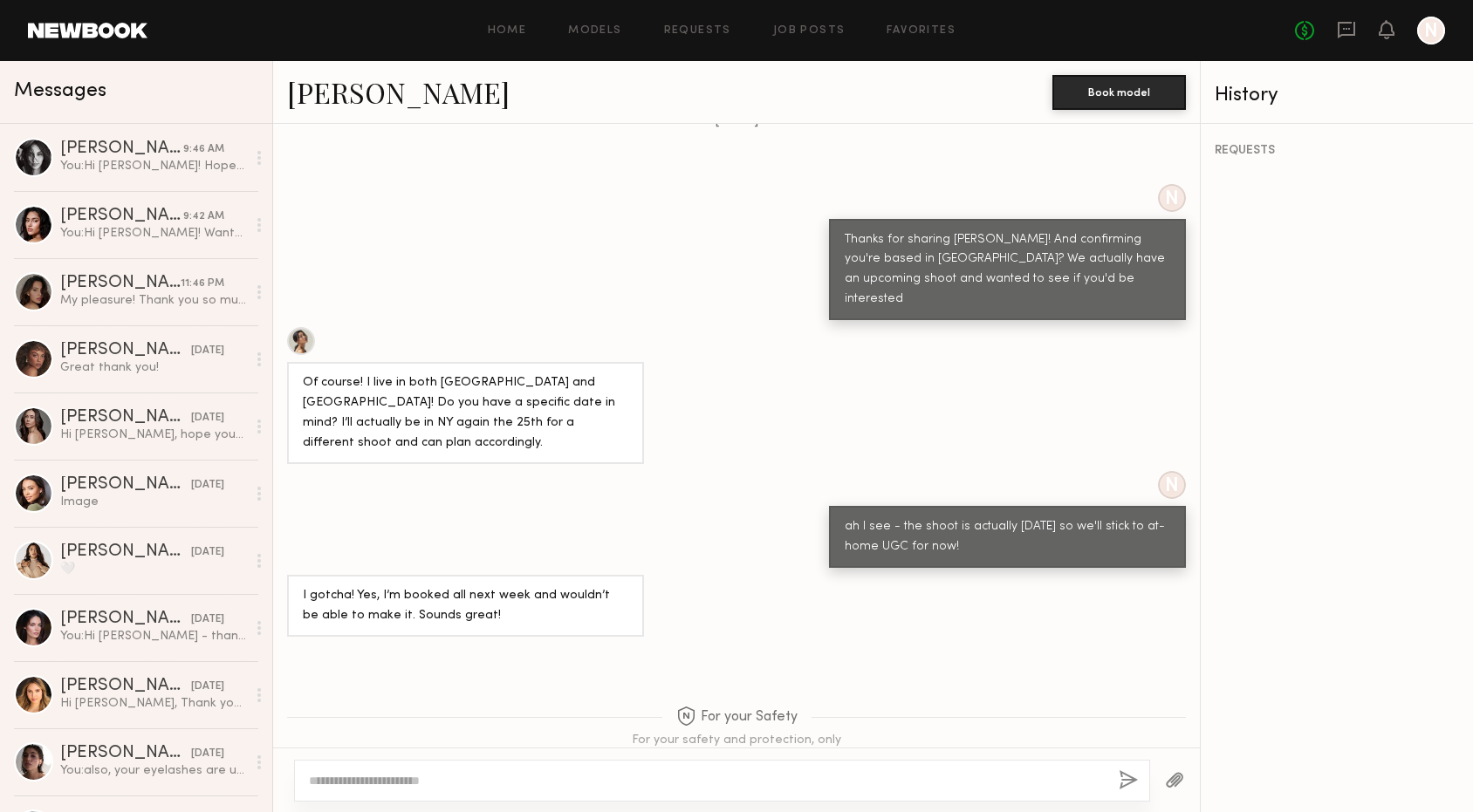
click at [571, 773] on textarea at bounding box center [706, 780] width 796 height 18
paste textarea "**********"
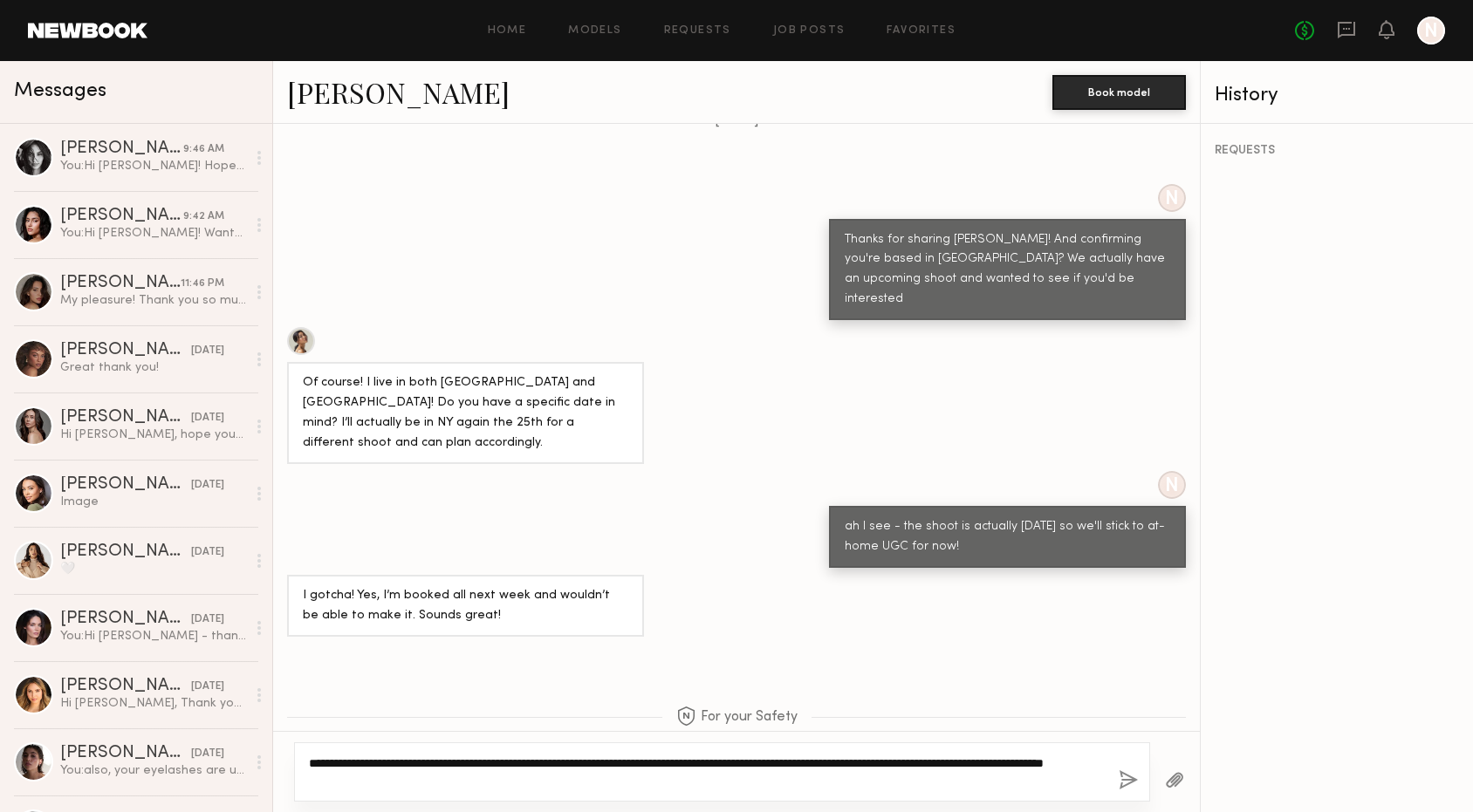
click at [614, 759] on textarea "**********" at bounding box center [706, 771] width 796 height 35
drag, startPoint x: 686, startPoint y: 762, endPoint x: 467, endPoint y: 756, distance: 219.1
click at [467, 756] on textarea "**********" at bounding box center [706, 771] width 796 height 35
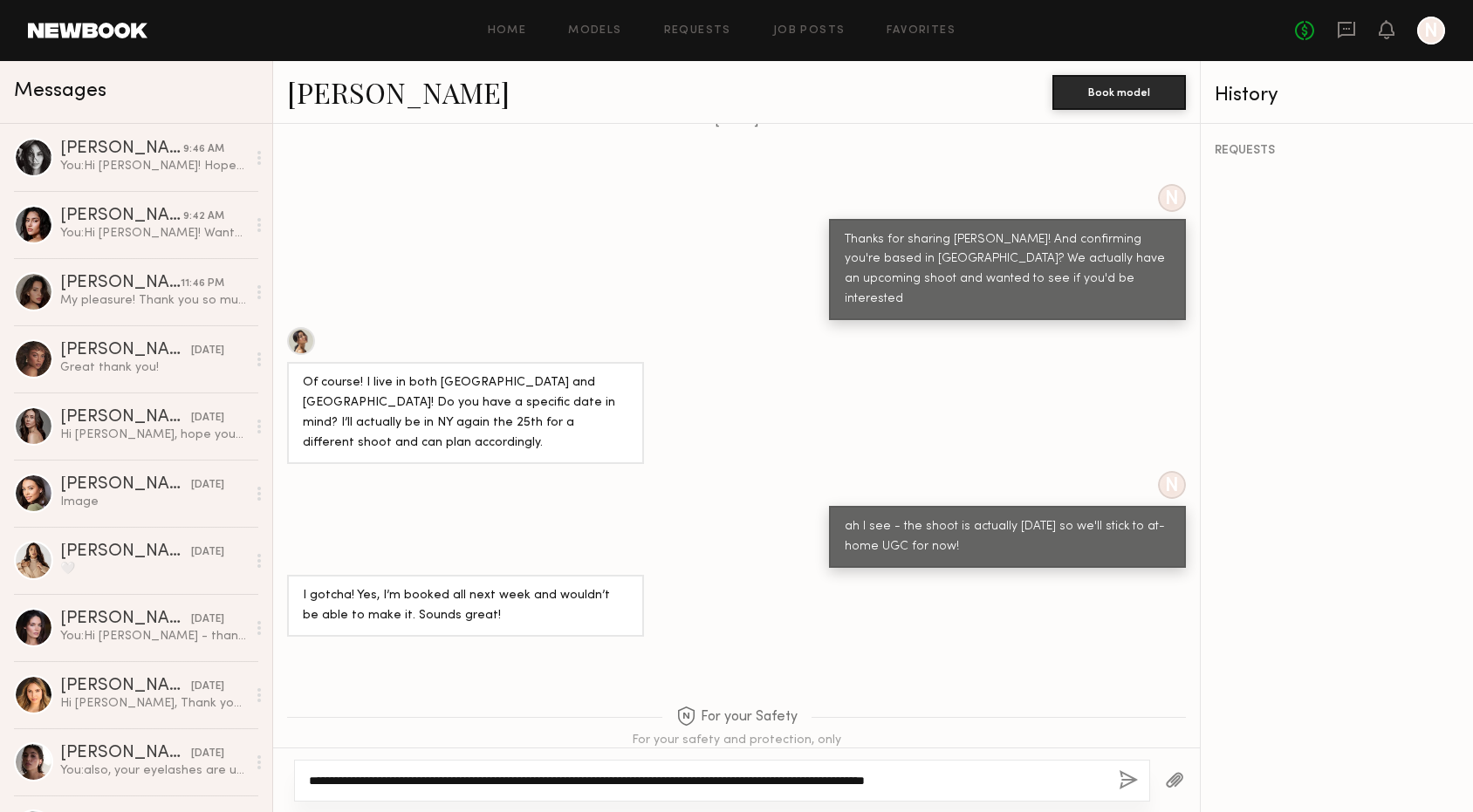
type textarea "**********"
click at [1133, 783] on button "button" at bounding box center [1128, 781] width 19 height 22
